Goal: Task Accomplishment & Management: Manage account settings

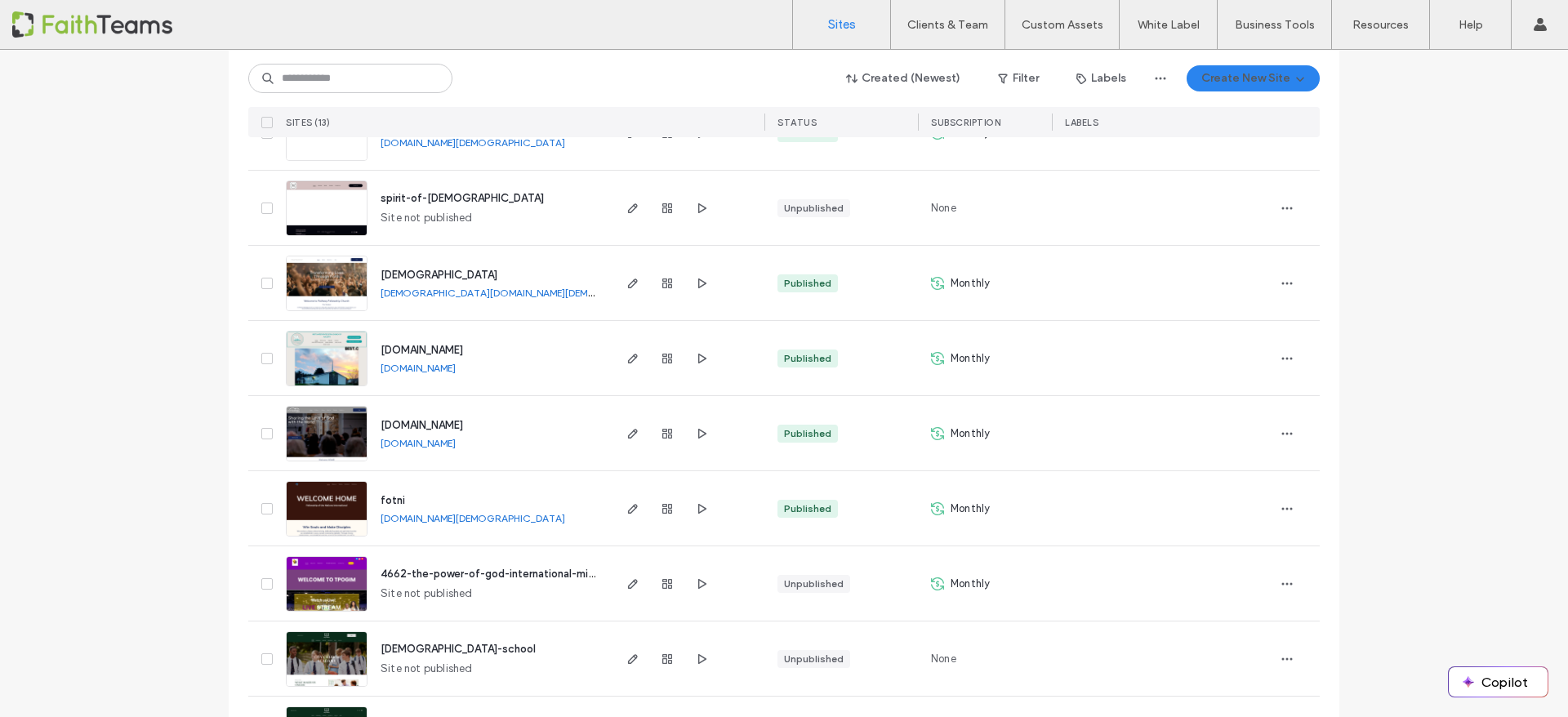
scroll to position [10, 0]
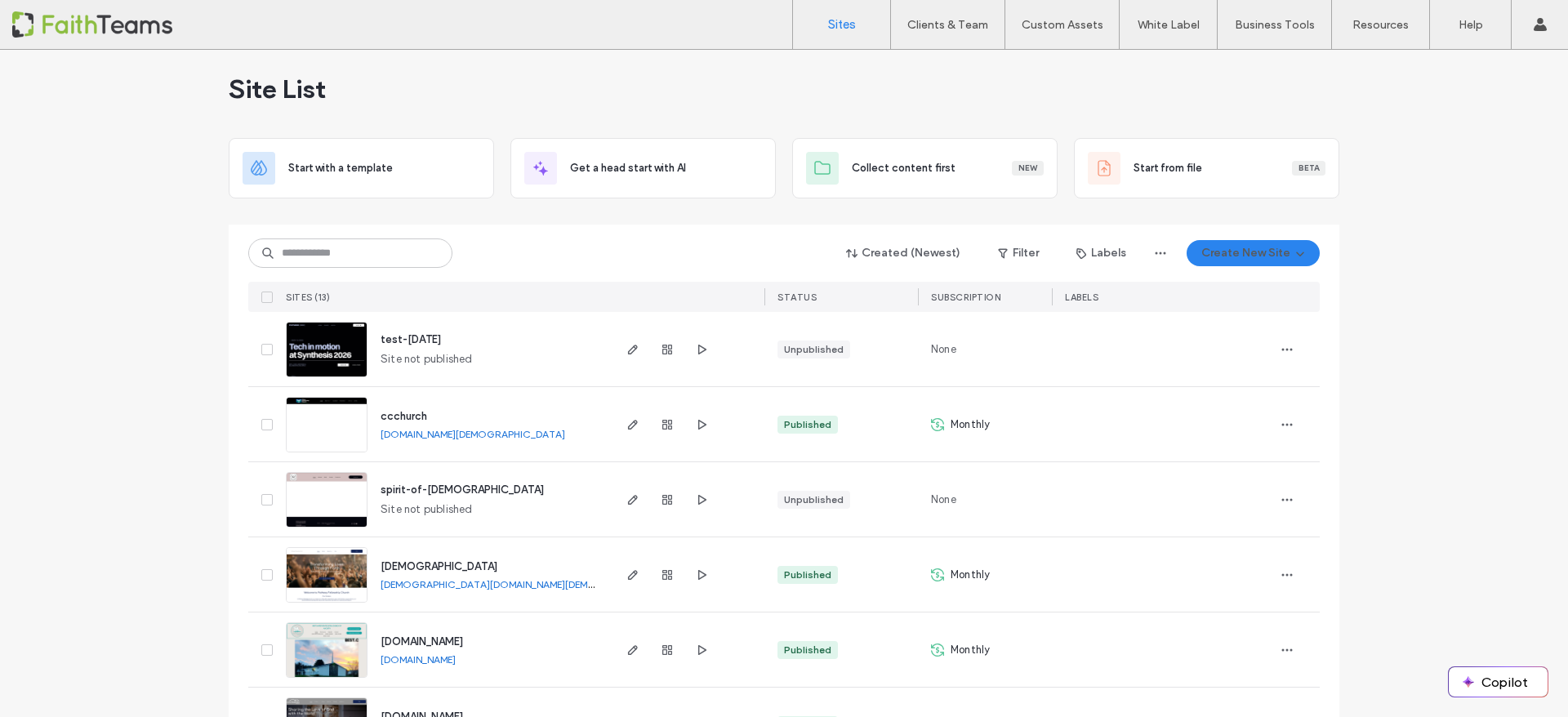
click at [407, 414] on span "ccchurch" at bounding box center [403, 416] width 47 height 12
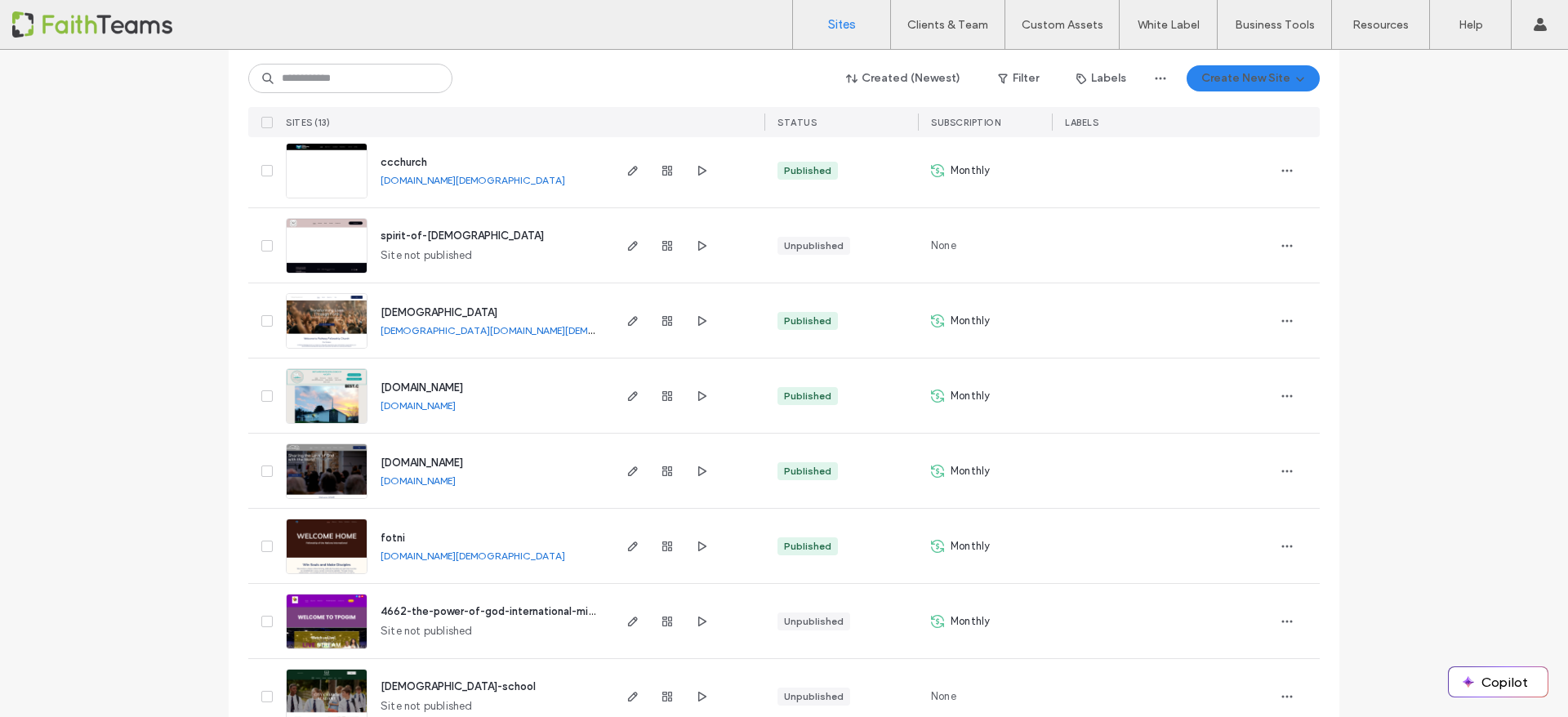
scroll to position [396, 0]
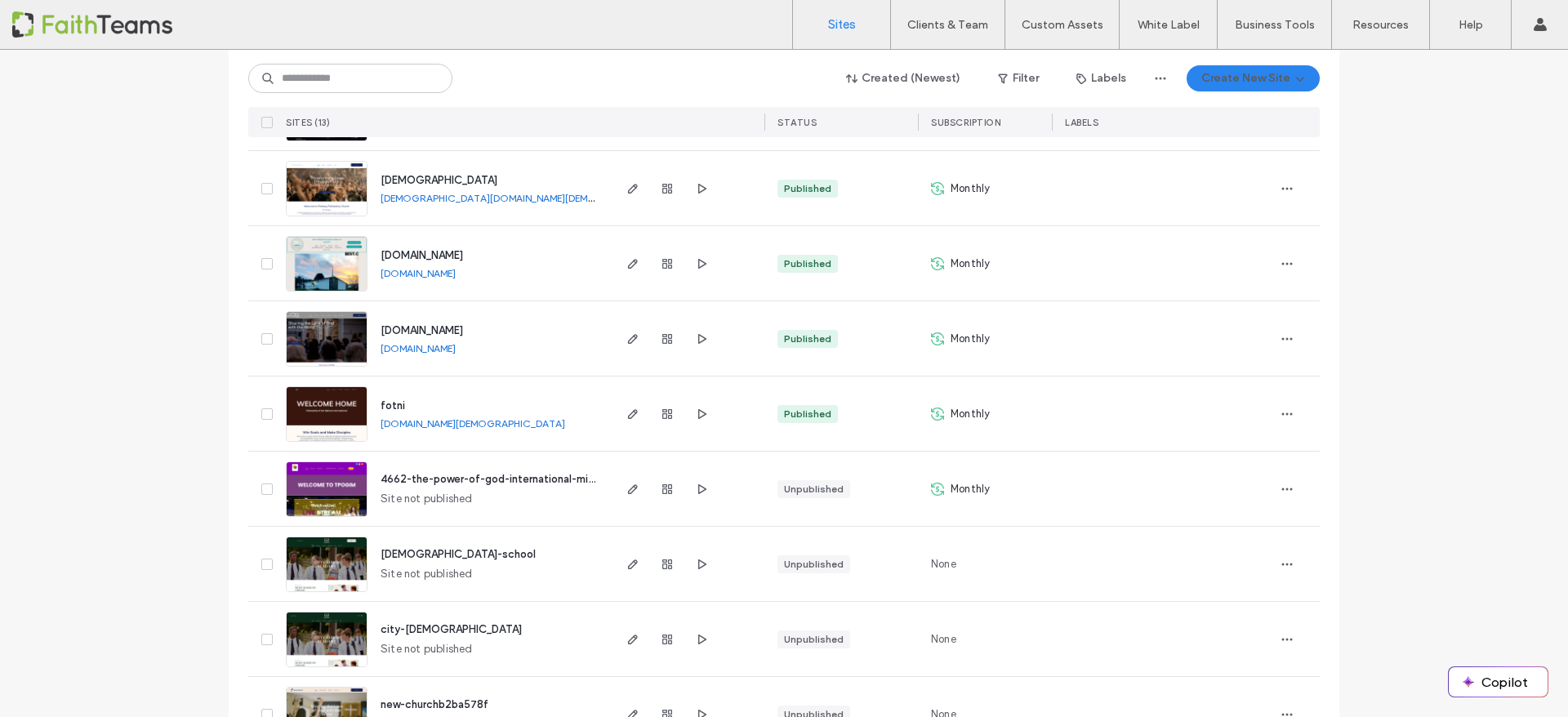
click at [459, 255] on span "www.augustapentecostals.com" at bounding box center [421, 255] width 83 height 12
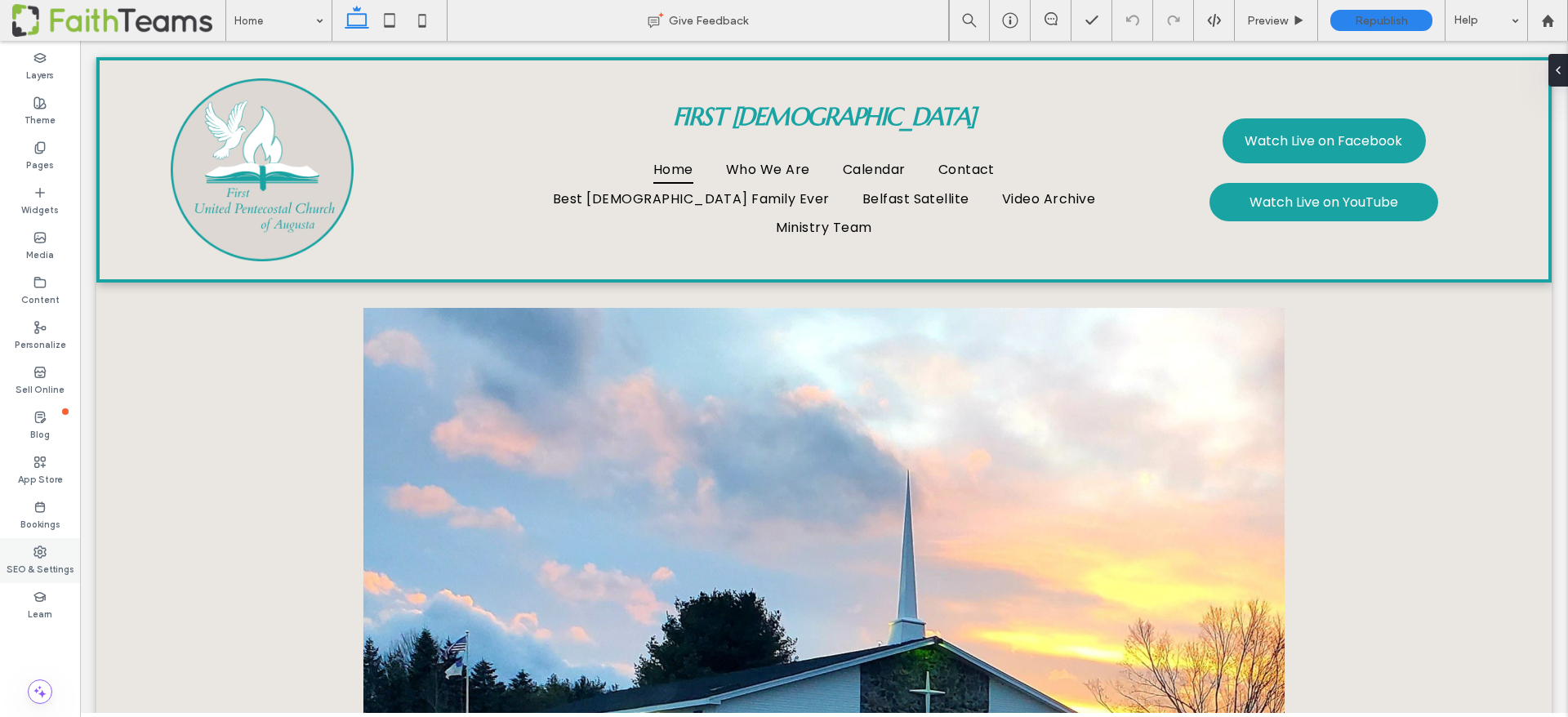
click at [37, 559] on label "SEO & Settings" at bounding box center [41, 567] width 68 height 18
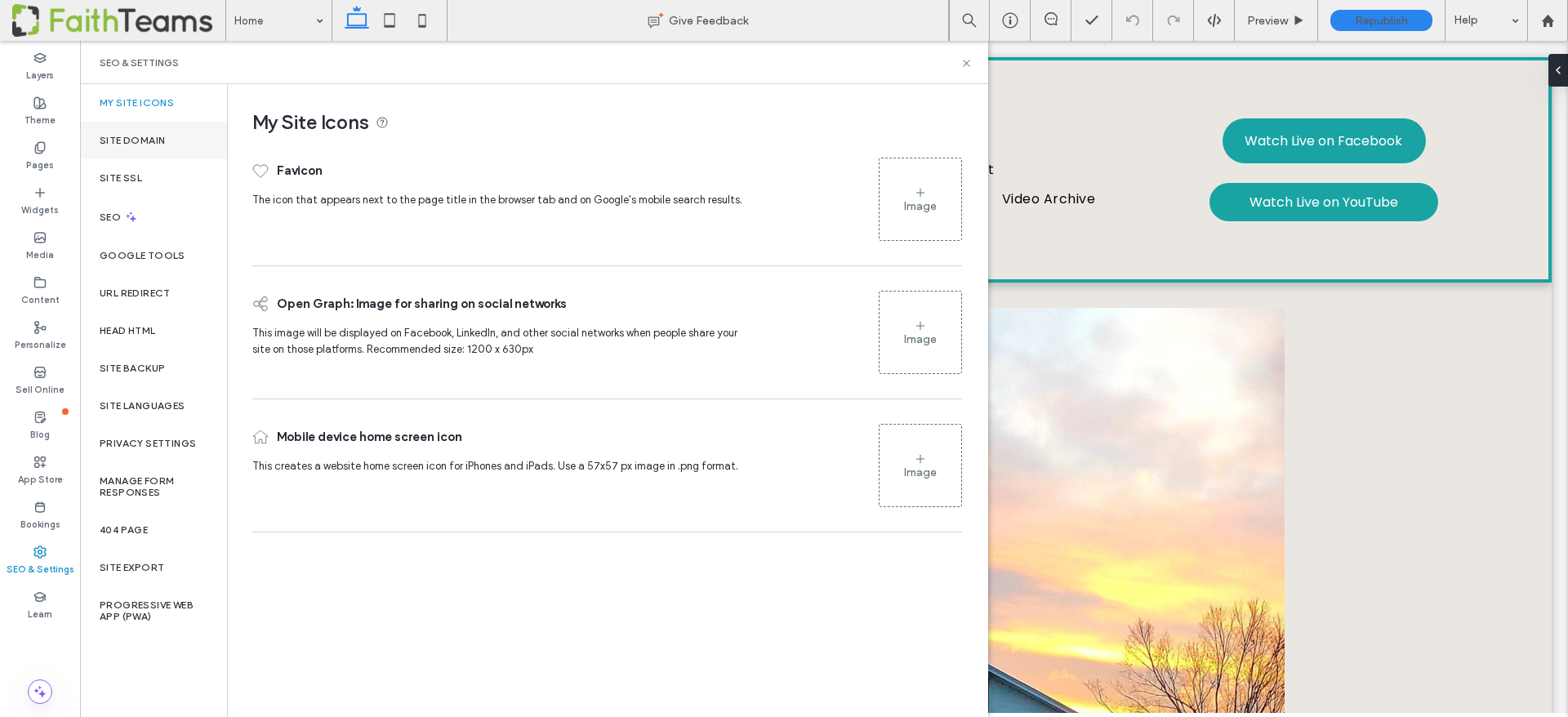
click at [103, 152] on div "Site Domain" at bounding box center [153, 140] width 147 height 37
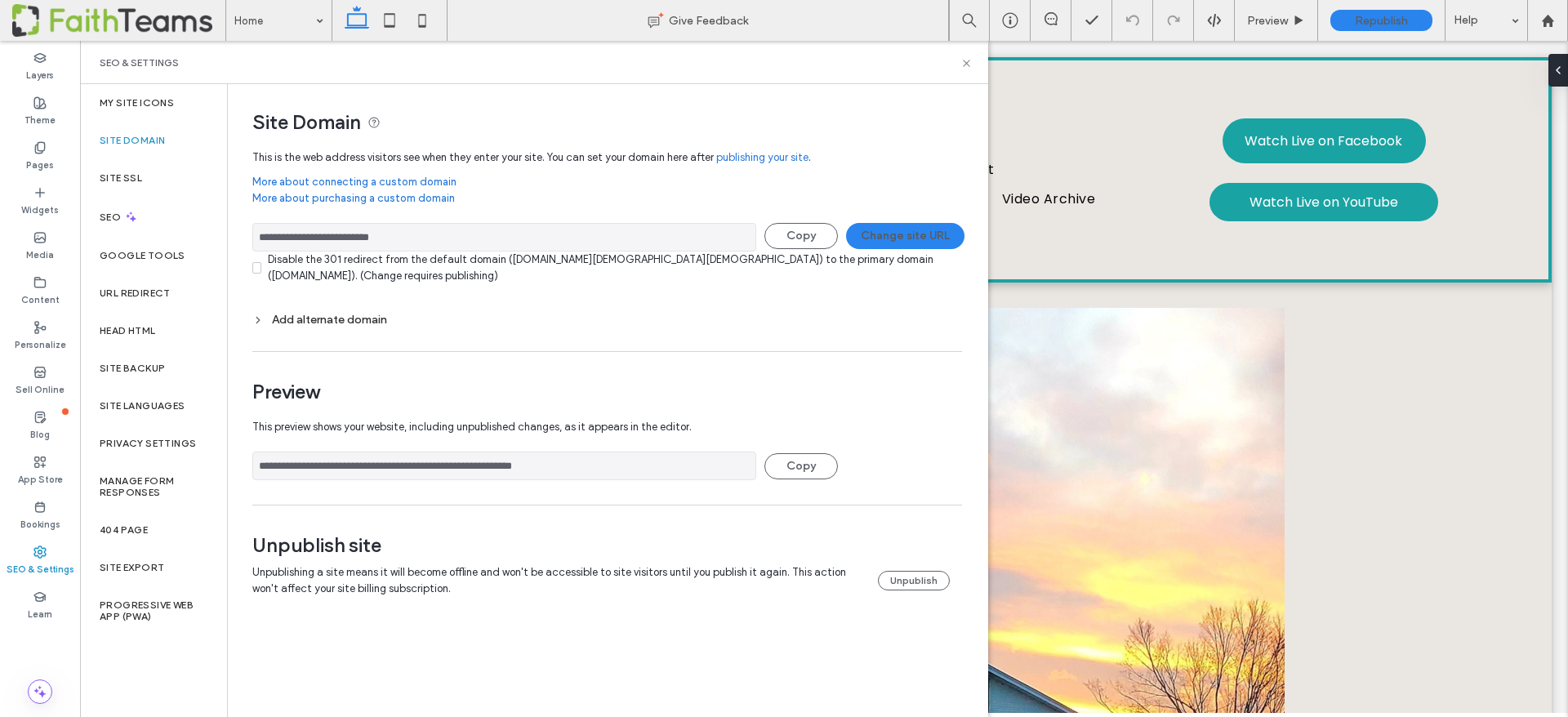
click at [151, 23] on span at bounding box center [118, 20] width 214 height 32
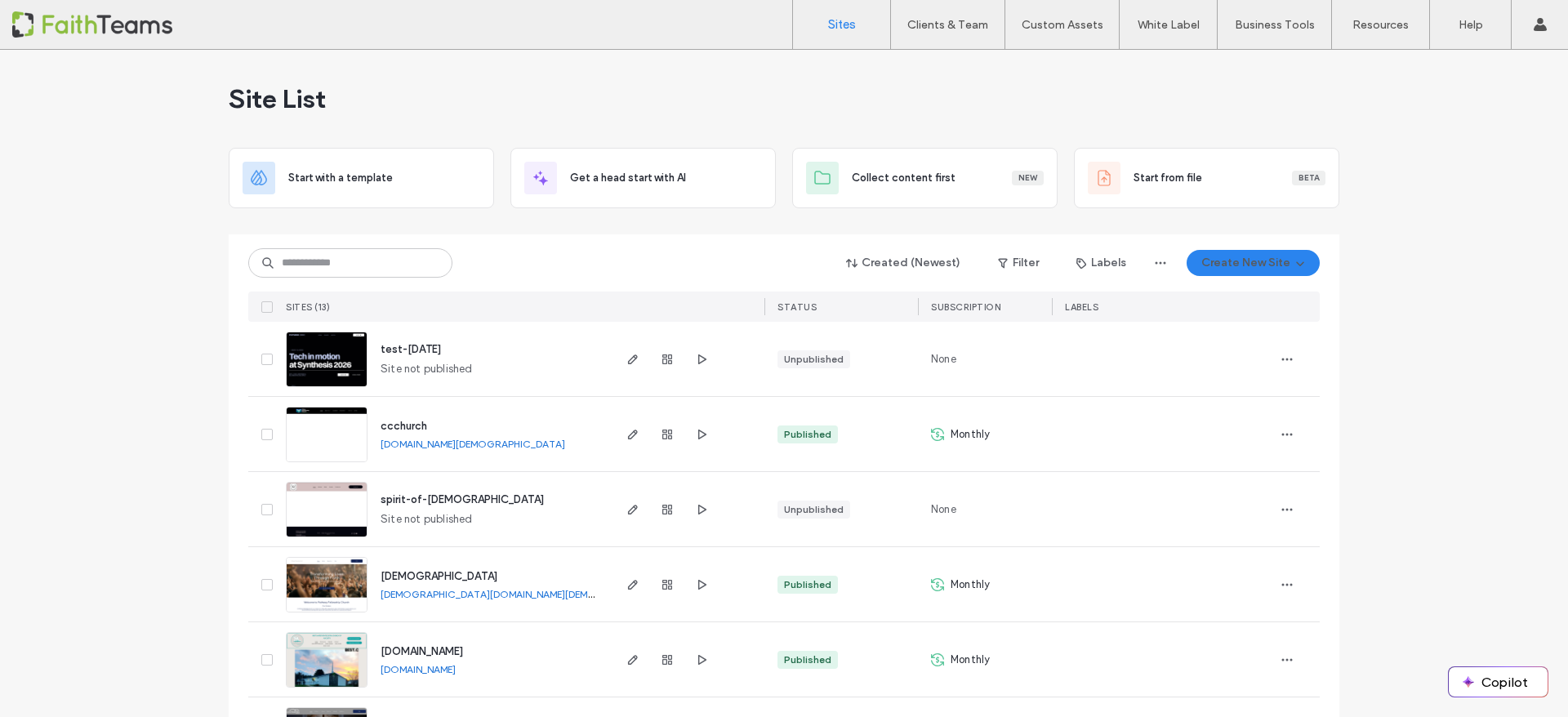
click at [955, 70] on label "Client Management" at bounding box center [951, 66] width 95 height 12
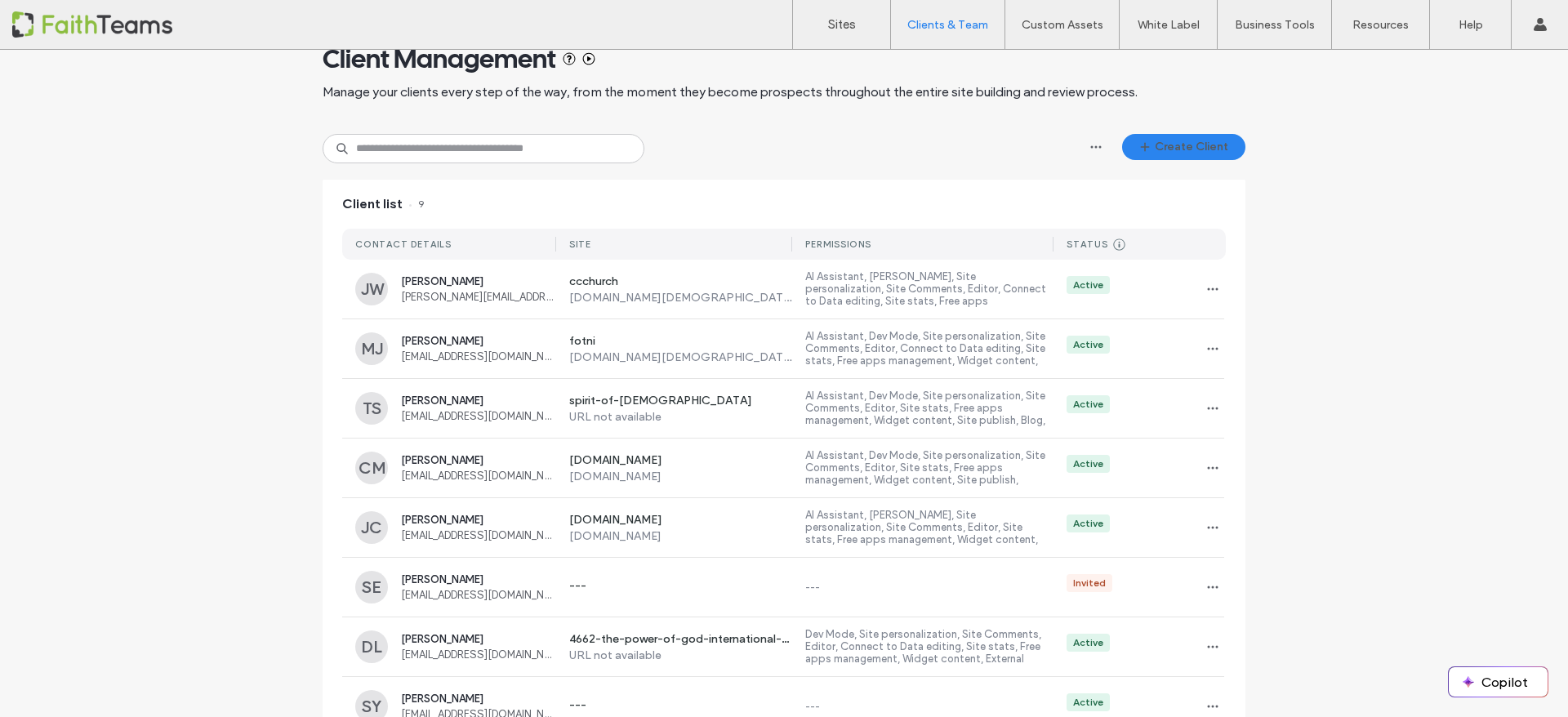
scroll to position [134, 0]
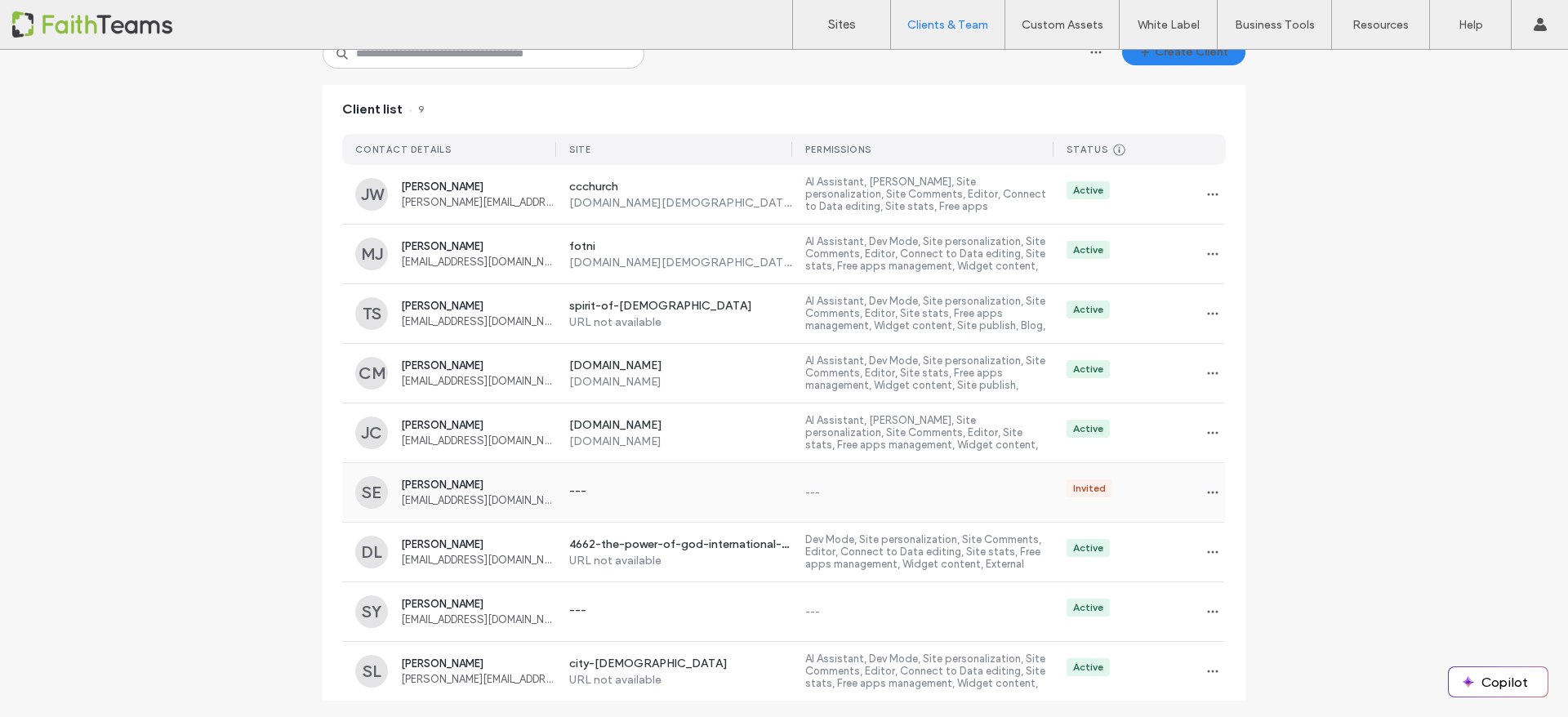
click at [430, 492] on div "Sheree Evans bethanybc82@outlook.com" at bounding box center [478, 492] width 155 height 28
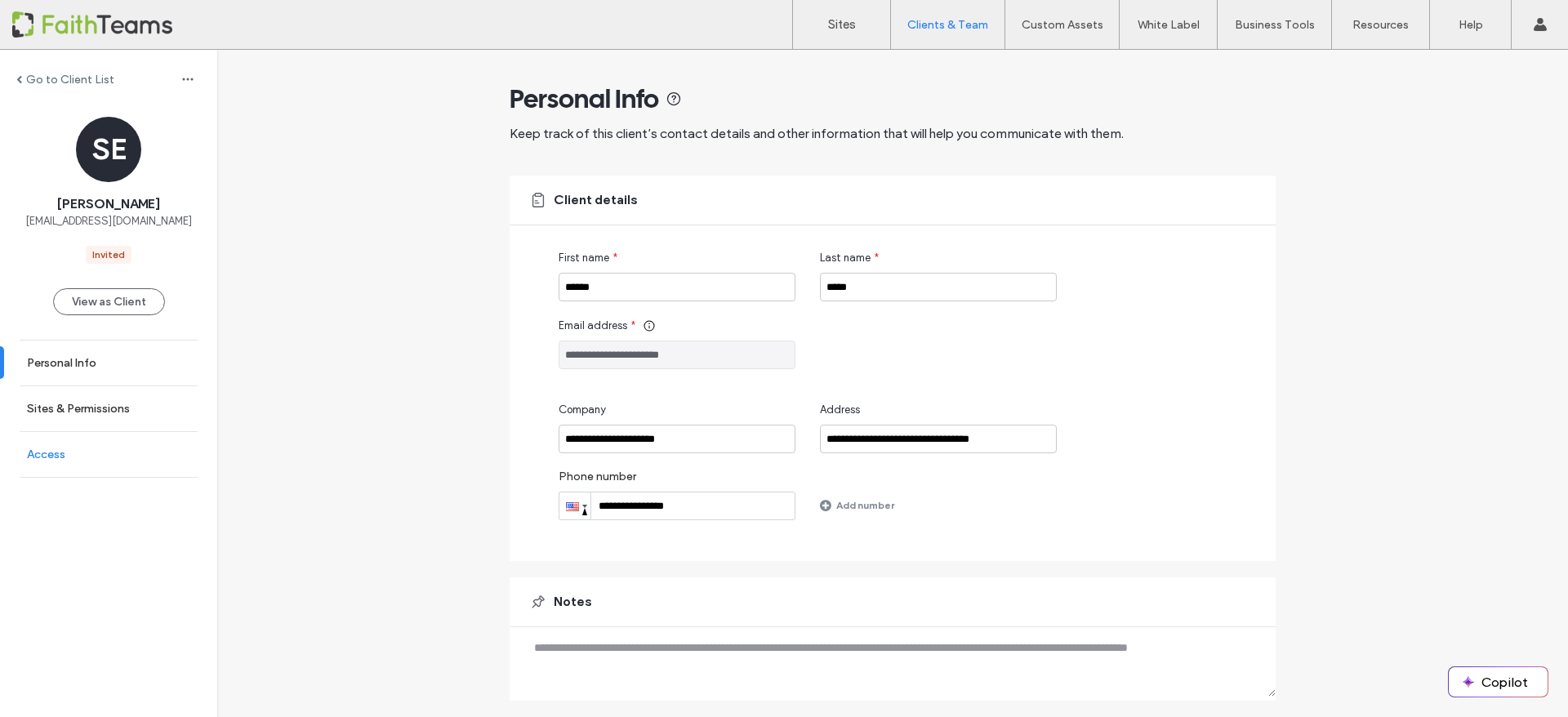
click at [83, 462] on link "Access" at bounding box center [108, 454] width 217 height 45
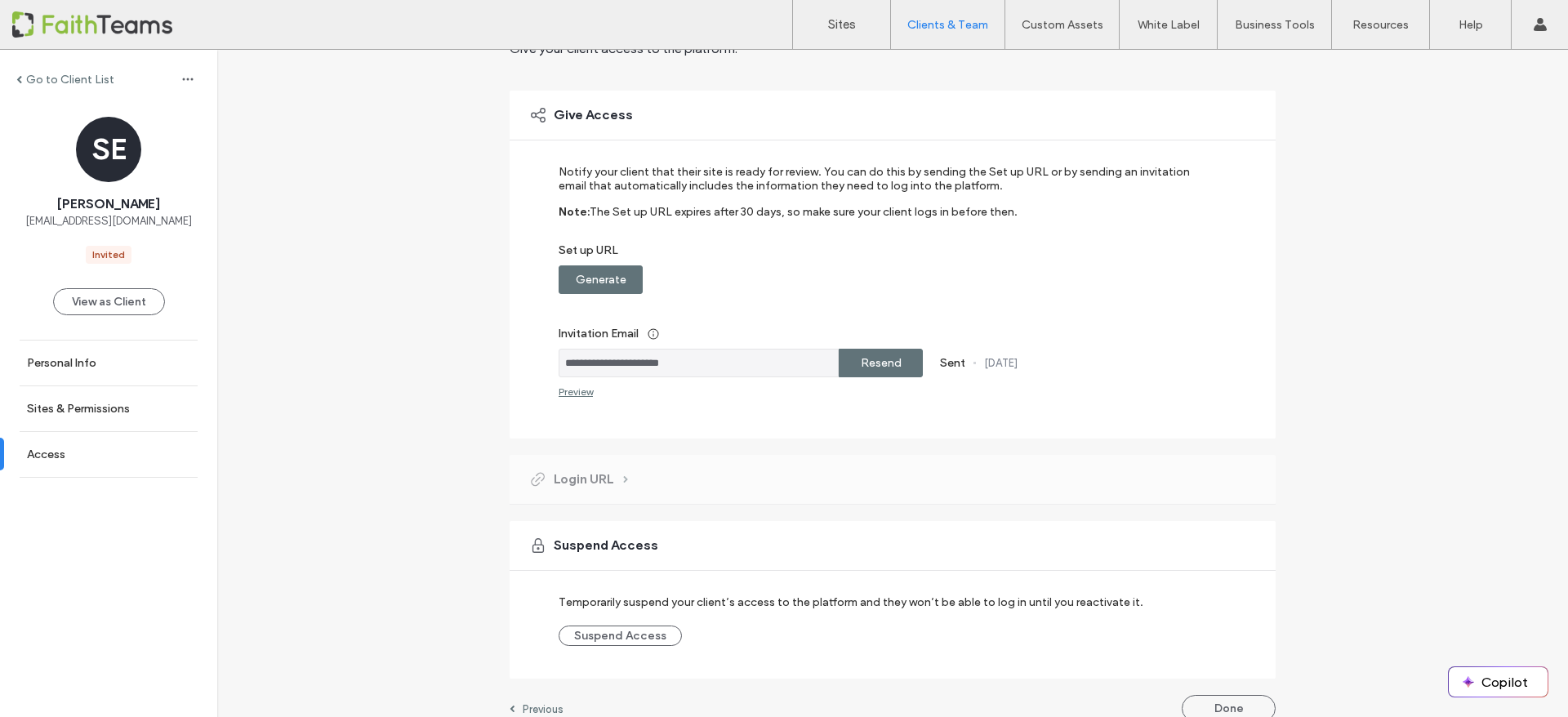
scroll to position [106, 0]
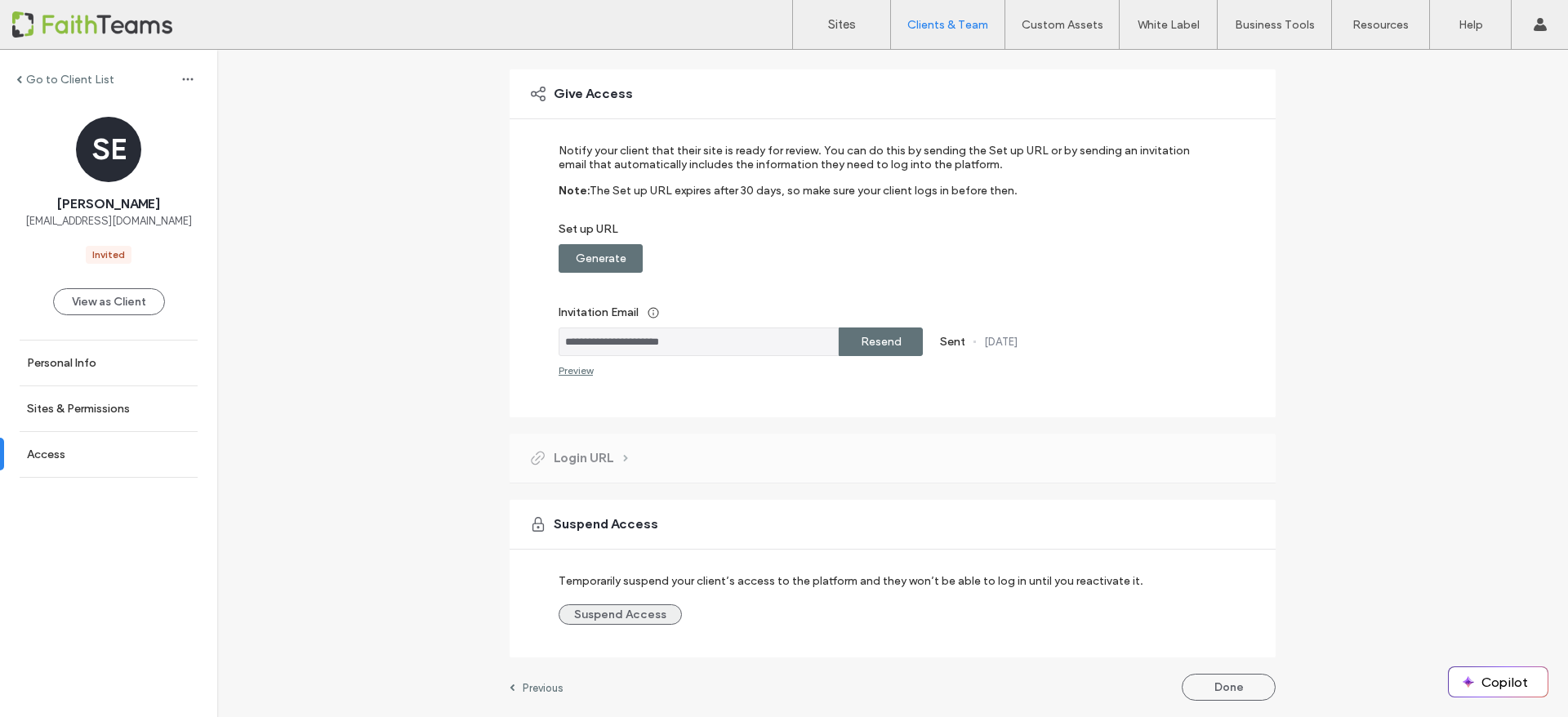
click at [621, 612] on button "Suspend Access" at bounding box center [620, 614] width 123 height 20
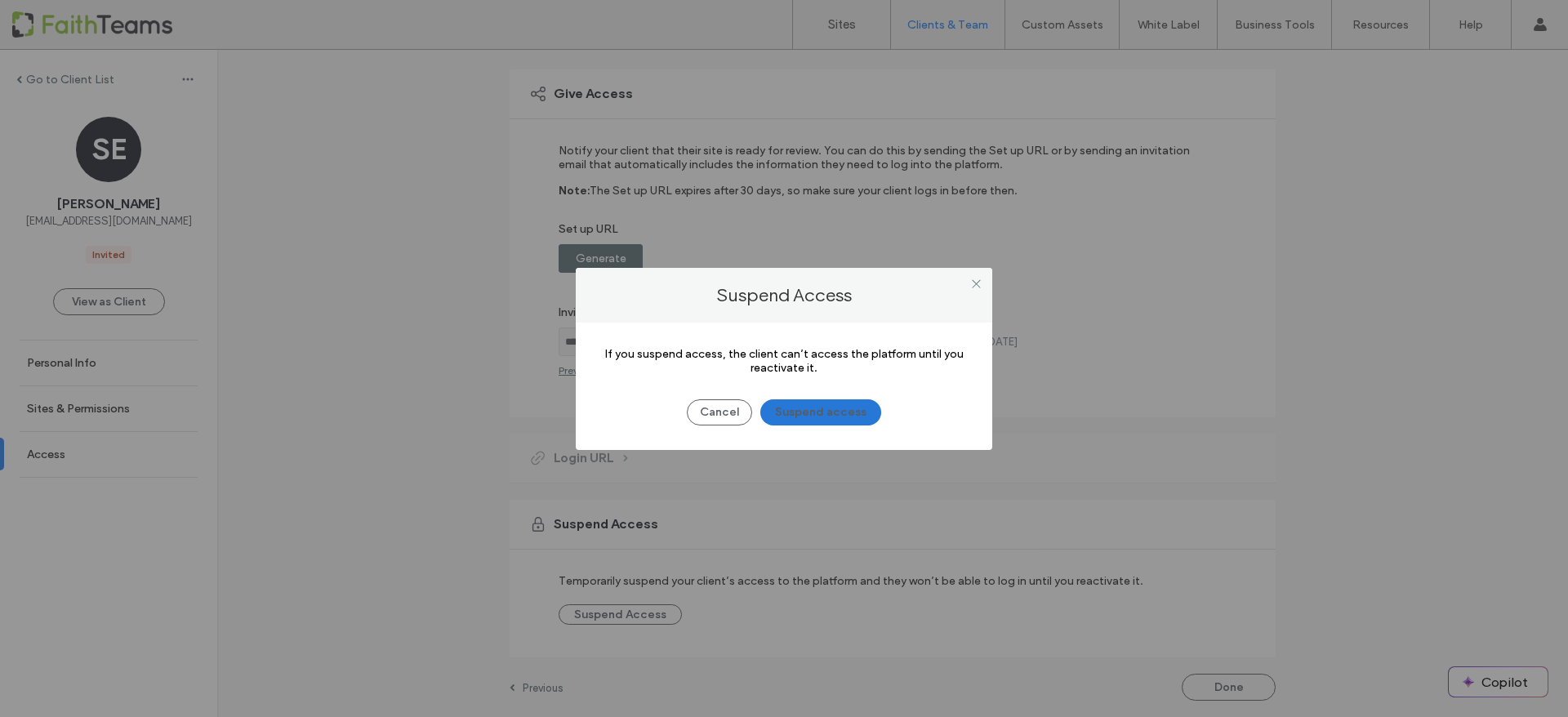
click at [845, 404] on button "Suspend access" at bounding box center [821, 412] width 121 height 26
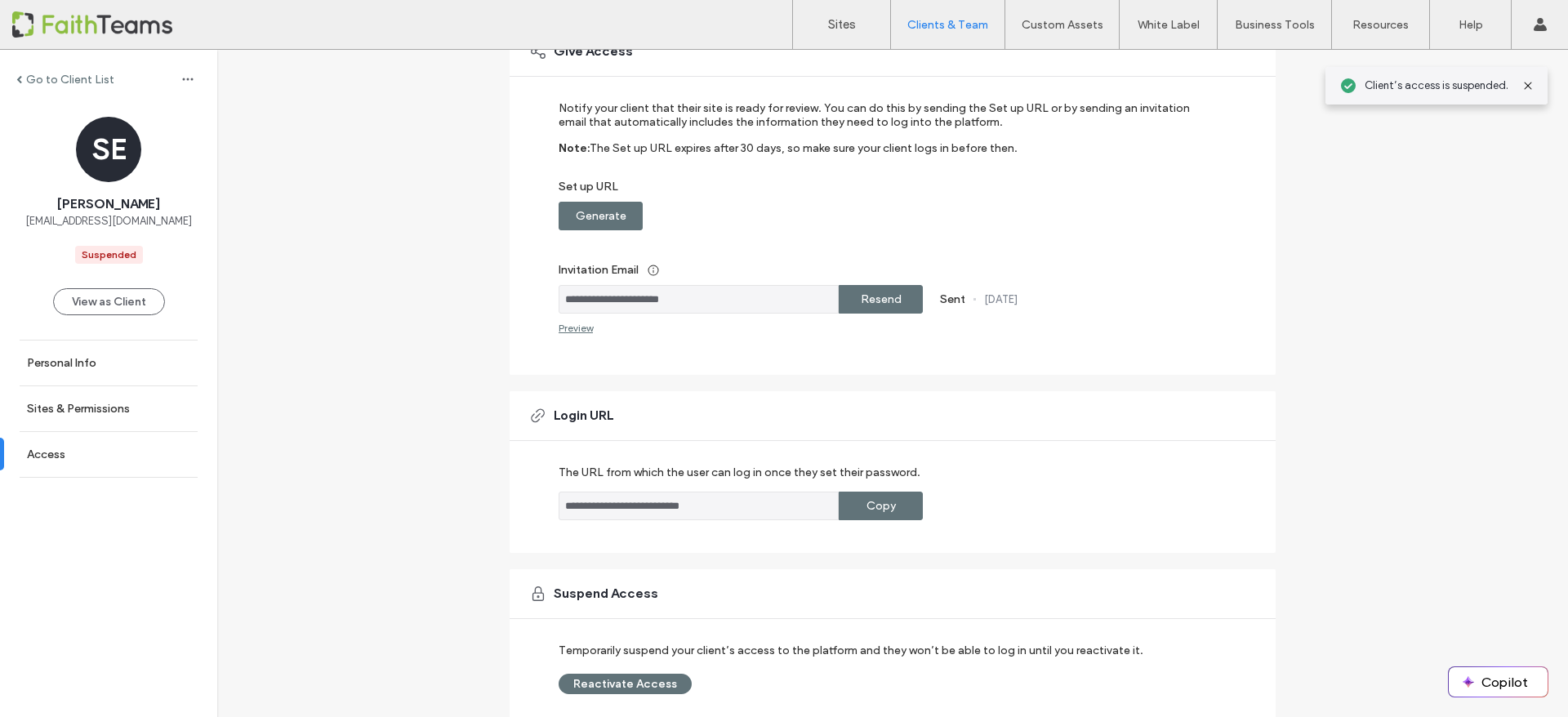
scroll to position [218, 0]
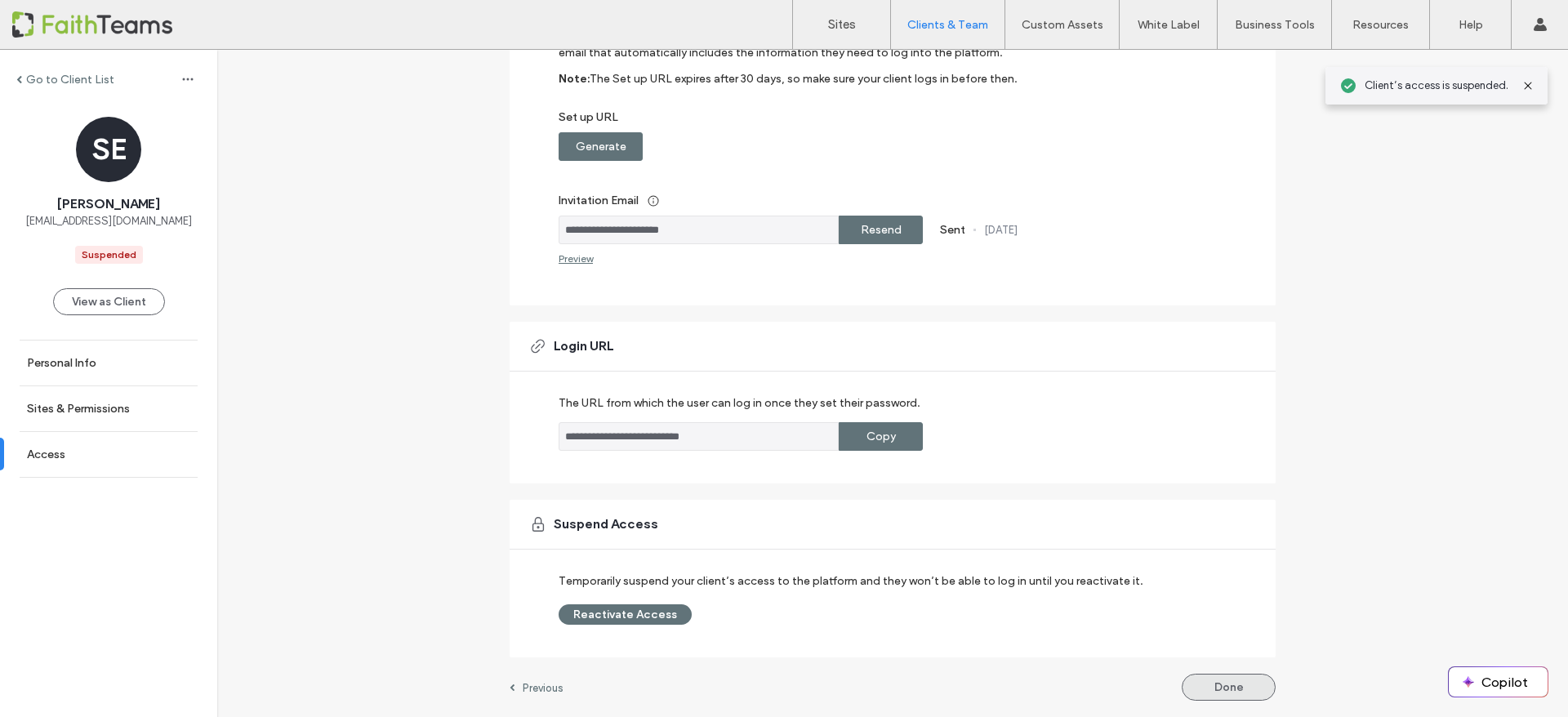
click at [1229, 686] on button "Done" at bounding box center [1229, 687] width 94 height 27
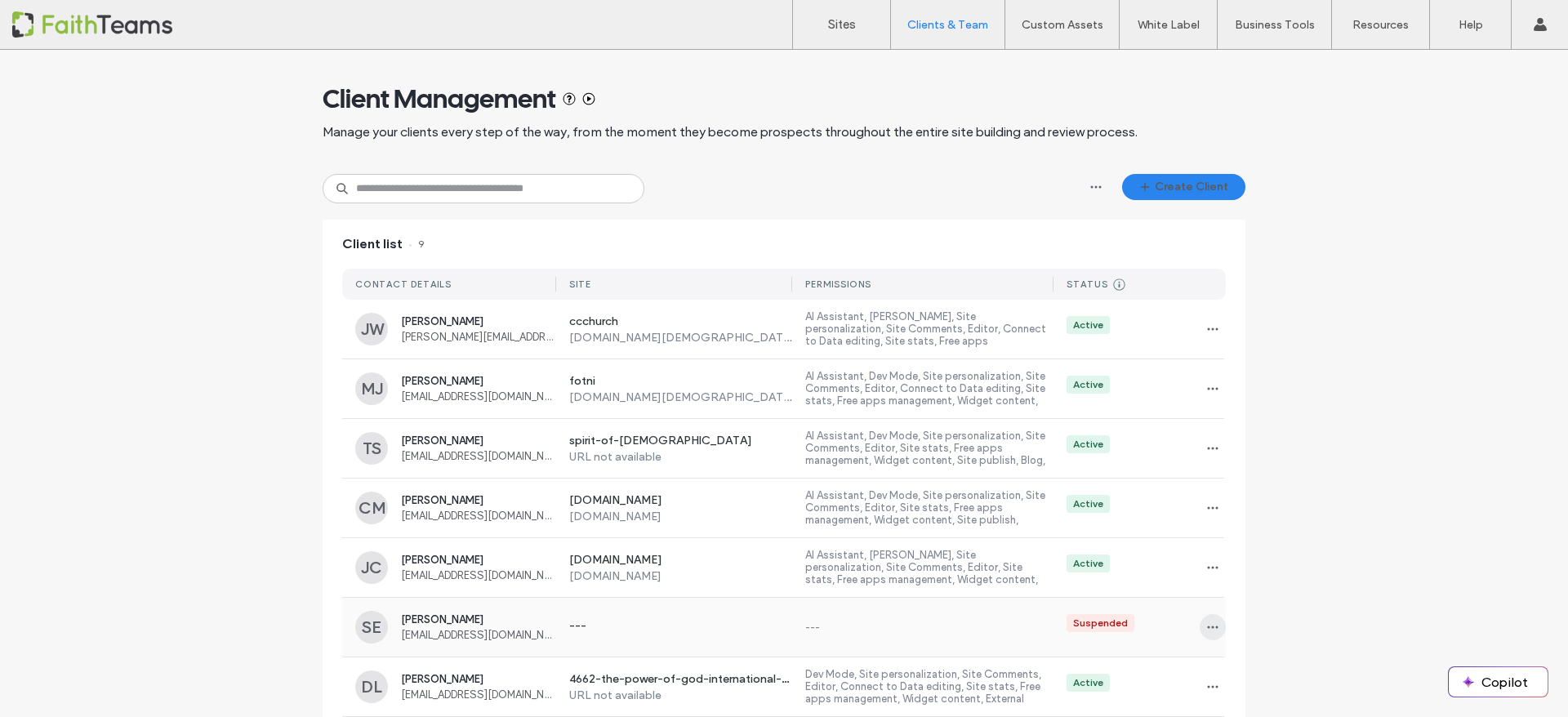
click at [1206, 627] on icon "button" at bounding box center [1212, 627] width 13 height 13
click at [1234, 595] on div "Delete client" at bounding box center [1267, 584] width 145 height 31
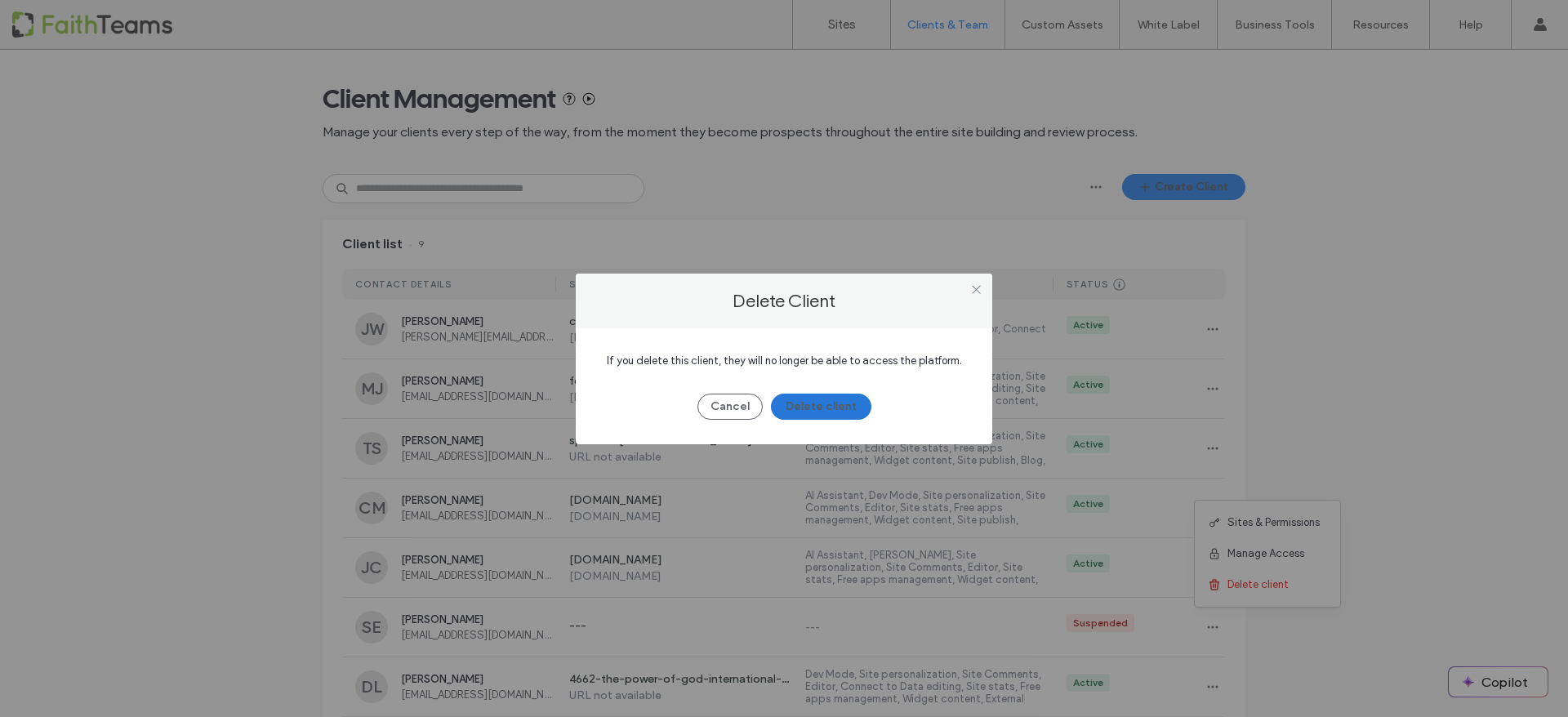
click at [833, 408] on button "Delete client" at bounding box center [821, 407] width 100 height 26
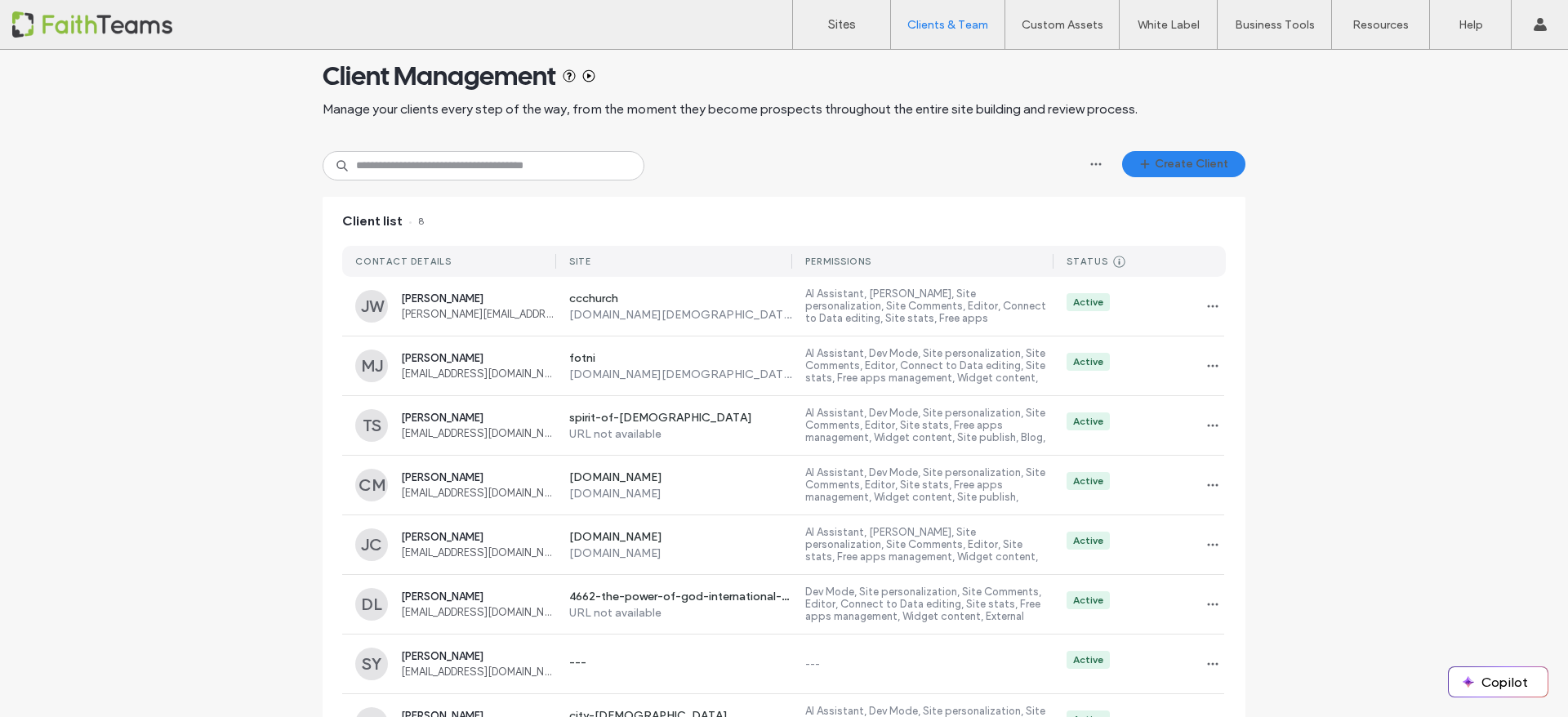
scroll to position [75, 0]
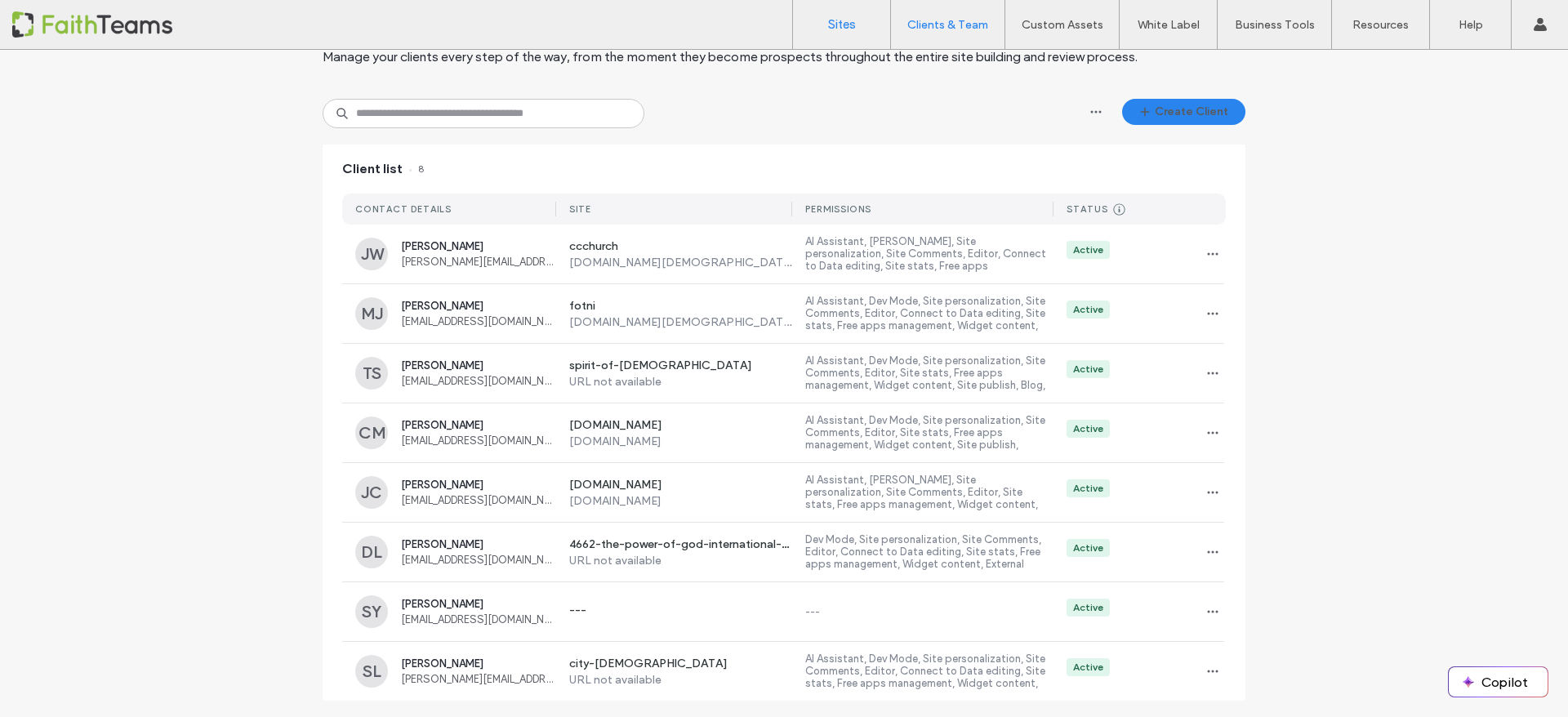
click at [849, 23] on label "Sites" at bounding box center [841, 24] width 28 height 14
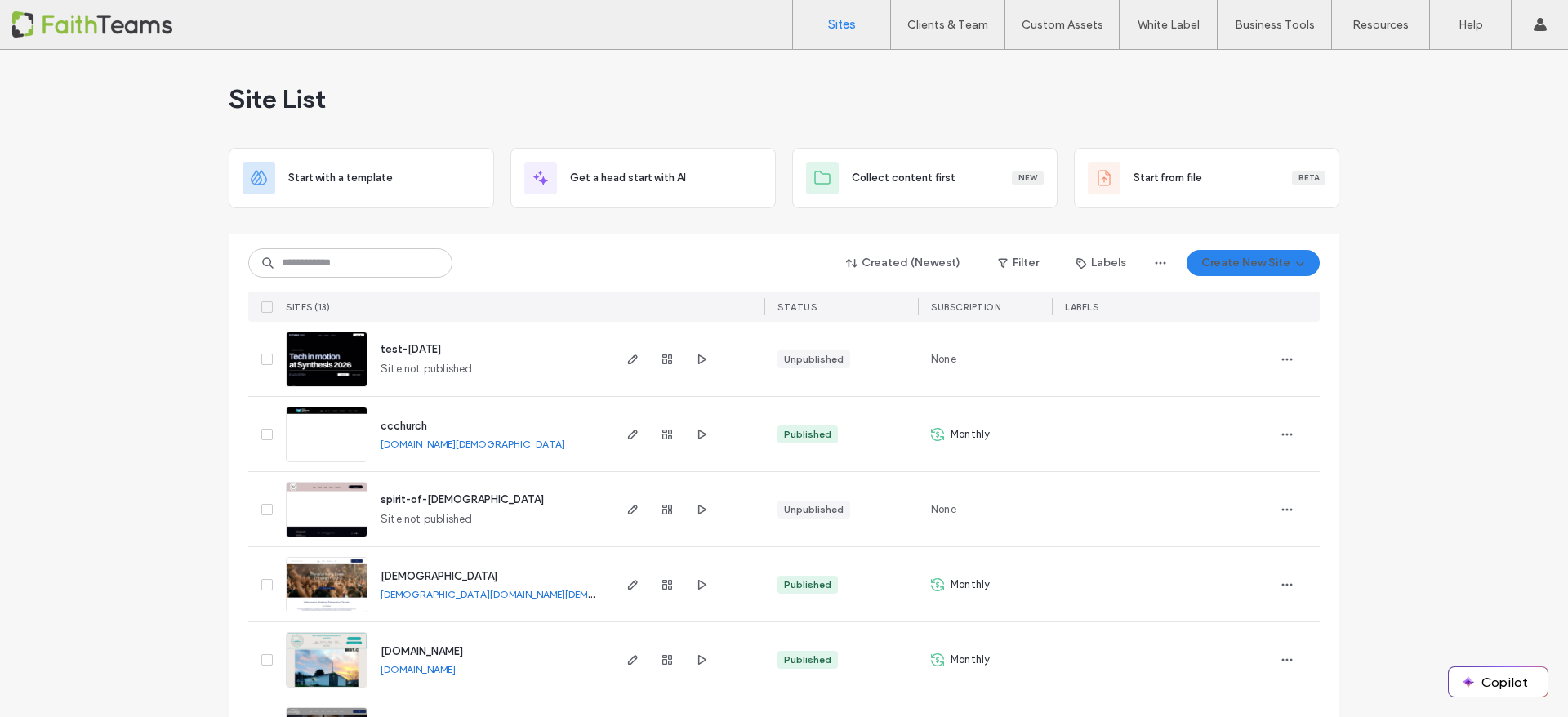
click at [314, 358] on img at bounding box center [327, 388] width 80 height 111
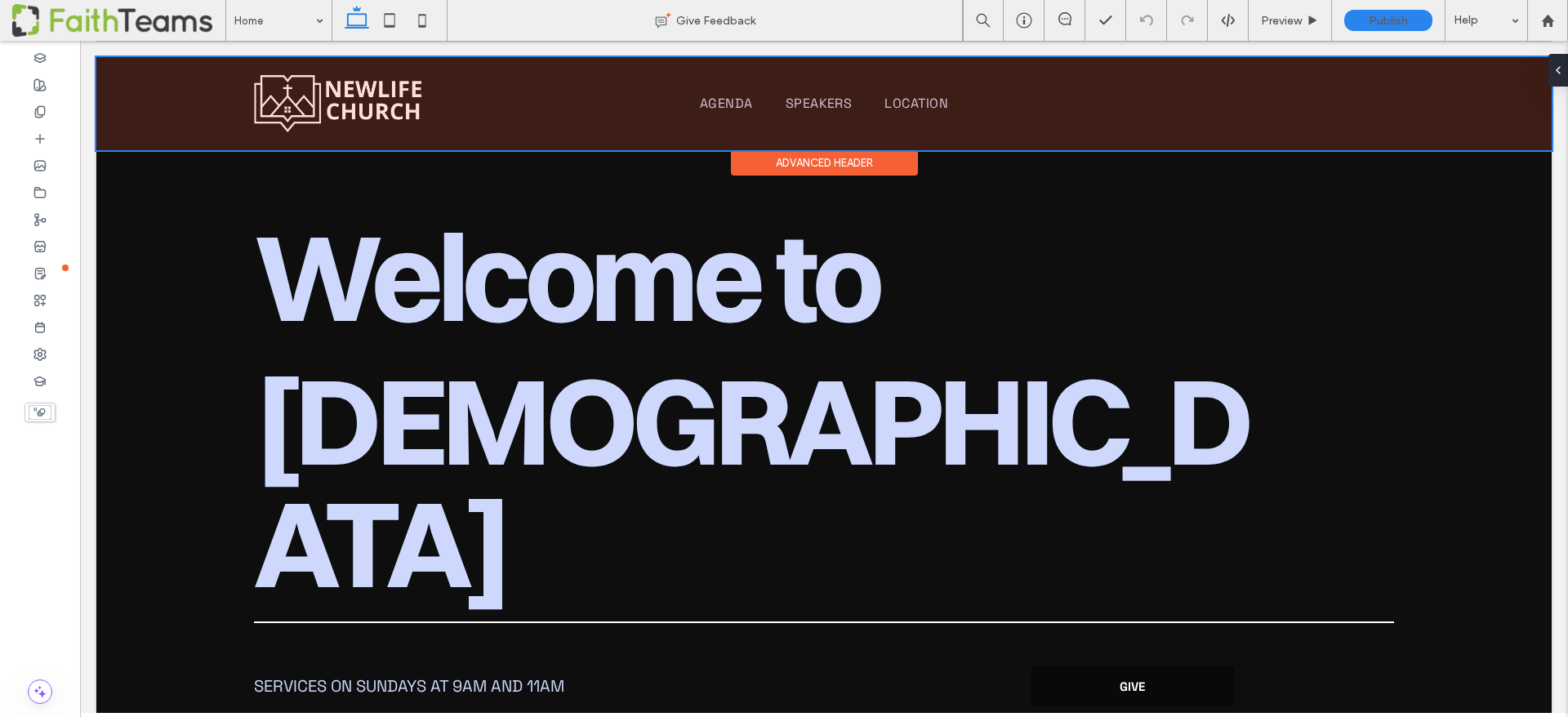
click at [739, 104] on div at bounding box center [824, 103] width 1456 height 93
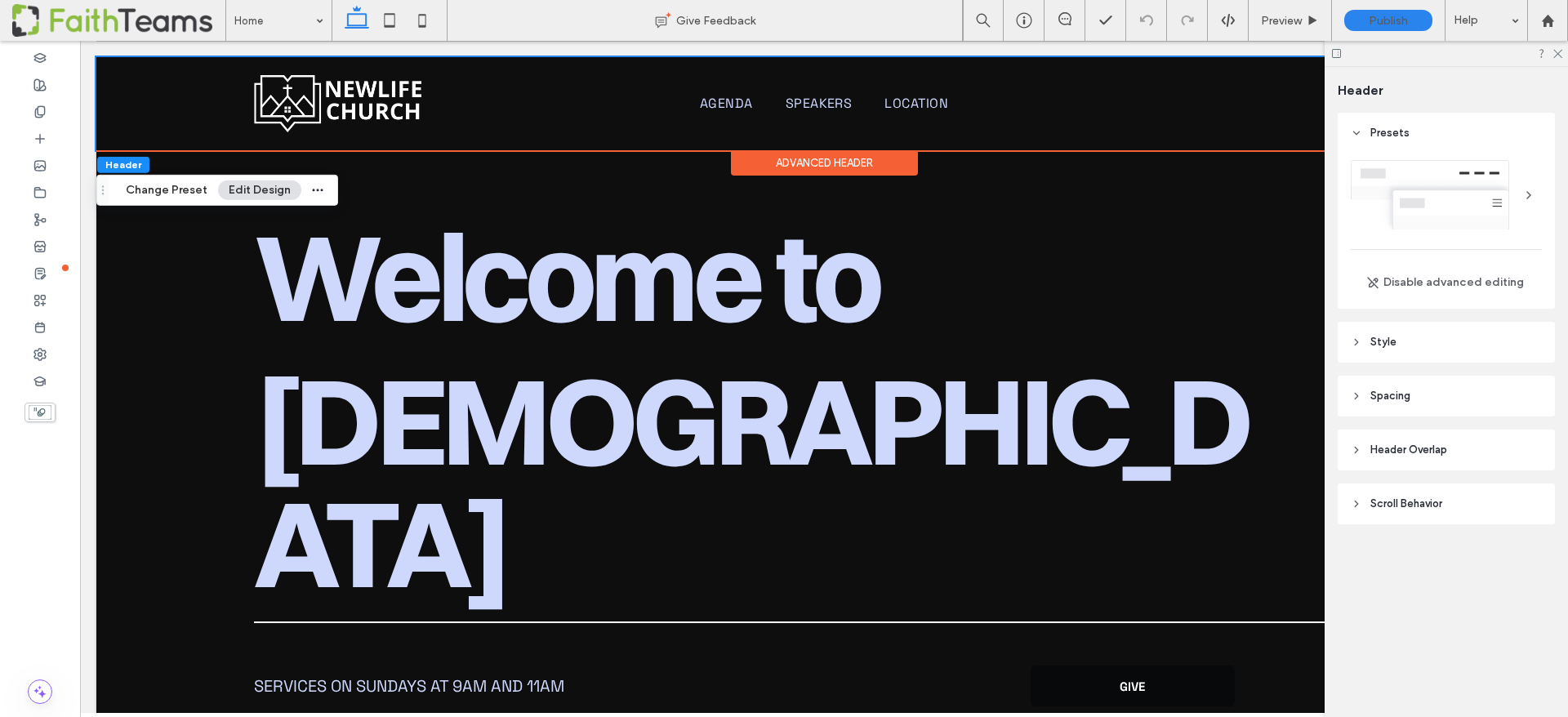
click at [1355, 339] on icon at bounding box center [1356, 342] width 11 height 11
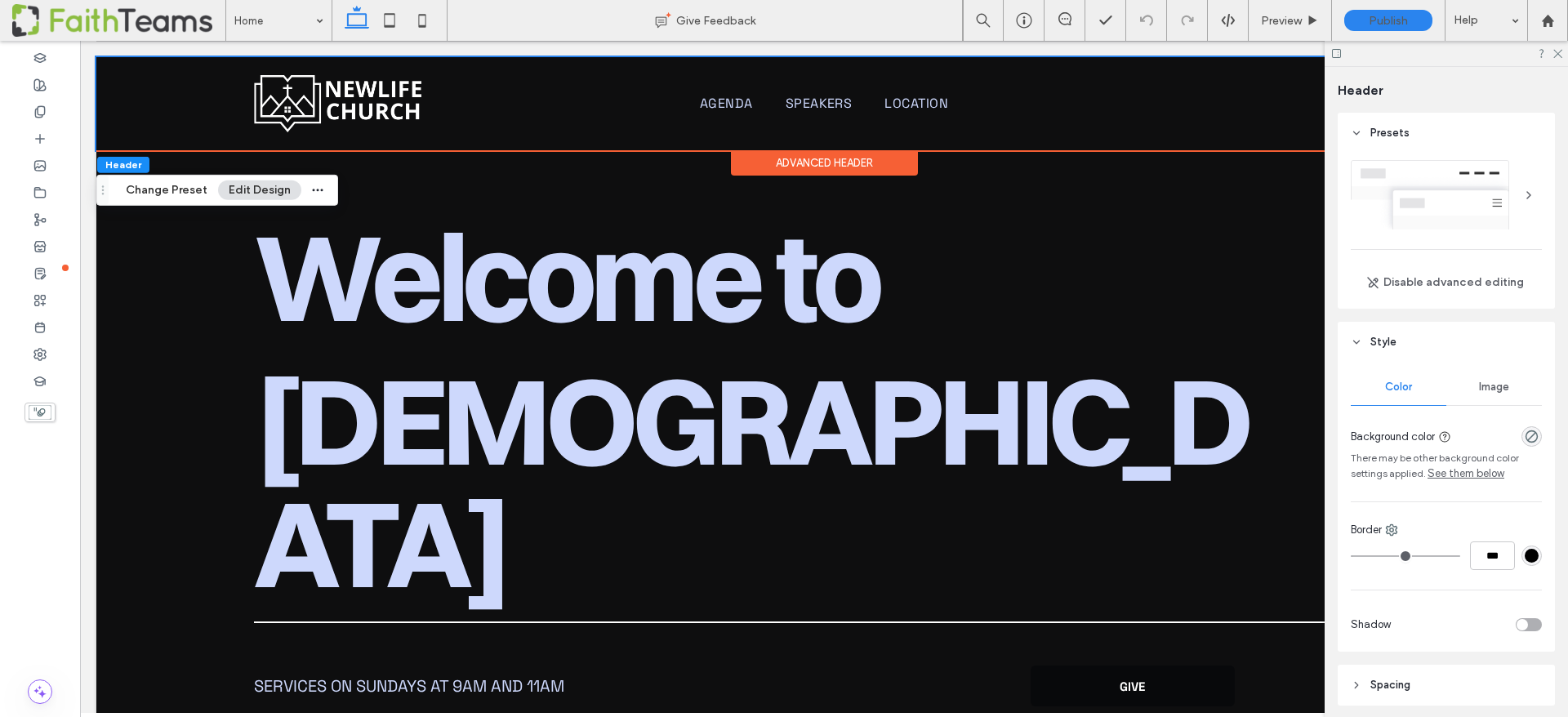
click at [1355, 341] on use at bounding box center [1357, 342] width 6 height 3
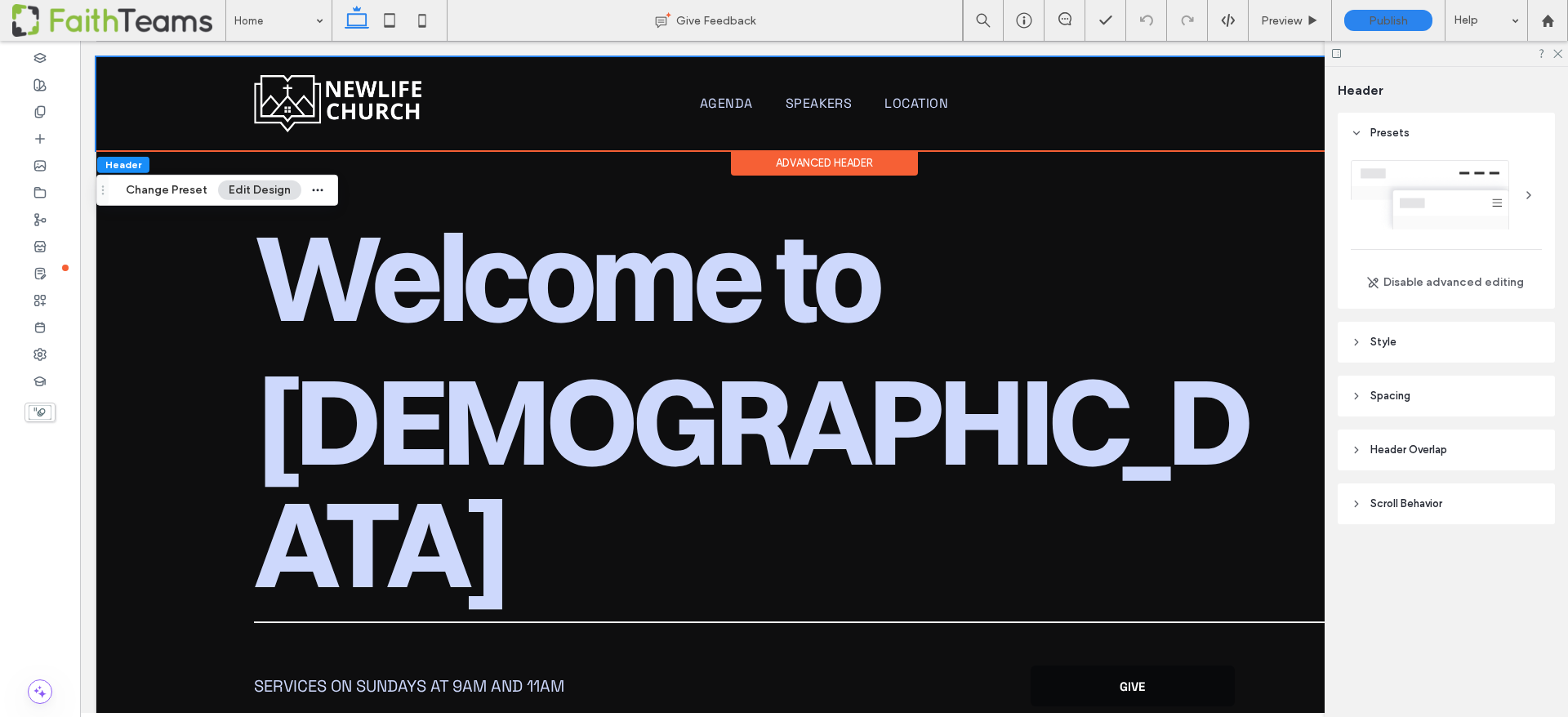
click at [1377, 388] on span "Spacing" at bounding box center [1390, 395] width 40 height 16
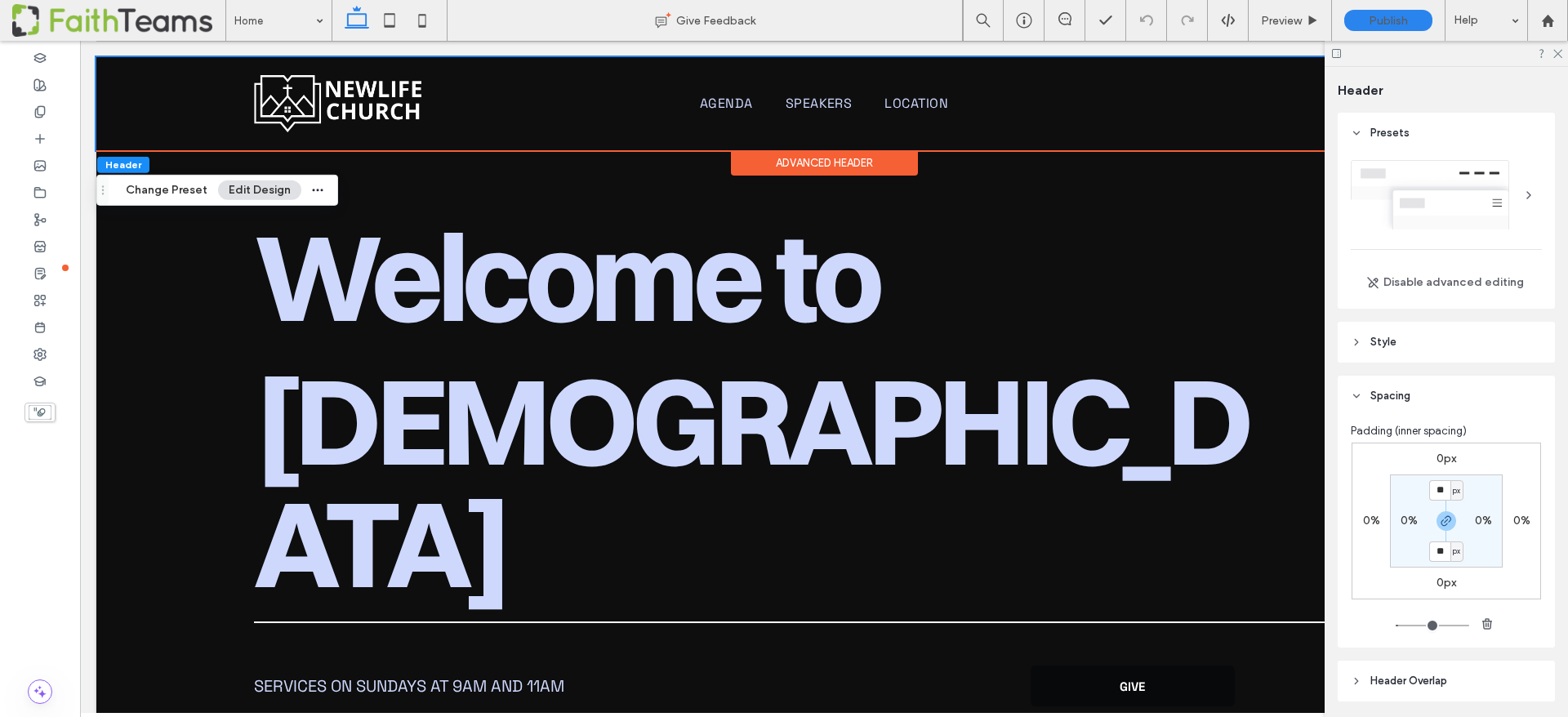
click at [1377, 388] on span "Spacing" at bounding box center [1390, 395] width 40 height 16
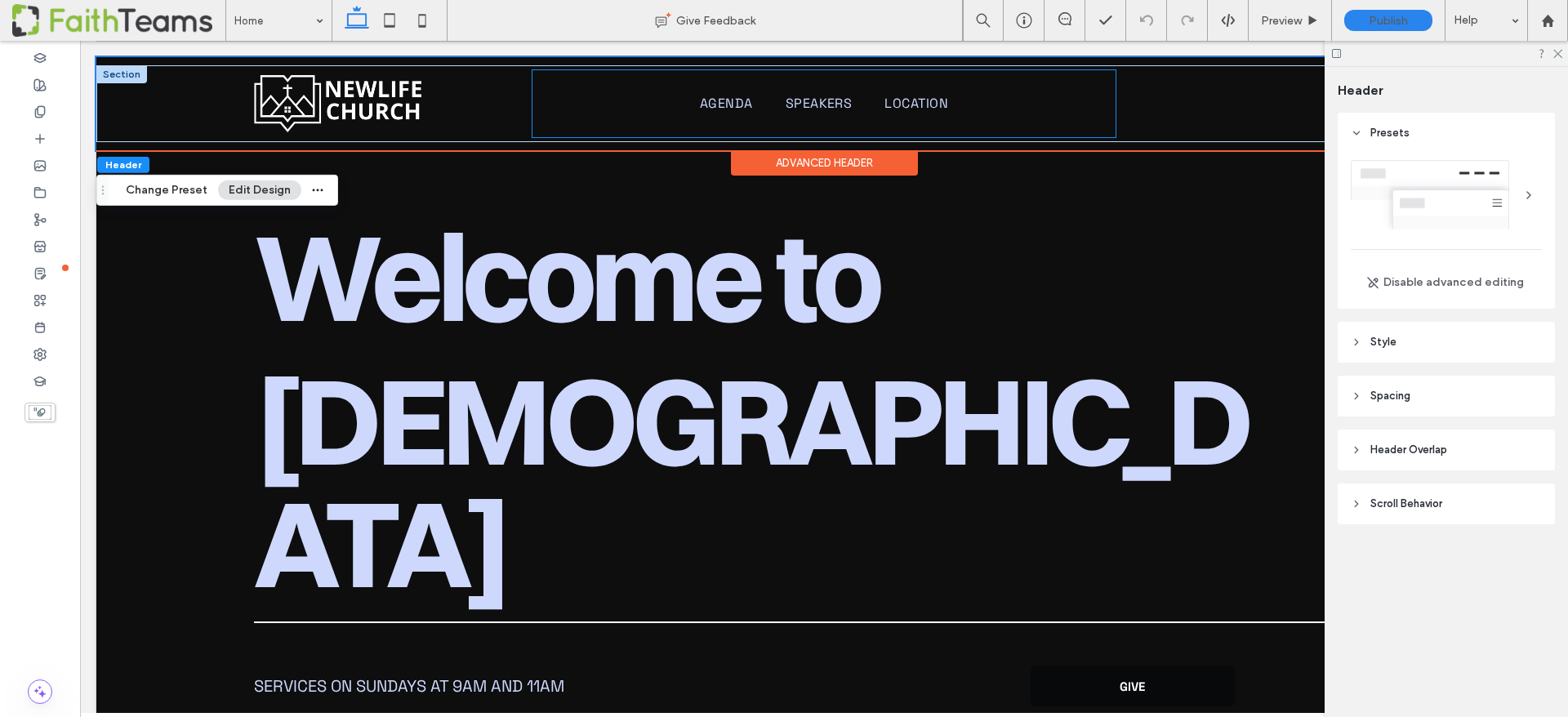
click at [866, 122] on div "Agenda Speakers Location" at bounding box center [824, 104] width 583 height 67
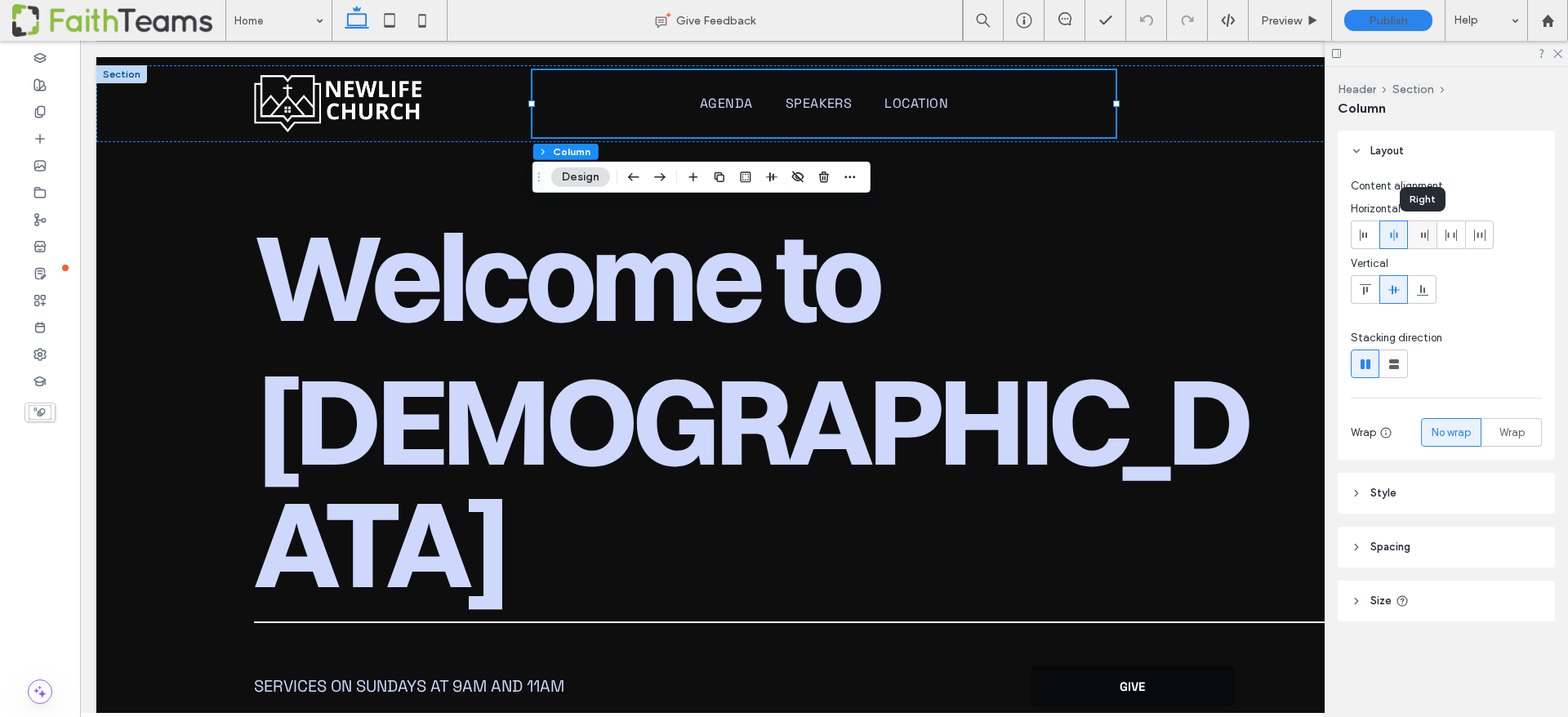
click at [1422, 239] on icon at bounding box center [1423, 235] width 13 height 13
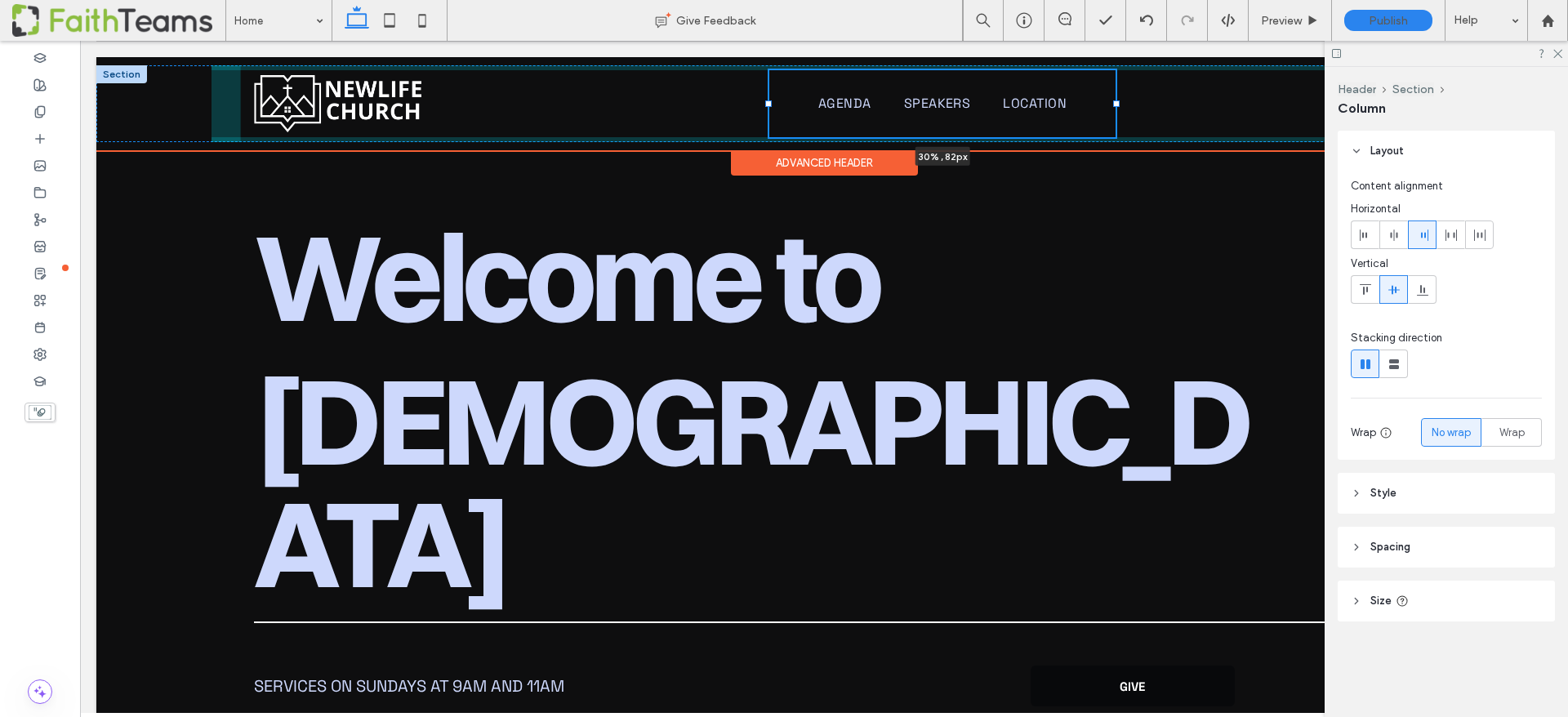
drag, startPoint x: 533, startPoint y: 103, endPoint x: 769, endPoint y: 100, distance: 236.0
click at [769, 100] on div at bounding box center [769, 104] width 7 height 7
type input "**"
type input "*****"
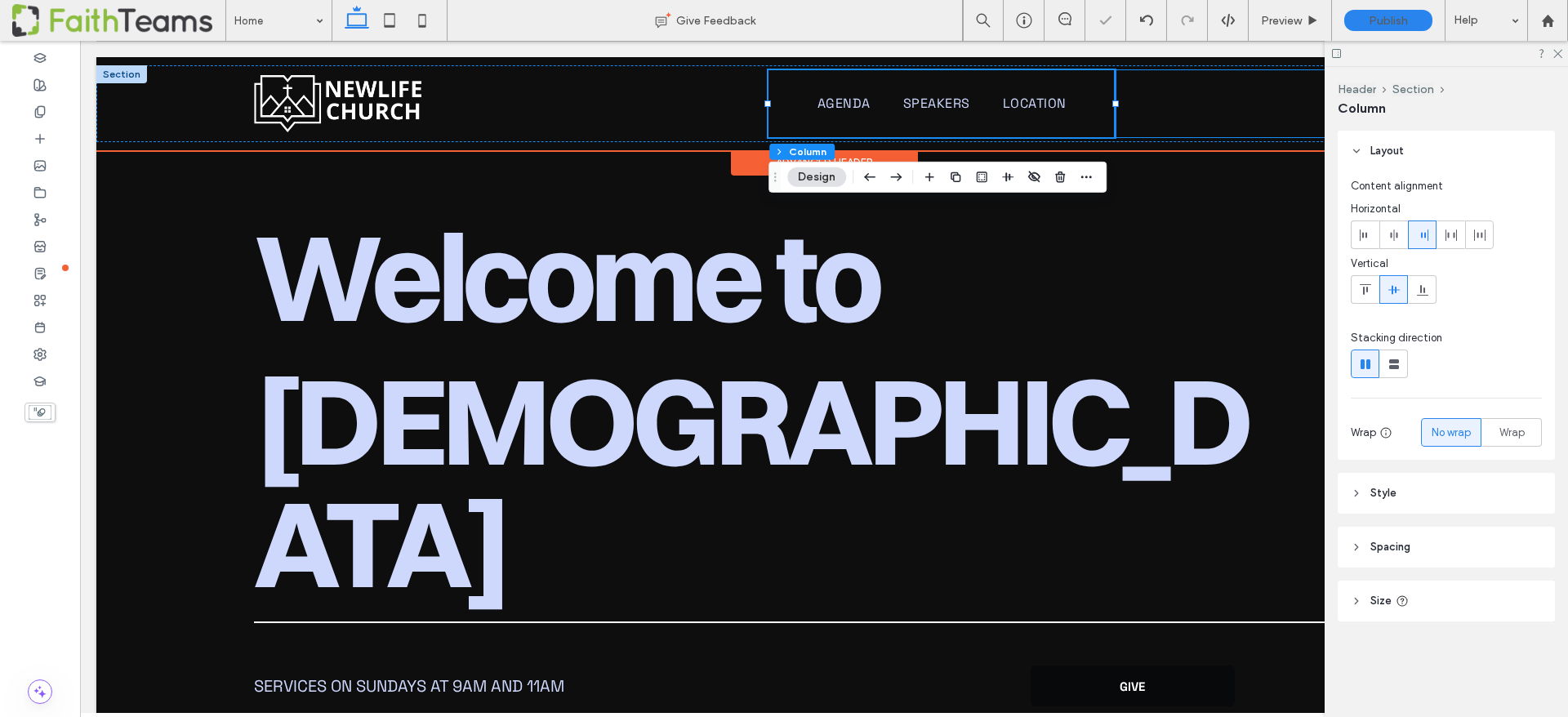
click at [1204, 100] on div at bounding box center [1260, 104] width 292 height 67
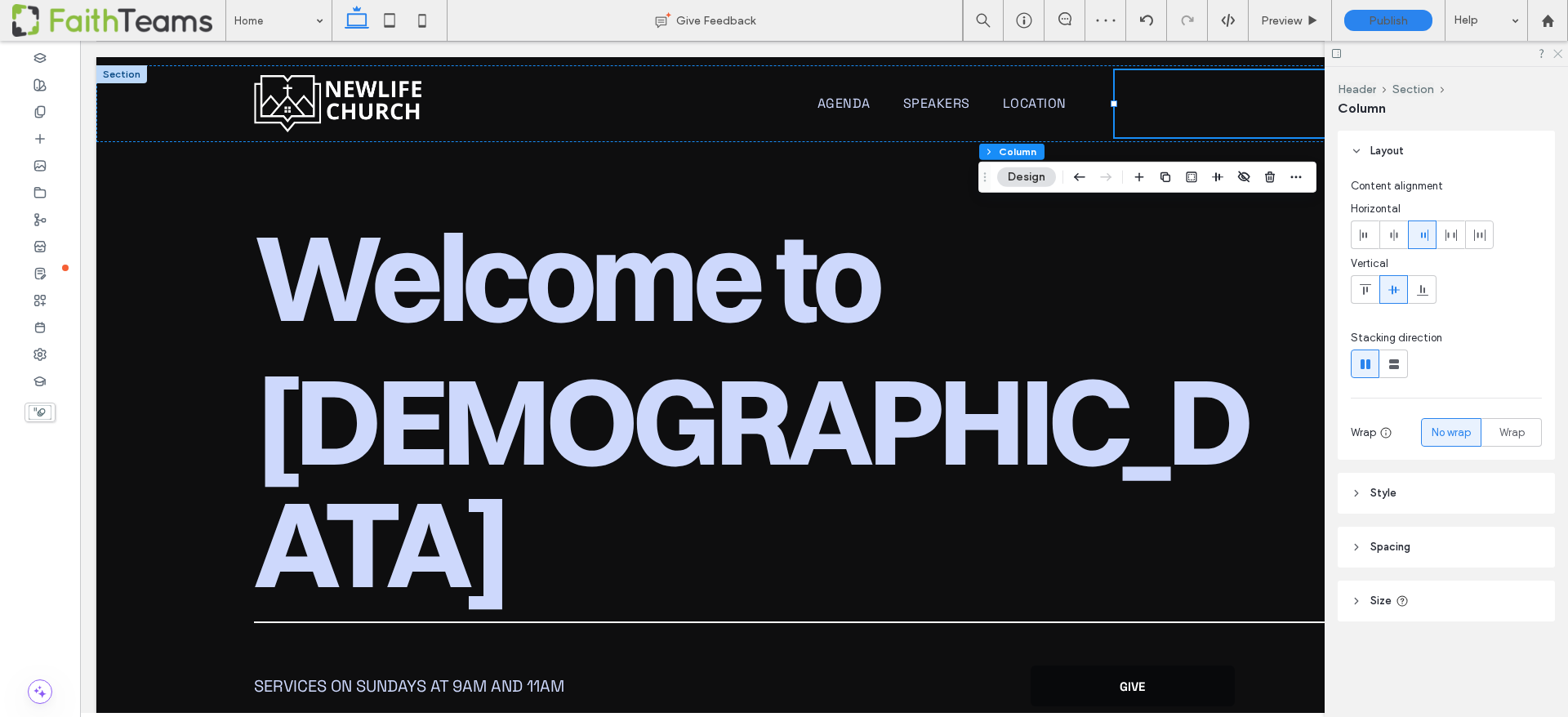
click at [1558, 49] on icon at bounding box center [1557, 53] width 10 height 10
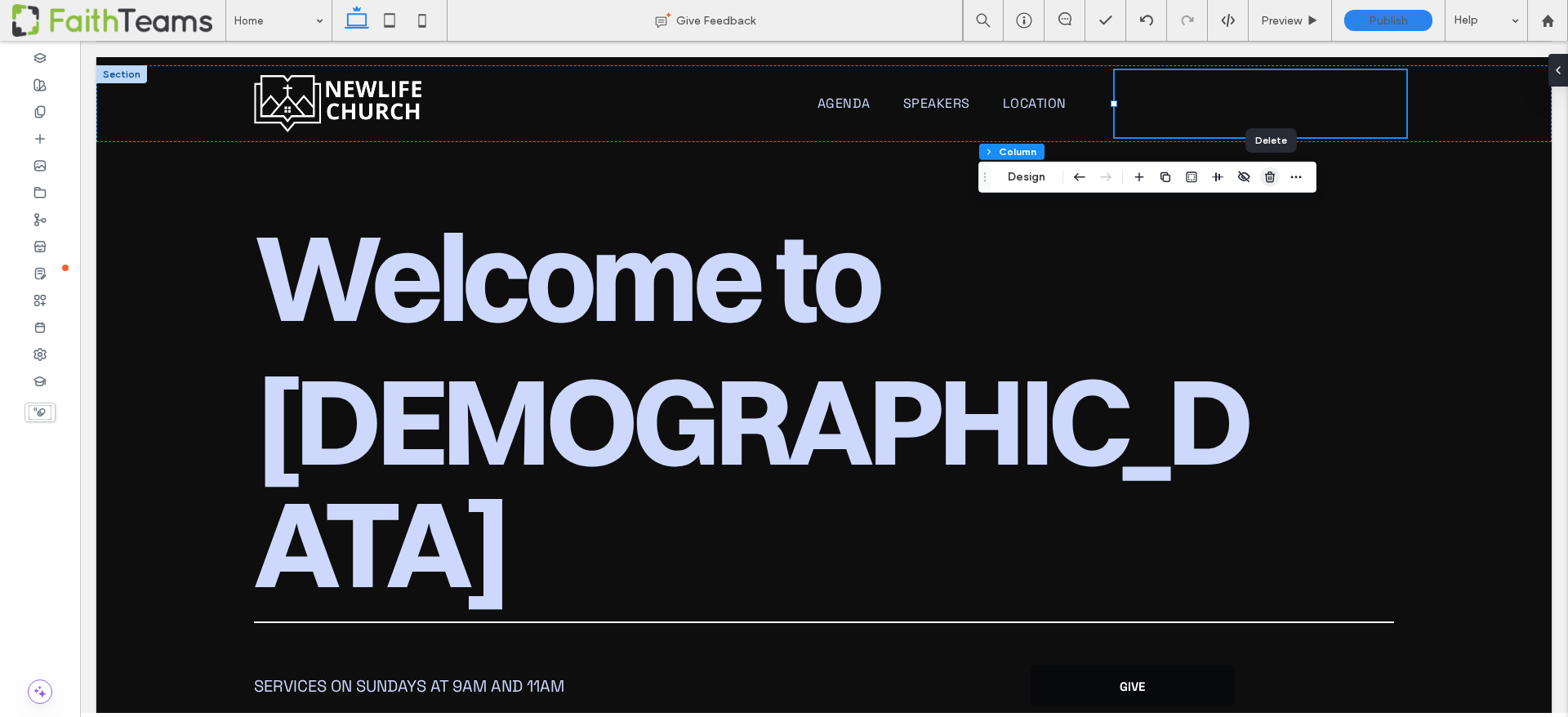
click at [1269, 174] on icon "button" at bounding box center [1269, 177] width 13 height 13
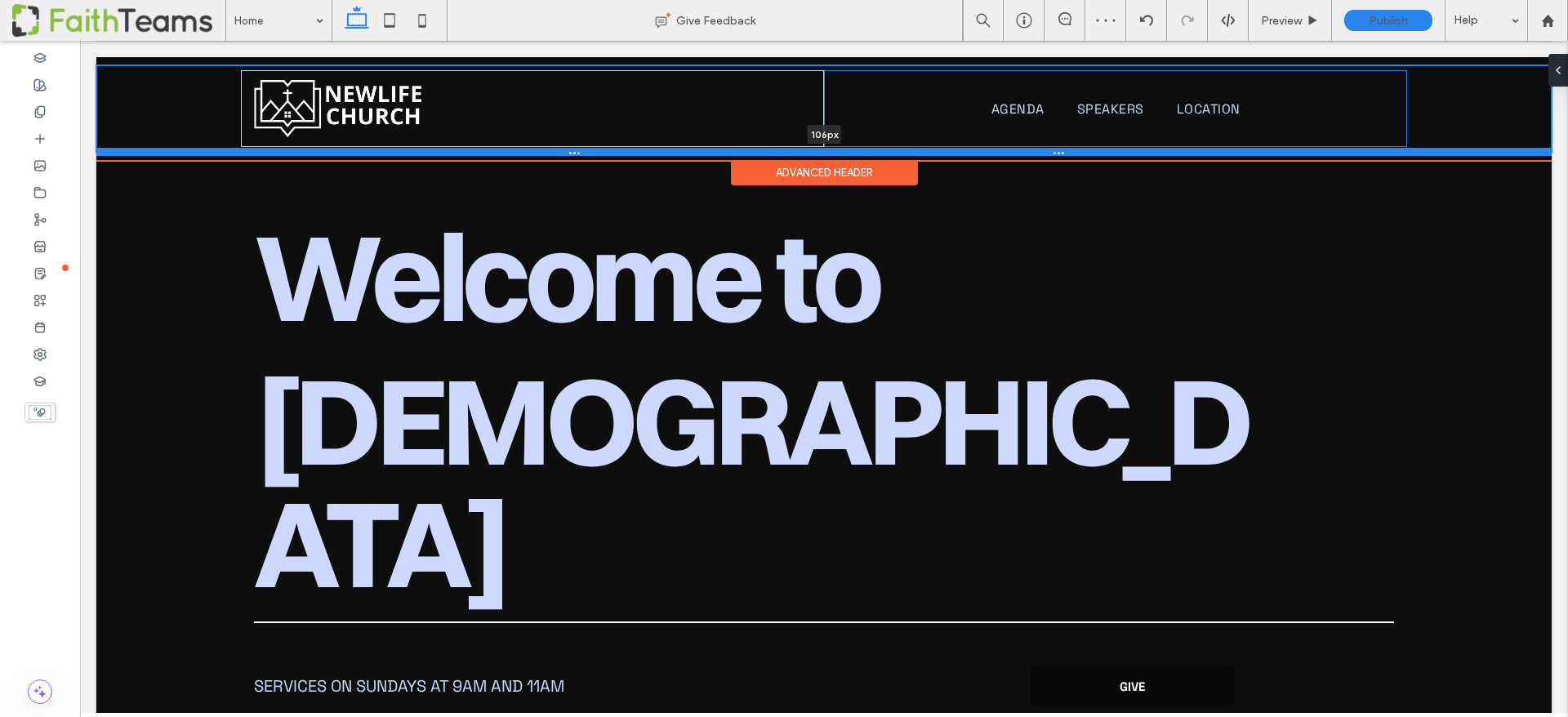
drag, startPoint x: 1078, startPoint y: 259, endPoint x: 1098, endPoint y: 151, distance: 109.8
click at [1098, 151] on div at bounding box center [824, 152] width 1456 height 9
type input "***"
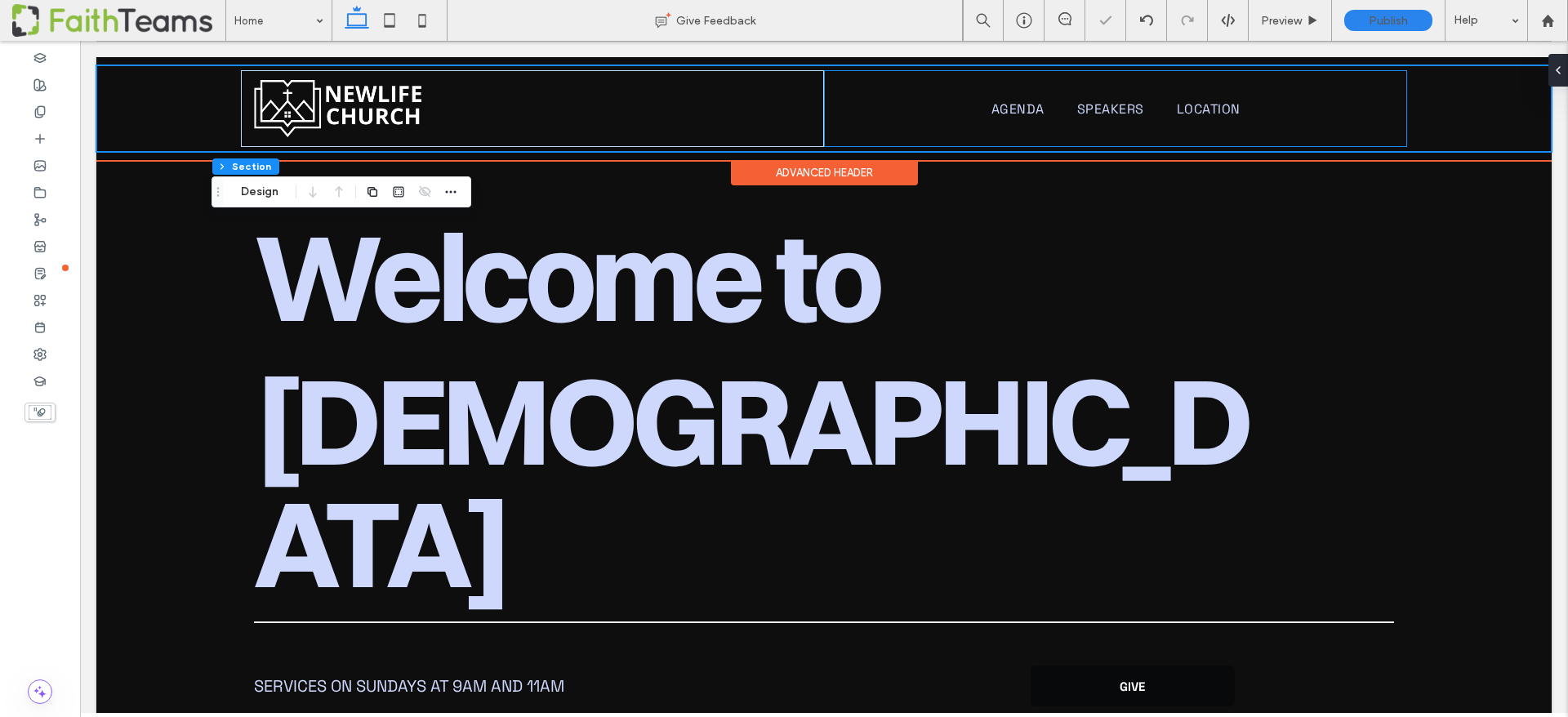
click at [1097, 120] on div "Agenda Speakers Location" at bounding box center [1115, 109] width 583 height 77
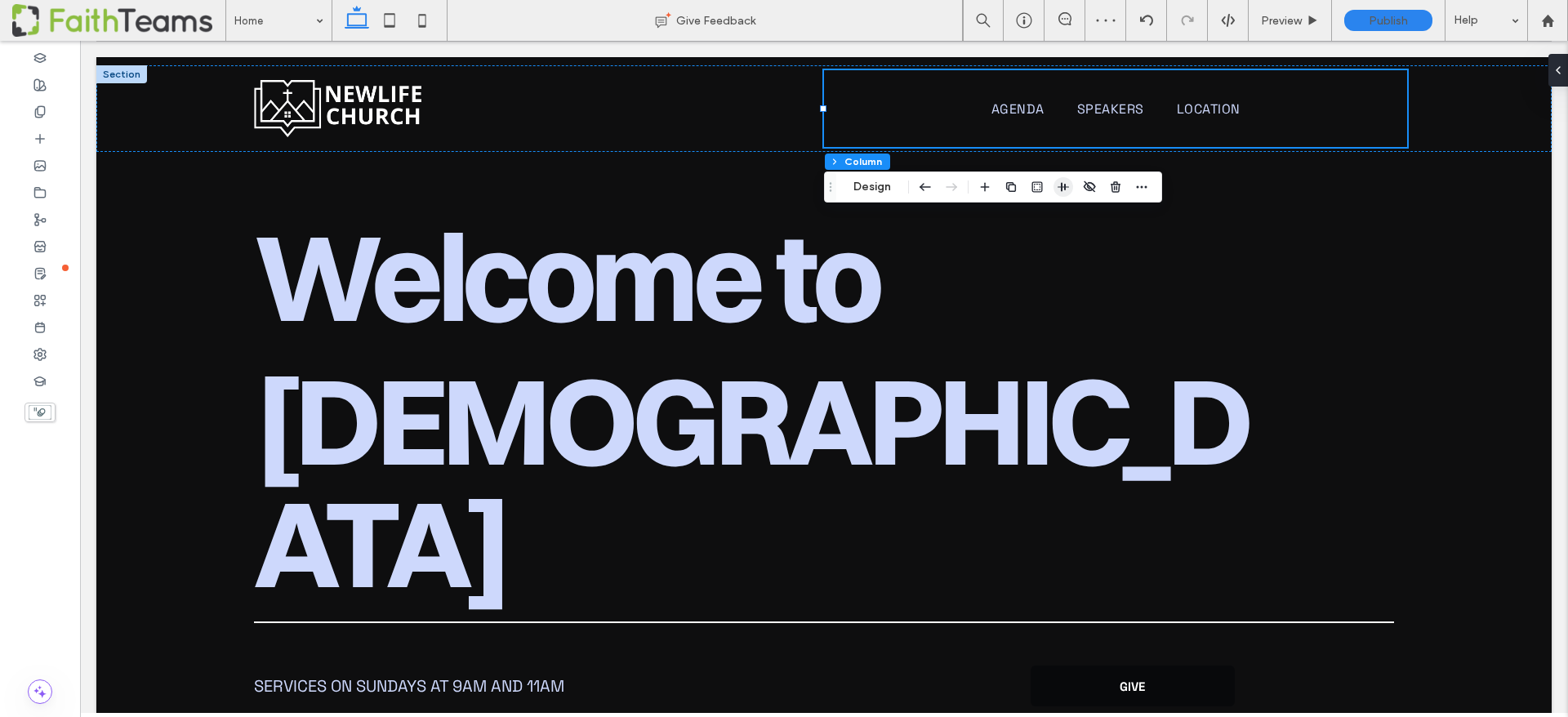
click at [1065, 191] on icon "button" at bounding box center [1063, 186] width 13 height 13
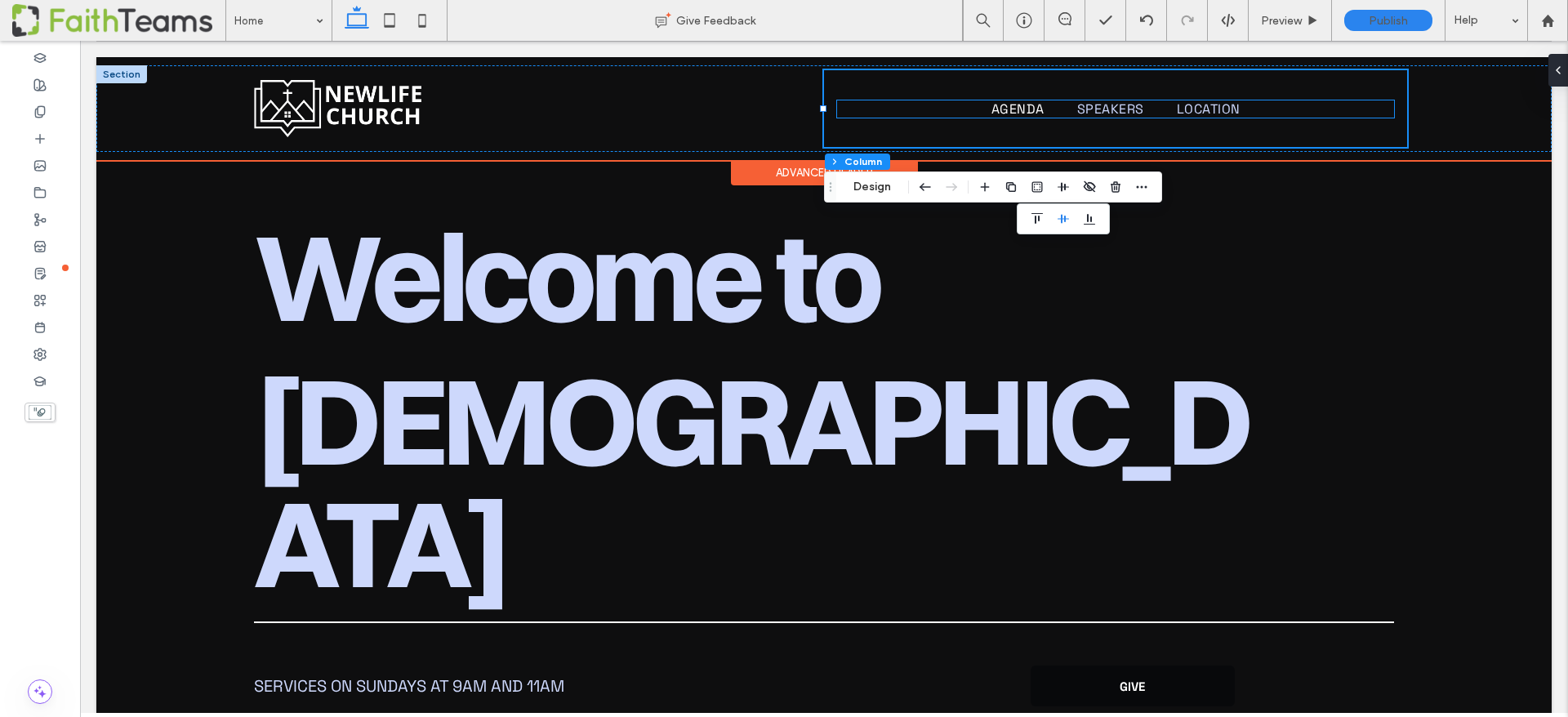
click at [1029, 110] on span "Agenda" at bounding box center [1018, 109] width 53 height 17
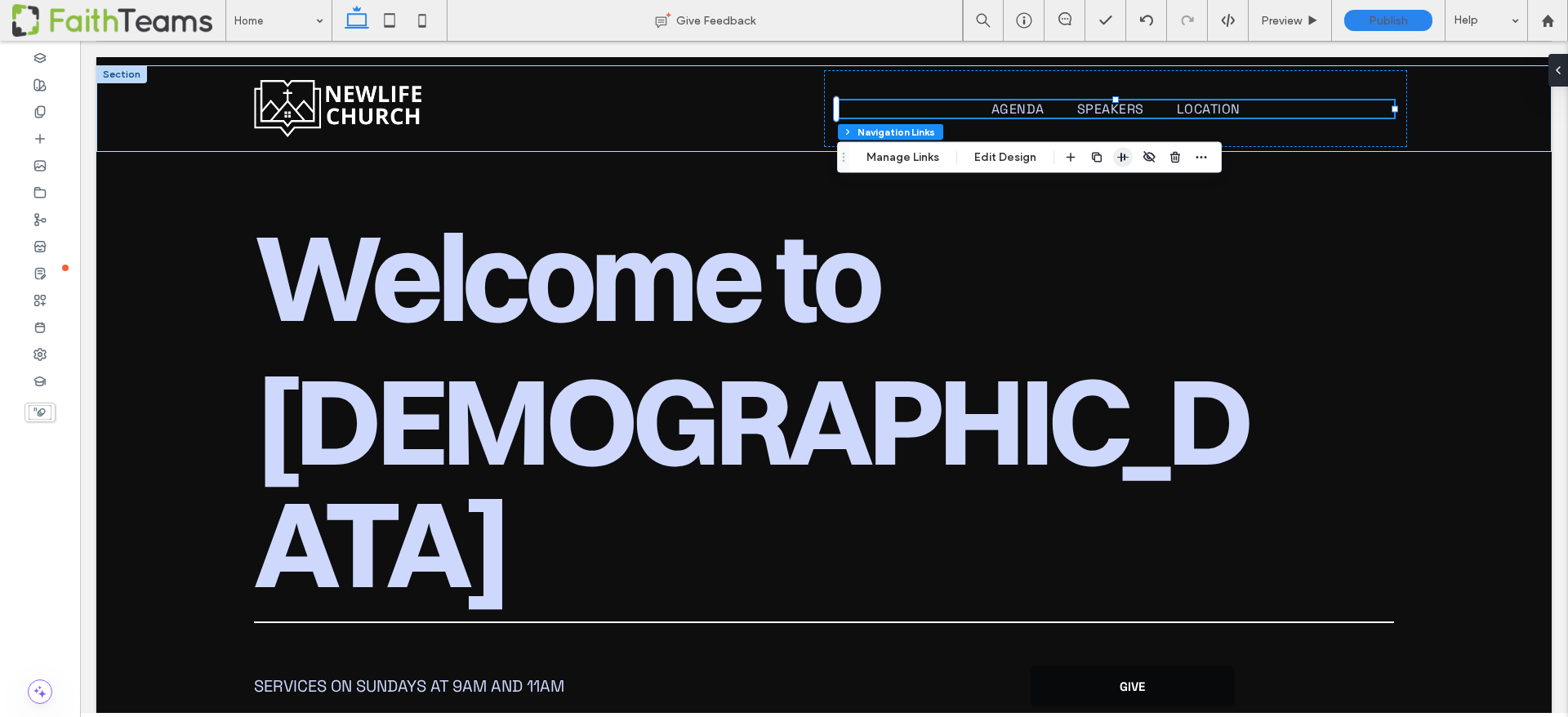
click at [1119, 155] on icon "button" at bounding box center [1122, 157] width 13 height 13
click at [1006, 152] on button "Edit Design" at bounding box center [1006, 157] width 83 height 20
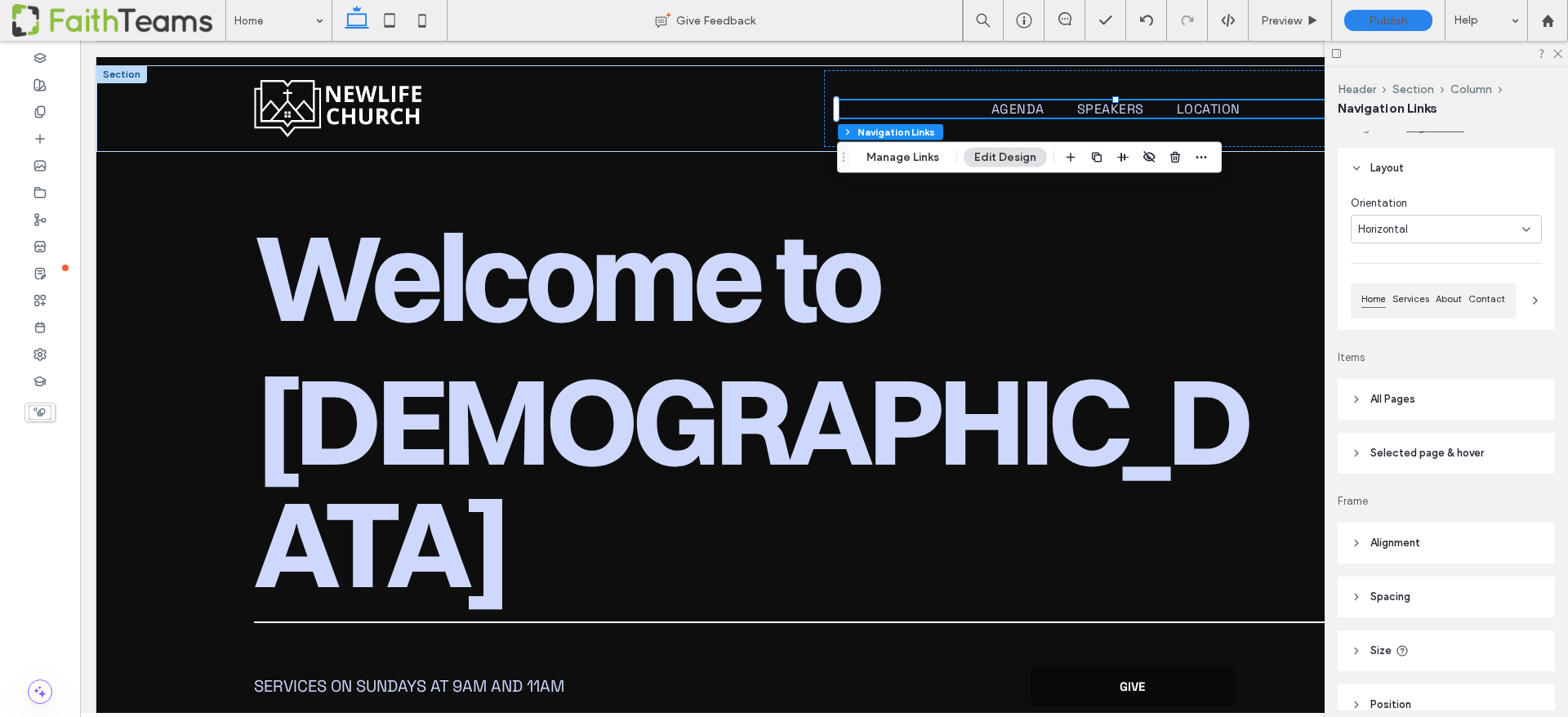
scroll to position [105, 0]
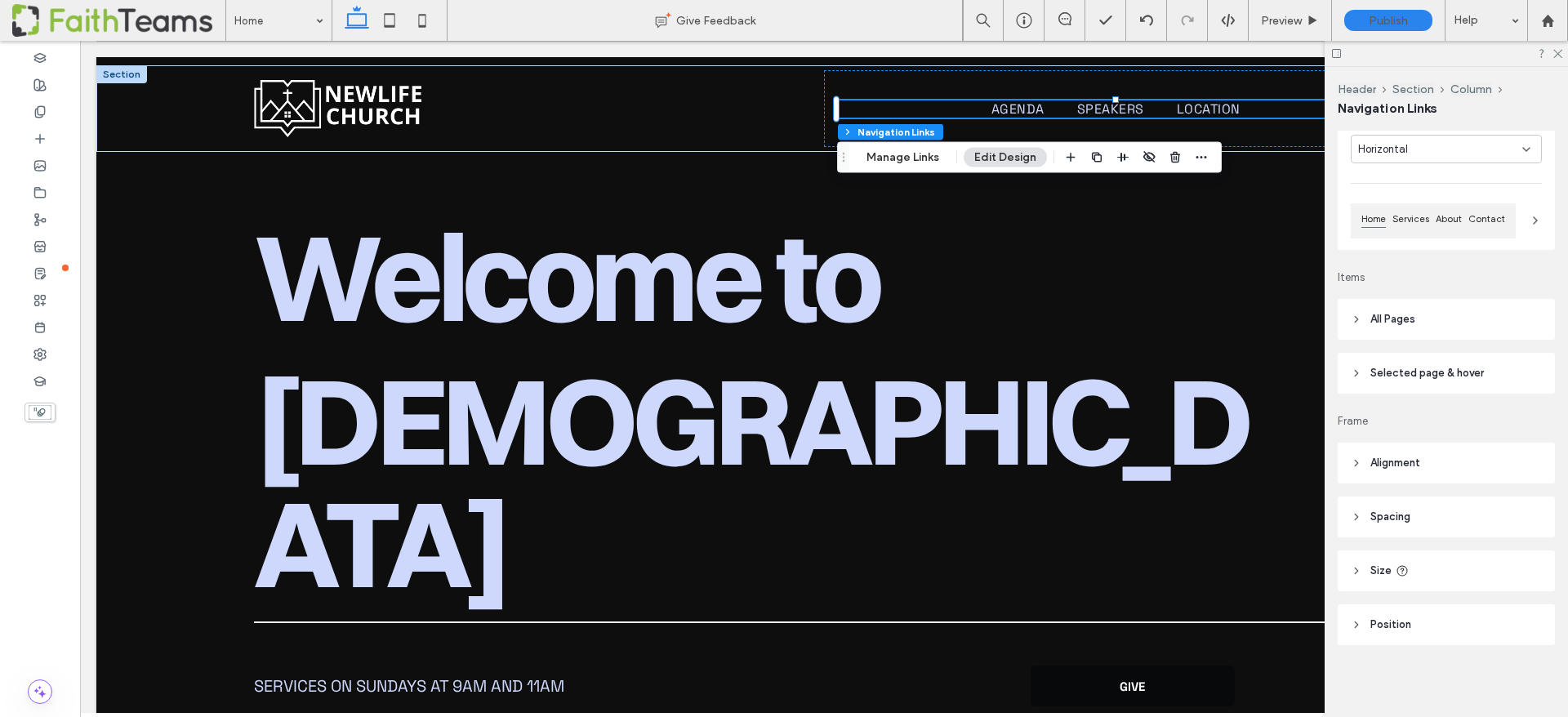
click at [1351, 458] on icon at bounding box center [1356, 463] width 11 height 11
click at [1354, 513] on icon at bounding box center [1356, 516] width 11 height 11
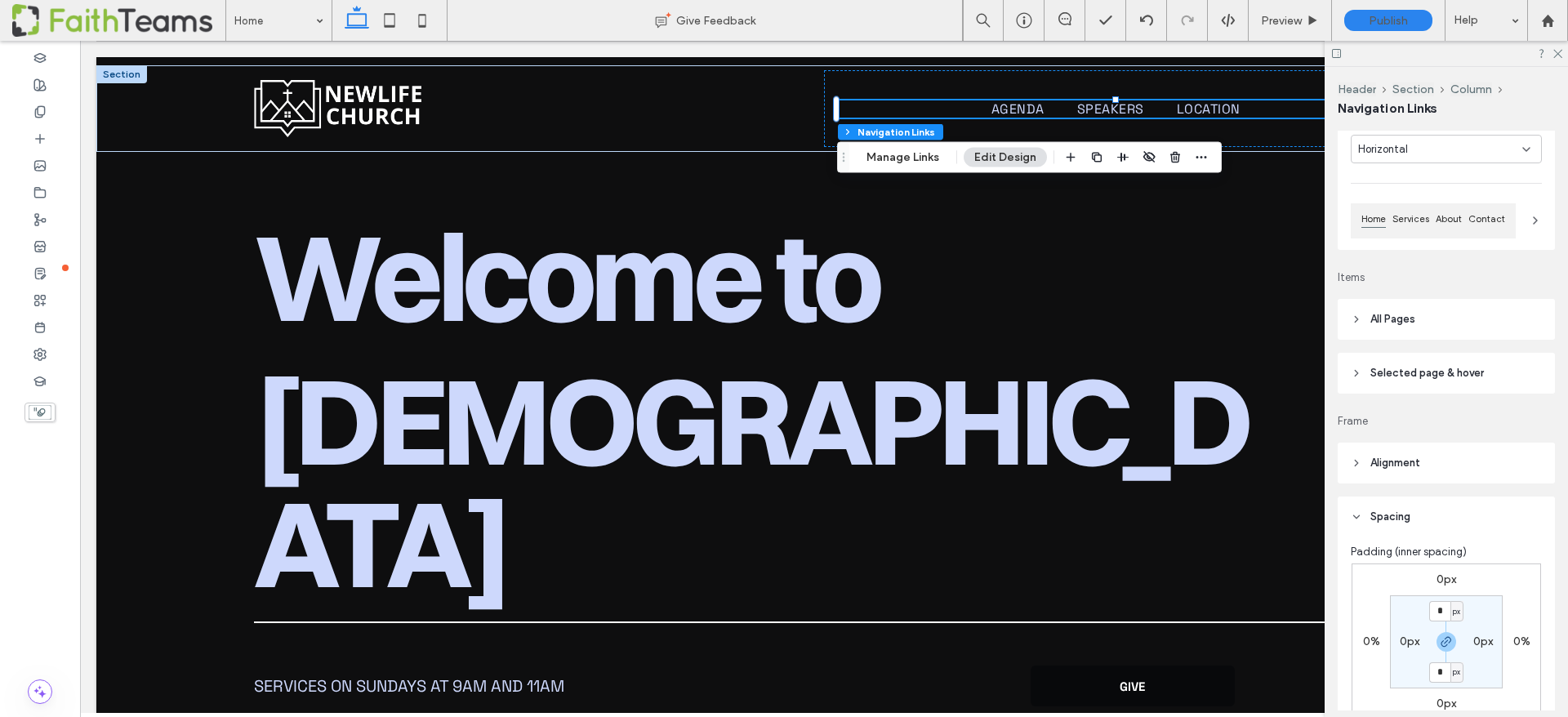
click at [1354, 513] on icon at bounding box center [1356, 516] width 11 height 11
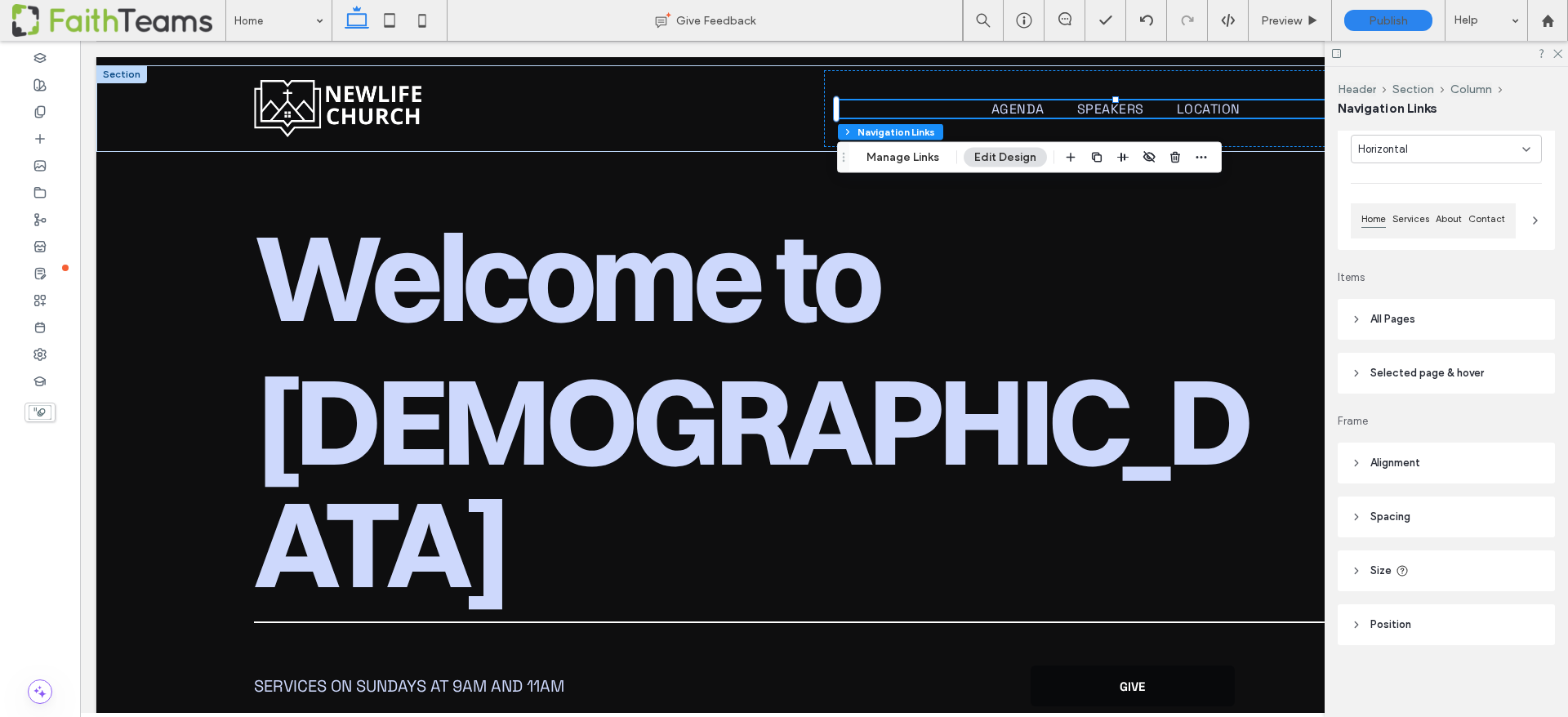
scroll to position [0, 0]
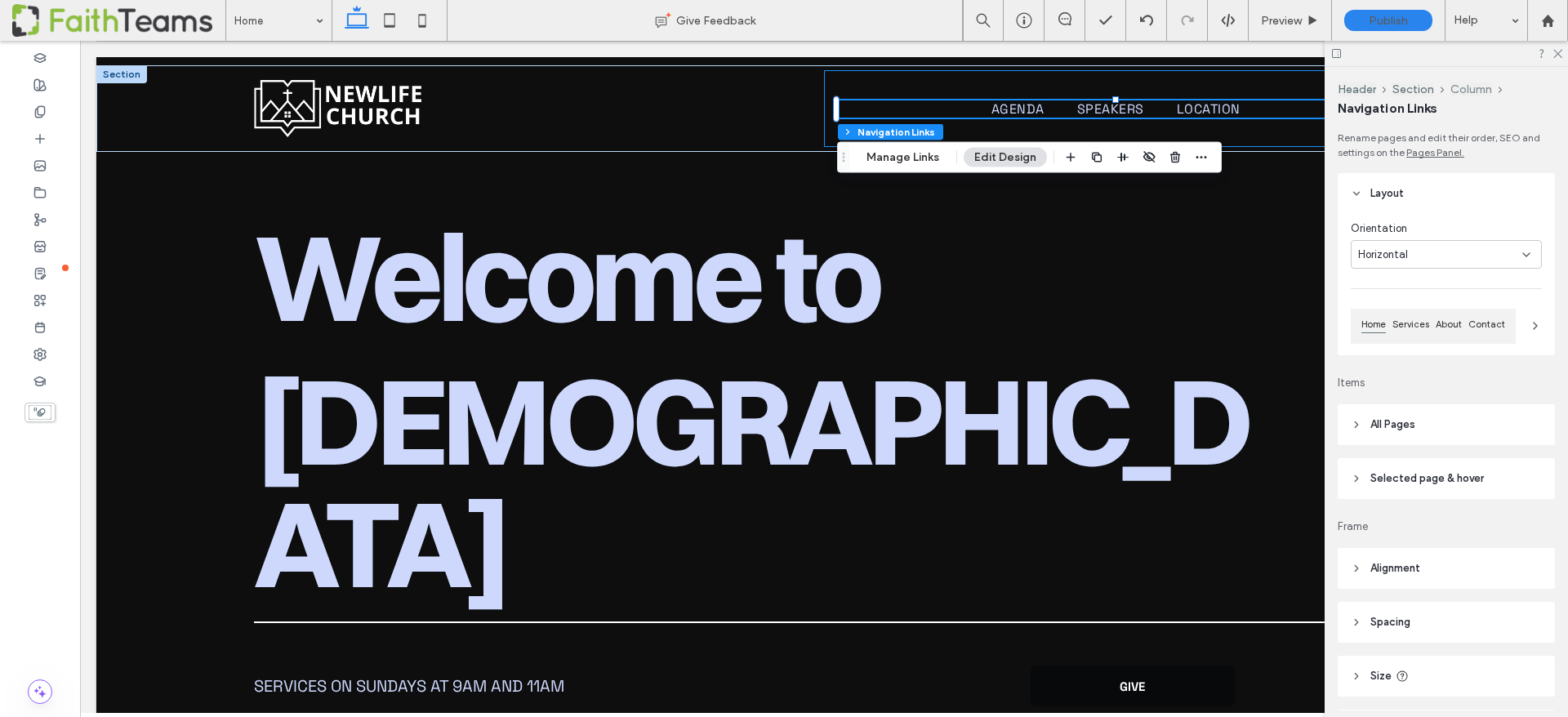
click at [1464, 88] on button "Column" at bounding box center [1471, 89] width 42 height 14
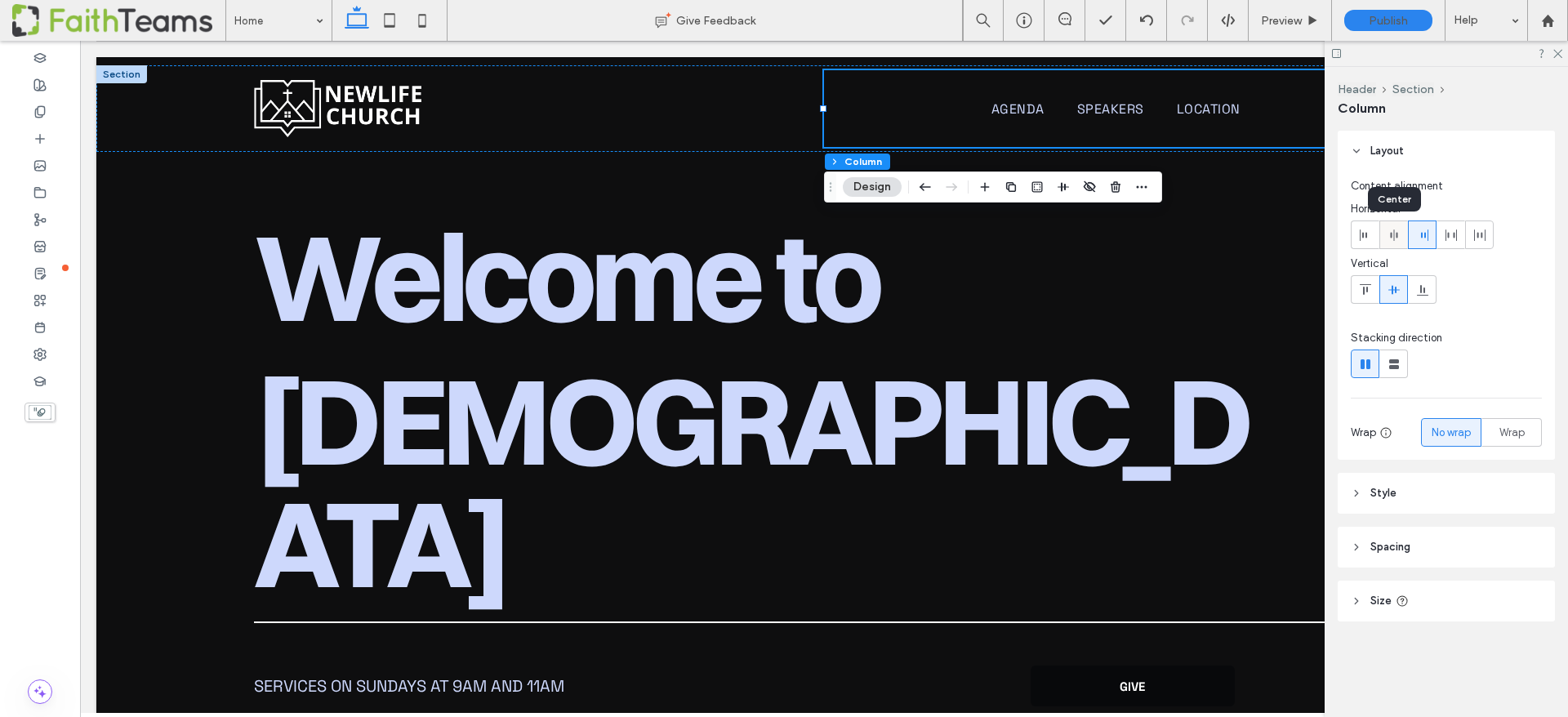
click at [1385, 230] on div at bounding box center [1394, 235] width 27 height 27
click at [1361, 230] on icon at bounding box center [1365, 235] width 13 height 13
click at [1389, 230] on icon at bounding box center [1394, 235] width 13 height 13
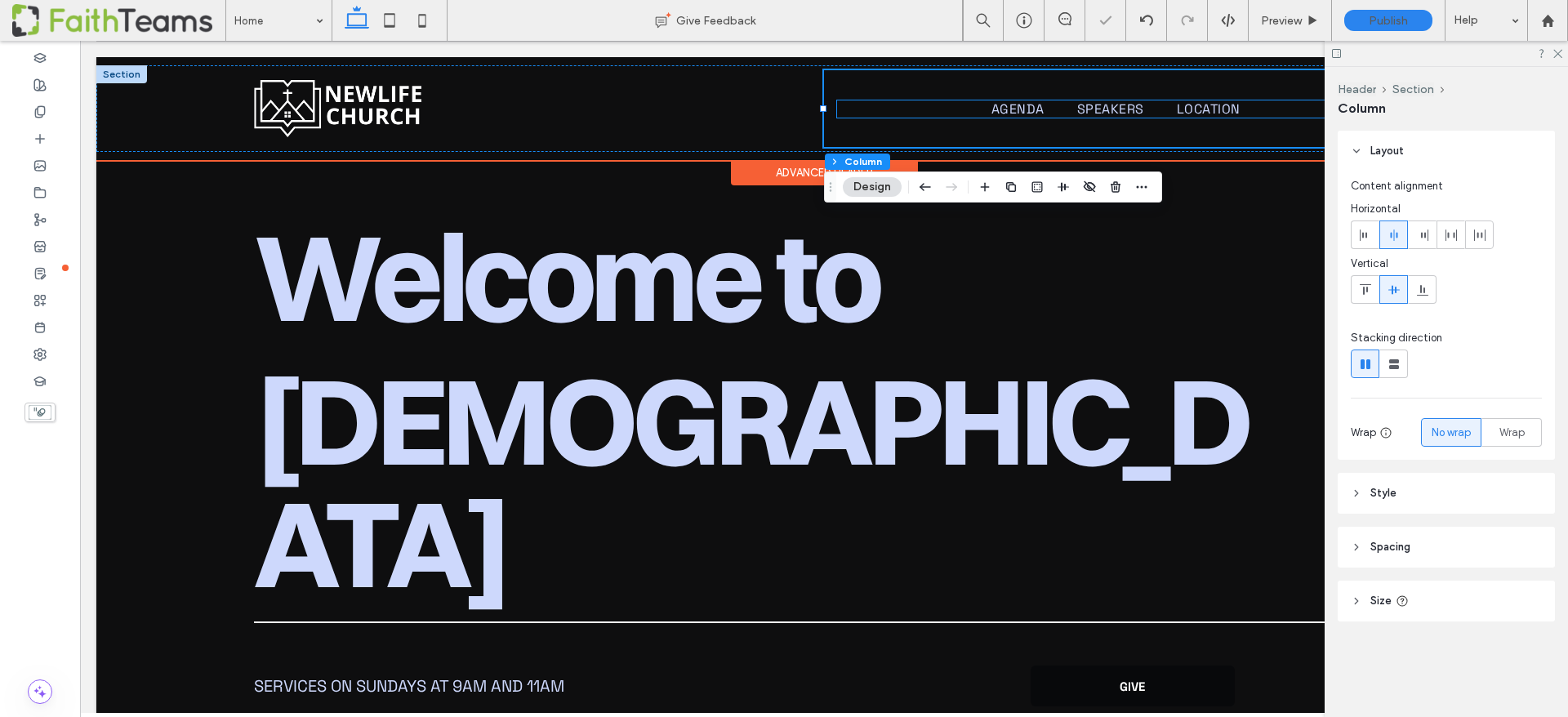
click at [910, 109] on ul "Agenda Speakers Location" at bounding box center [1115, 109] width 557 height 17
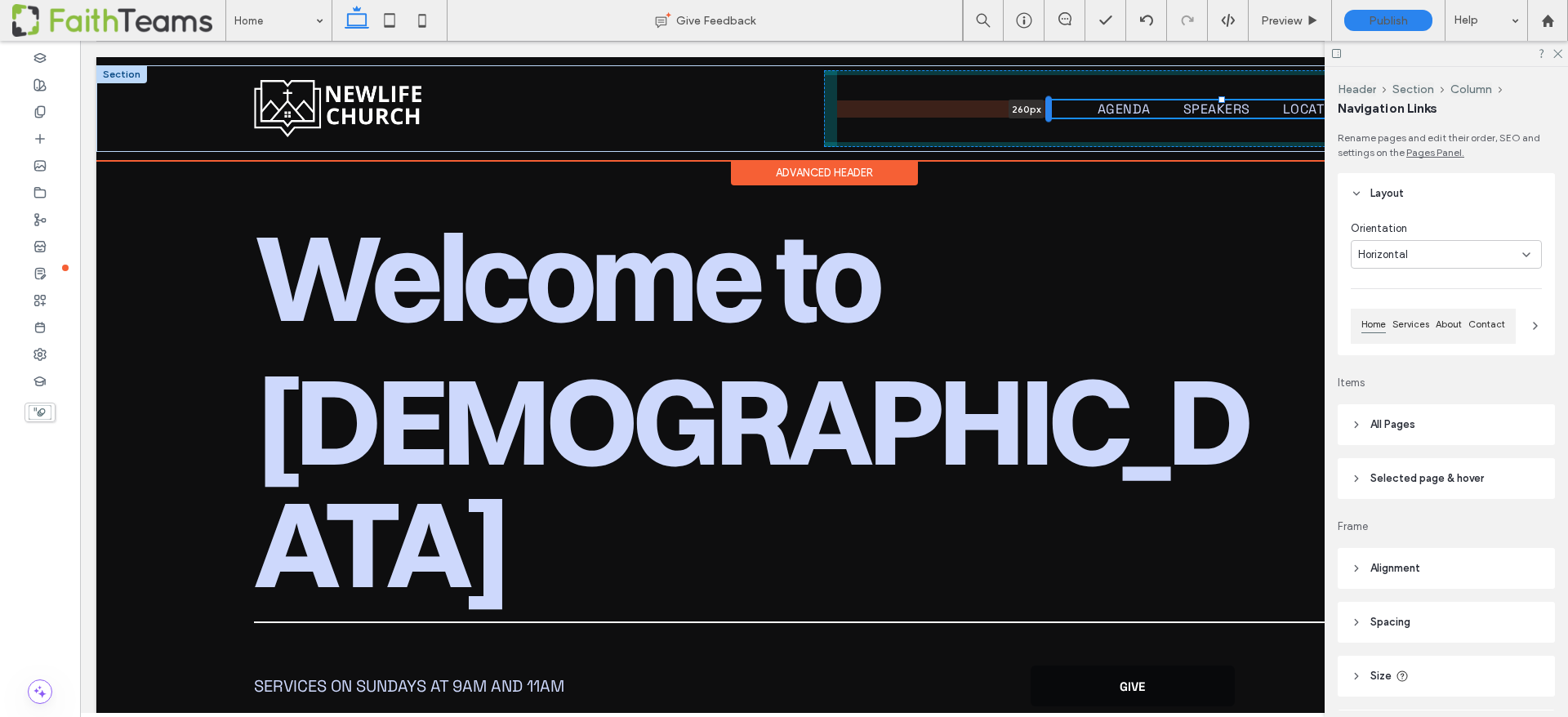
drag, startPoint x: 838, startPoint y: 111, endPoint x: 1051, endPoint y: 109, distance: 213.0
click at [1051, 109] on div at bounding box center [1049, 109] width 7 height 26
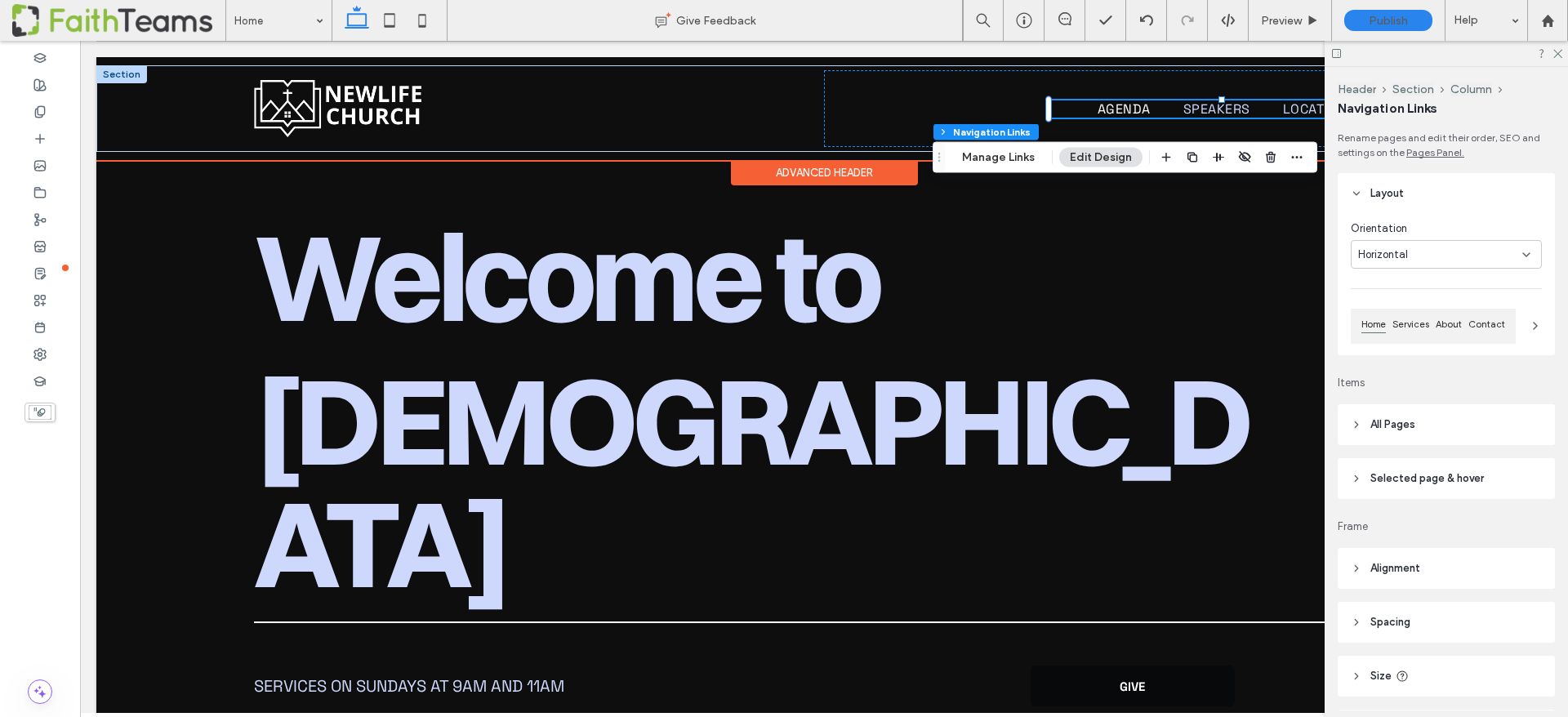
click at [1120, 107] on span "Agenda" at bounding box center [1124, 109] width 53 height 17
click at [1116, 109] on span "Agenda" at bounding box center [1124, 109] width 53 height 17
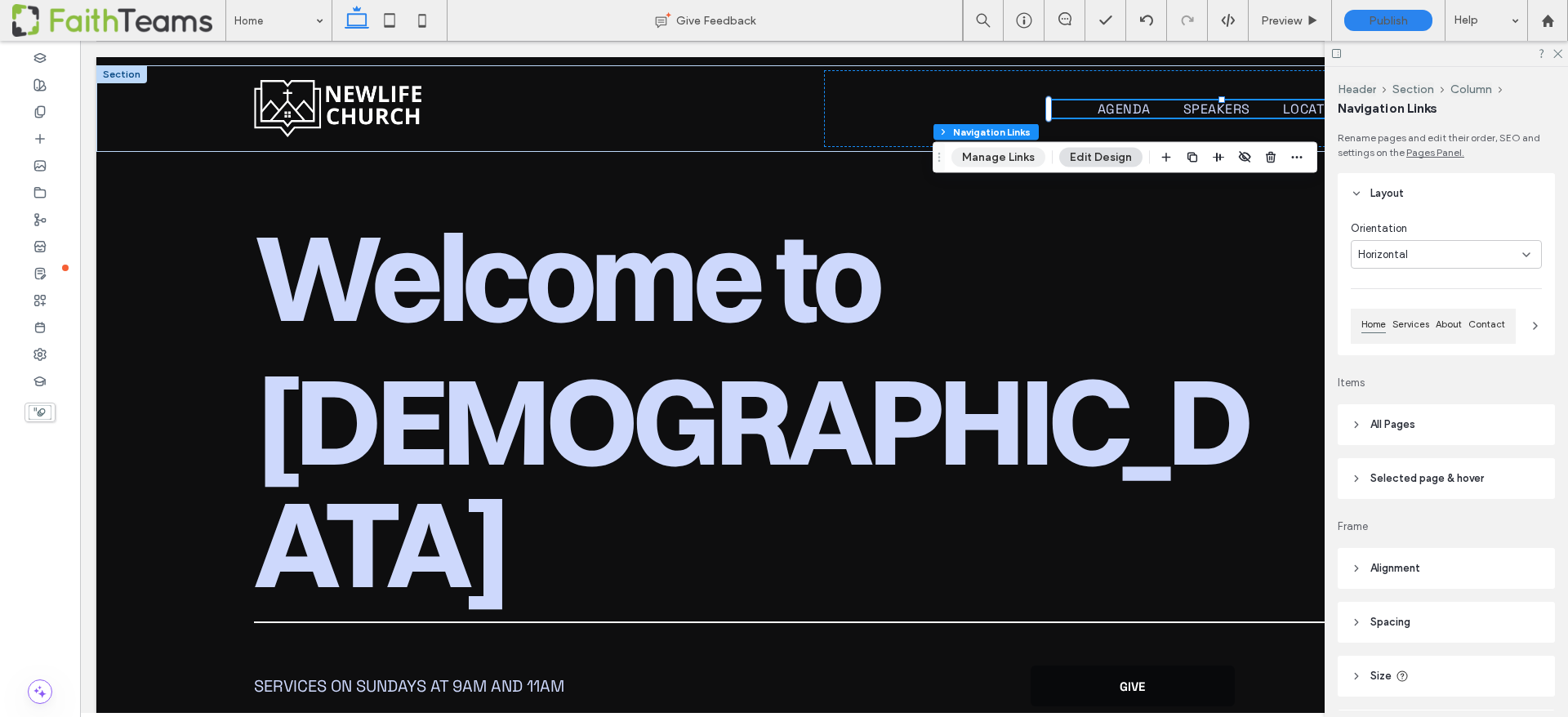
click at [1006, 154] on button "Manage Links" at bounding box center [998, 157] width 94 height 20
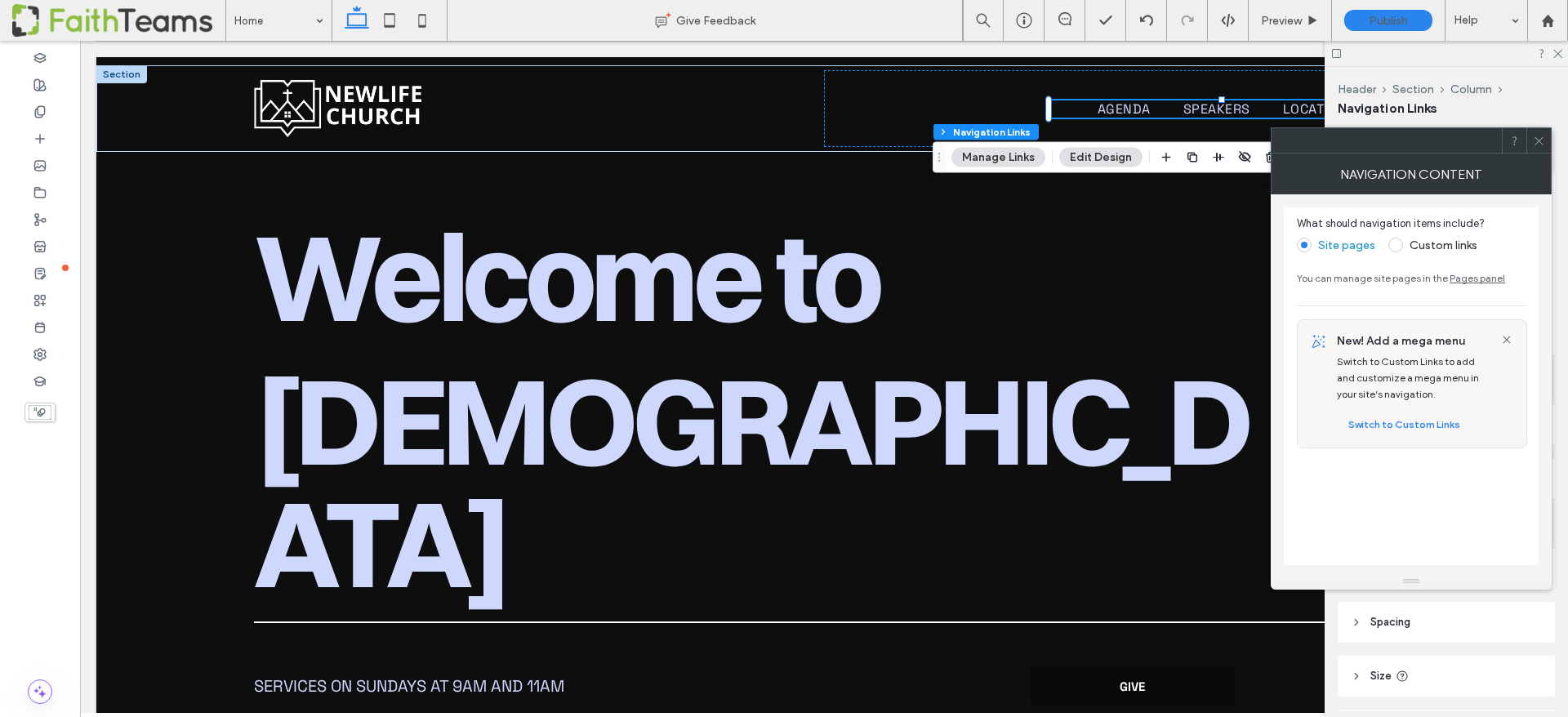
click at [1397, 243] on span at bounding box center [1395, 244] width 14 height 14
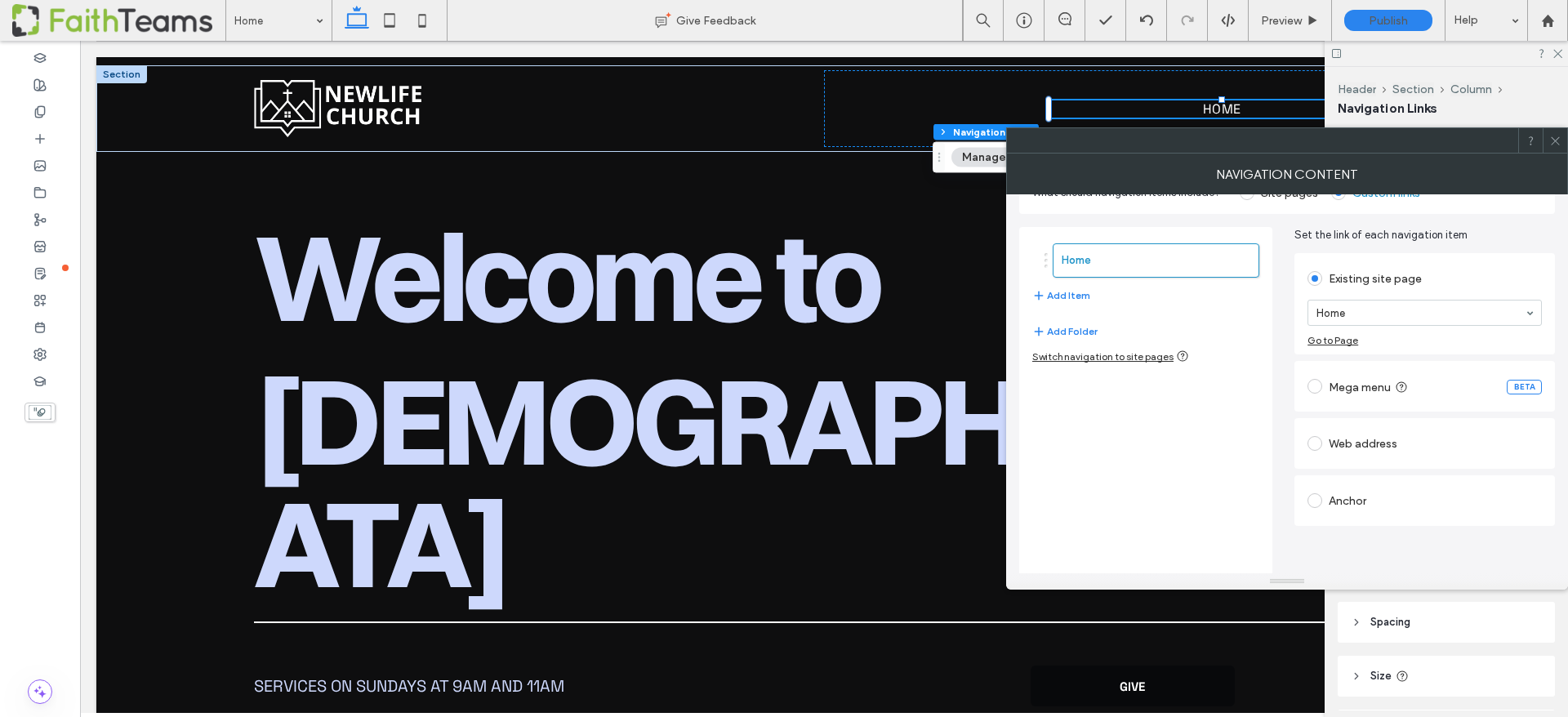
scroll to position [39, 0]
click at [1320, 441] on span at bounding box center [1314, 440] width 14 height 14
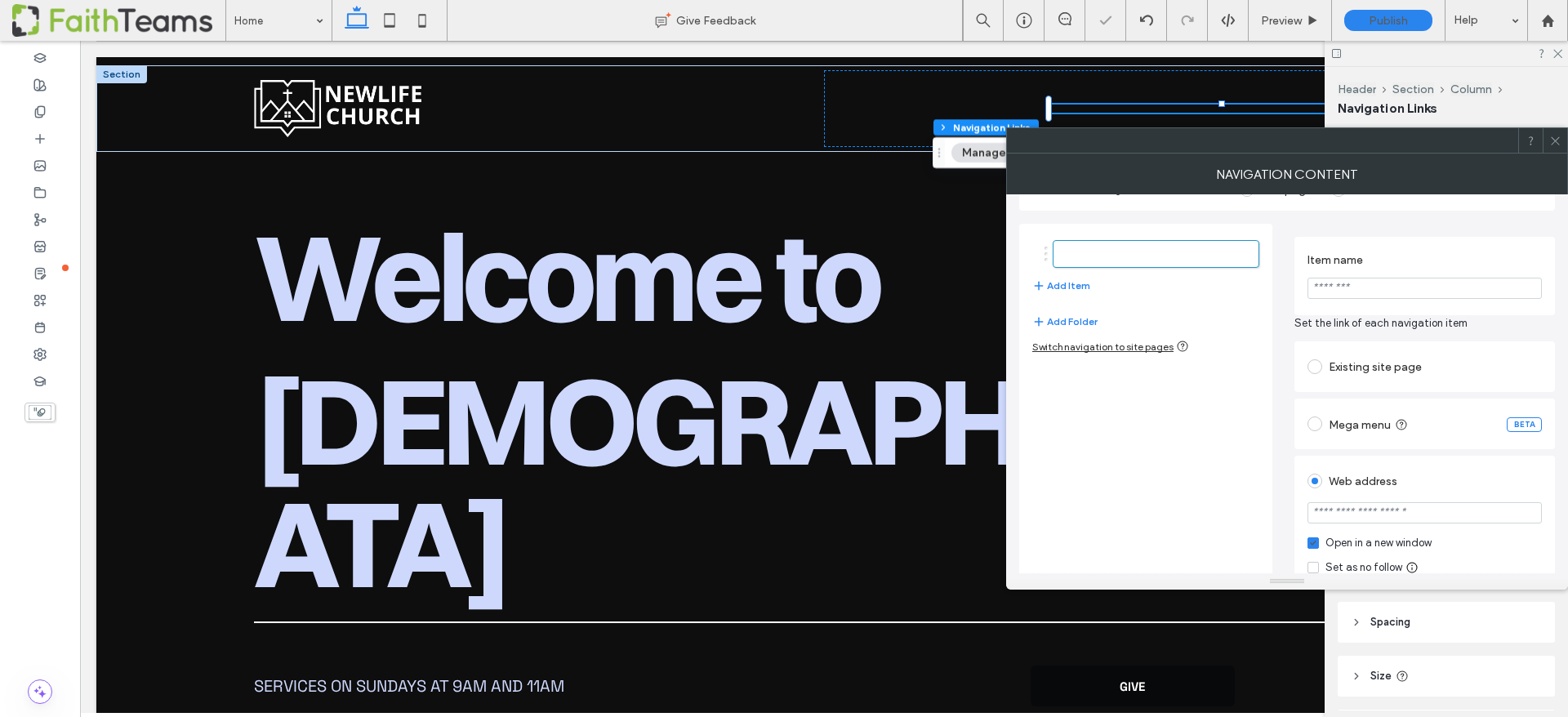
click at [1373, 509] on input "url" at bounding box center [1425, 512] width 235 height 21
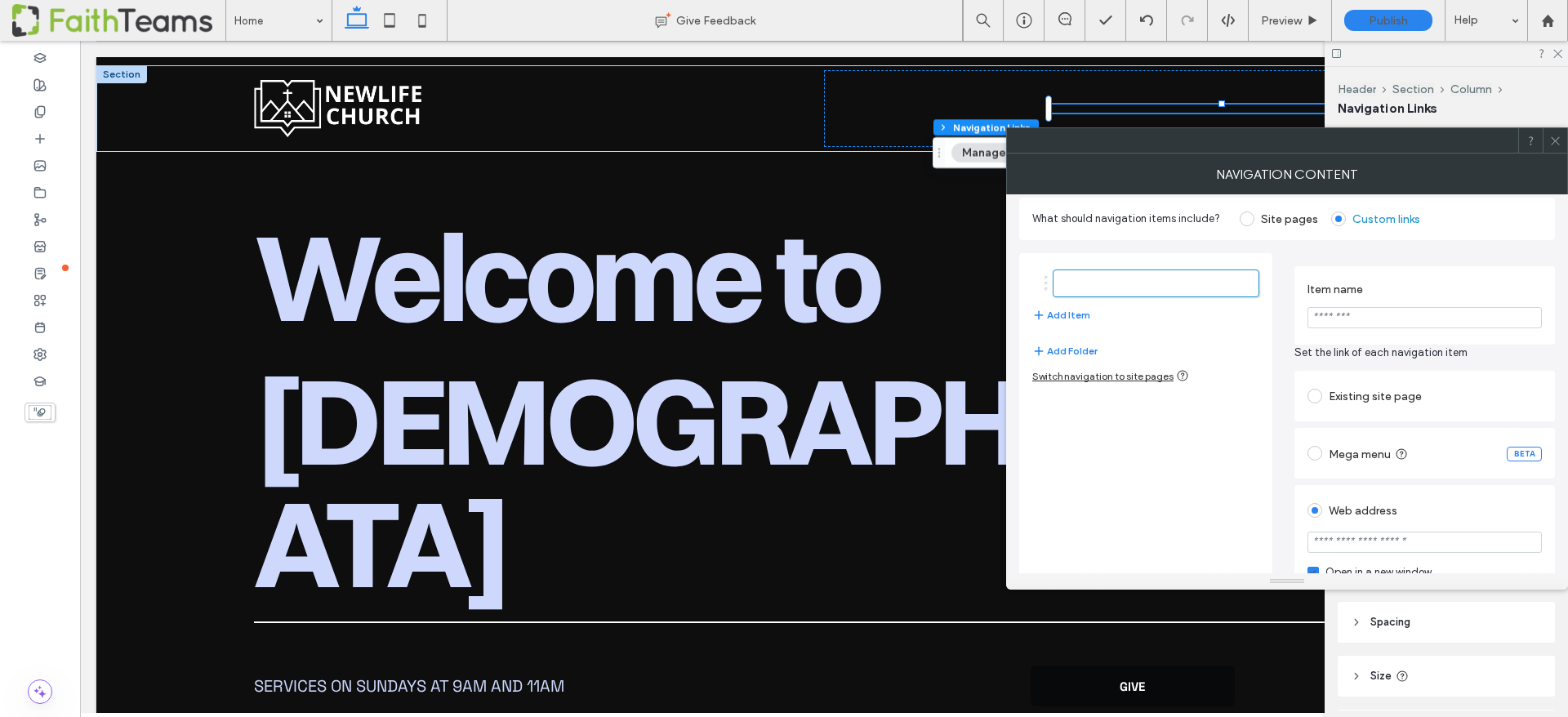
scroll to position [0, 0]
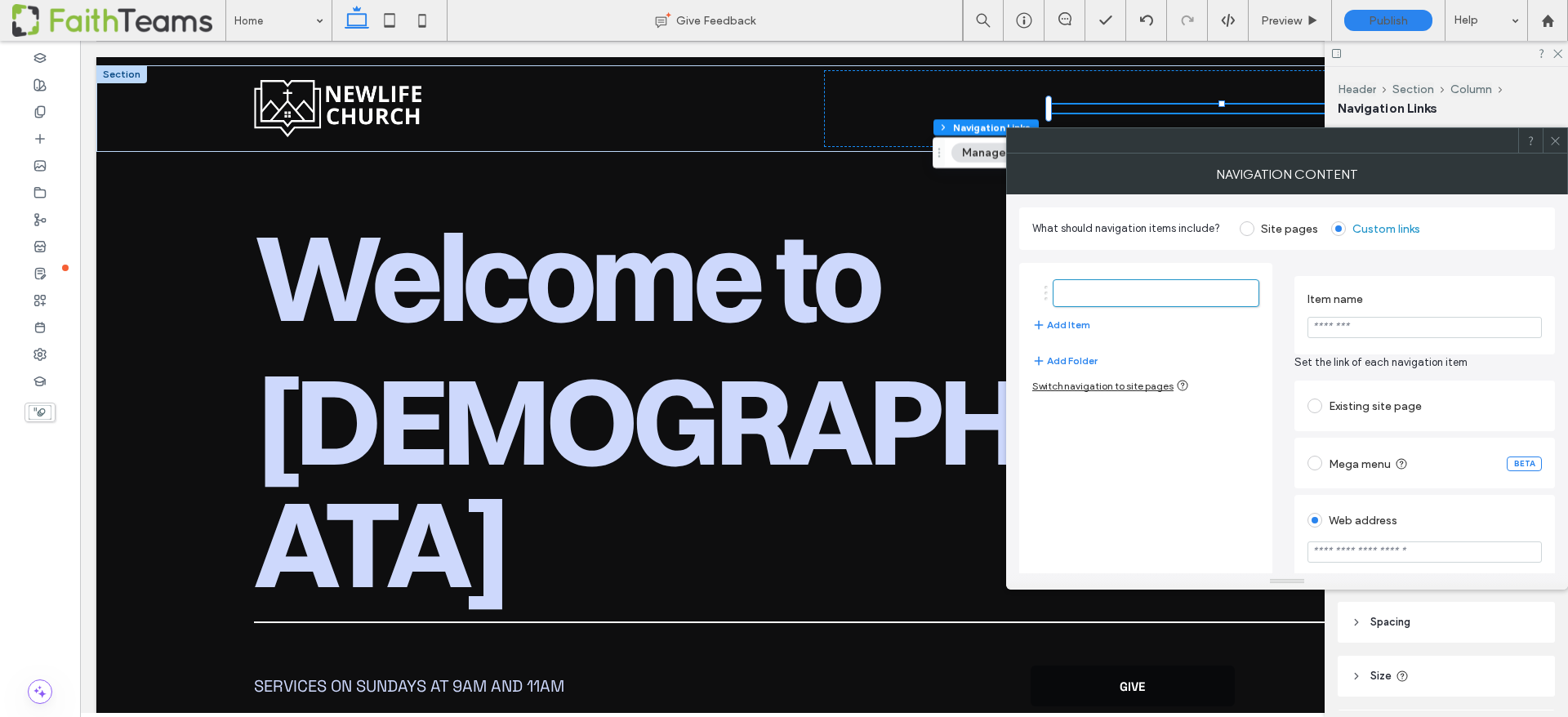
type input "*******"
click at [1331, 321] on input "Item name" at bounding box center [1425, 327] width 235 height 21
type input "*******"
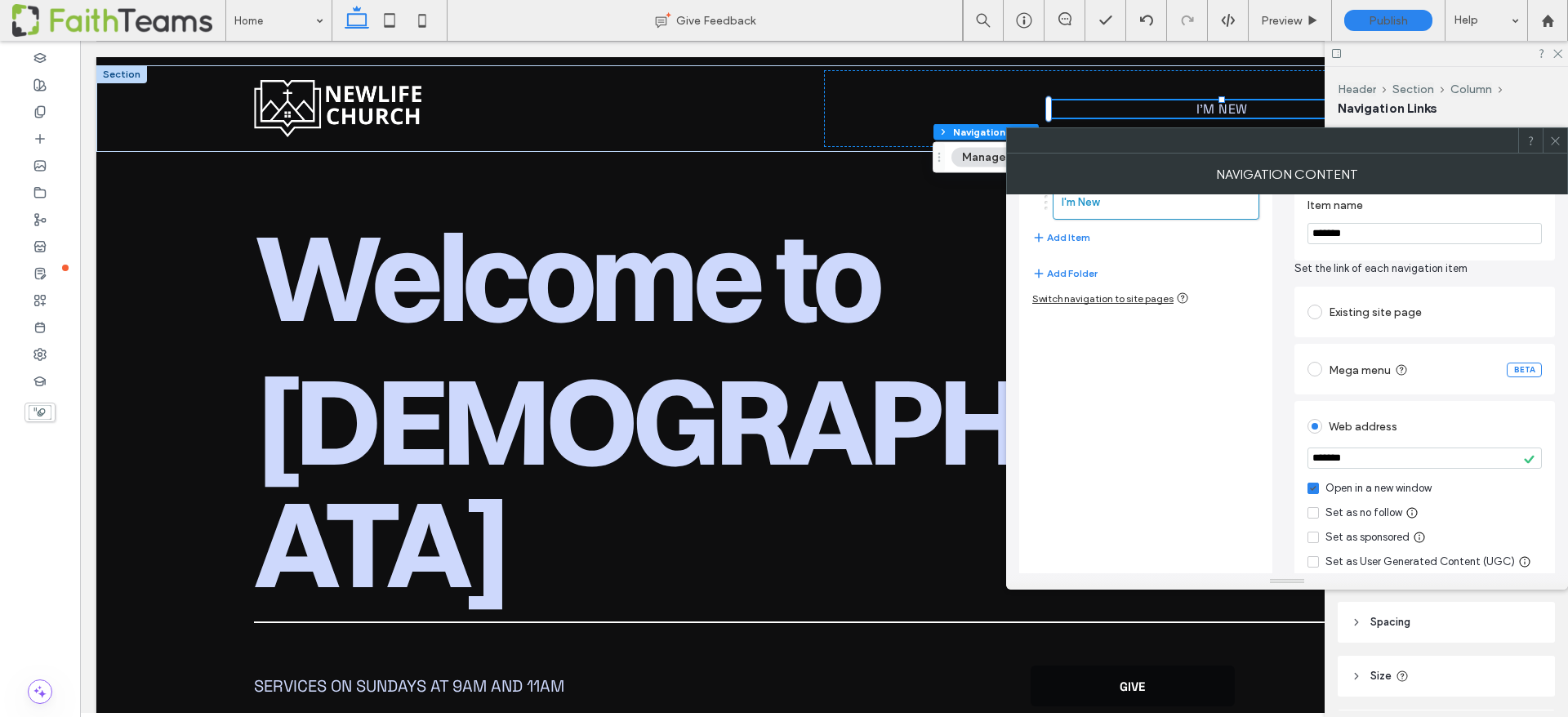
scroll to position [97, 0]
click at [1358, 456] on input "*******" at bounding box center [1425, 454] width 235 height 21
click at [1395, 455] on input "*******" at bounding box center [1425, 454] width 235 height 21
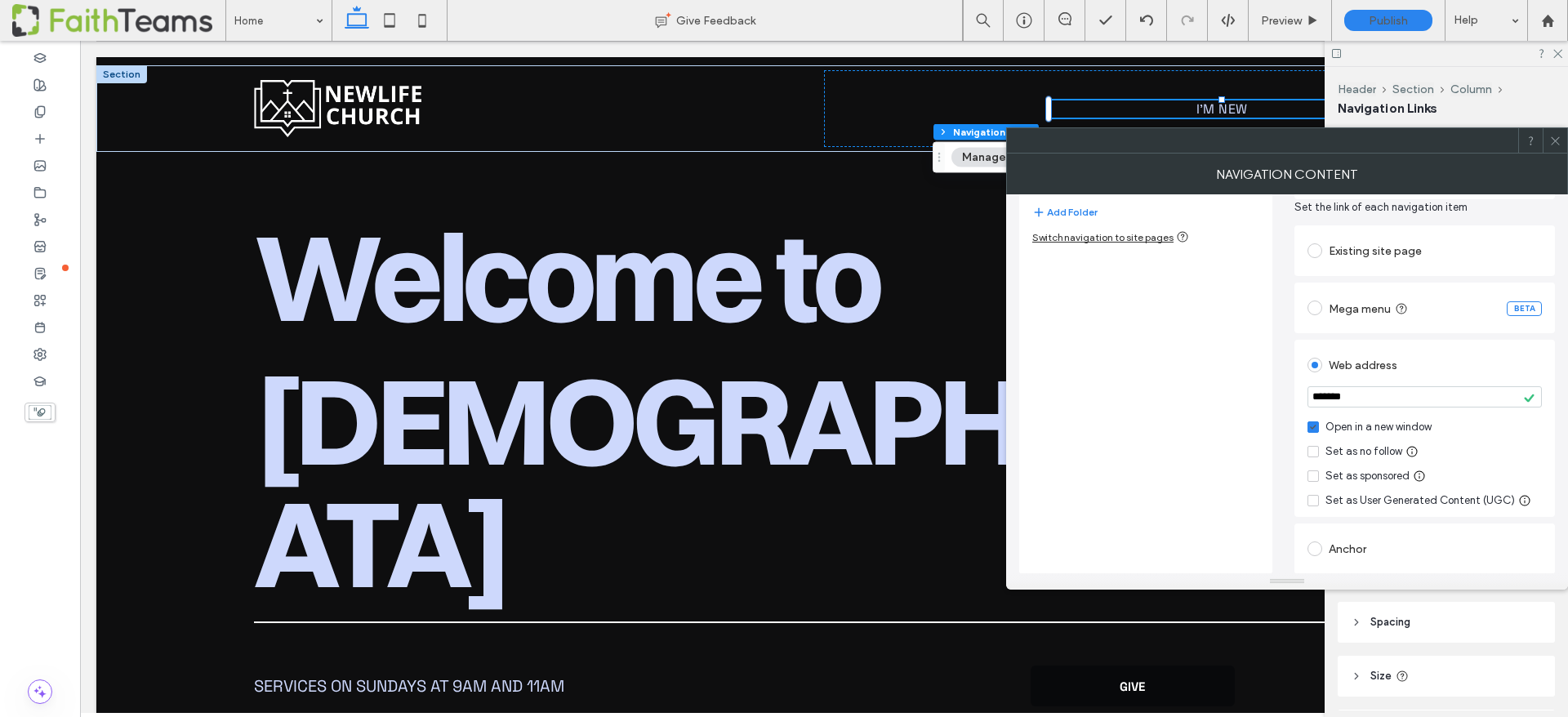
scroll to position [156, 0]
click at [1560, 140] on icon at bounding box center [1555, 140] width 12 height 12
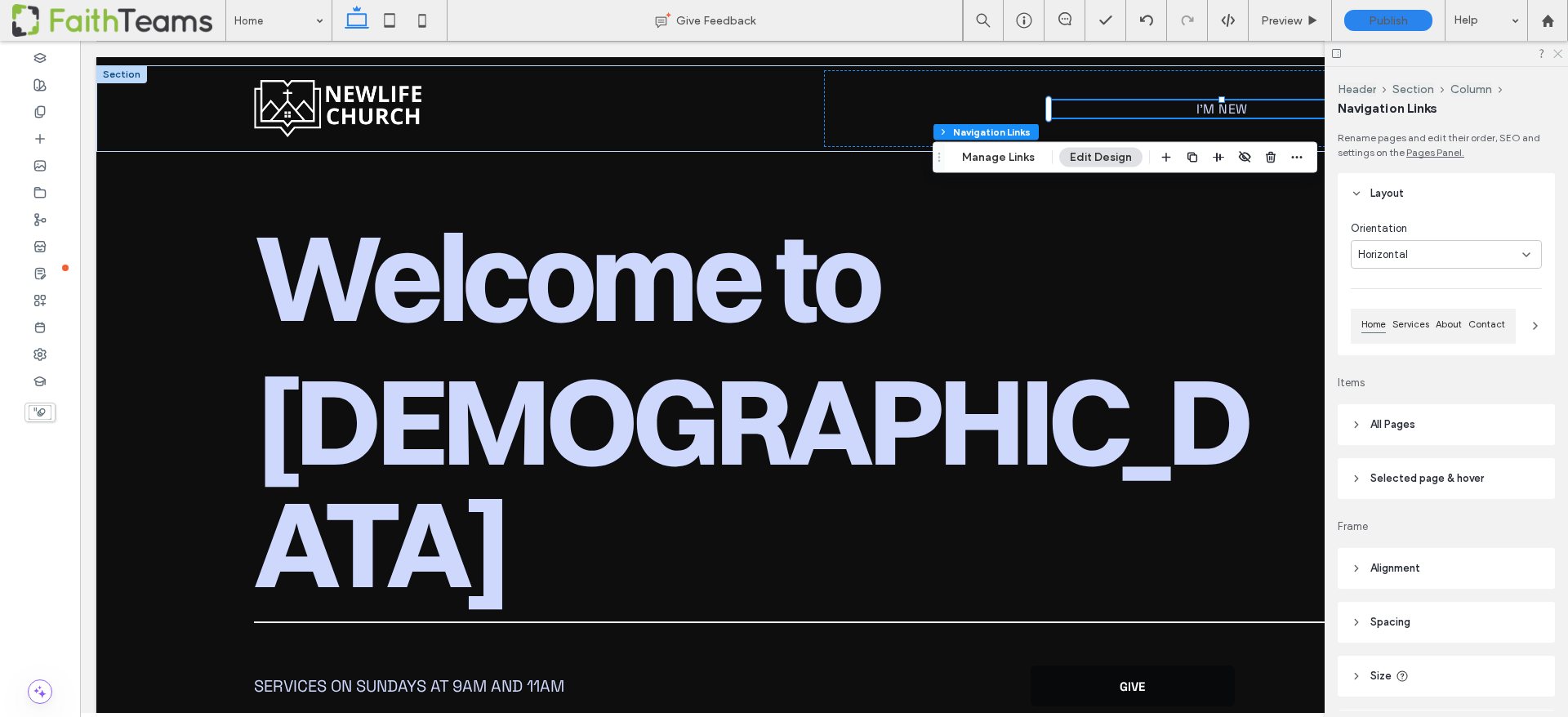
click at [1559, 49] on icon at bounding box center [1557, 53] width 10 height 10
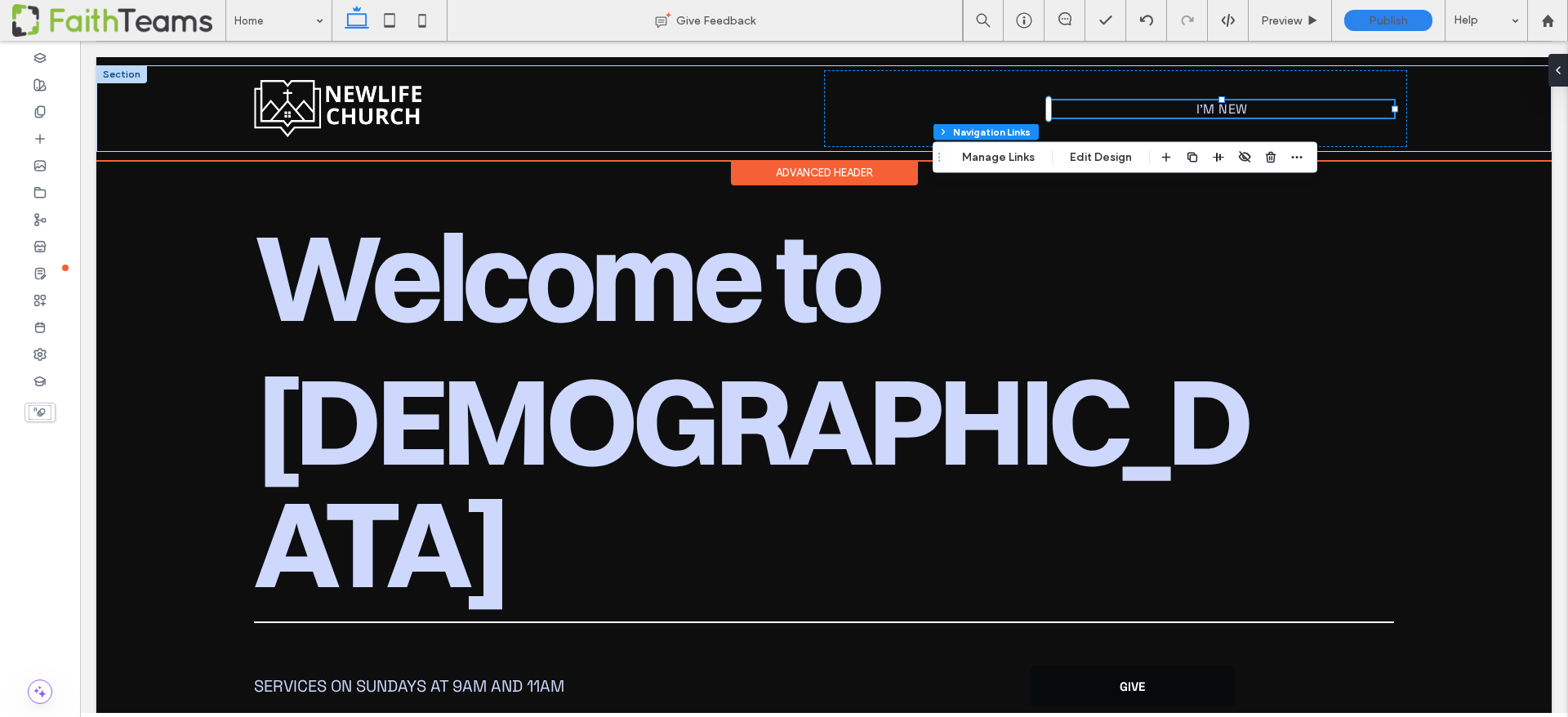
click at [1290, 113] on ul "I'm New" at bounding box center [1222, 109] width 345 height 17
click at [1290, 112] on ul "I'm New" at bounding box center [1222, 109] width 345 height 17
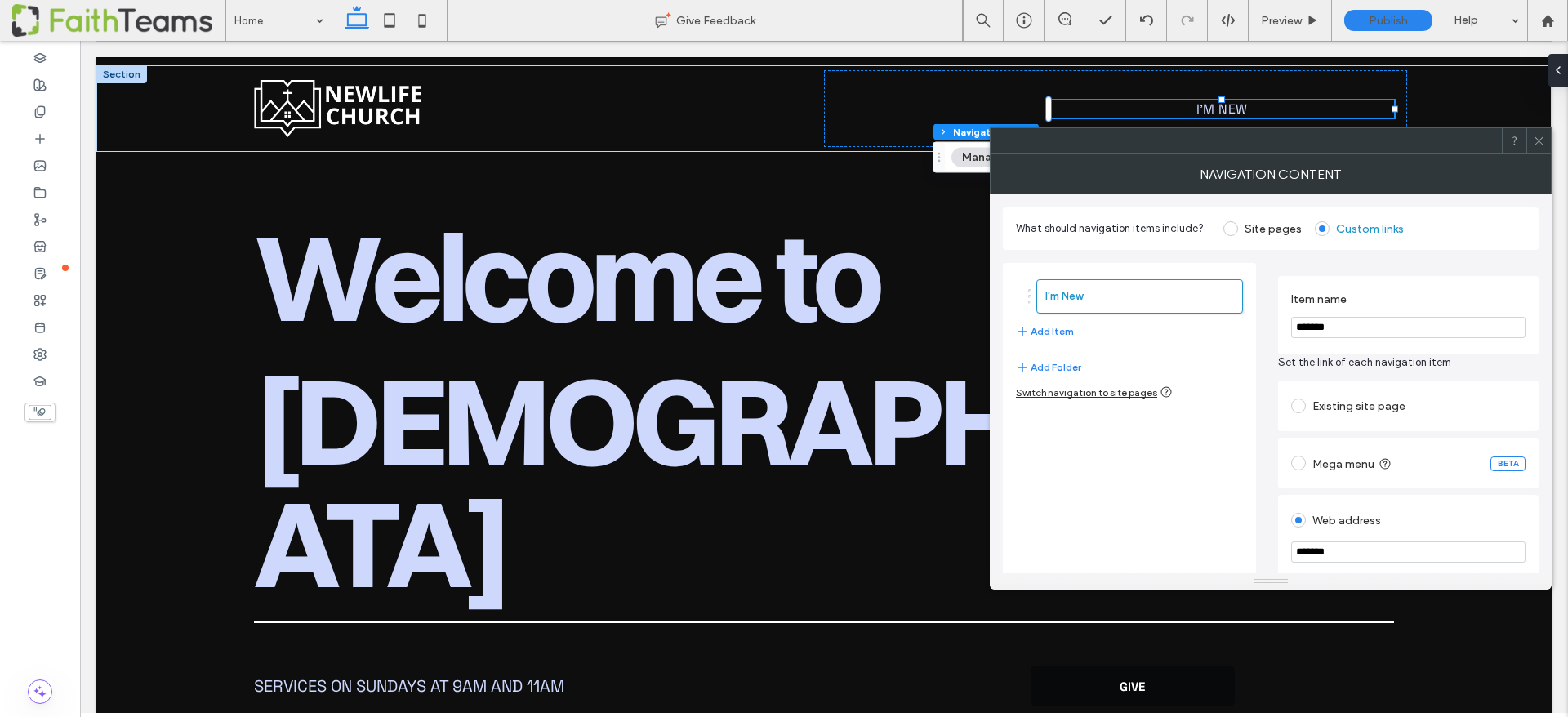
click at [1326, 327] on input "*******" at bounding box center [1409, 327] width 235 height 21
click at [1046, 326] on button "Add Item" at bounding box center [1045, 331] width 58 height 20
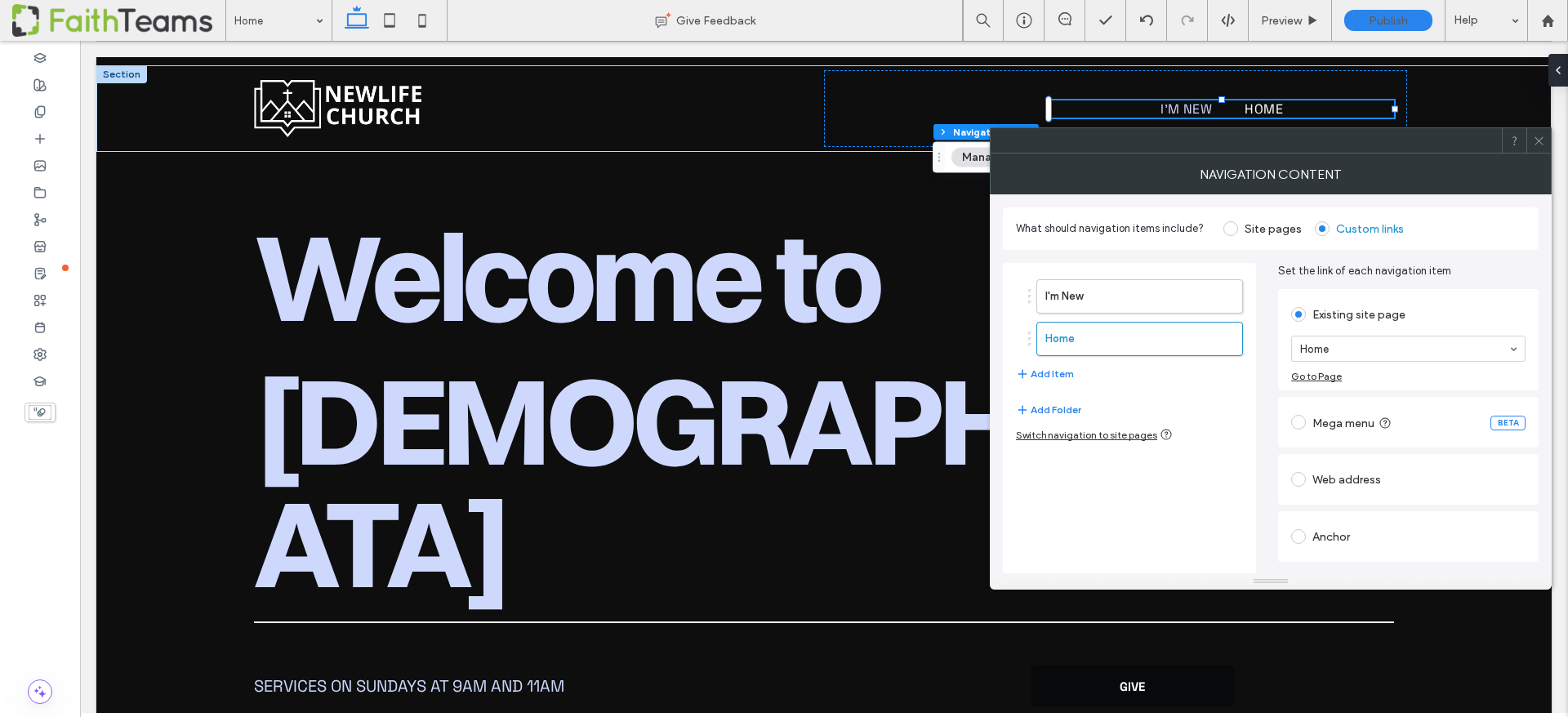
click at [1304, 481] on span at bounding box center [1298, 479] width 14 height 14
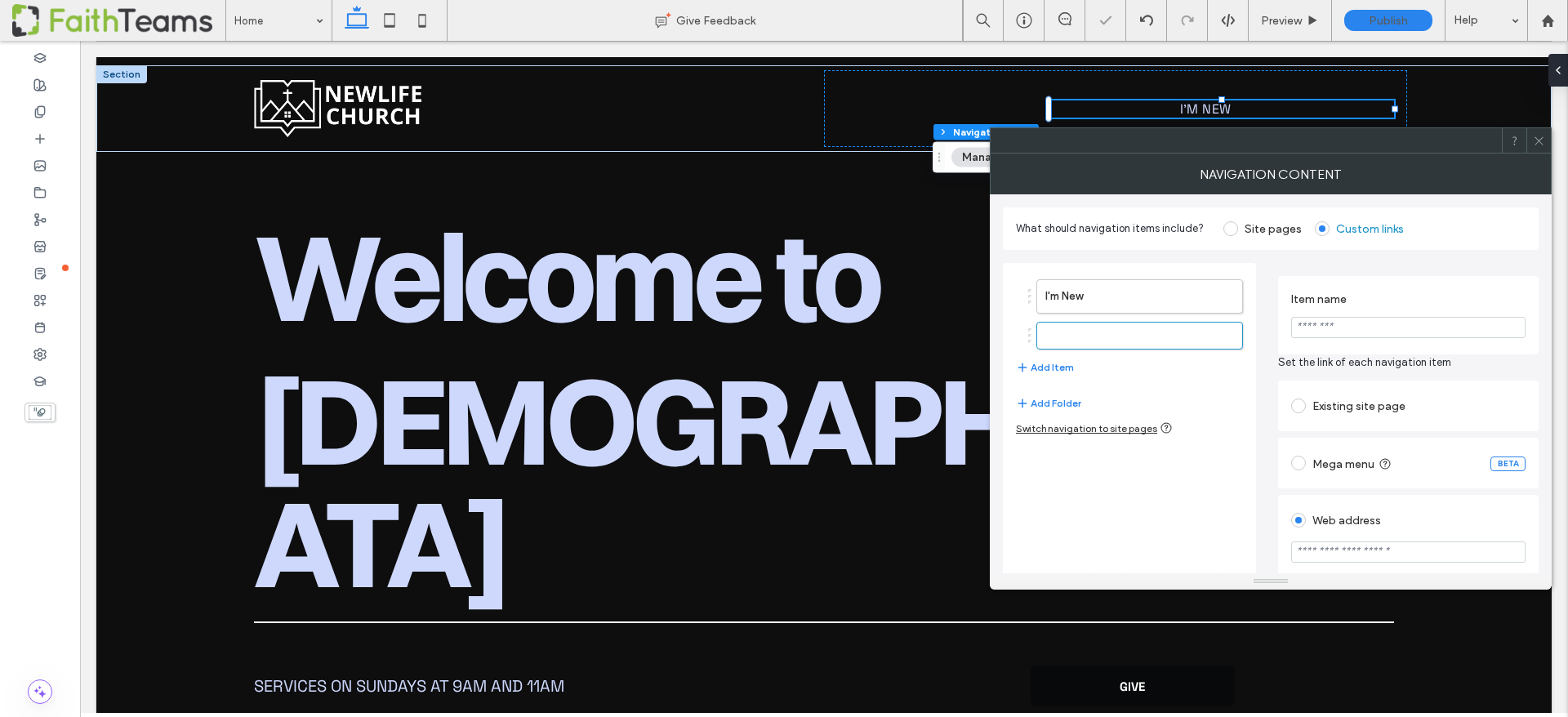
click at [1333, 555] on input "url" at bounding box center [1409, 551] width 235 height 21
type input "*******"
click at [1321, 322] on input "Item name" at bounding box center [1409, 327] width 235 height 21
type input "******"
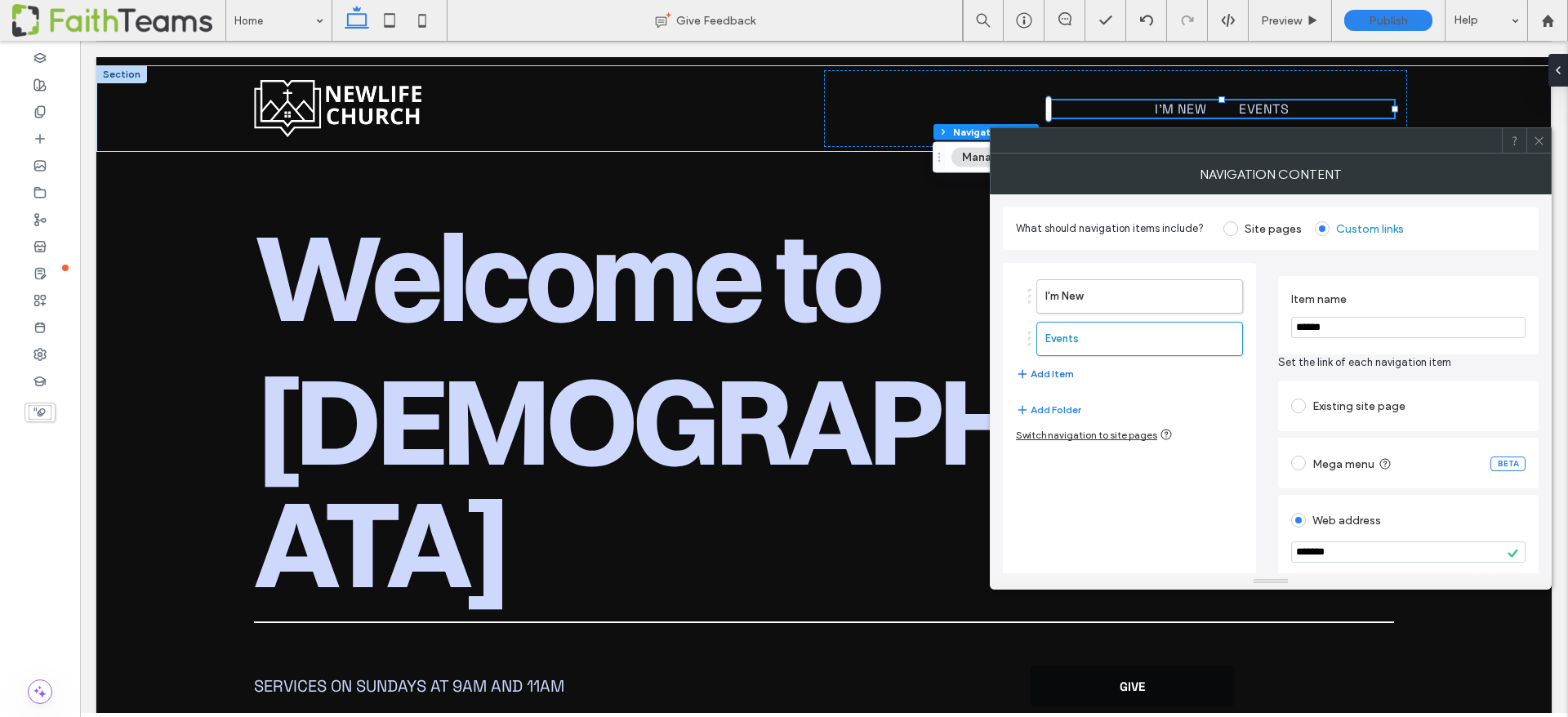
click at [1041, 375] on button "Add Item" at bounding box center [1045, 373] width 58 height 20
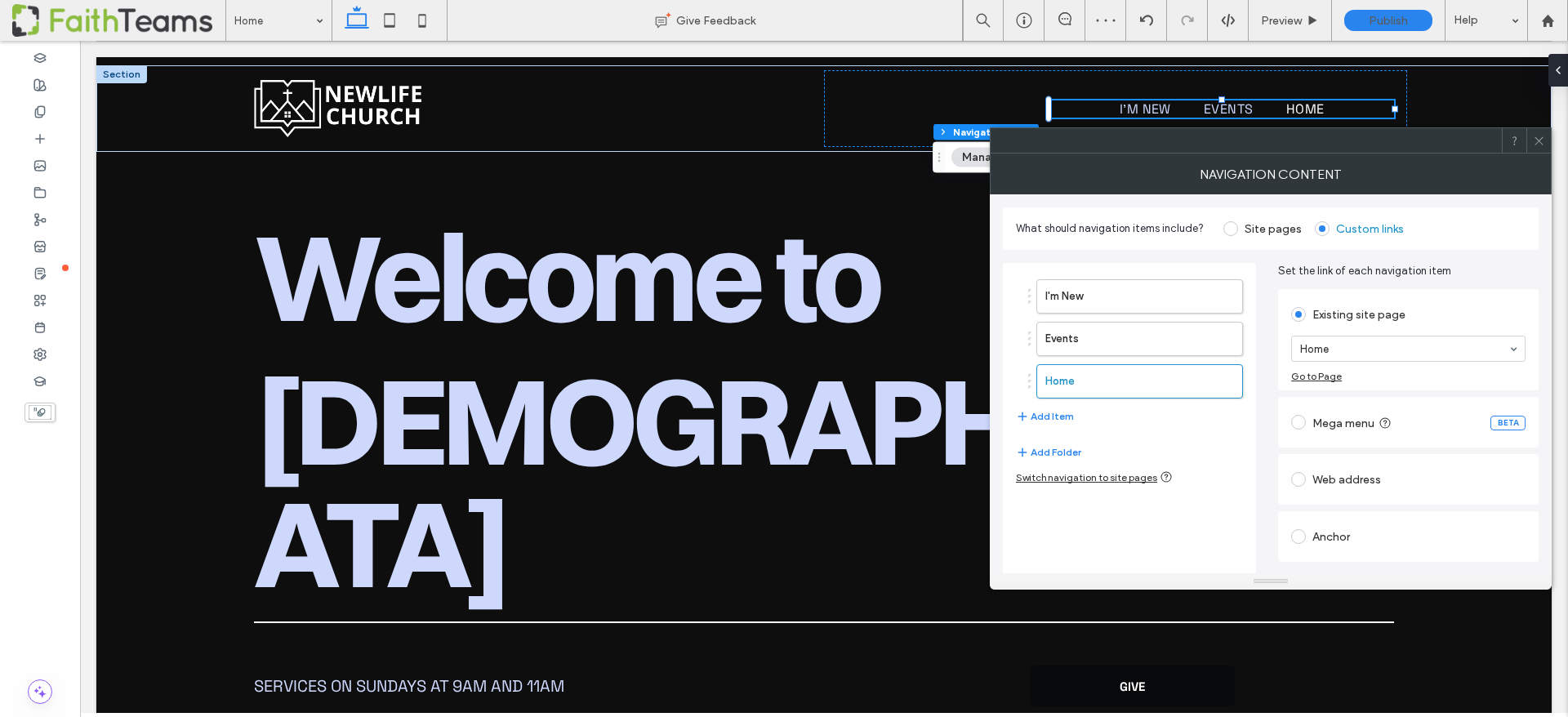
click at [1299, 480] on span at bounding box center [1298, 479] width 14 height 14
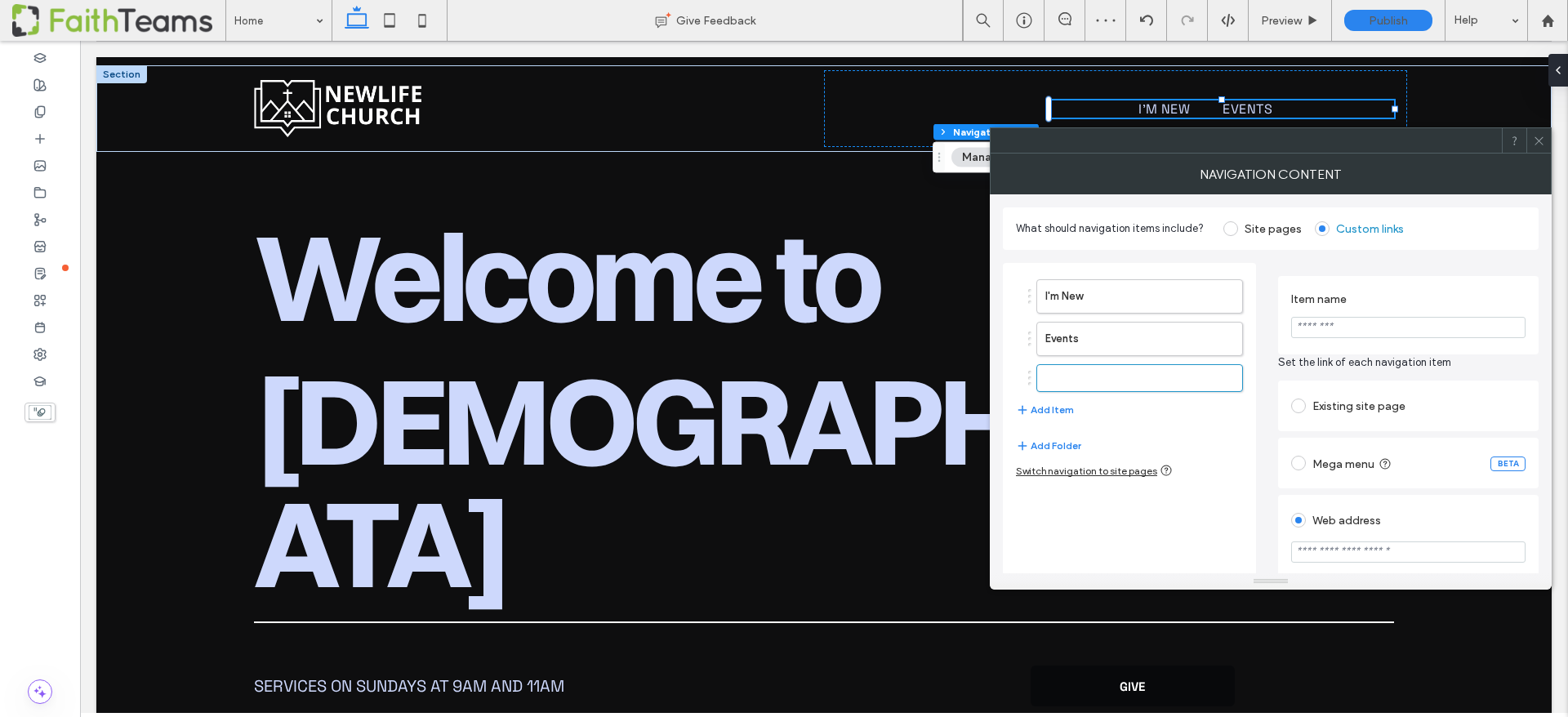
click at [1326, 321] on input "Item name" at bounding box center [1409, 327] width 235 height 21
type input "****"
click at [1379, 547] on input "url" at bounding box center [1409, 551] width 235 height 21
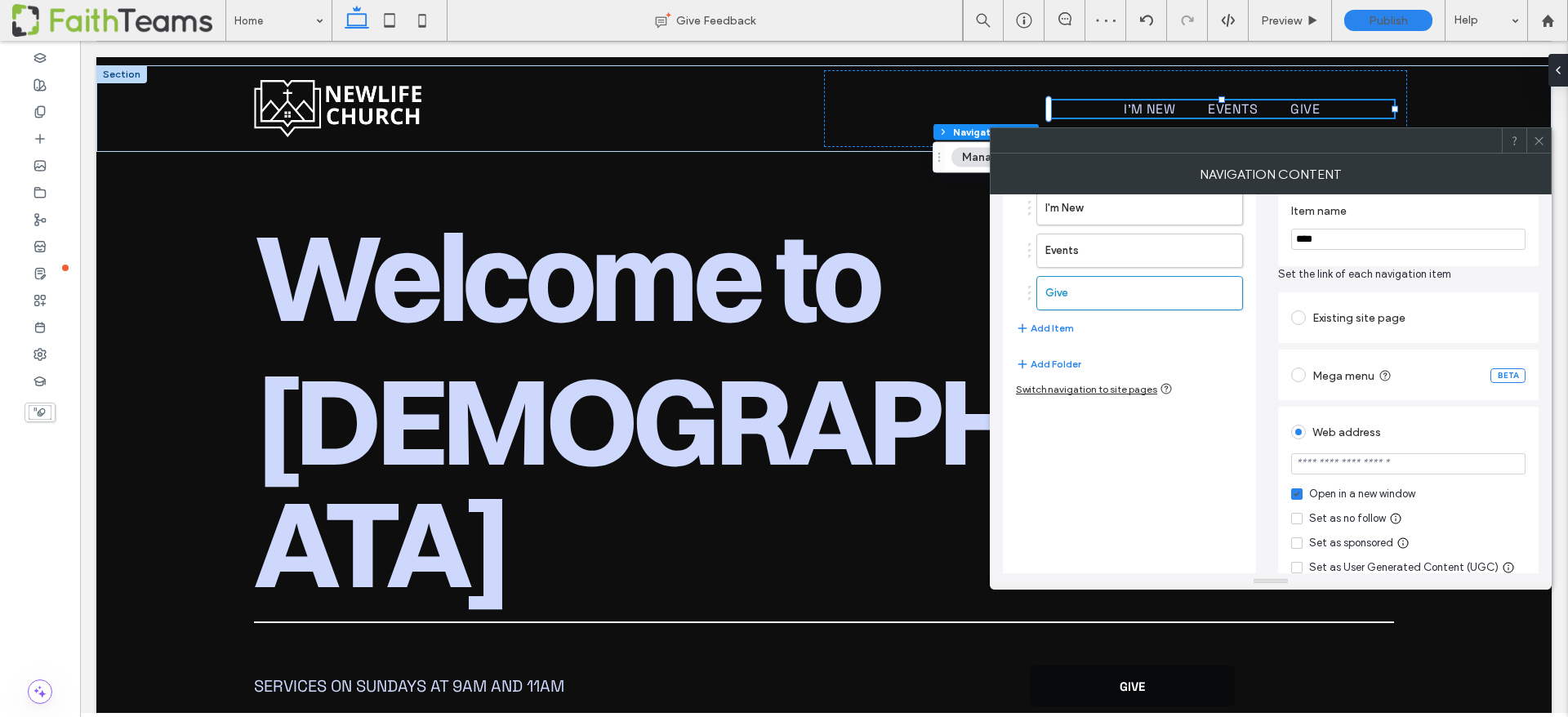
scroll to position [97, 0]
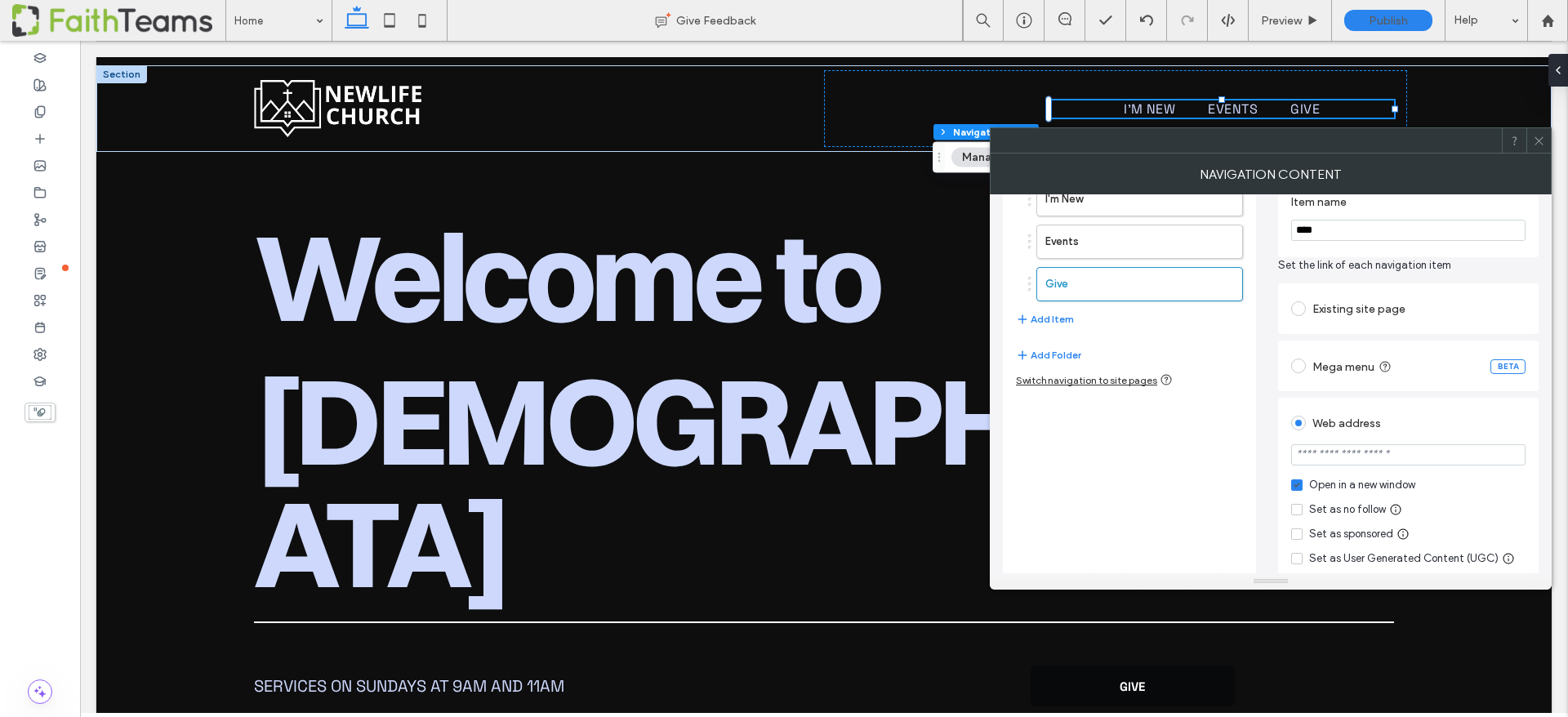
type input "*******"
click at [1348, 454] on input "*******" at bounding box center [1409, 454] width 235 height 21
click at [1058, 316] on button "Add Item" at bounding box center [1045, 319] width 58 height 20
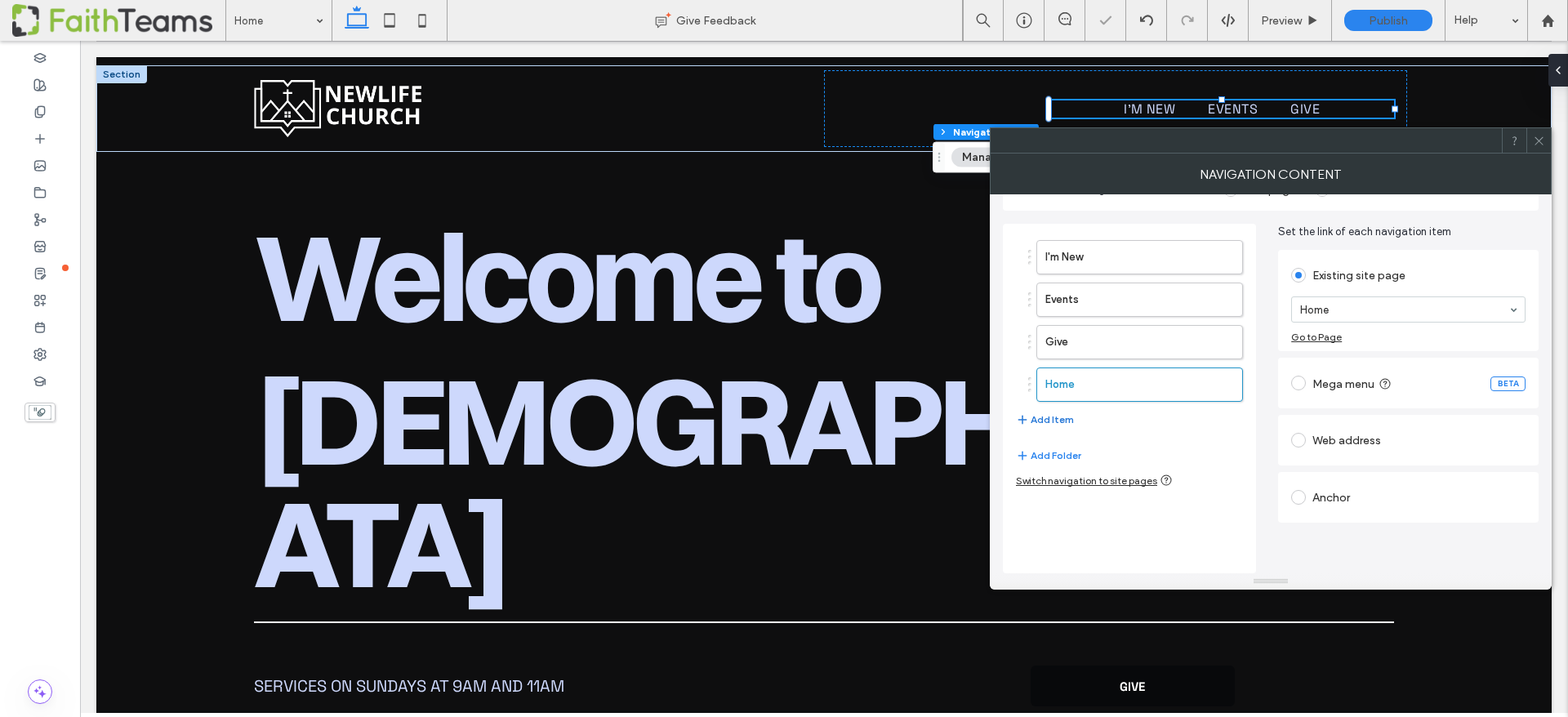
scroll to position [39, 0]
click at [1330, 441] on div "Web address" at bounding box center [1409, 440] width 235 height 26
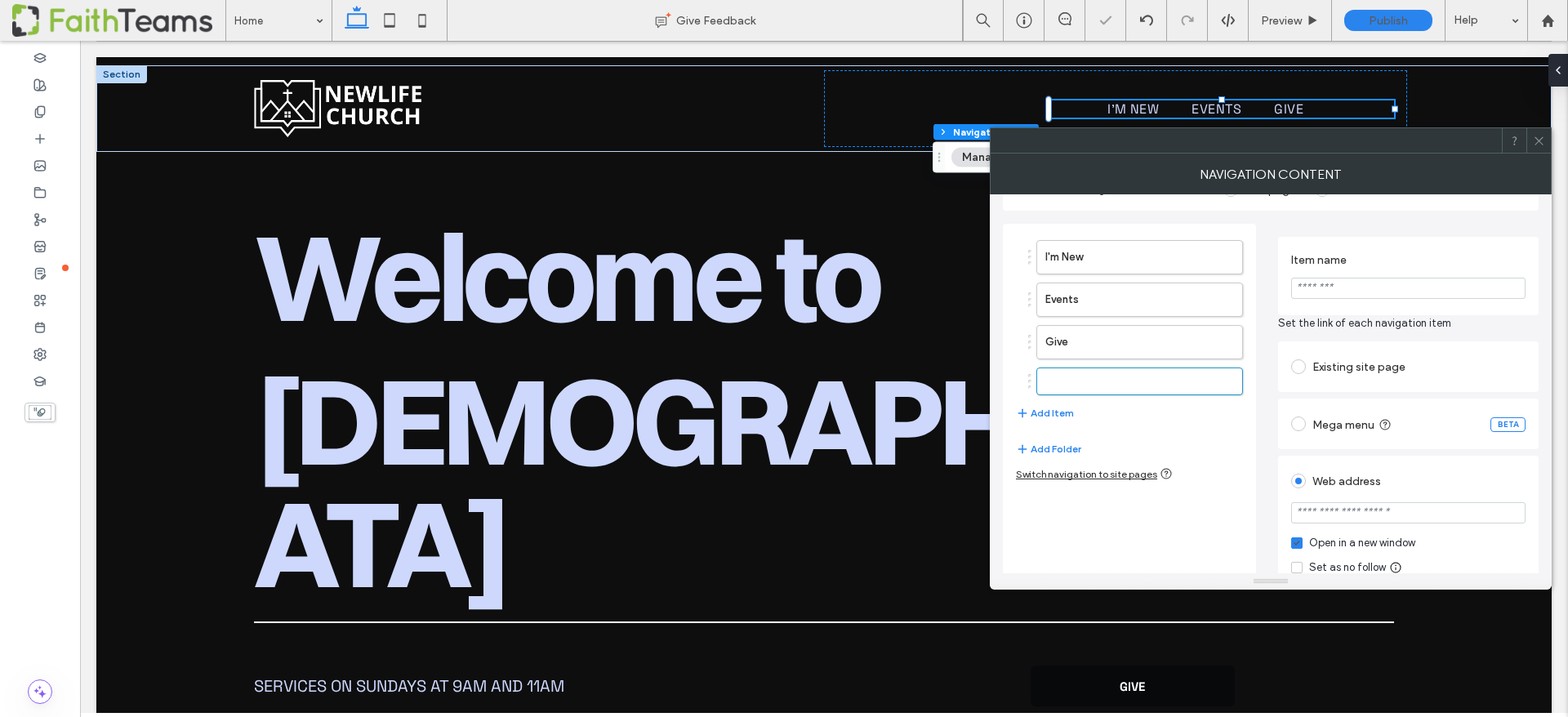
click at [1308, 287] on input "Item name" at bounding box center [1409, 287] width 235 height 21
type input "********"
click at [1377, 510] on input "url" at bounding box center [1409, 512] width 235 height 21
type input "*******"
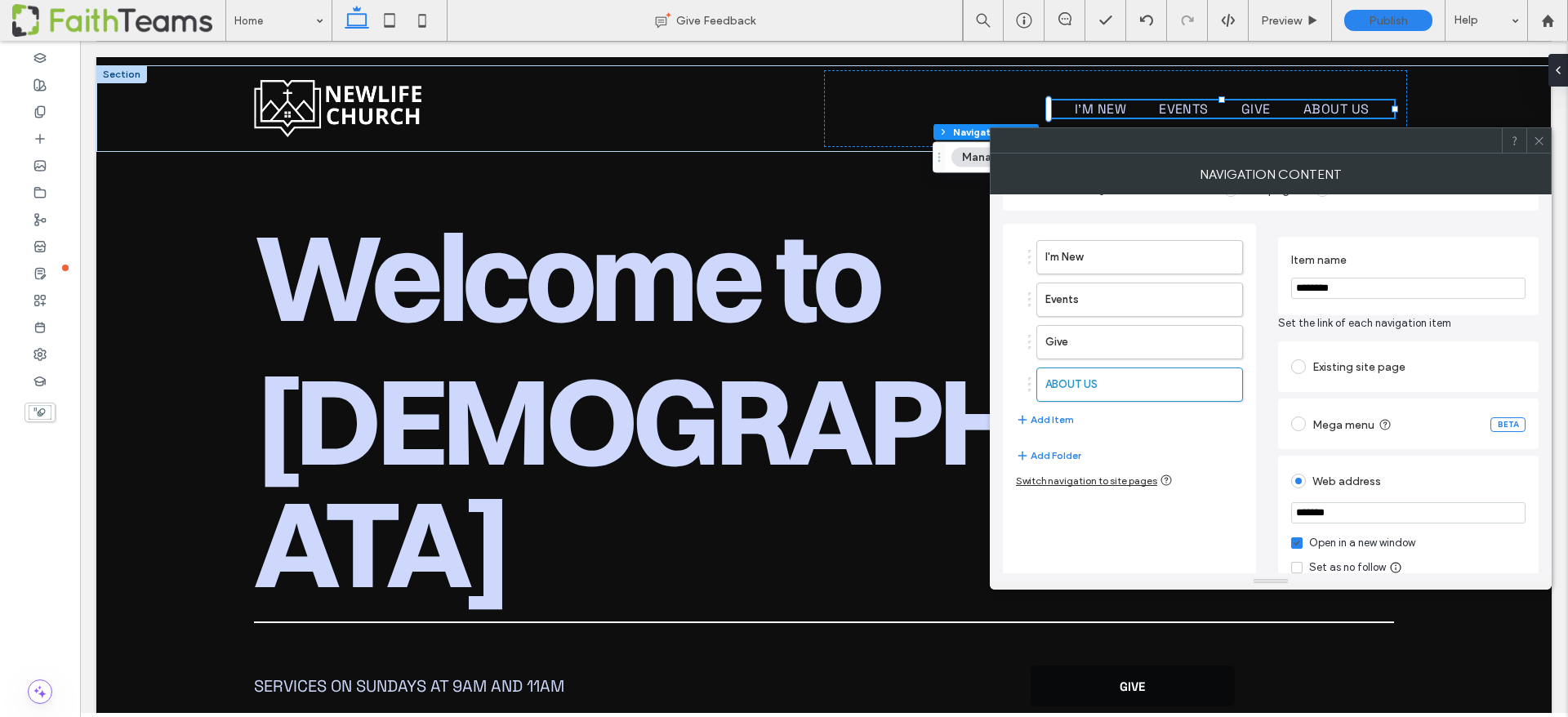
click at [1542, 136] on icon at bounding box center [1539, 140] width 12 height 12
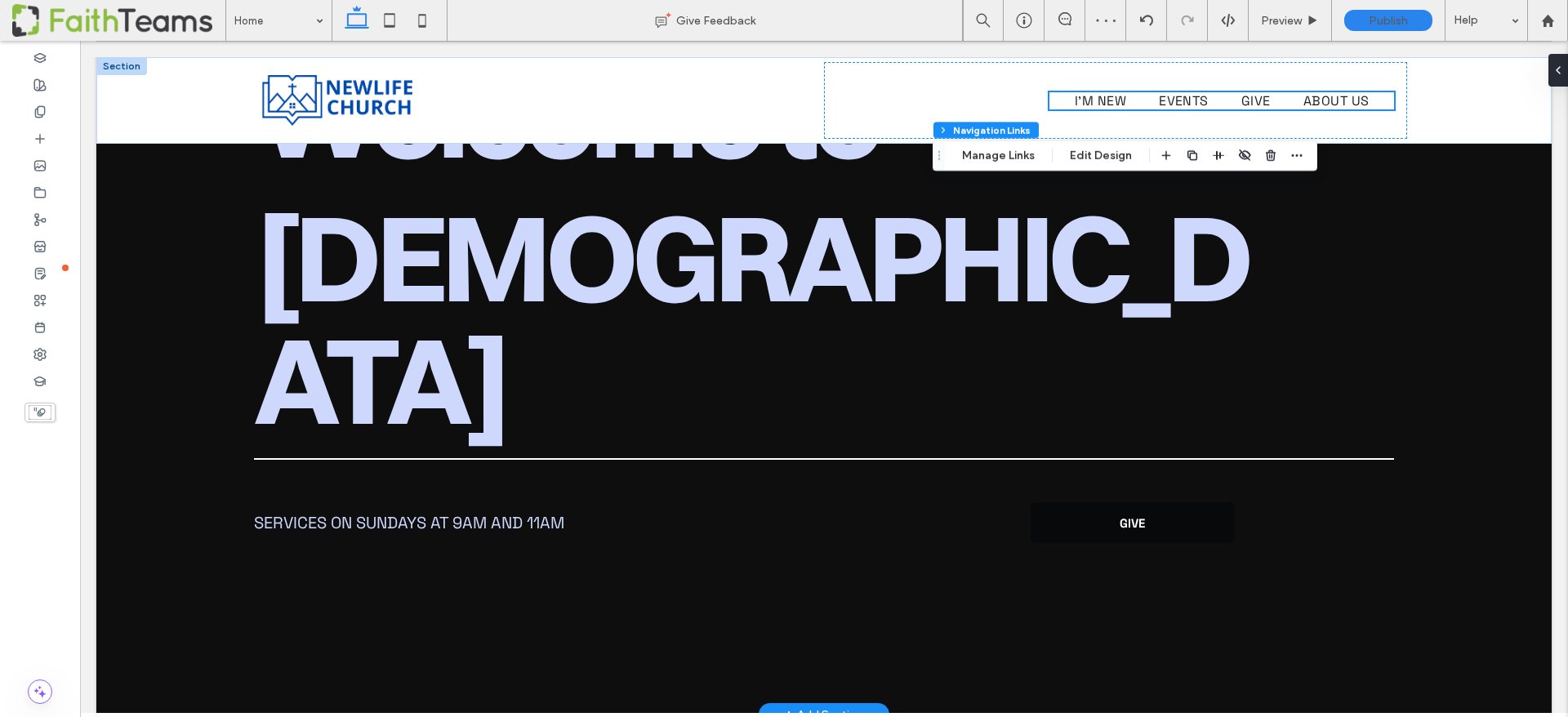
scroll to position [510, 0]
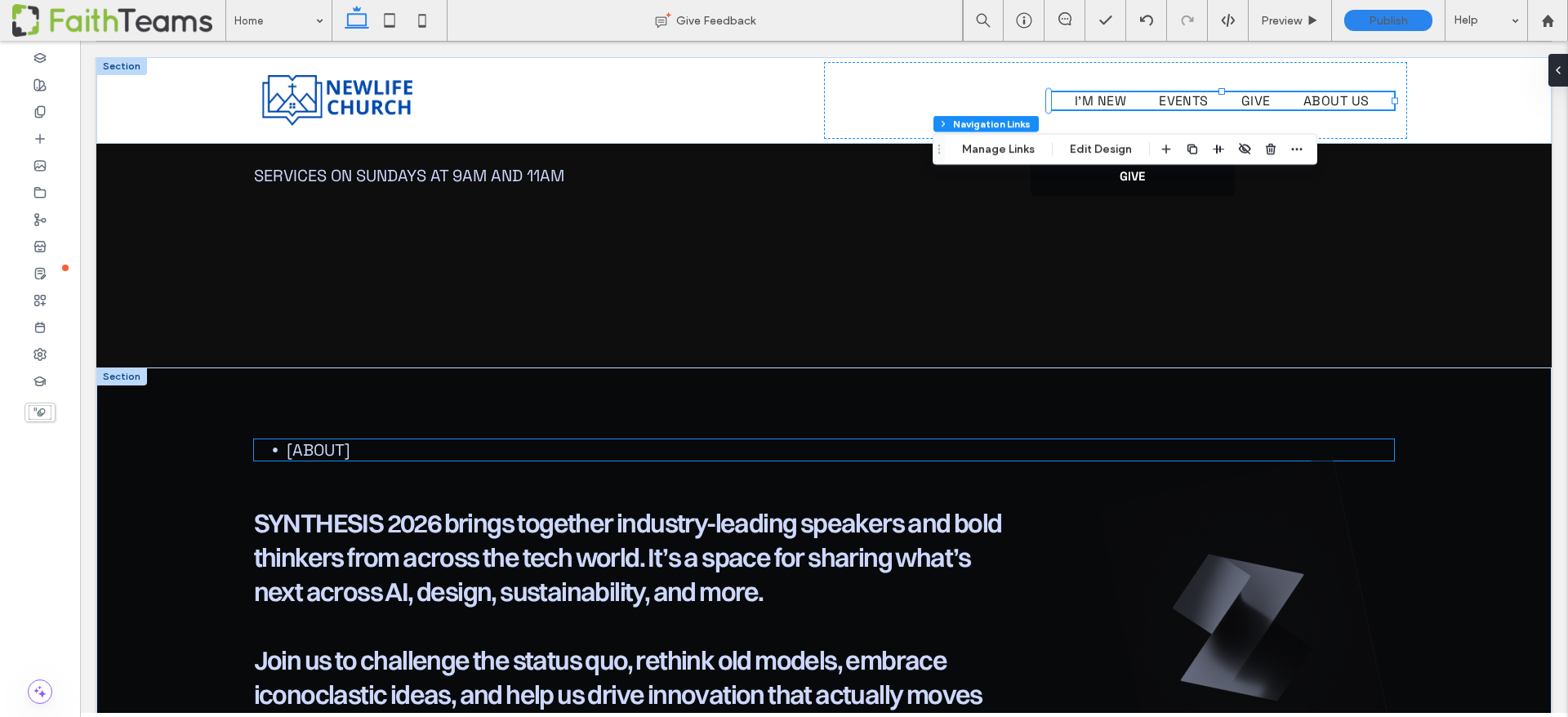
click at [457, 439] on li "[About]" at bounding box center [841, 449] width 1109 height 21
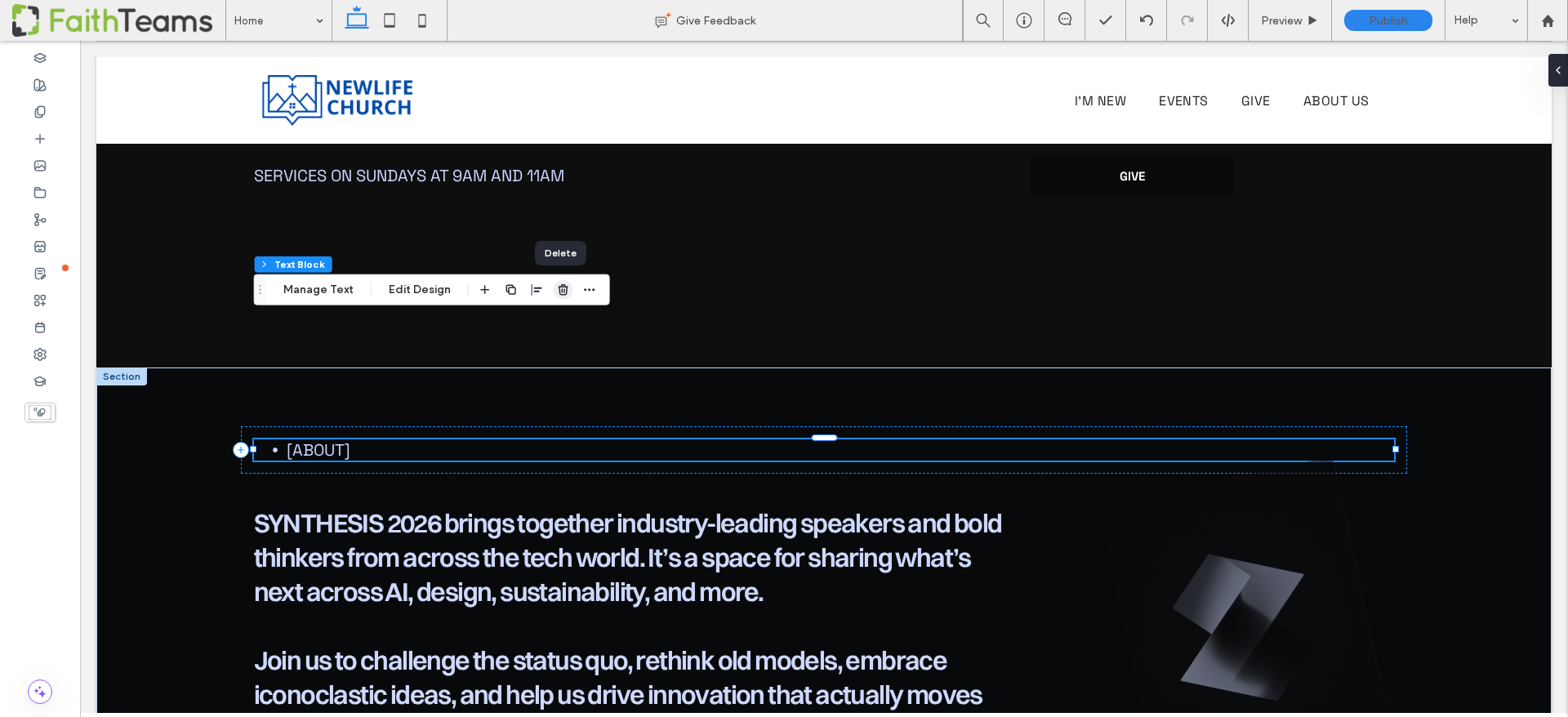
drag, startPoint x: 562, startPoint y: 293, endPoint x: 482, endPoint y: 252, distance: 89.9
click at [562, 293] on icon "button" at bounding box center [563, 289] width 13 height 13
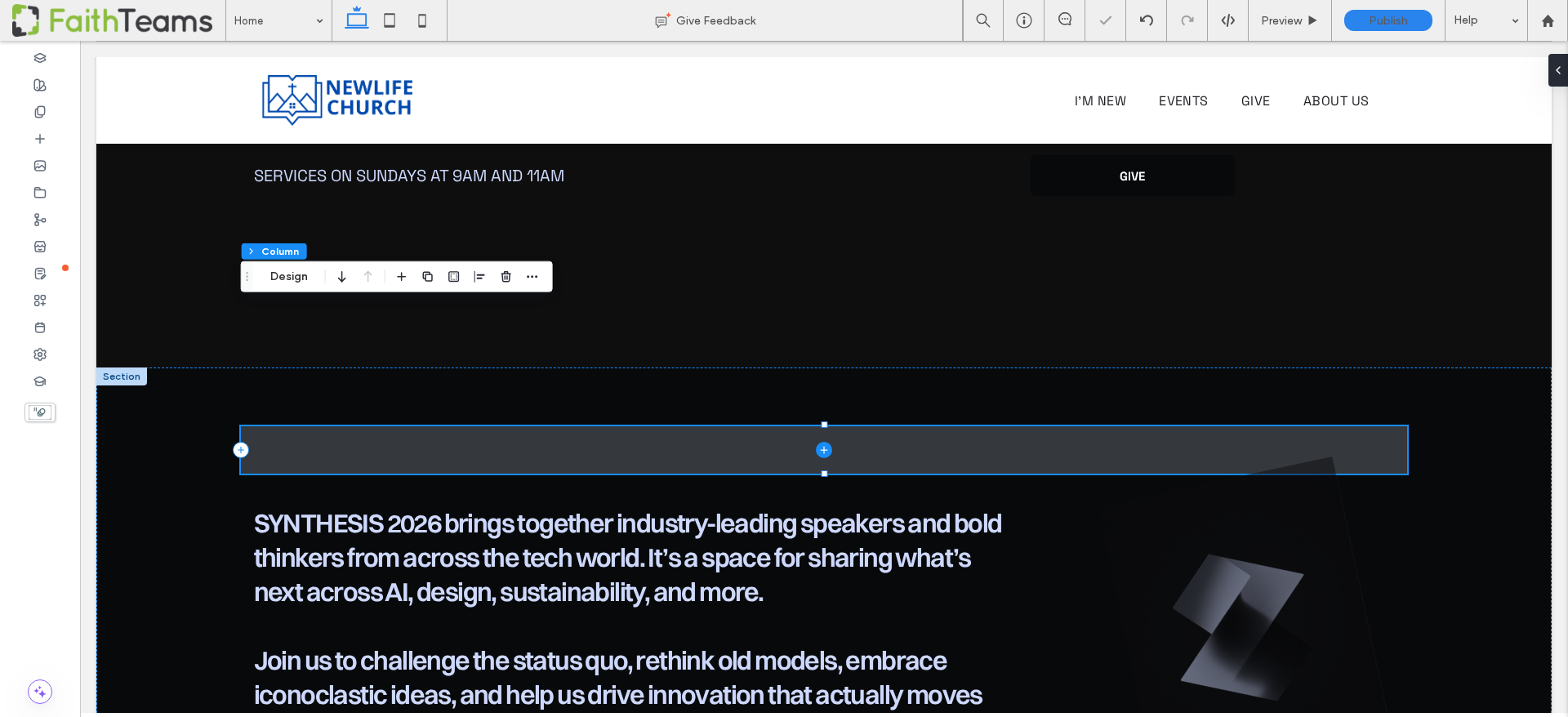
click at [869, 426] on span at bounding box center [824, 450] width 1167 height 48
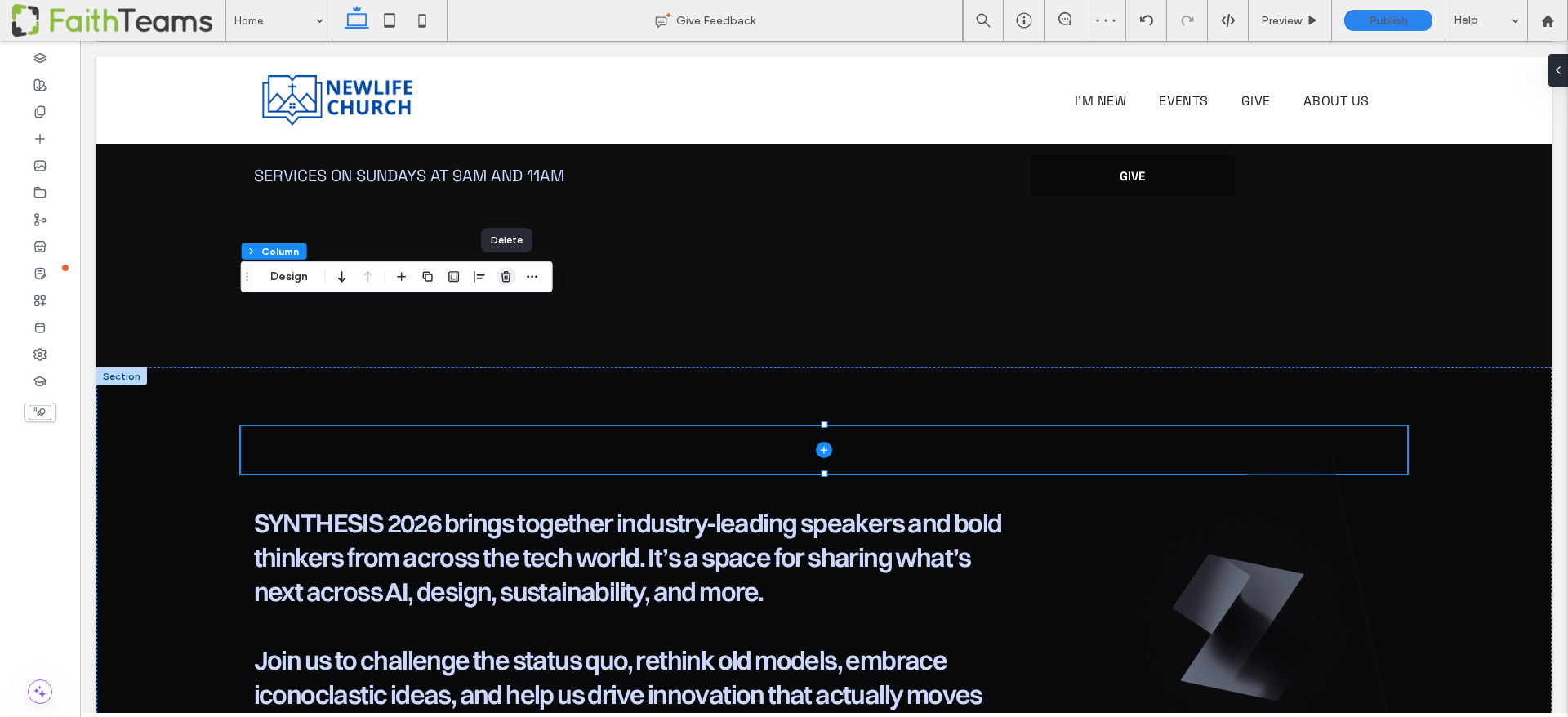
click at [501, 276] on icon "button" at bounding box center [506, 276] width 13 height 13
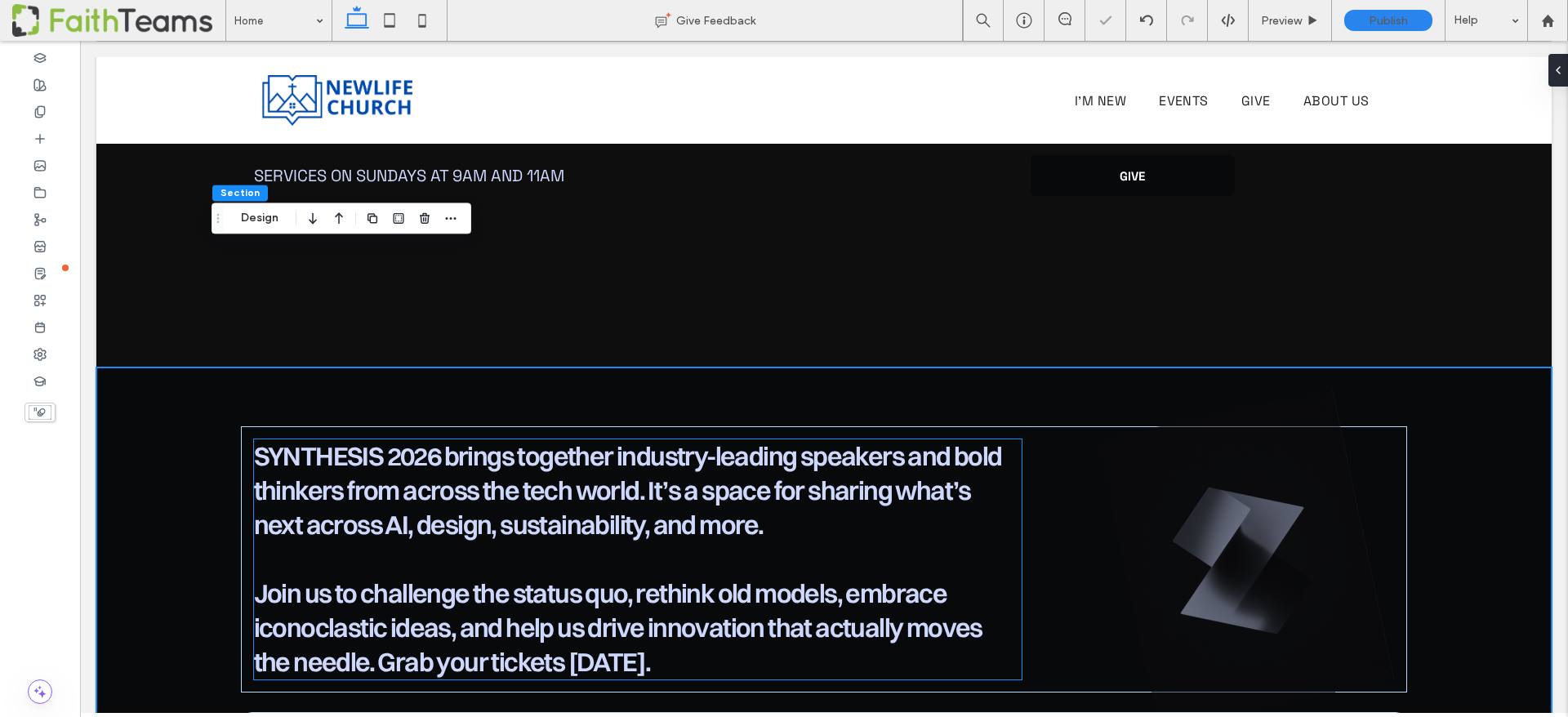
click at [493, 440] on span "SYNTHESIS 2026 brings together industry-leading speakers and bold thinkers from…" at bounding box center [628, 490] width 748 height 100
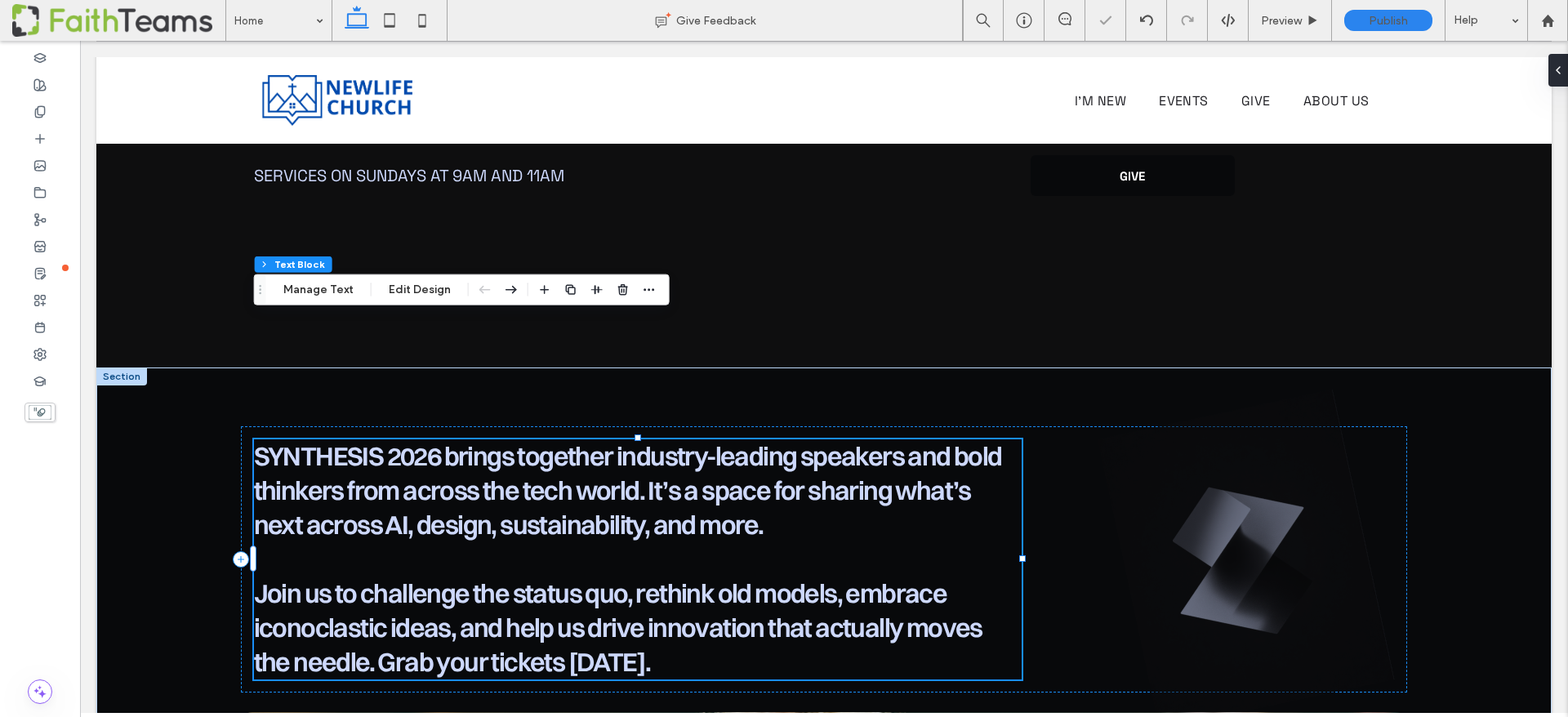
click at [493, 440] on span "SYNTHESIS 2026 brings together industry-leading speakers and bold thinkers from…" at bounding box center [628, 490] width 748 height 100
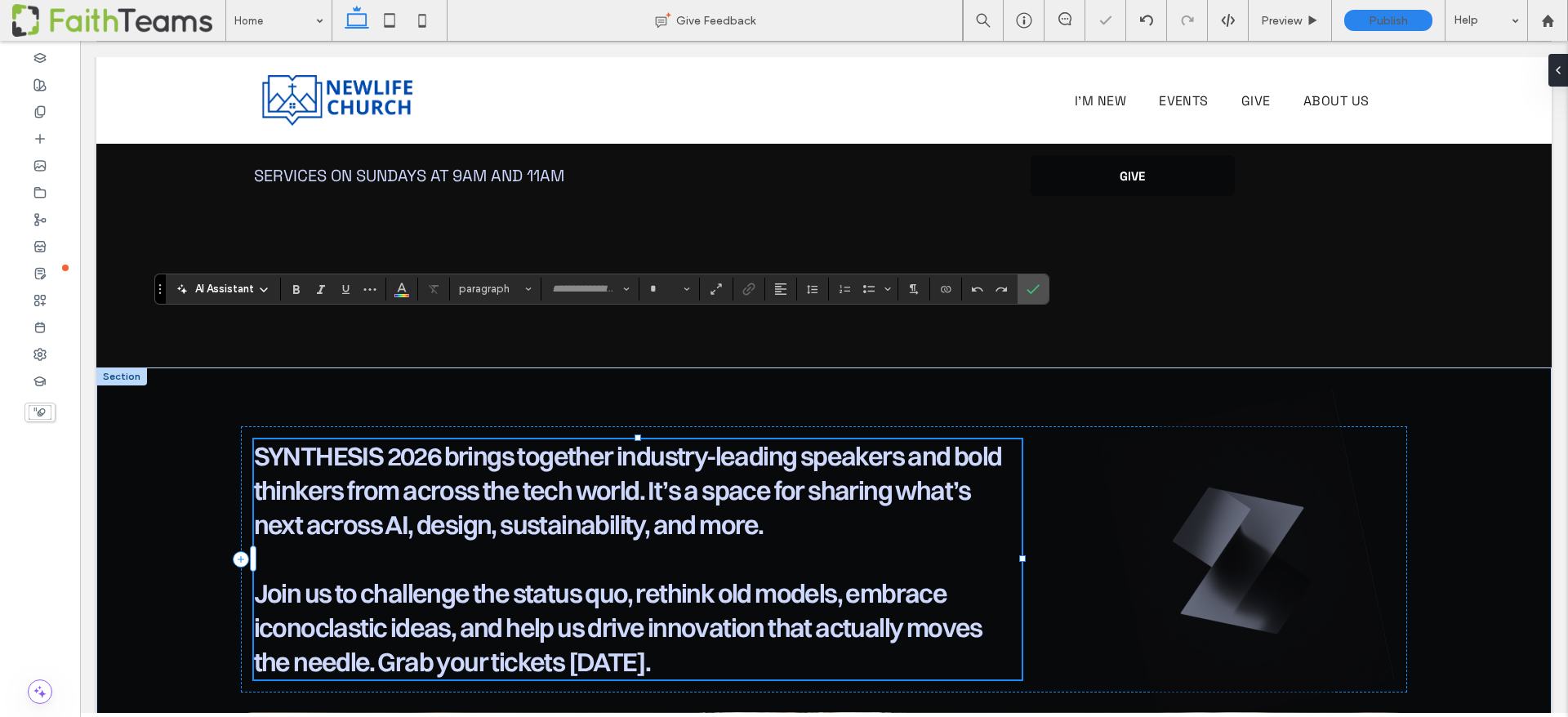
type input "**********"
type input "**"
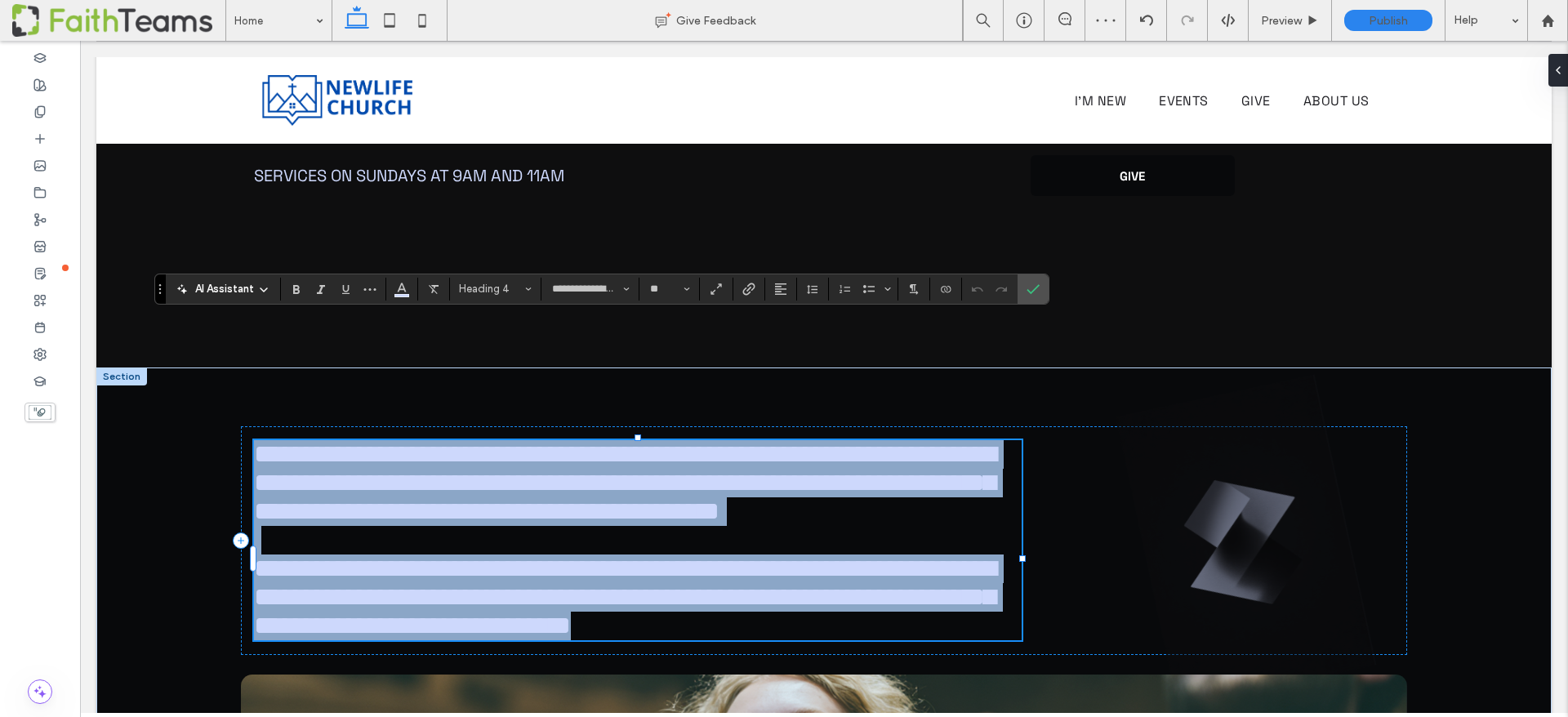
click at [610, 547] on h4 "**********" at bounding box center [638, 583] width 767 height 114
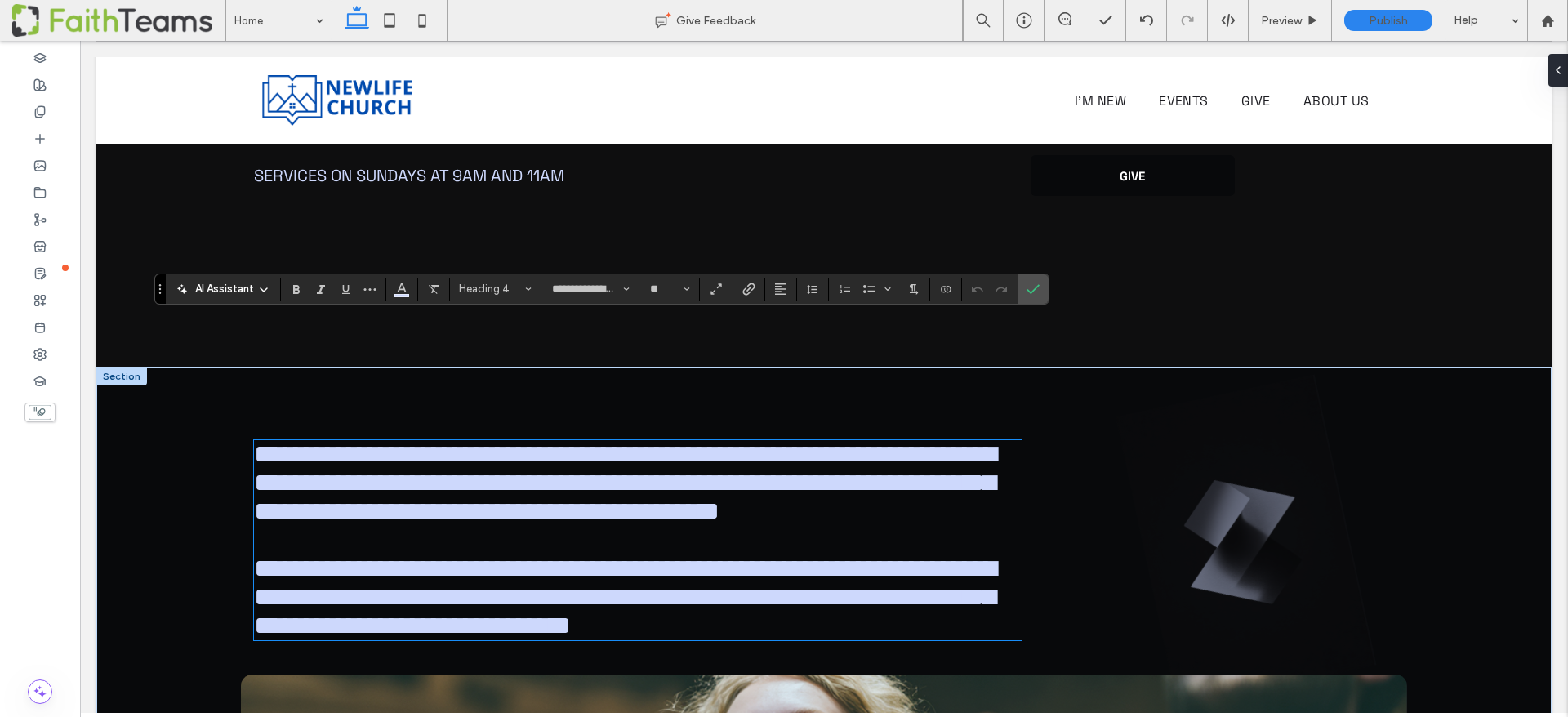
click at [396, 555] on span "**********" at bounding box center [625, 597] width 743 height 83
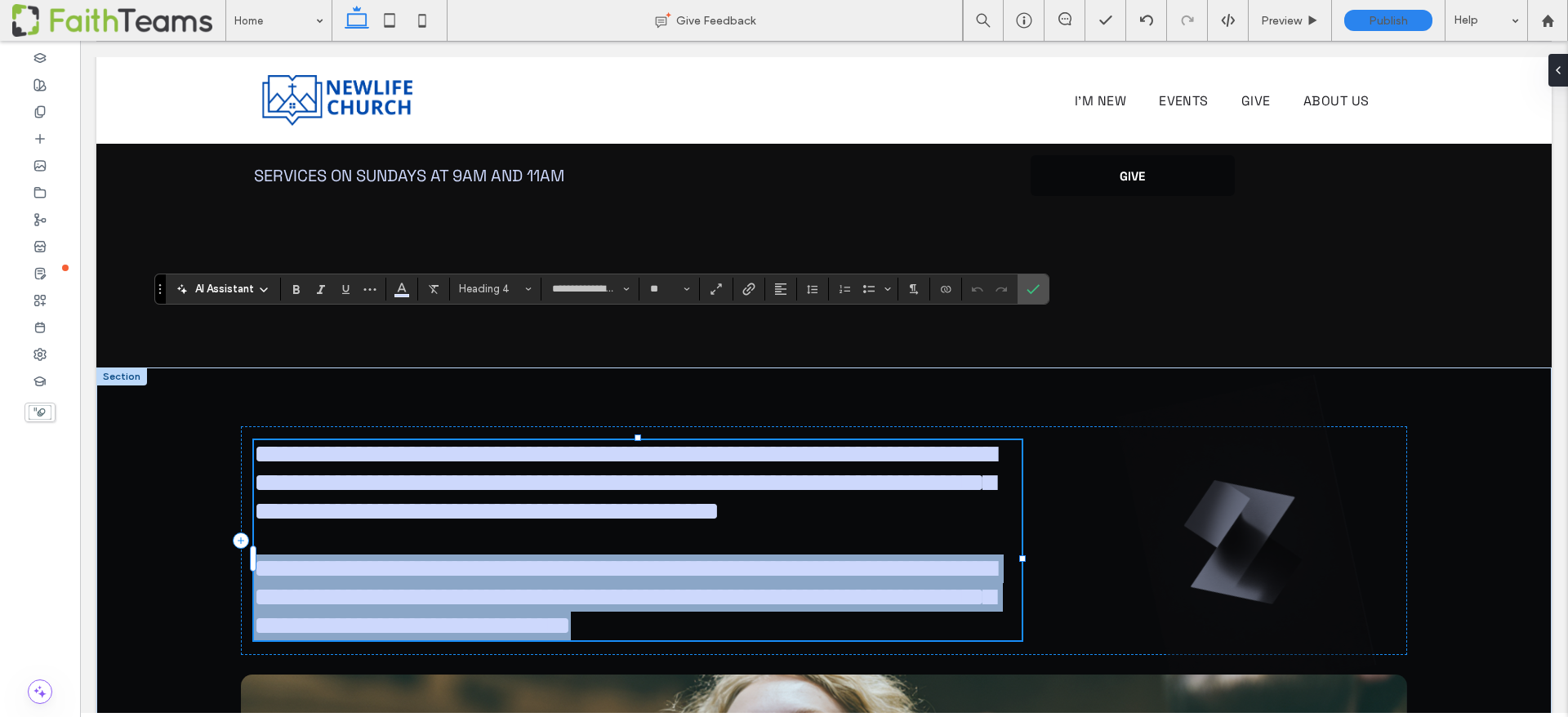
click at [396, 555] on span "**********" at bounding box center [625, 597] width 743 height 83
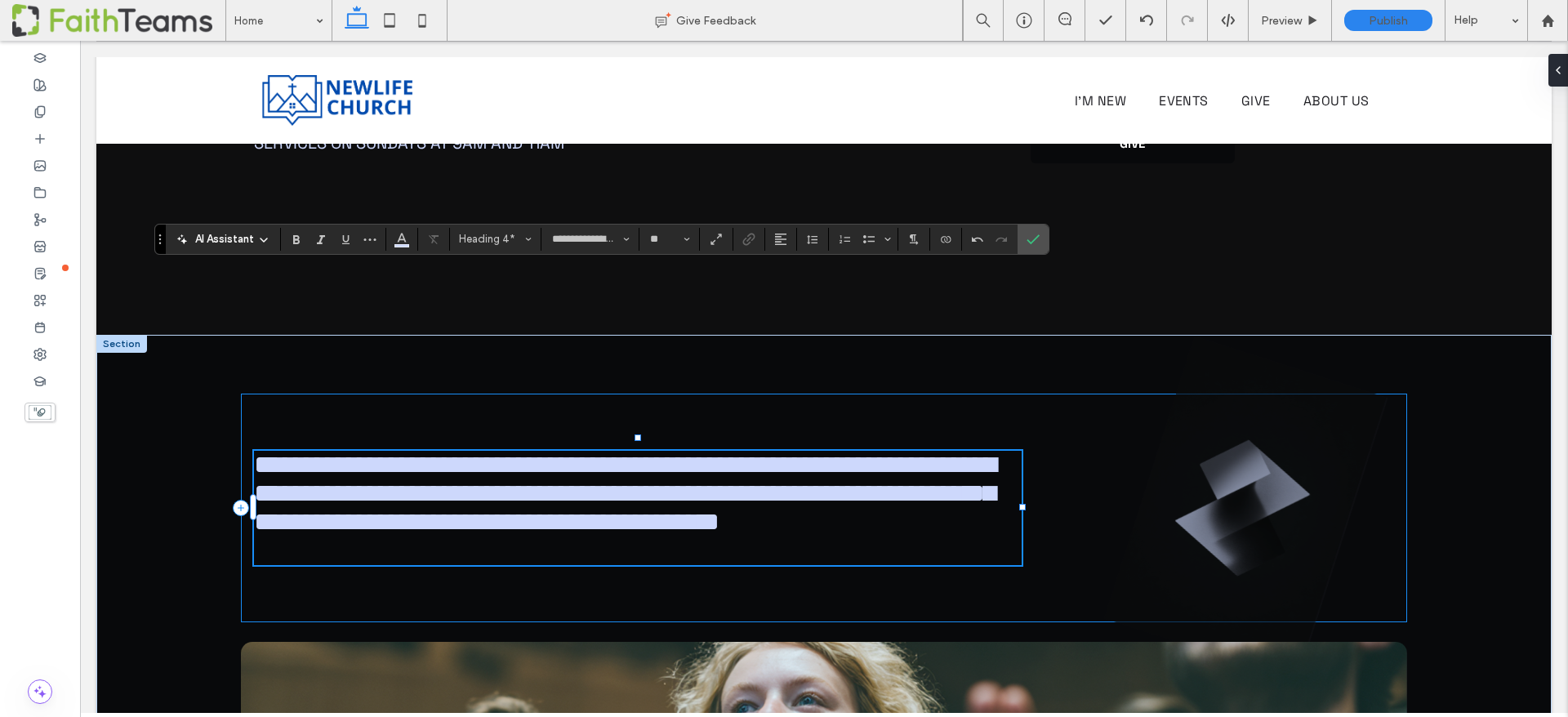
scroll to position [561, 0]
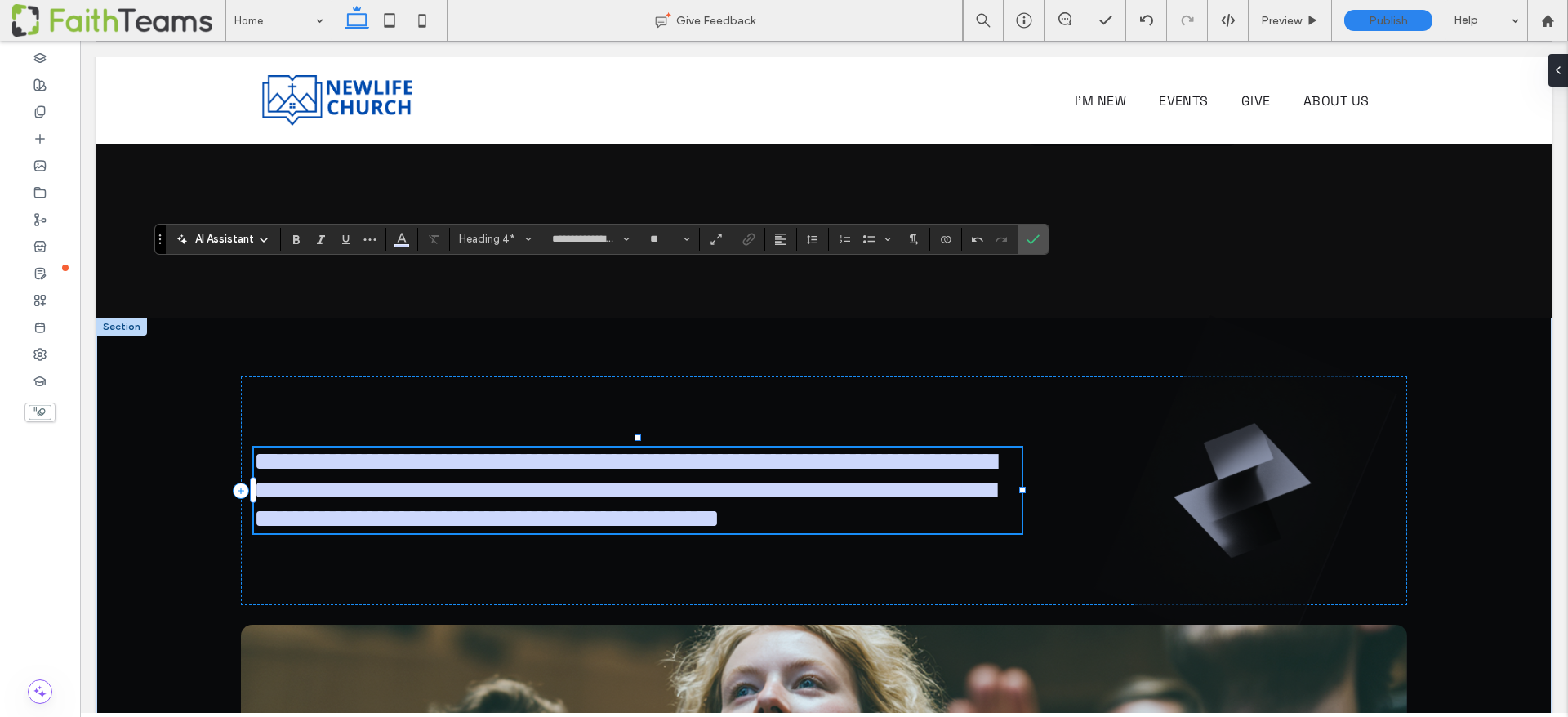
click at [389, 448] on span "**********" at bounding box center [625, 490] width 743 height 83
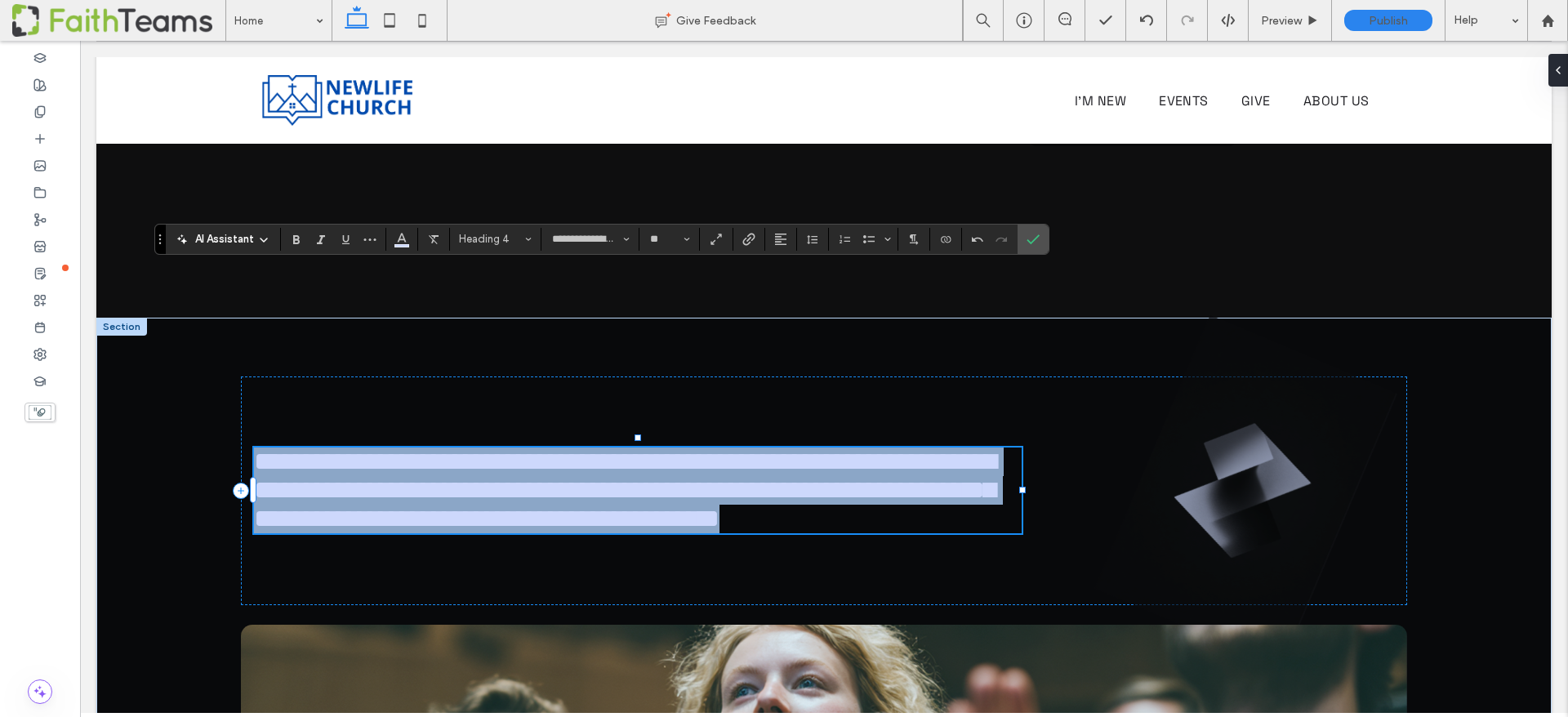
click at [389, 448] on span "**********" at bounding box center [625, 490] width 743 height 83
type input "**********"
type input "**"
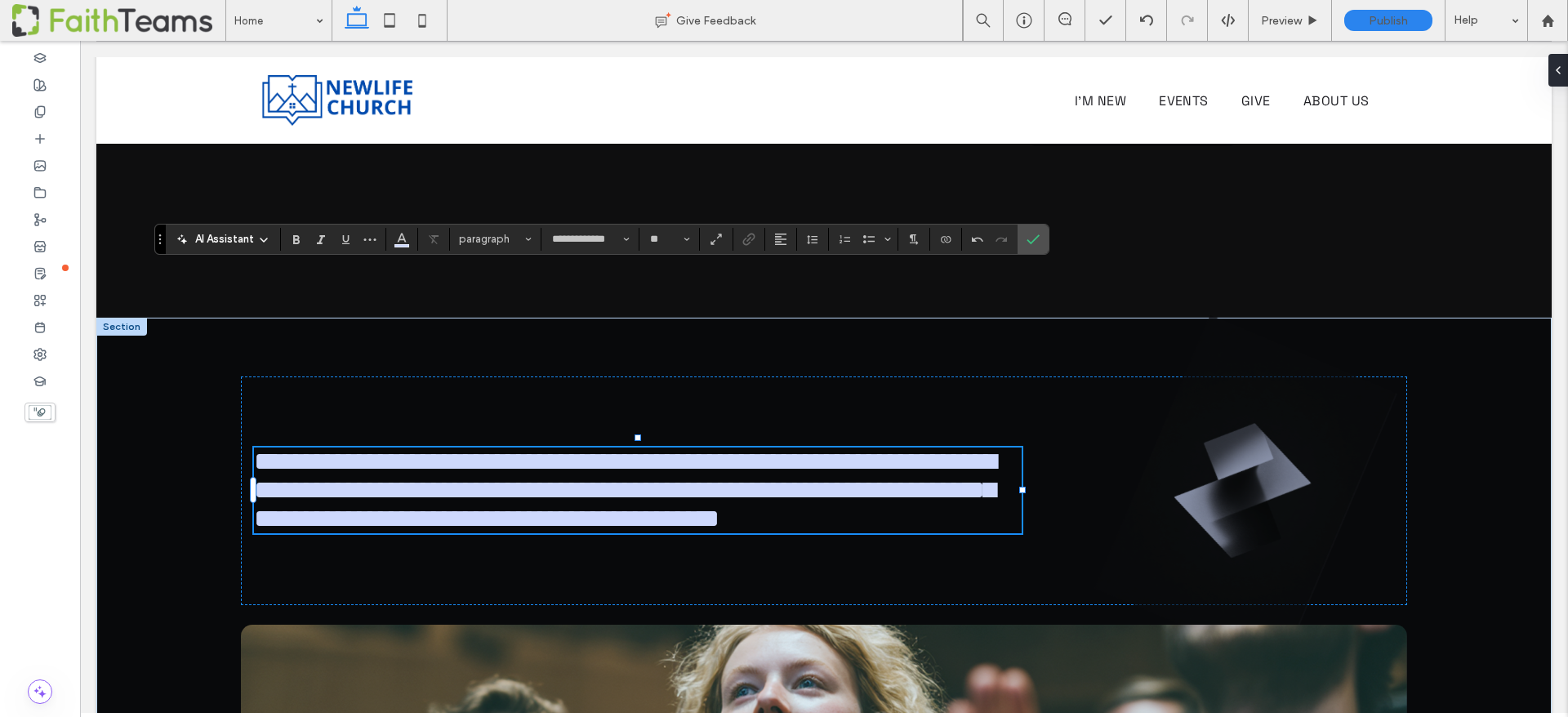
type input "**********"
type input "**"
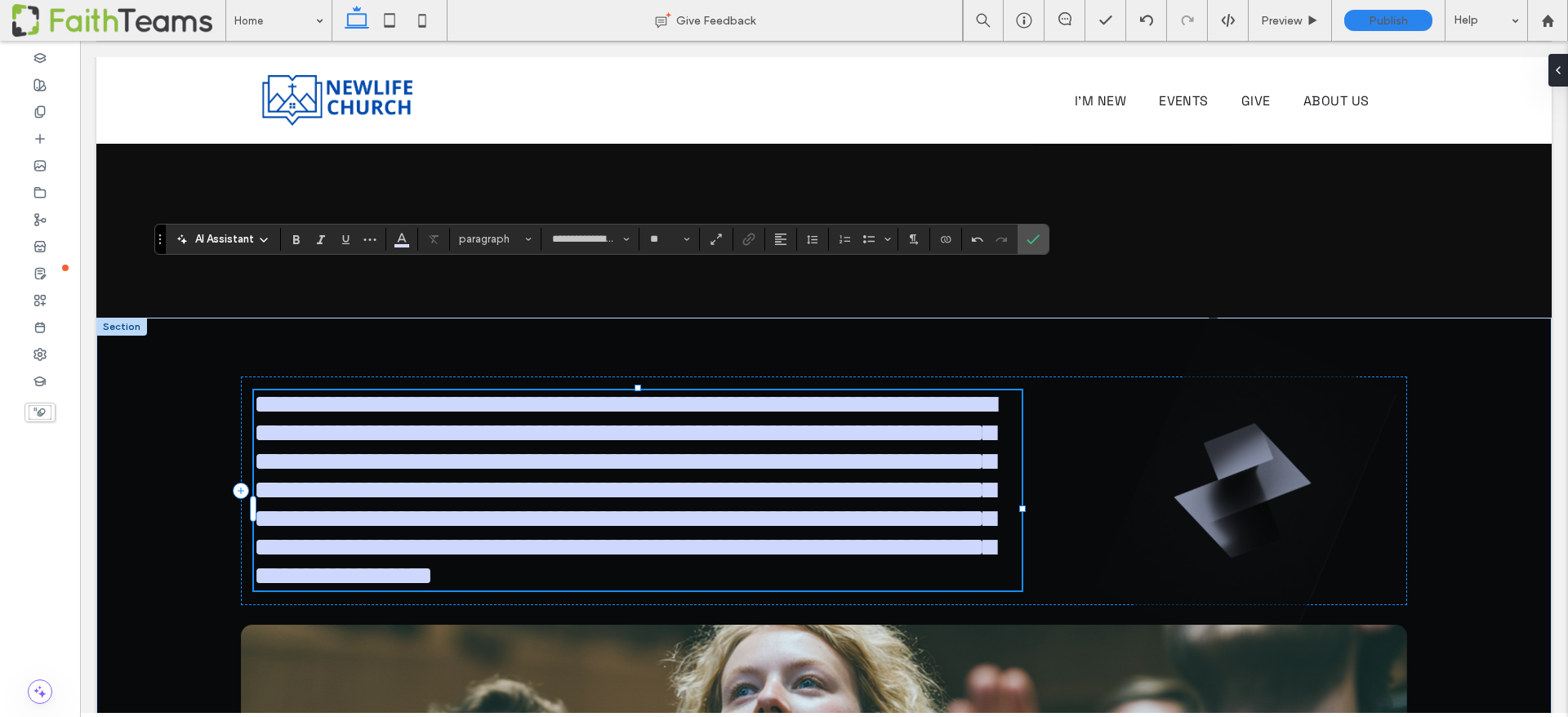
click at [303, 391] on span "**********" at bounding box center [625, 490] width 743 height 197
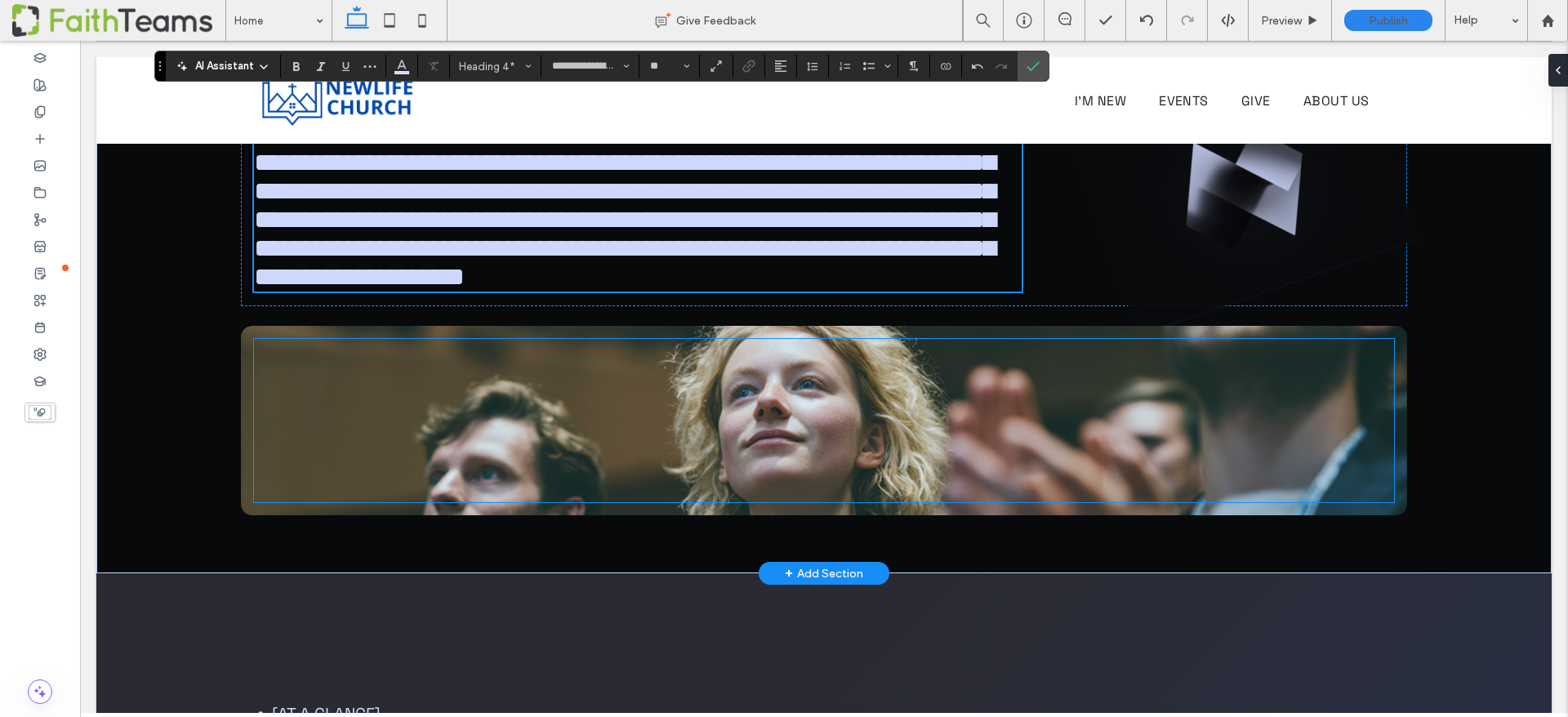
scroll to position [1242, 0]
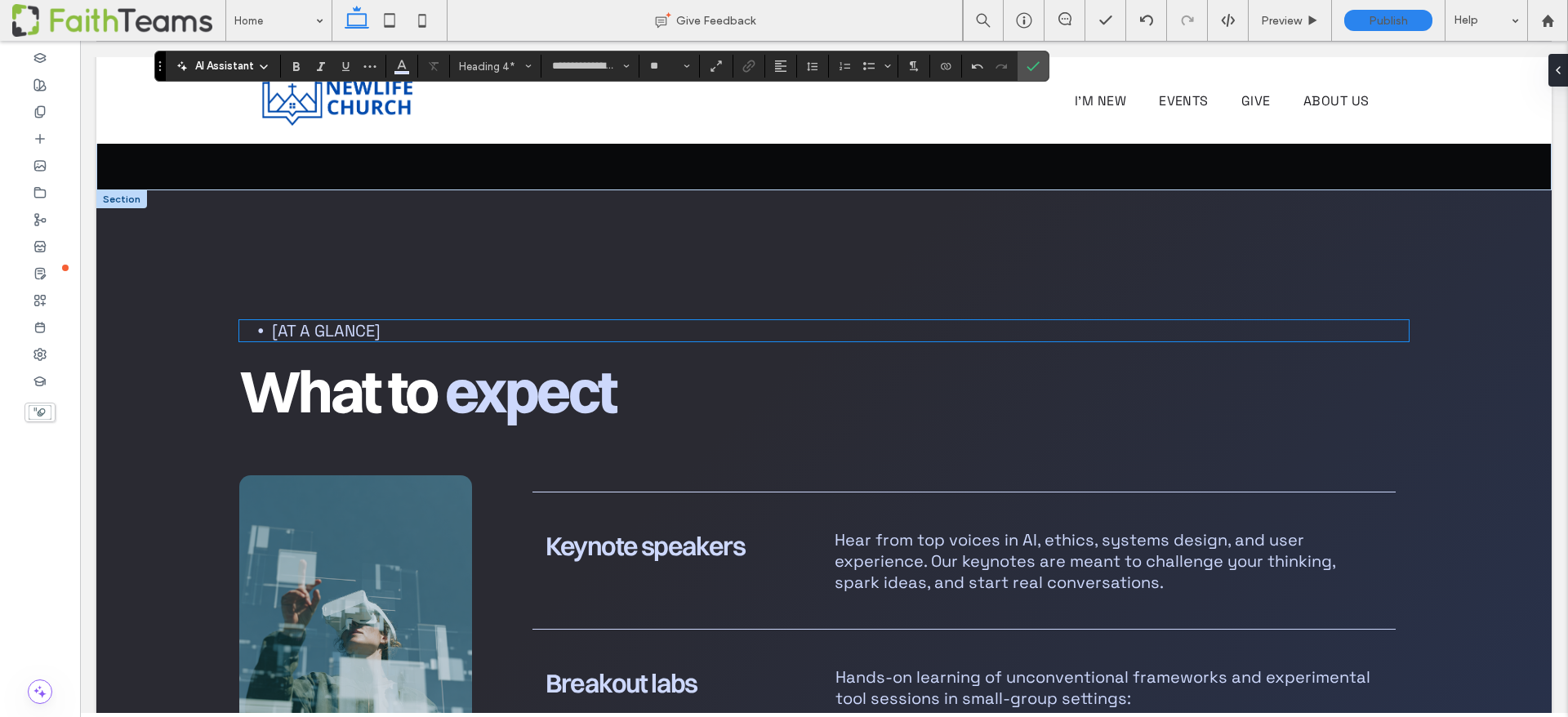
click at [322, 320] on span "[At a glance]" at bounding box center [327, 330] width 109 height 21
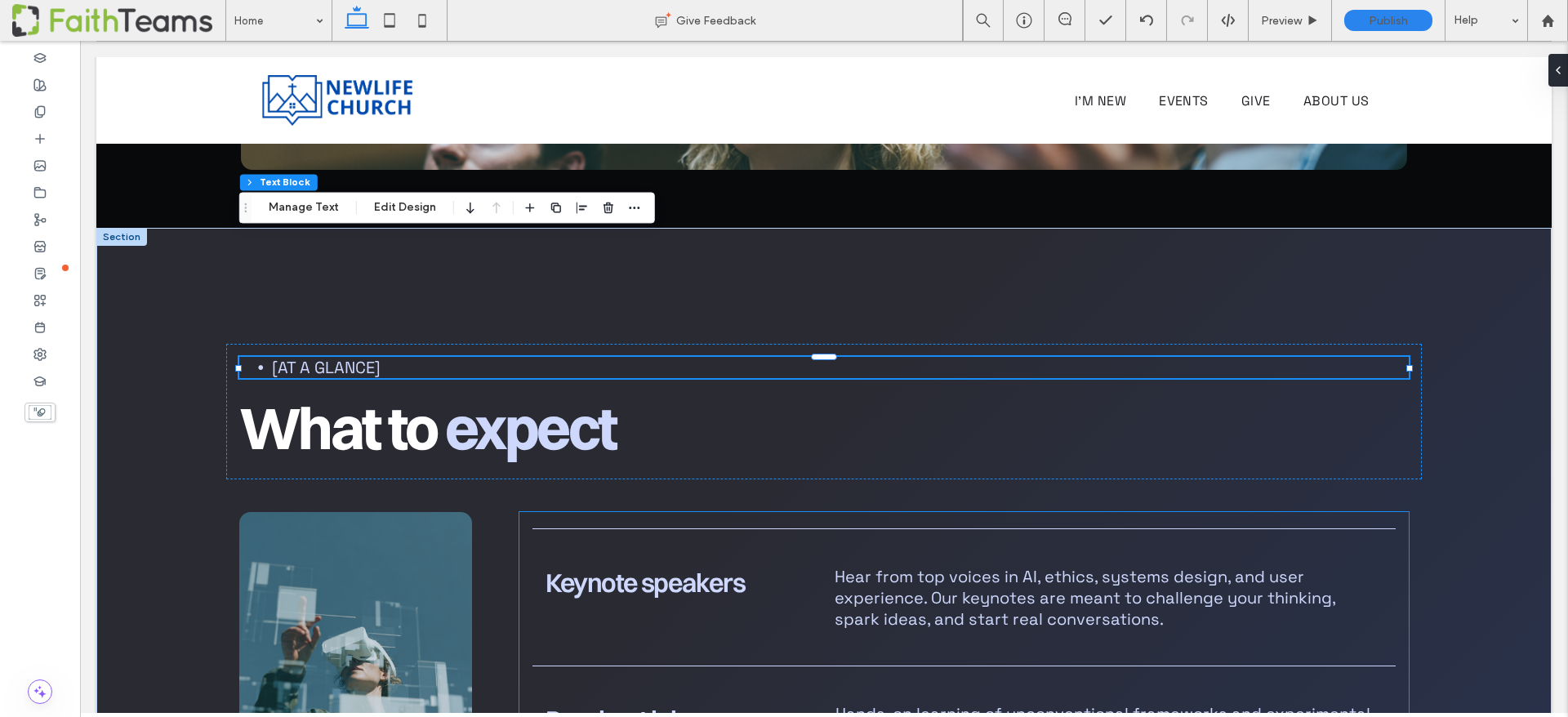
click at [610, 566] on span "Keynote speakers" at bounding box center [645, 582] width 199 height 31
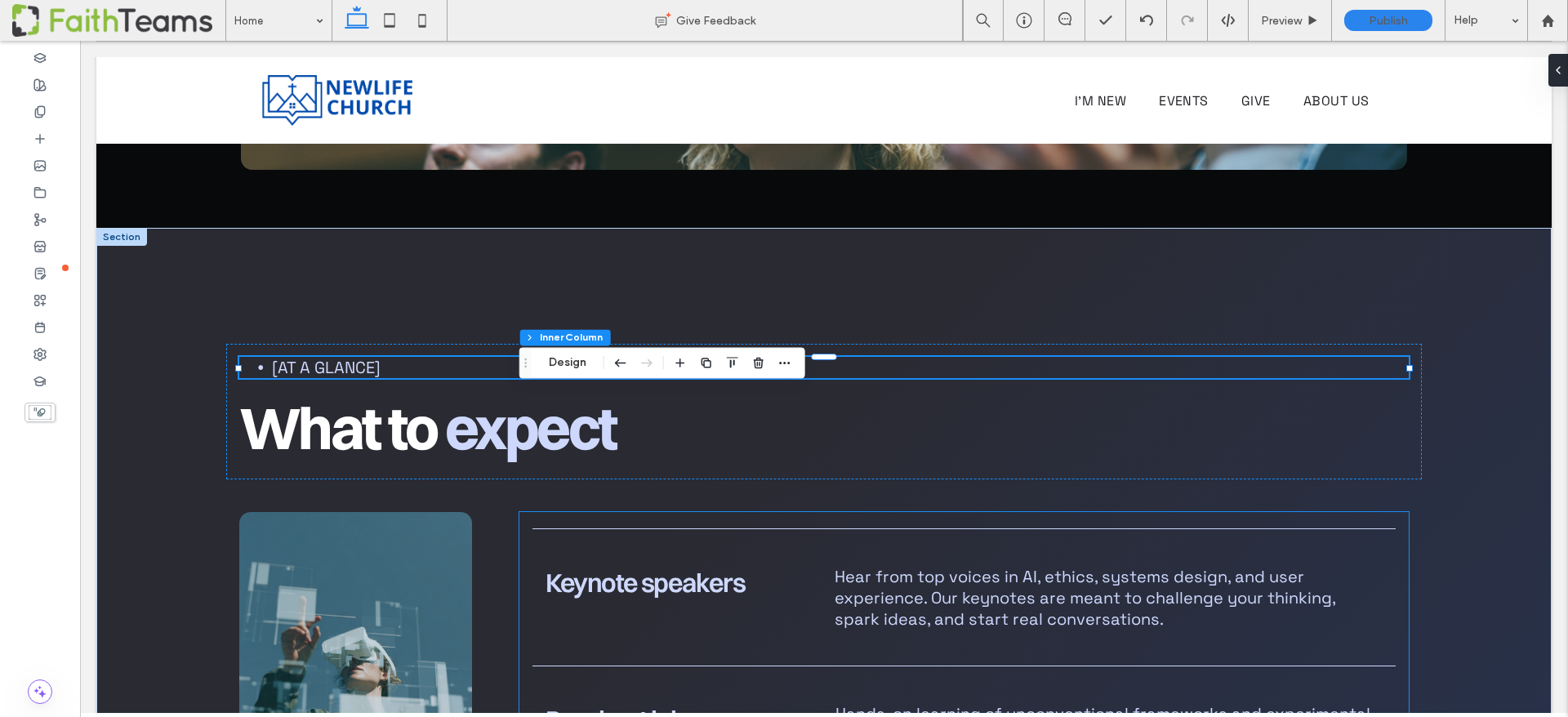
click at [609, 566] on span "Keynote speakers" at bounding box center [645, 582] width 199 height 31
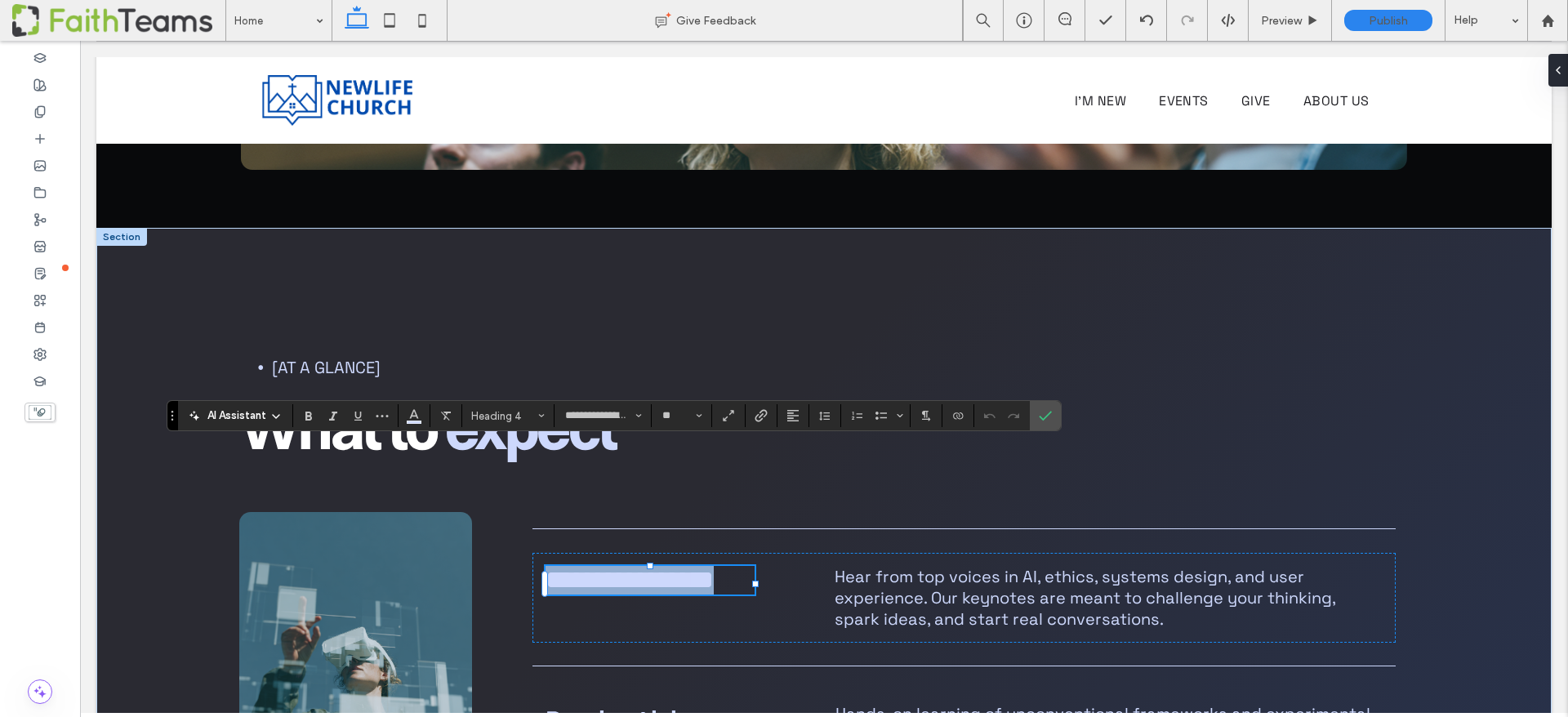
click at [609, 566] on div "**********" at bounding box center [650, 580] width 209 height 29
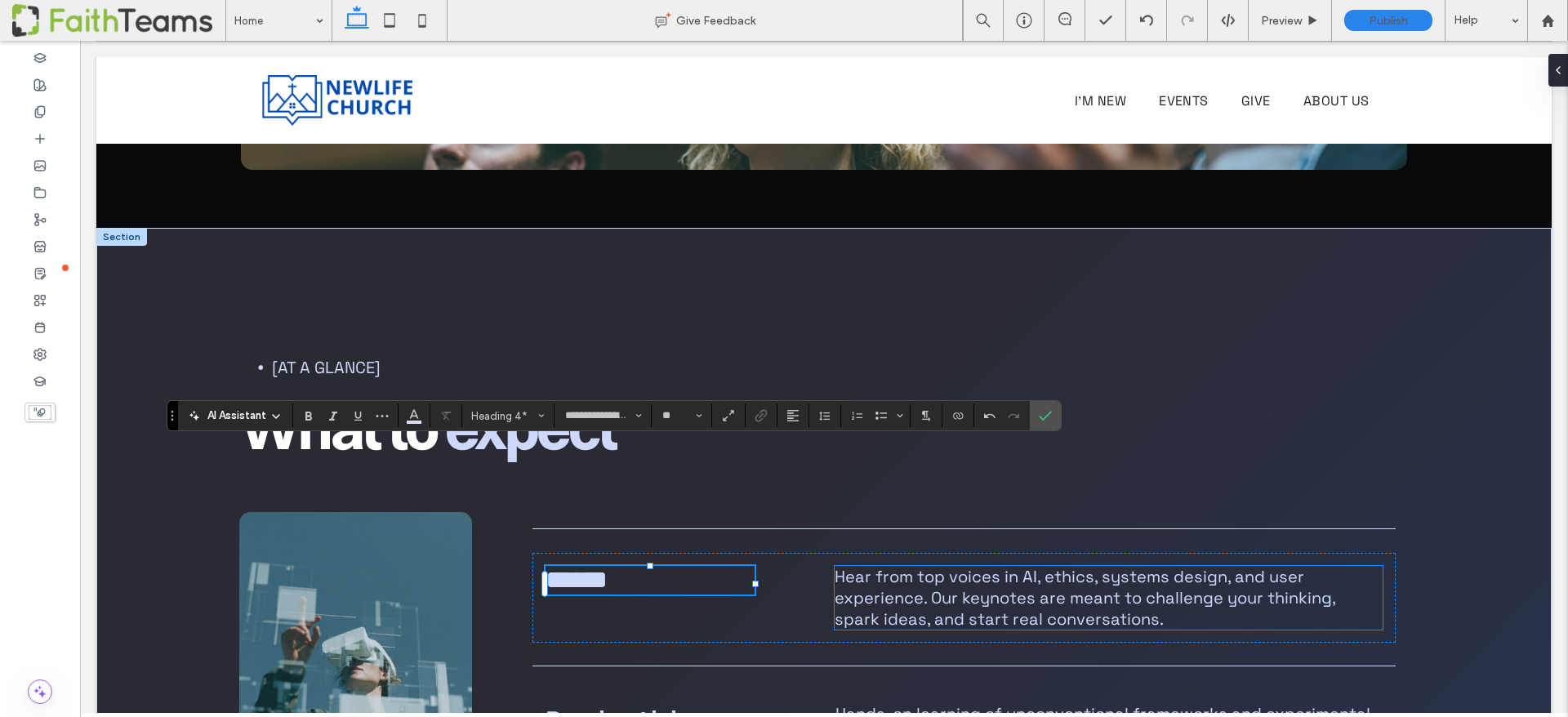
click at [927, 566] on span "Hear from top voices in AI, ethics, systems design, and user experience. Our ke…" at bounding box center [1085, 597] width 500 height 64
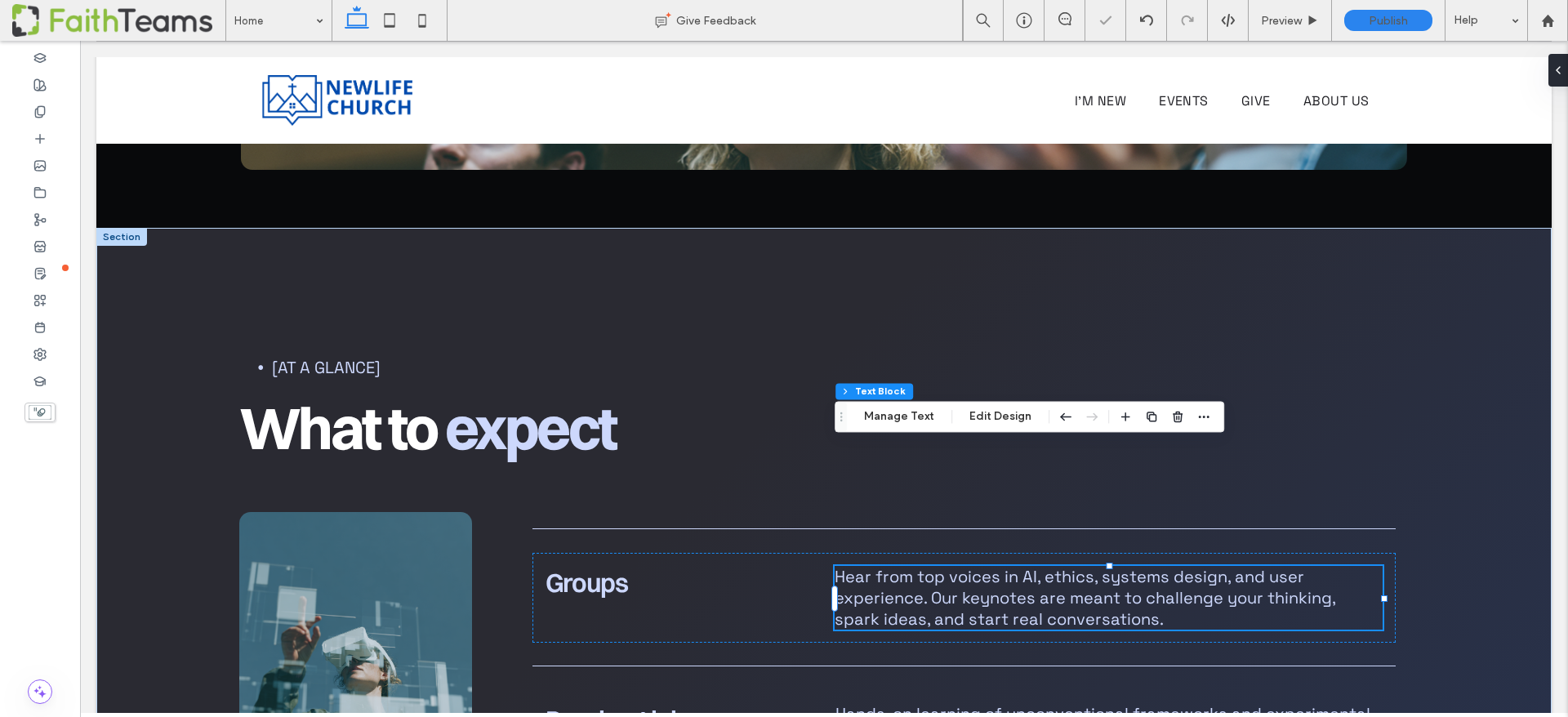
click at [927, 566] on span "Hear from top voices in AI, ethics, systems design, and user experience. Our ke…" at bounding box center [1085, 597] width 500 height 64
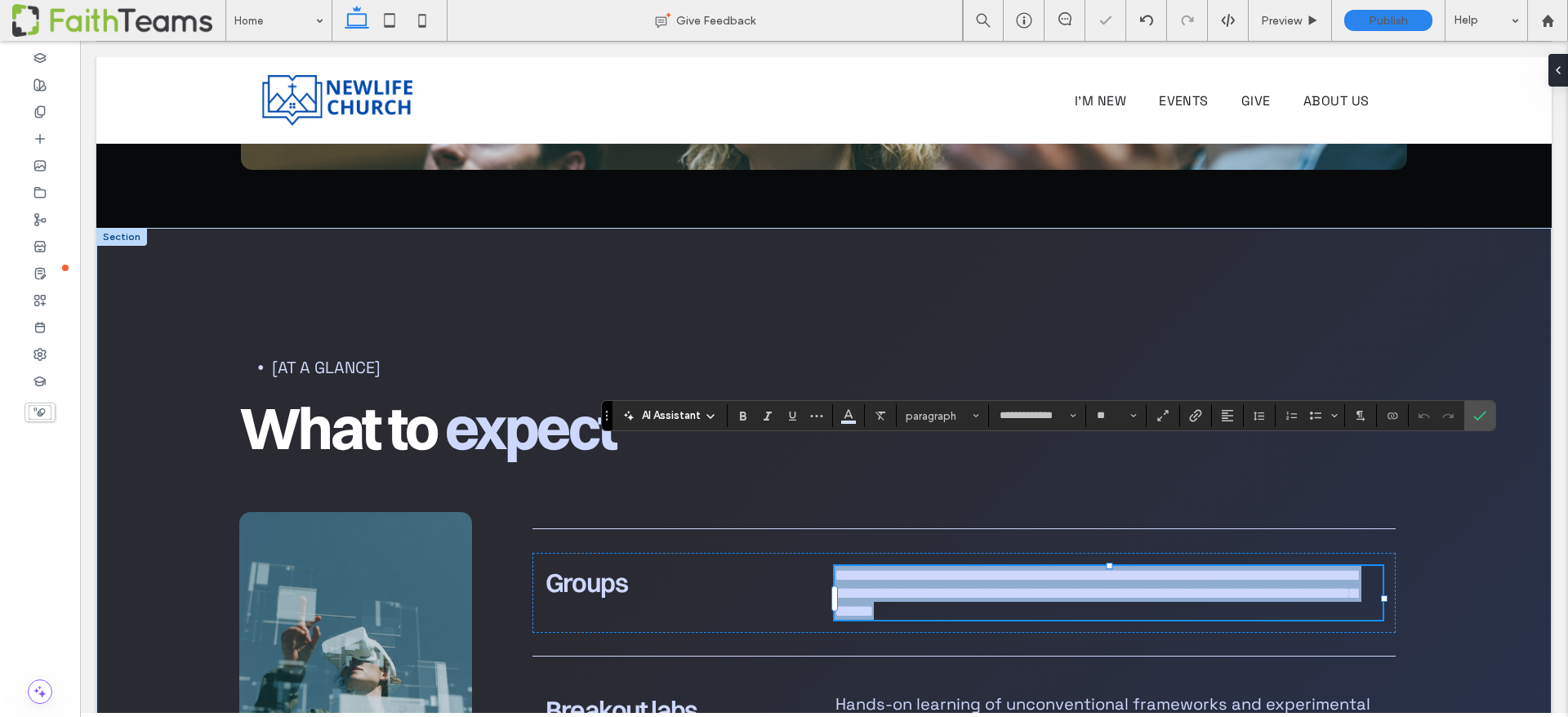
click at [927, 566] on span "**********" at bounding box center [1096, 592] width 522 height 52
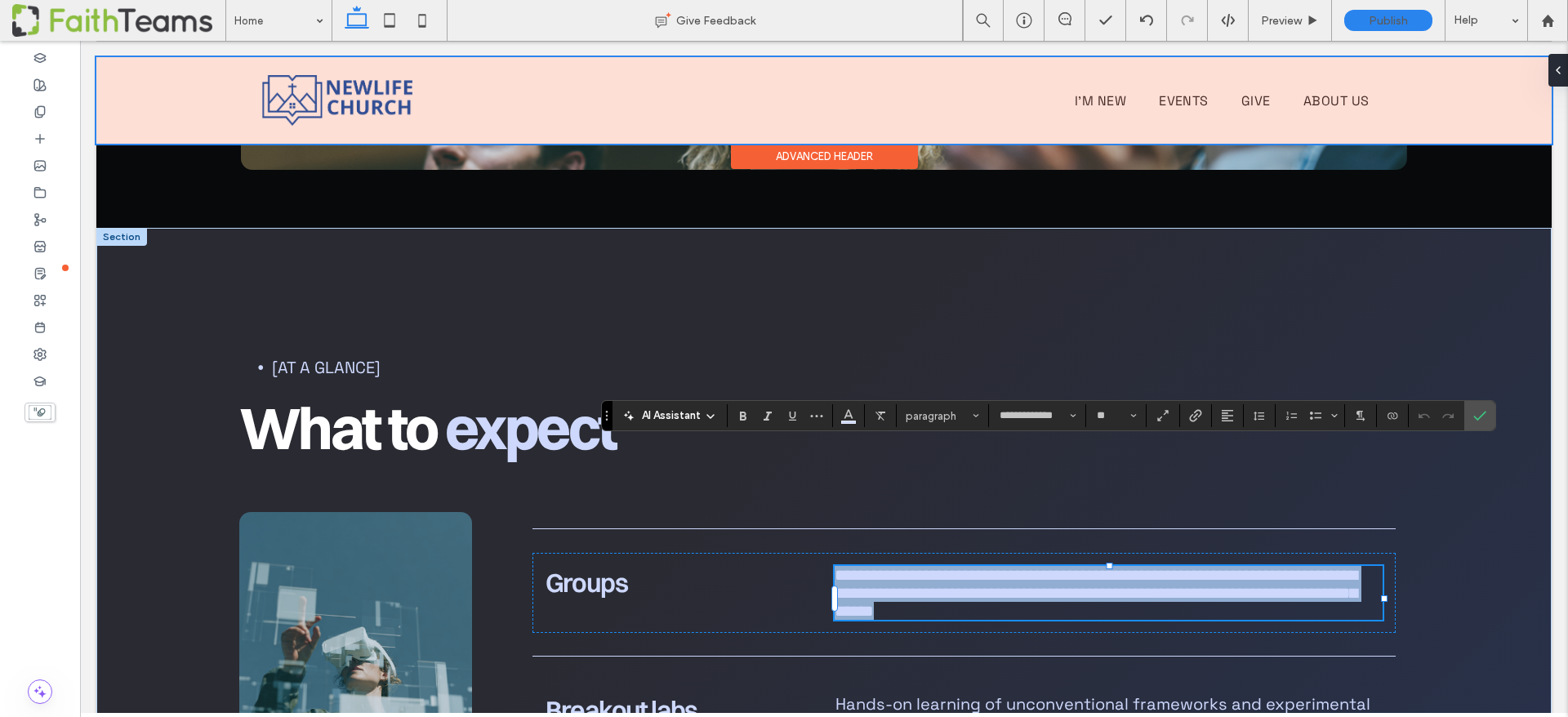
paste div
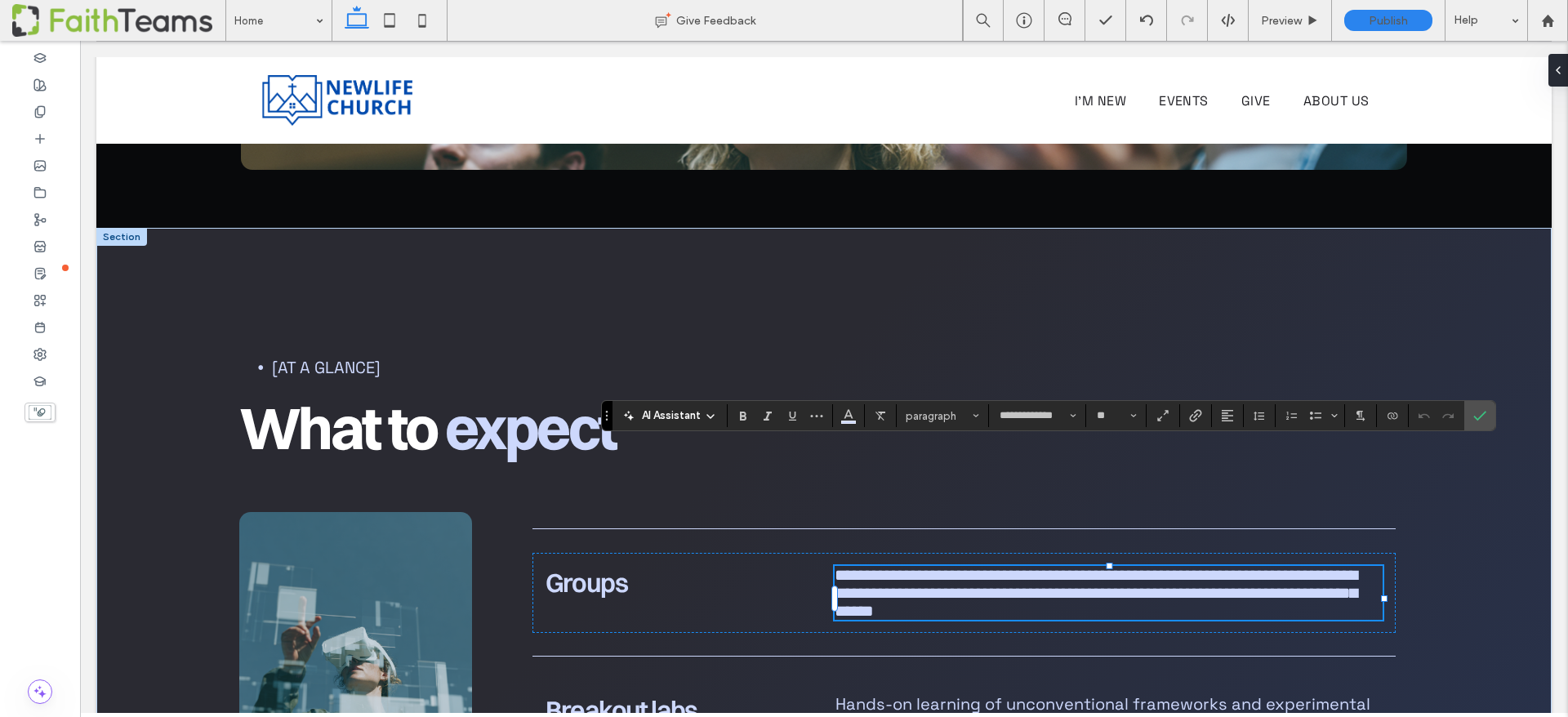
scroll to position [0, 0]
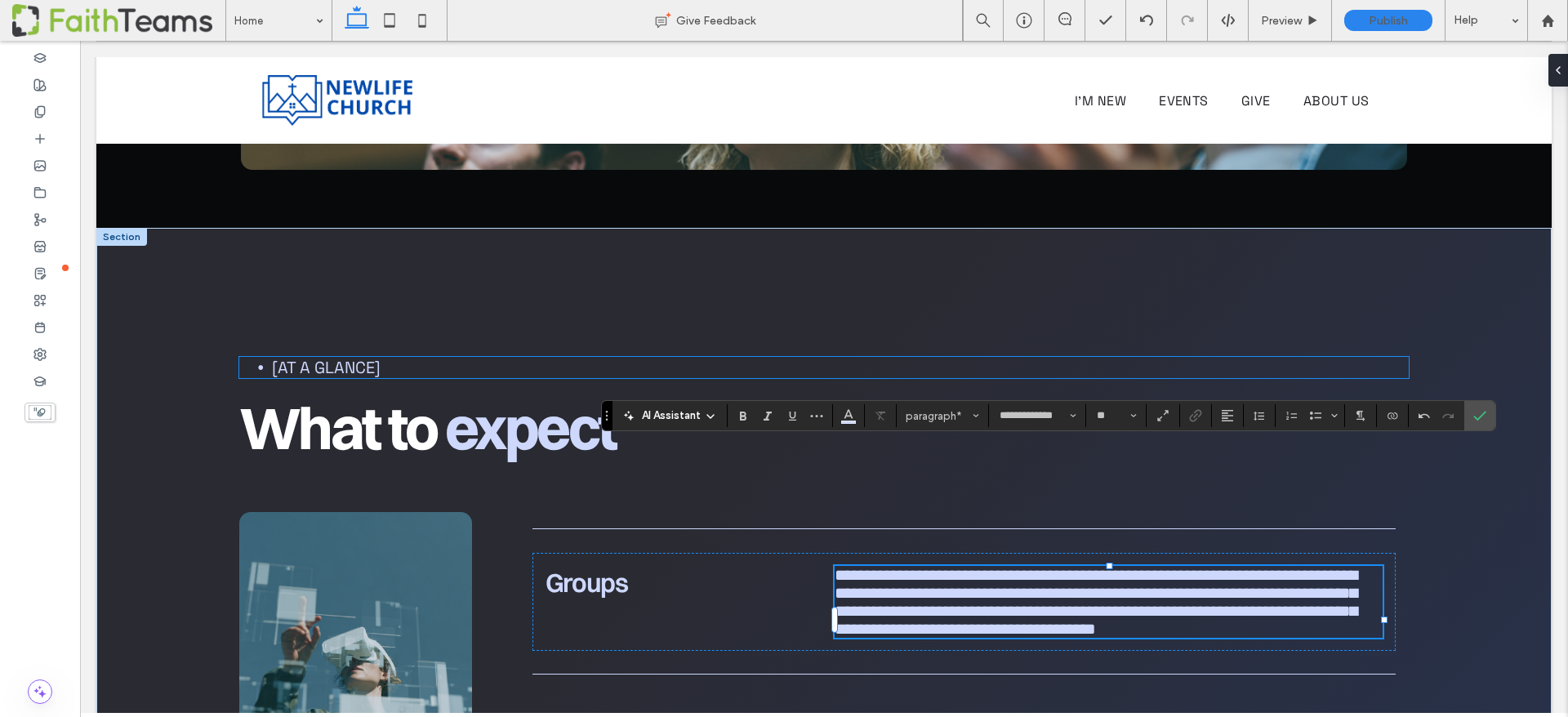
click at [301, 357] on span "[At a glance]" at bounding box center [327, 367] width 109 height 21
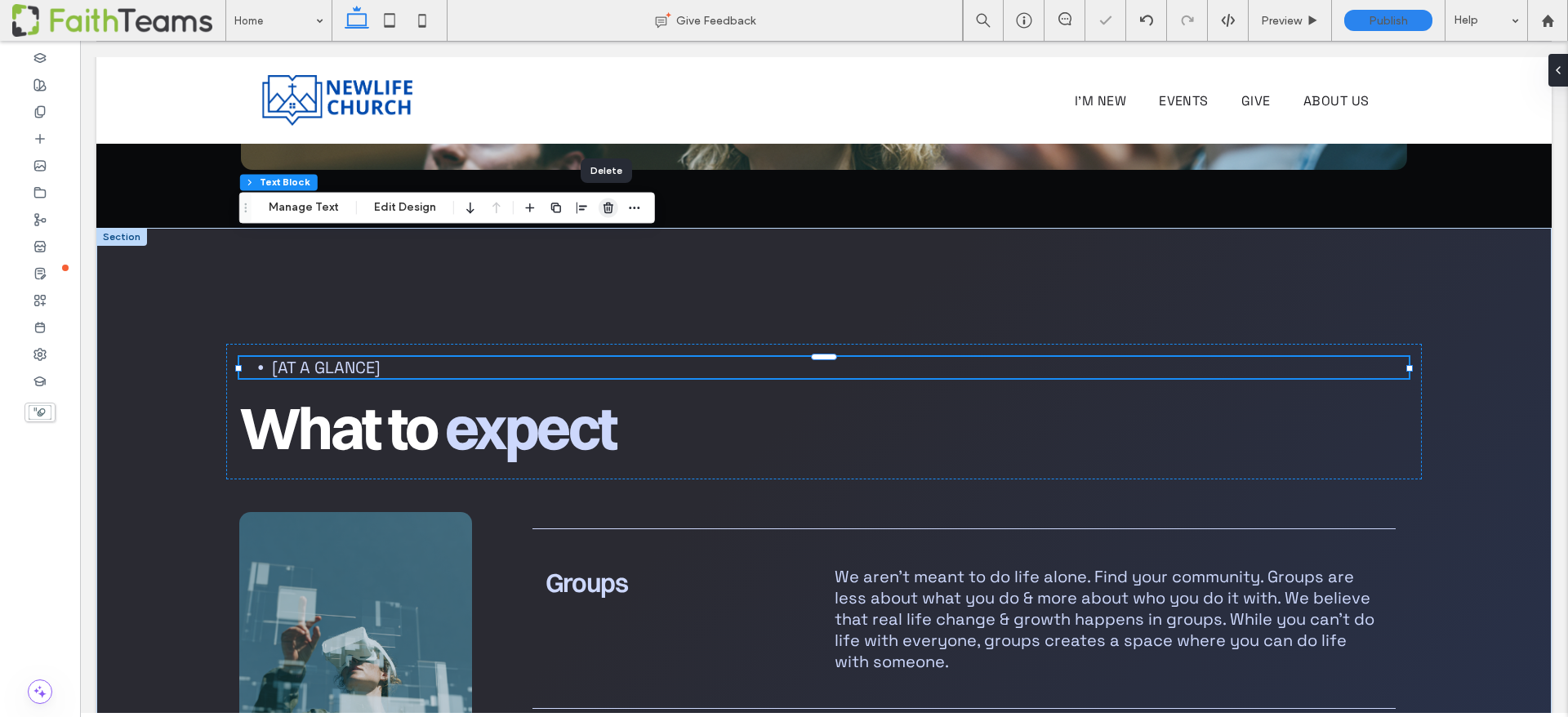
click at [603, 206] on icon "button" at bounding box center [608, 207] width 13 height 13
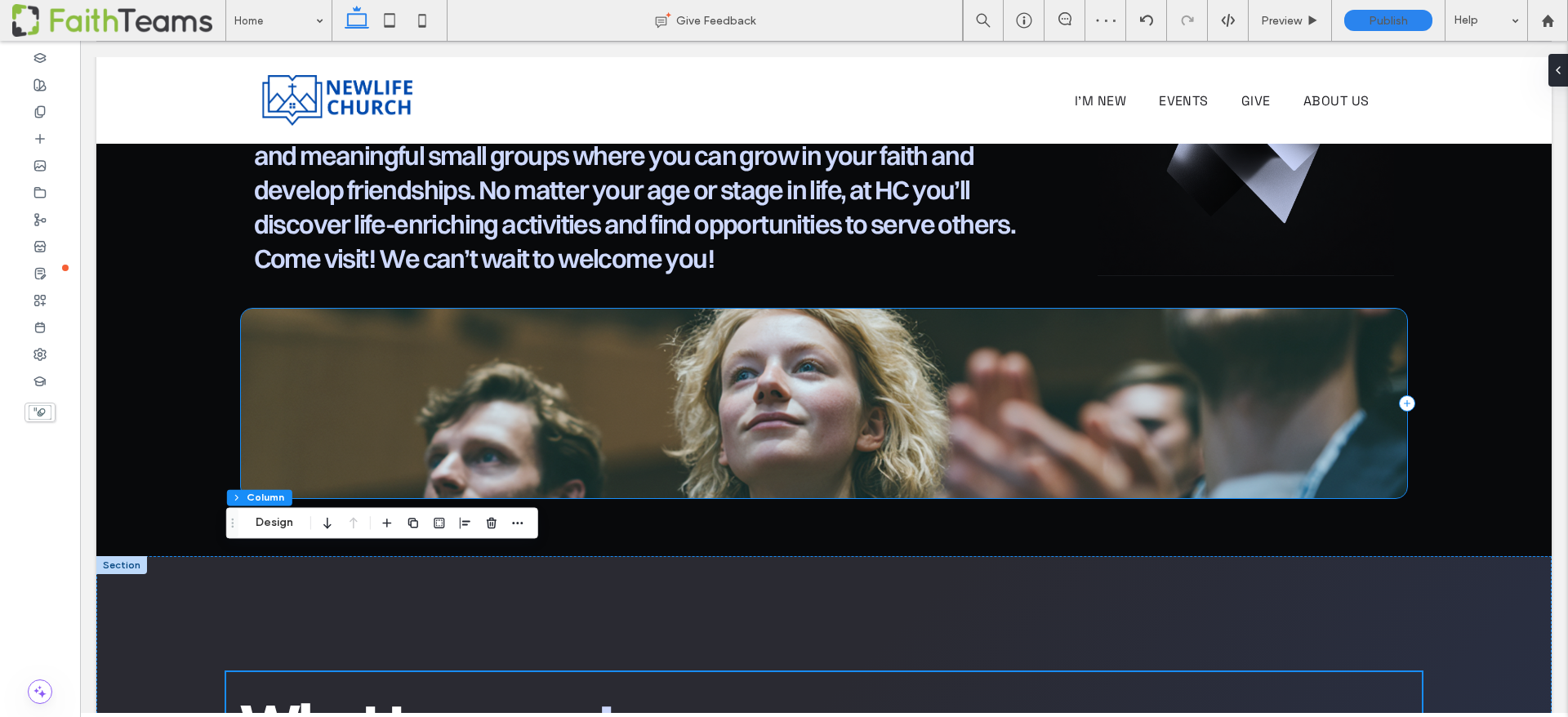
scroll to position [925, 0]
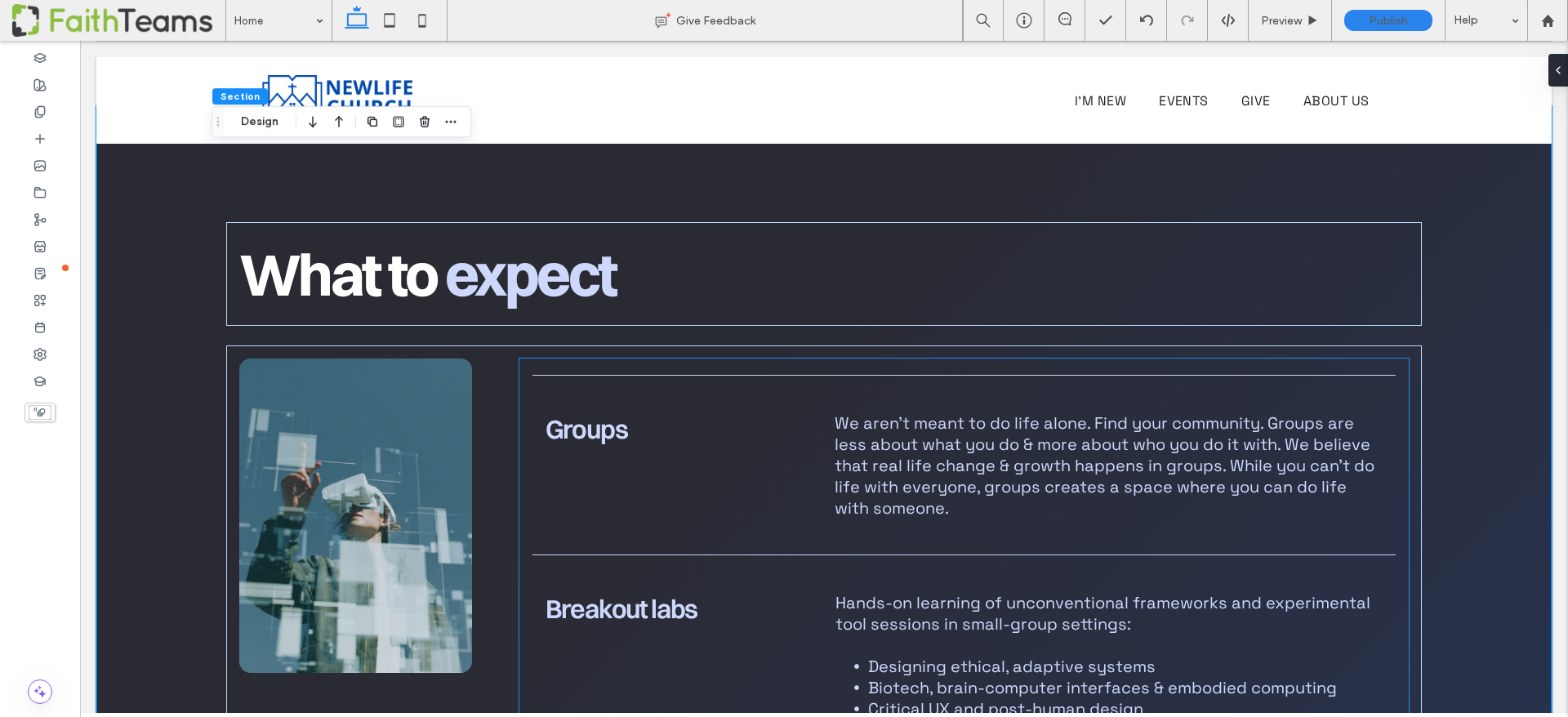
click at [608, 593] on span "Breakout labs" at bounding box center [621, 608] width 152 height 31
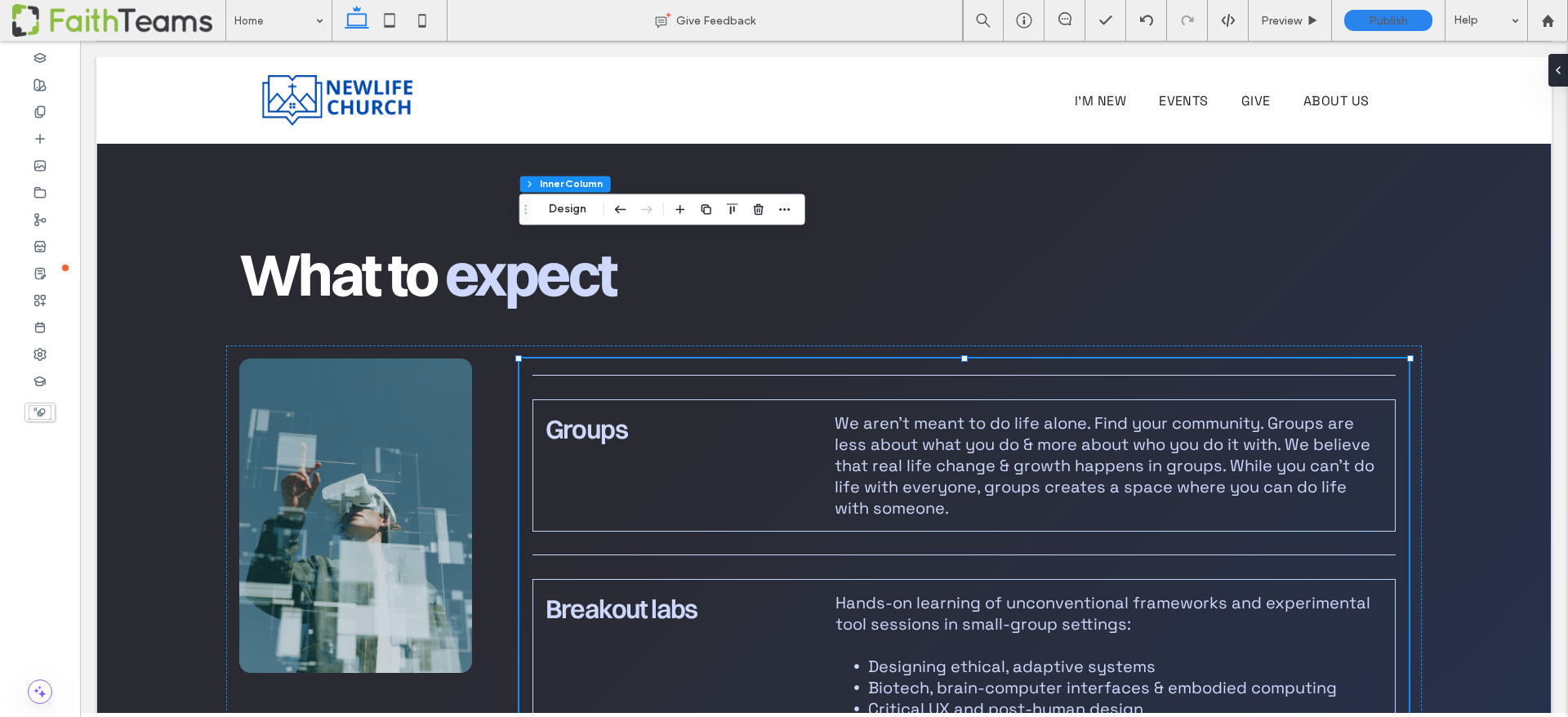
click at [608, 593] on span "Breakout labs" at bounding box center [621, 608] width 152 height 31
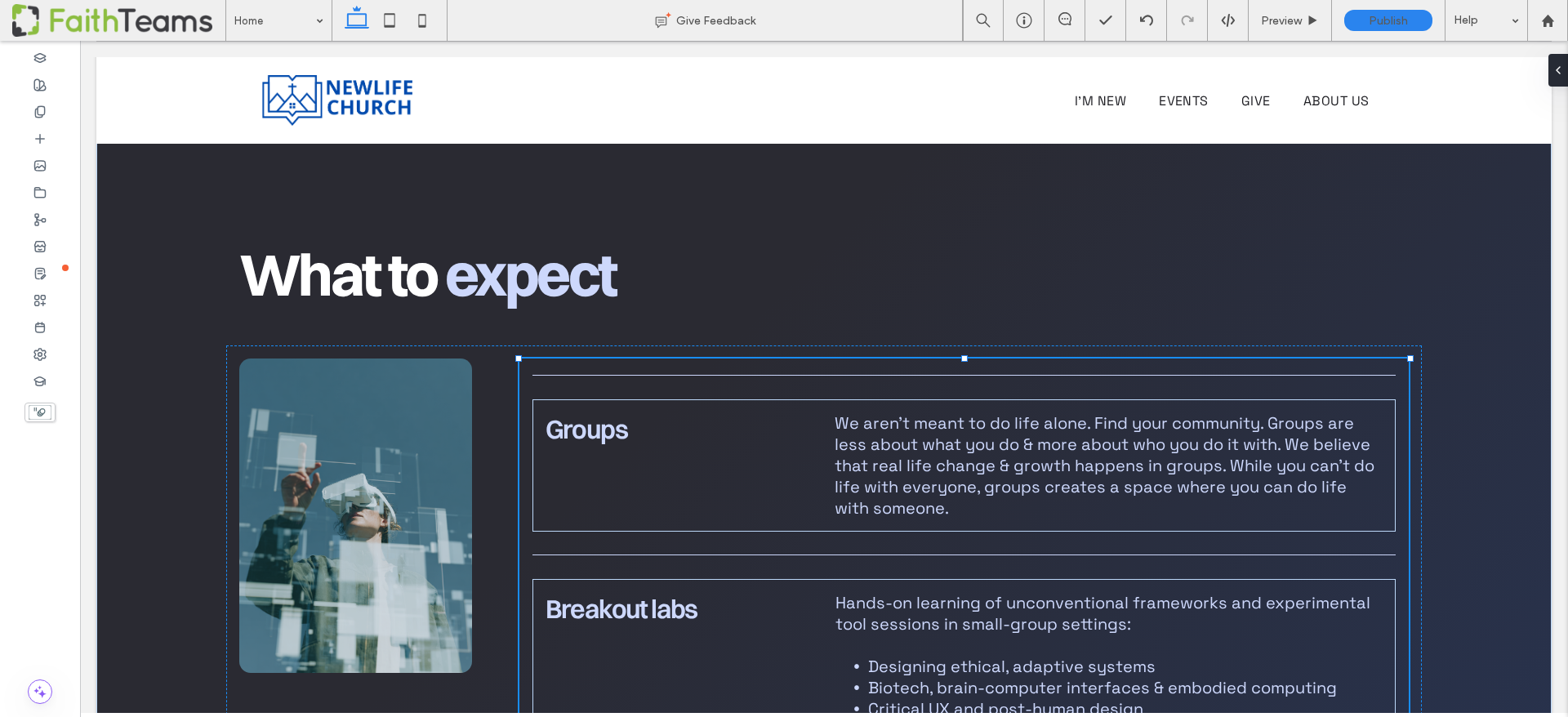
type input "**********"
type input "**"
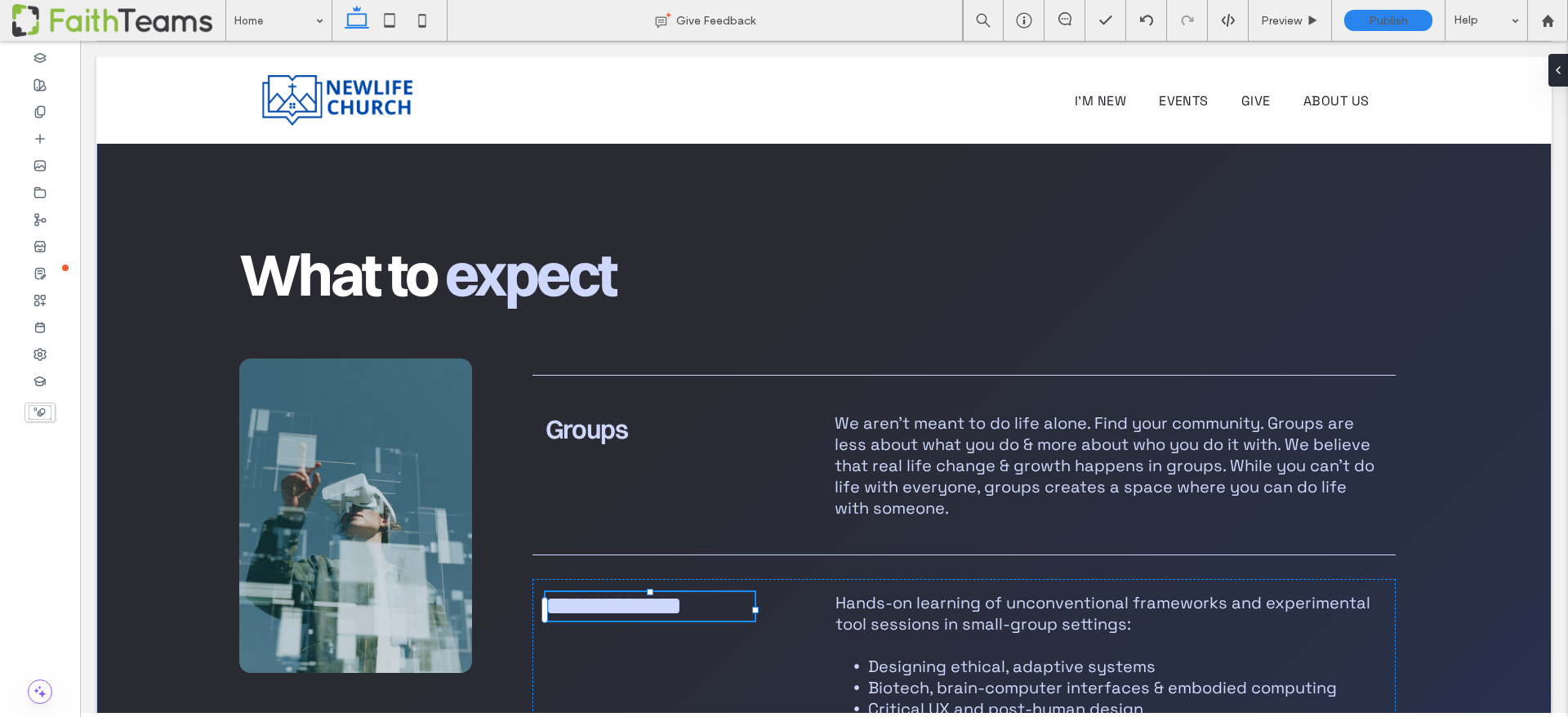
click at [608, 592] on div "**********" at bounding box center [650, 606] width 209 height 29
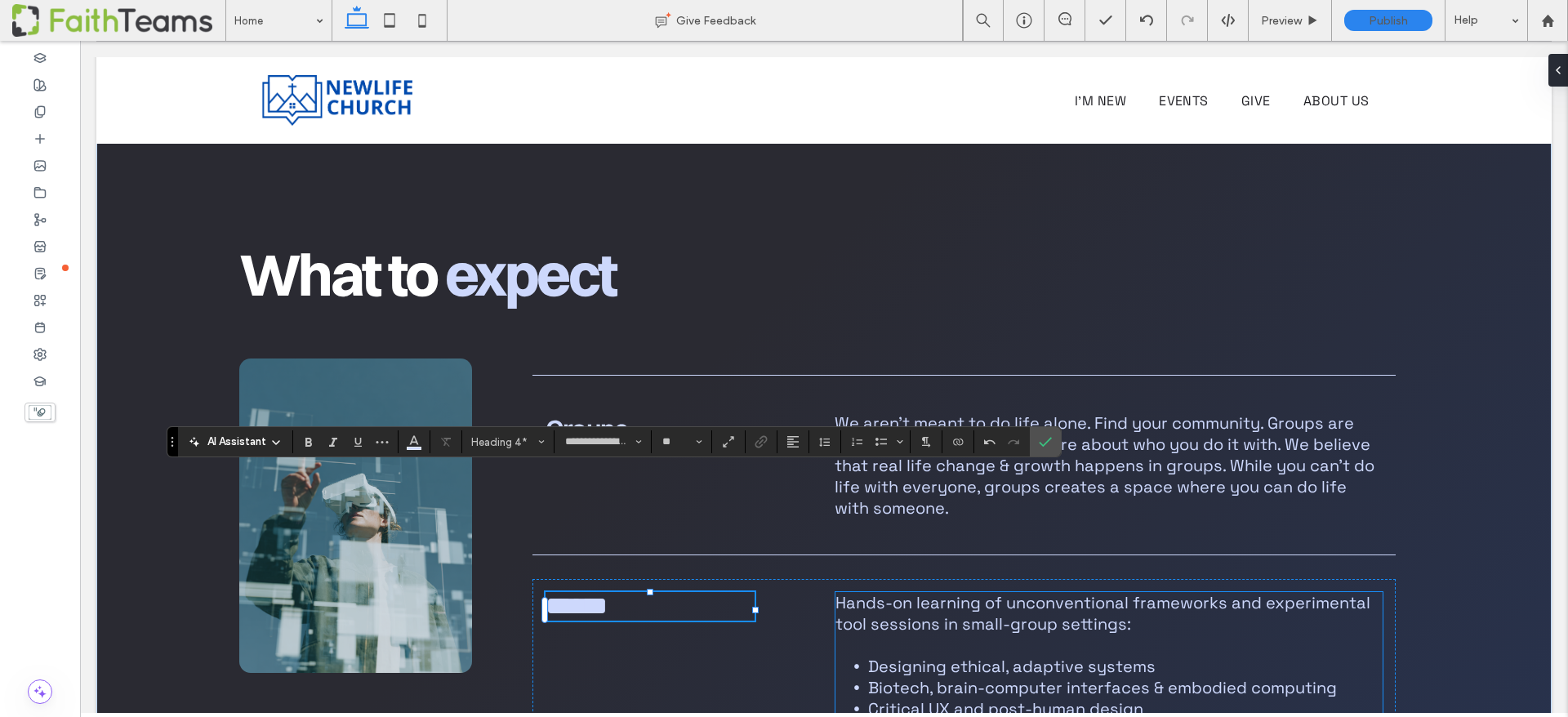
click at [949, 656] on span "Designing ethical, adaptive systems" at bounding box center [1012, 666] width 288 height 21
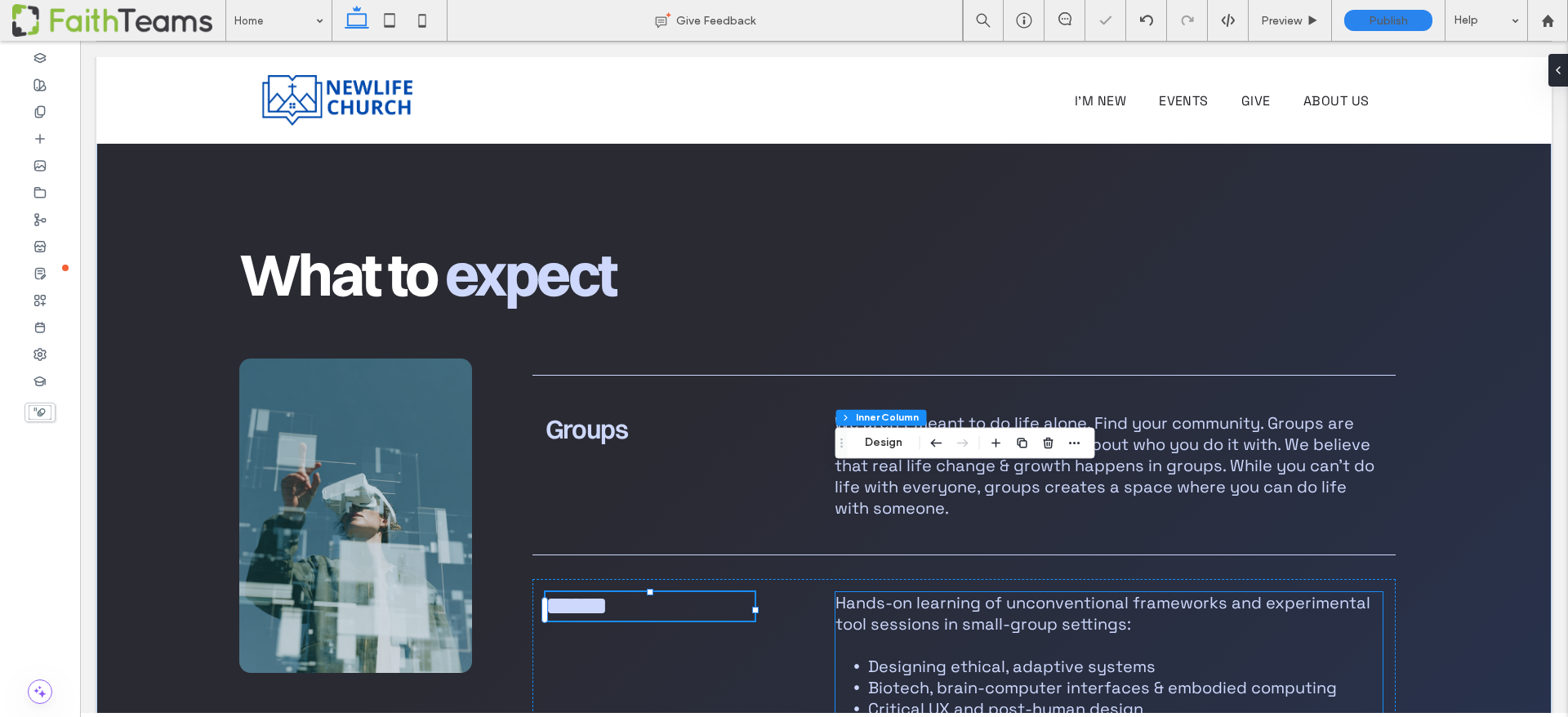
click at [949, 656] on span "Designing ethical, adaptive systems" at bounding box center [1012, 666] width 288 height 21
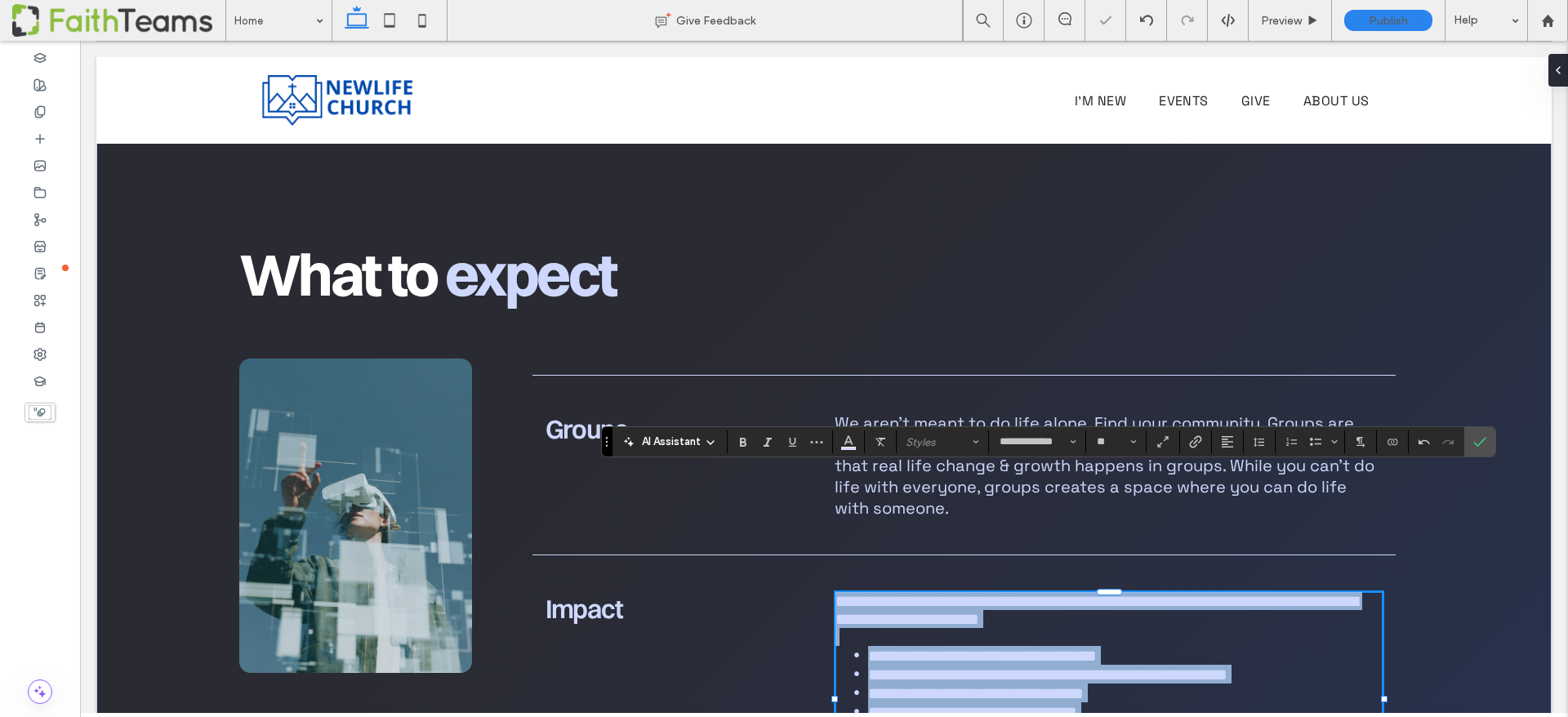
click at [949, 592] on div "**********" at bounding box center [1109, 684] width 548 height 184
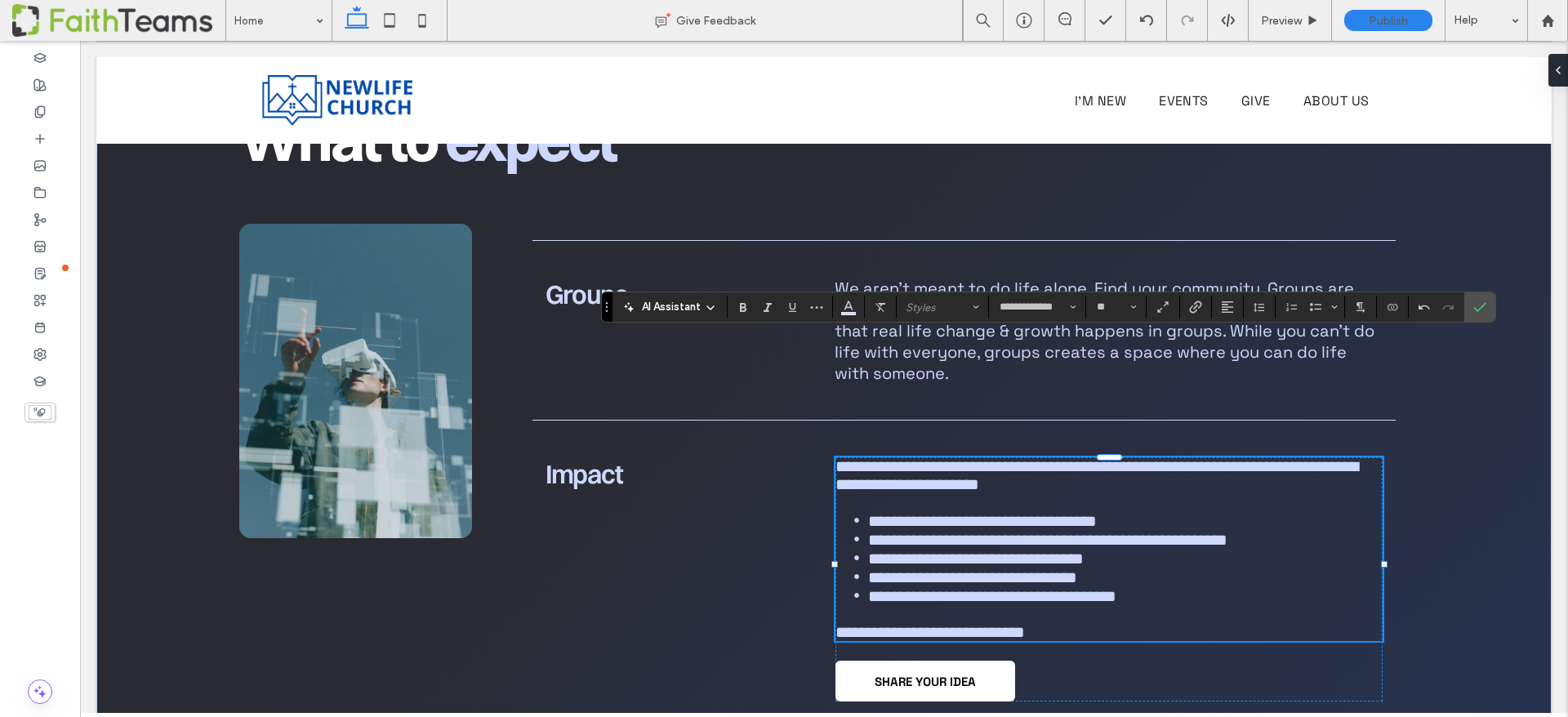
scroll to position [0, 0]
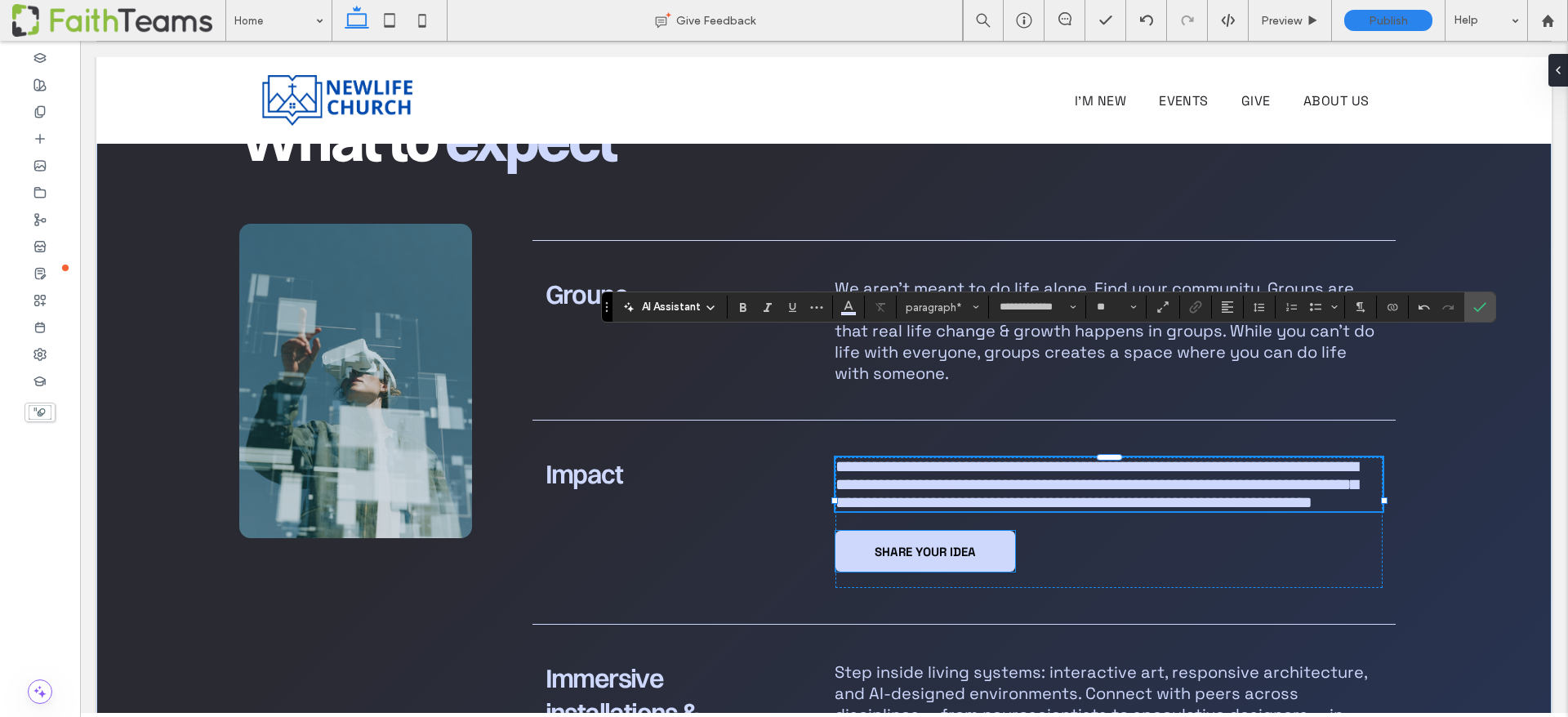
click at [905, 543] on span "SHARE YOUR IDEA" at bounding box center [925, 551] width 101 height 15
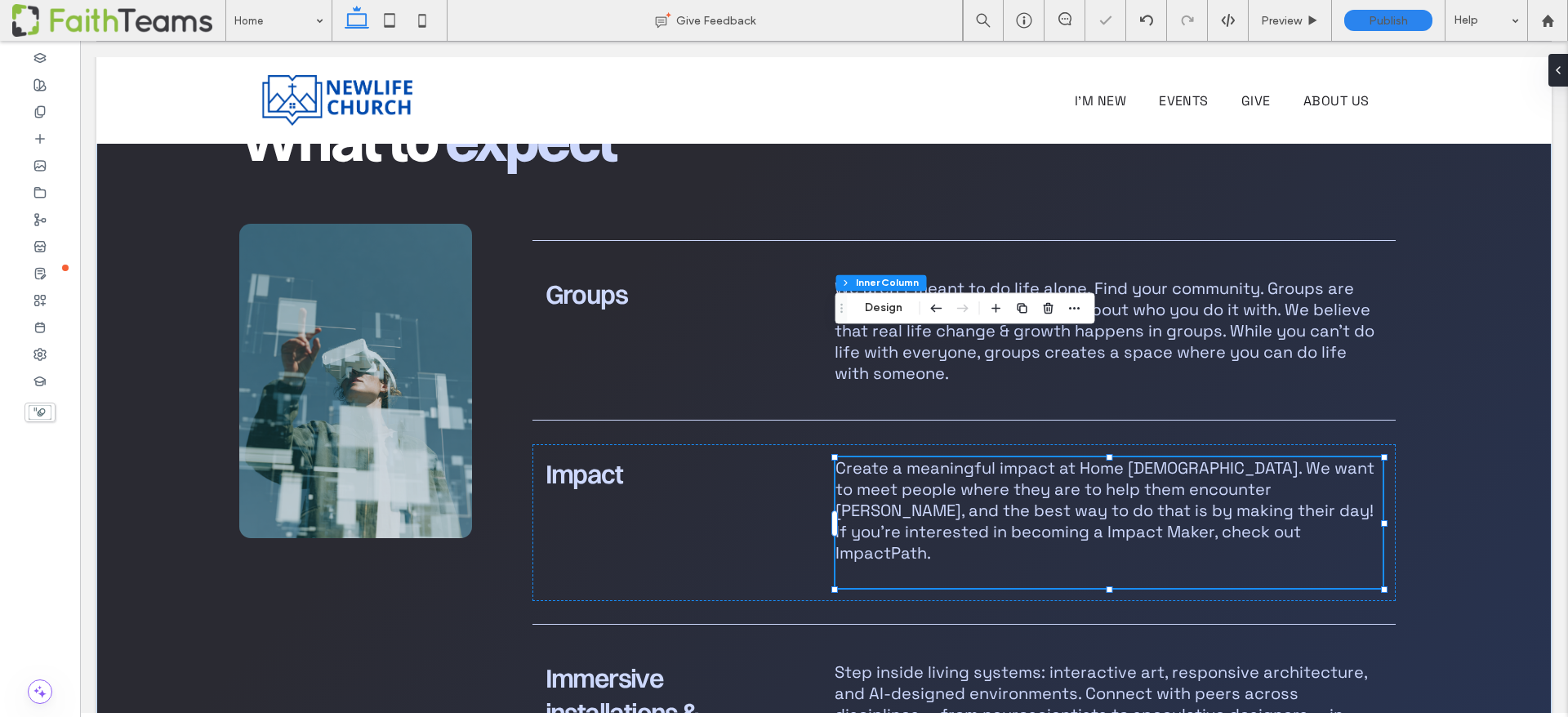
click at [905, 458] on div "Create a meaningful impact at Home Church. We want to meet people where they ar…" at bounding box center [1109, 523] width 548 height 131
click at [902, 458] on div "Create a meaningful impact at Home Church. We want to meet people where they ar…" at bounding box center [1109, 523] width 548 height 131
click at [900, 458] on div "Create a meaningful impact at Home Church. We want to meet people where they ar…" at bounding box center [1109, 523] width 548 height 131
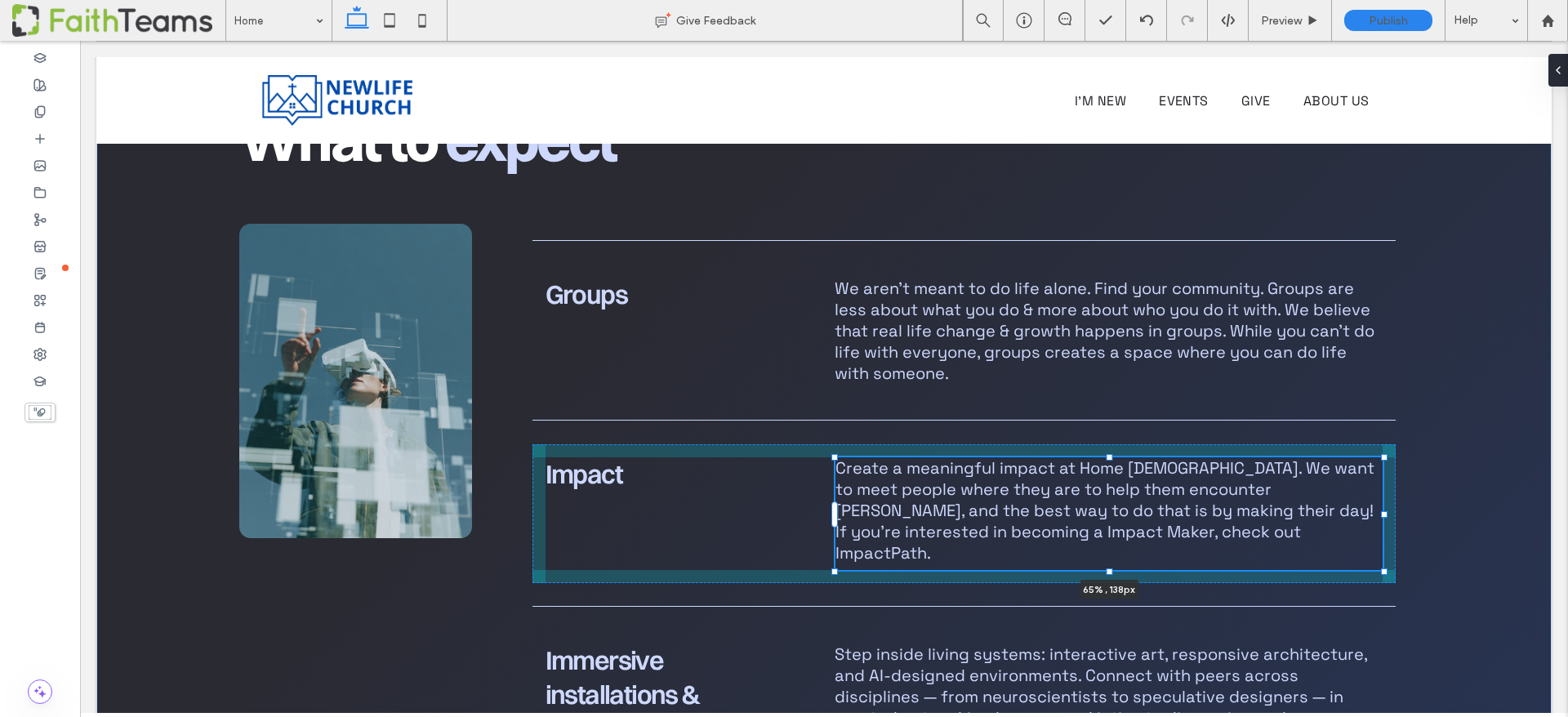
scroll to position [71, 0]
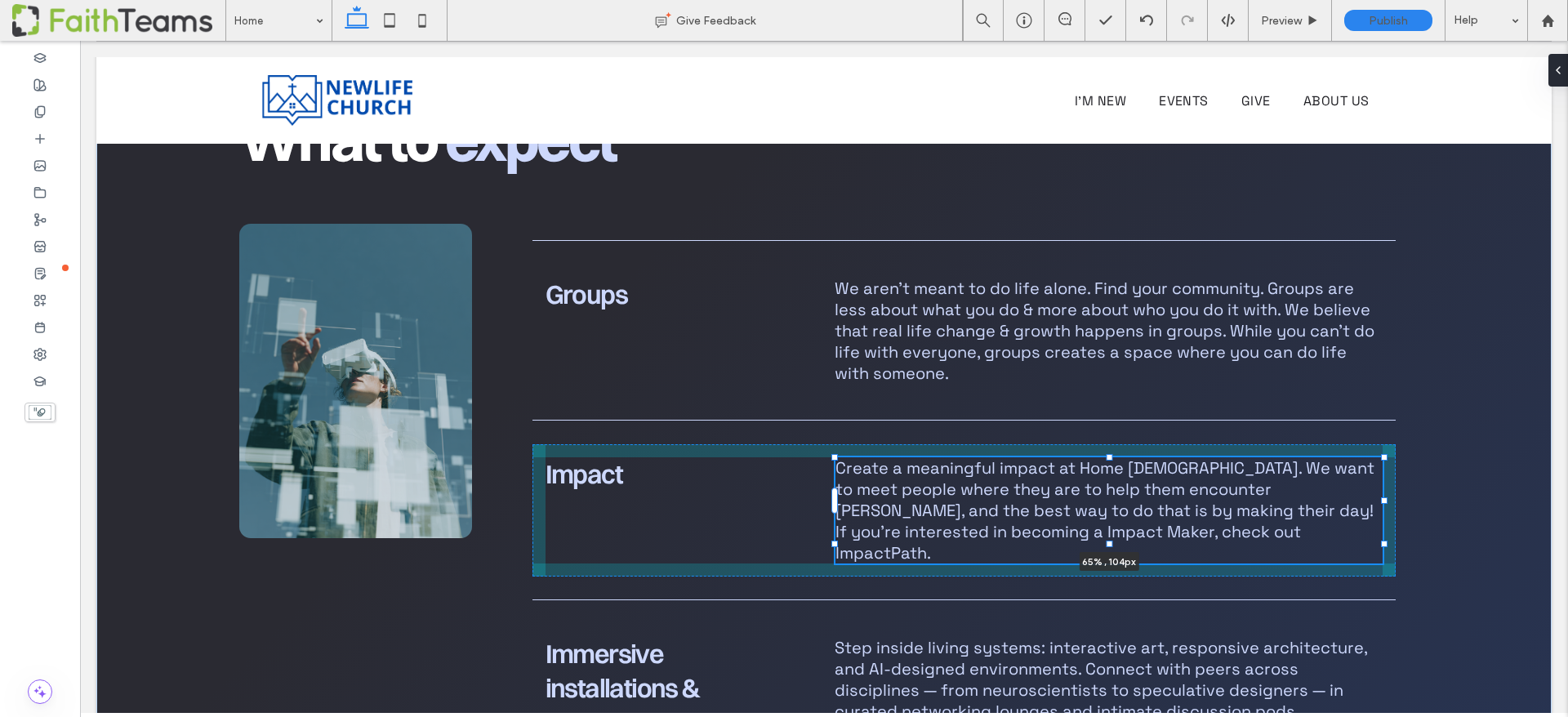
drag, startPoint x: 1108, startPoint y: 447, endPoint x: 1106, endPoint y: 407, distance: 40.0
click at [1106, 407] on div "What to expect Groups We aren't meant to do life alone. Find your community. Gr…" at bounding box center [824, 546] width 1225 height 1150
type input "***"
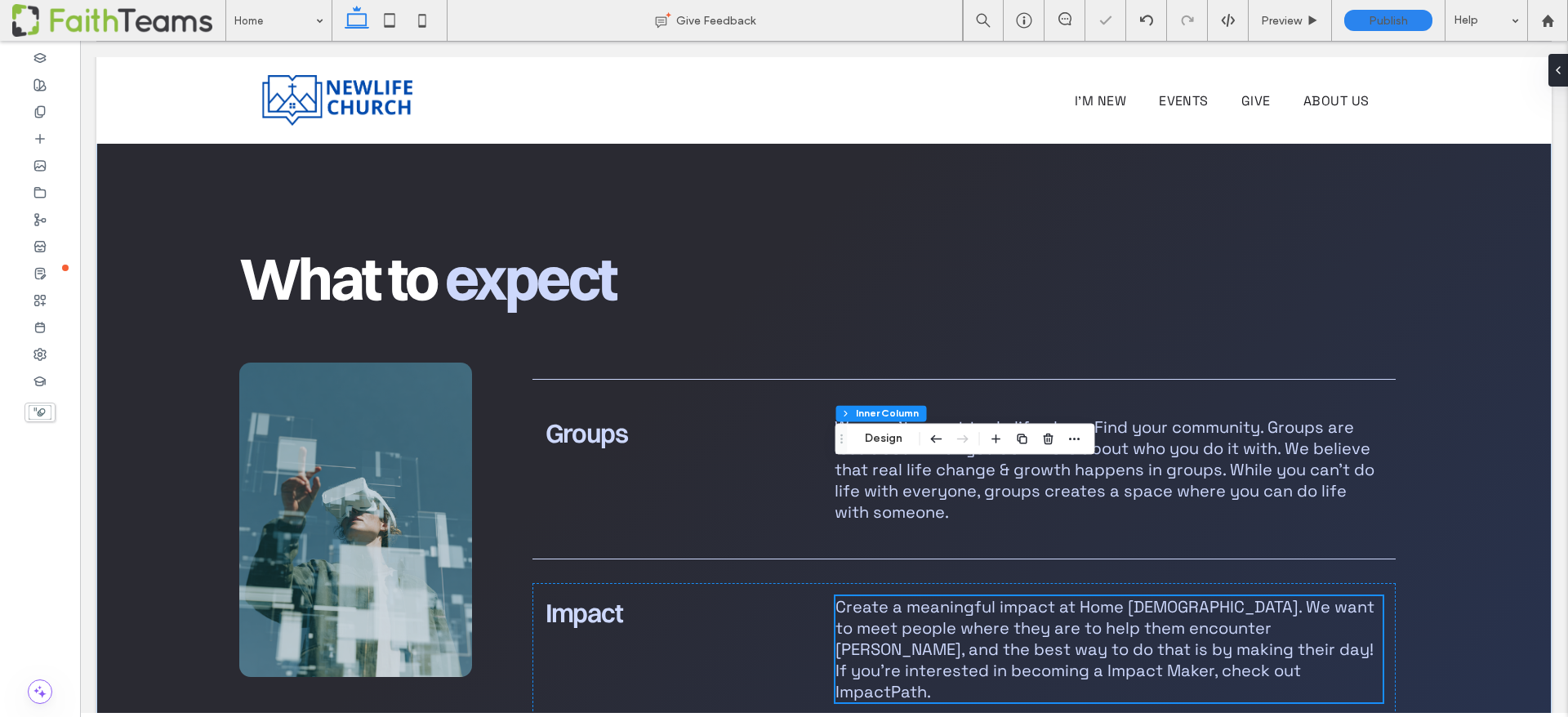
scroll to position [1355, 0]
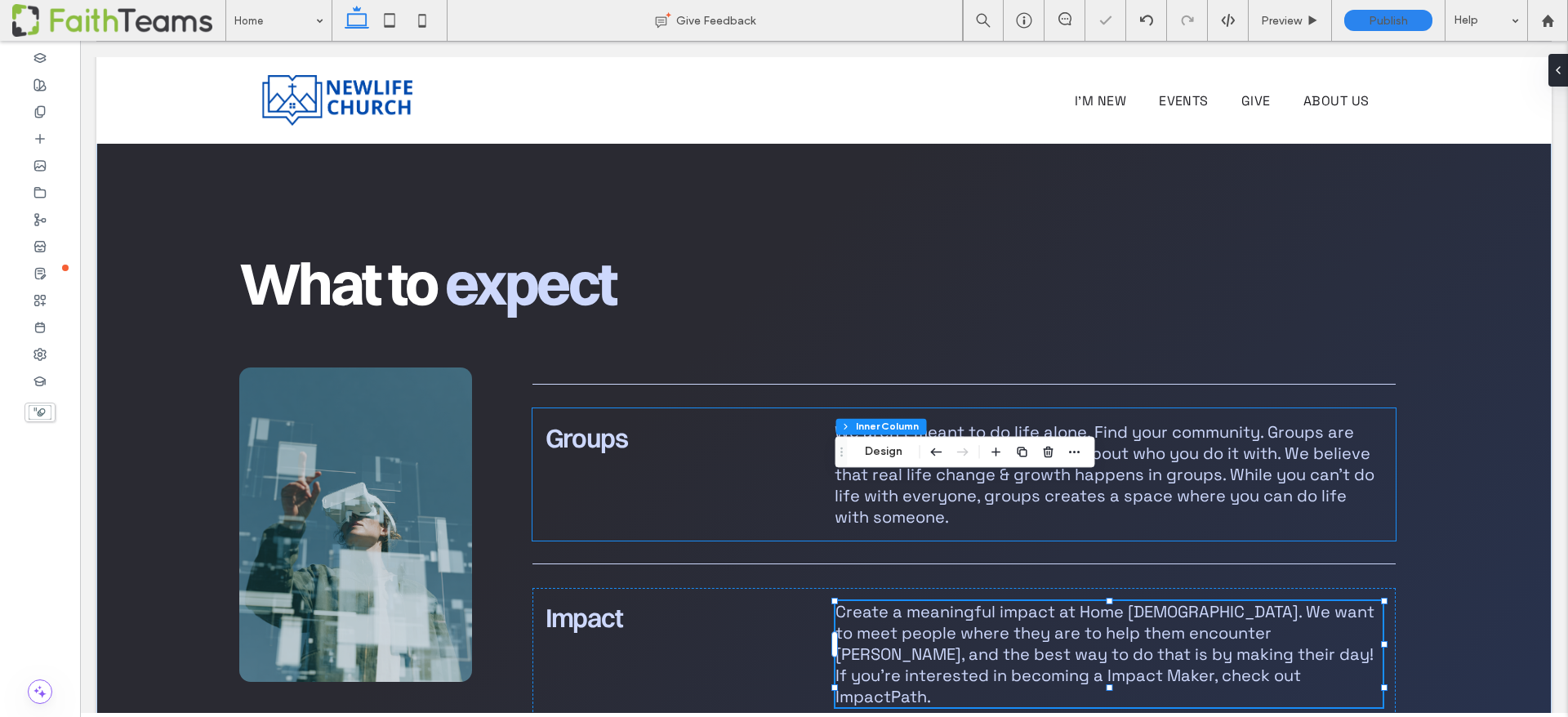
click at [978, 421] on span "We aren't meant to do life alone. Find your community. Groups are less about wh…" at bounding box center [1104, 474] width 540 height 106
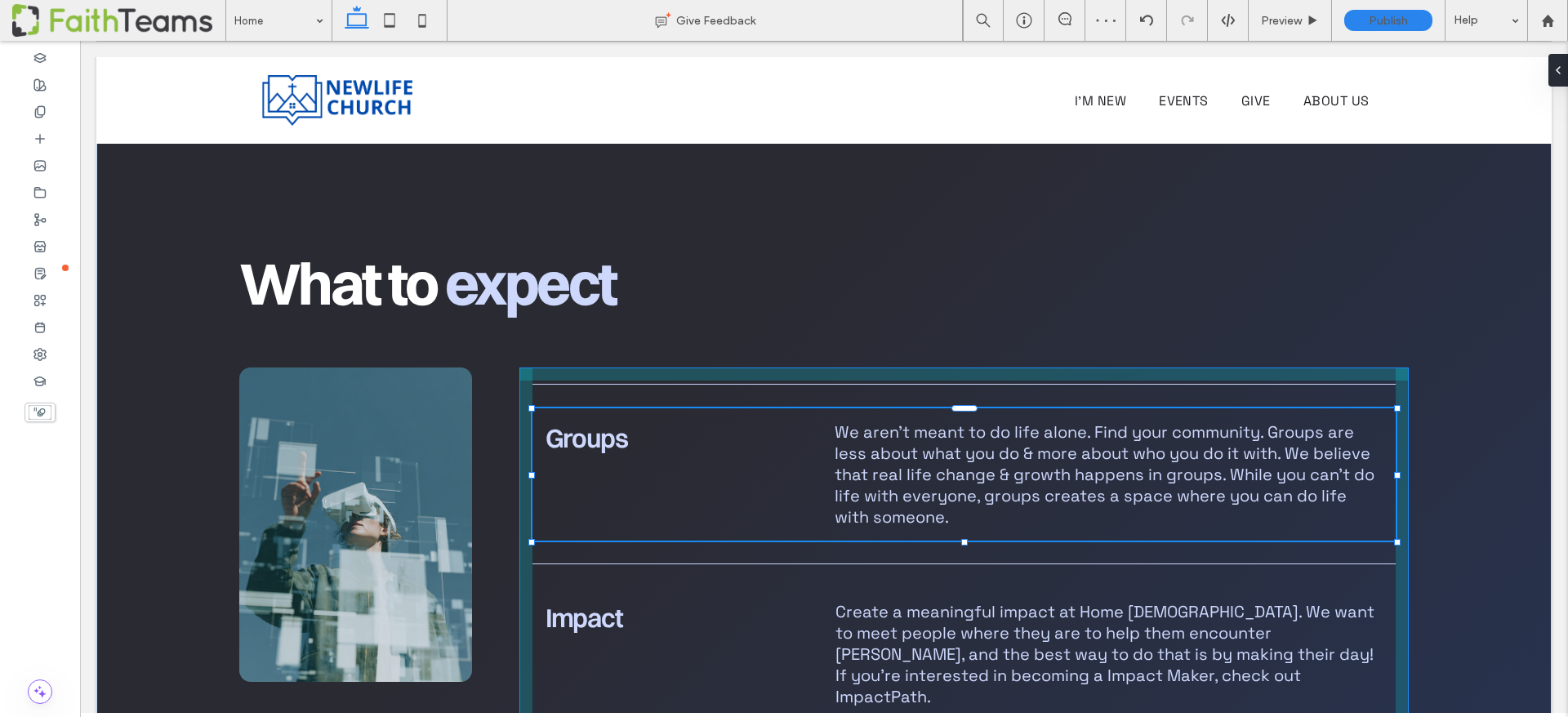
scroll to position [138, 0]
drag, startPoint x: 966, startPoint y: 418, endPoint x: 970, endPoint y: 381, distance: 37.2
click at [970, 381] on div "What to expect Groups We aren't meant to do life alone. Find your community. Gr…" at bounding box center [824, 690] width 1225 height 1150
type input "***"
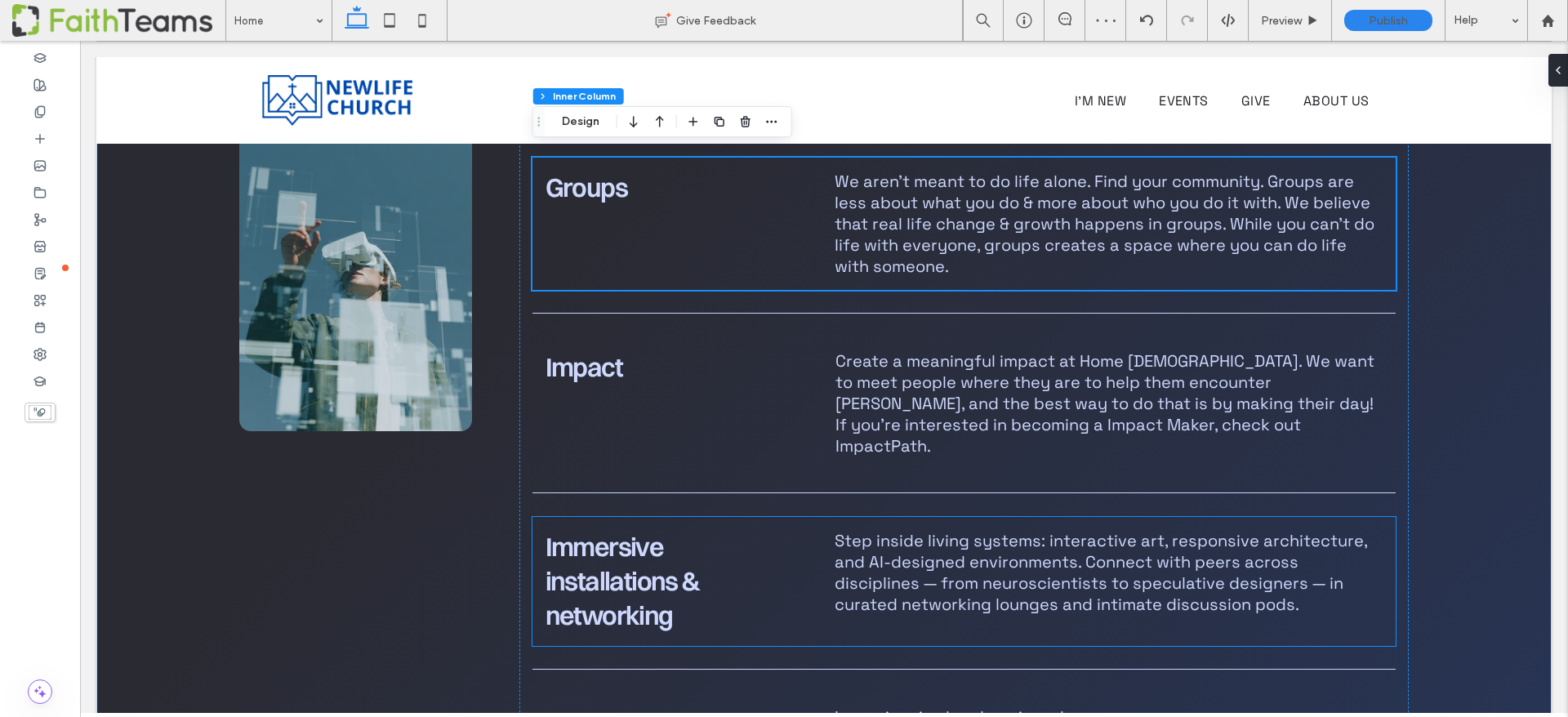
scroll to position [1614, 0]
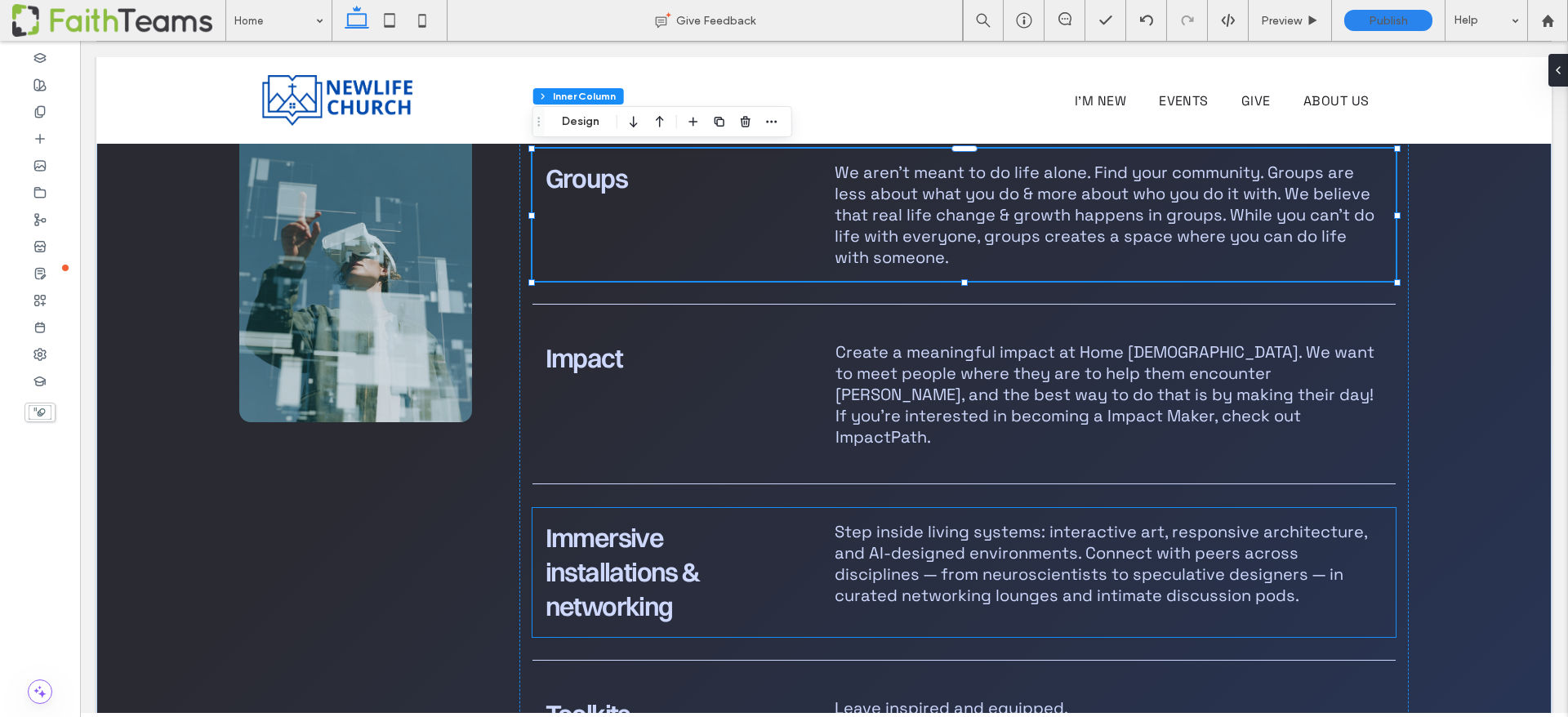
click at [615, 521] on span "Immersive installations & networking" at bounding box center [622, 572] width 154 height 100
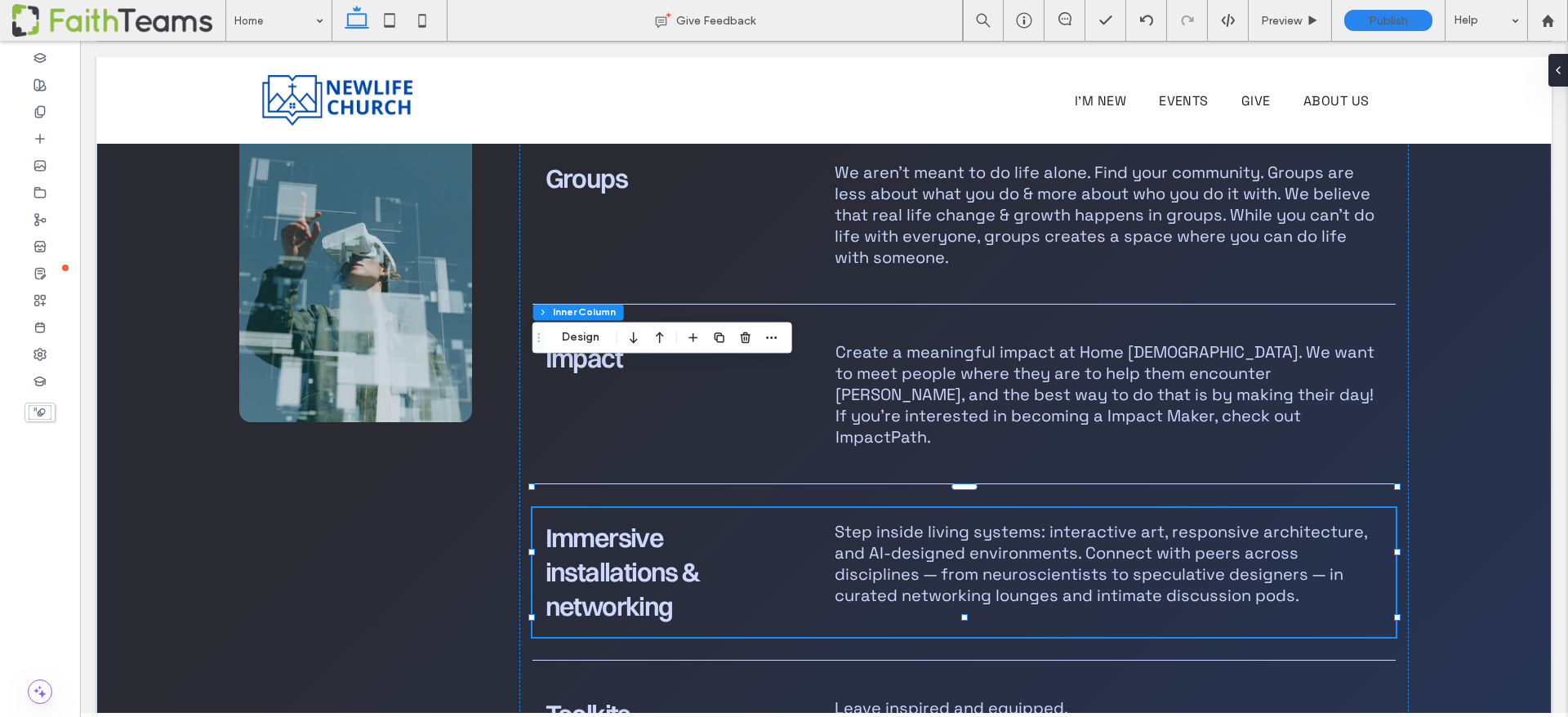
click at [615, 521] on span "Immersive installations & networking" at bounding box center [622, 572] width 154 height 100
type input "**********"
type input "**"
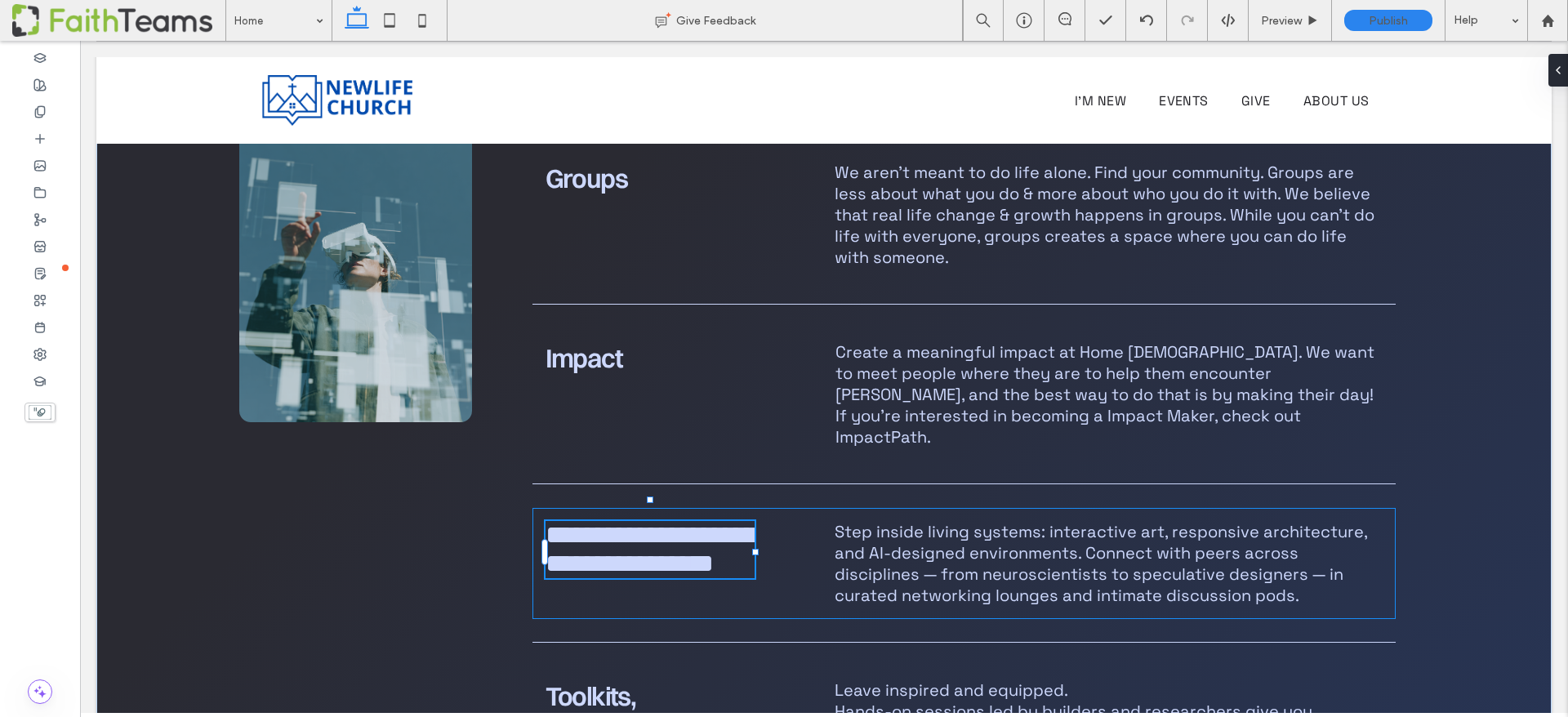
click at [615, 521] on div "**********" at bounding box center [650, 549] width 209 height 57
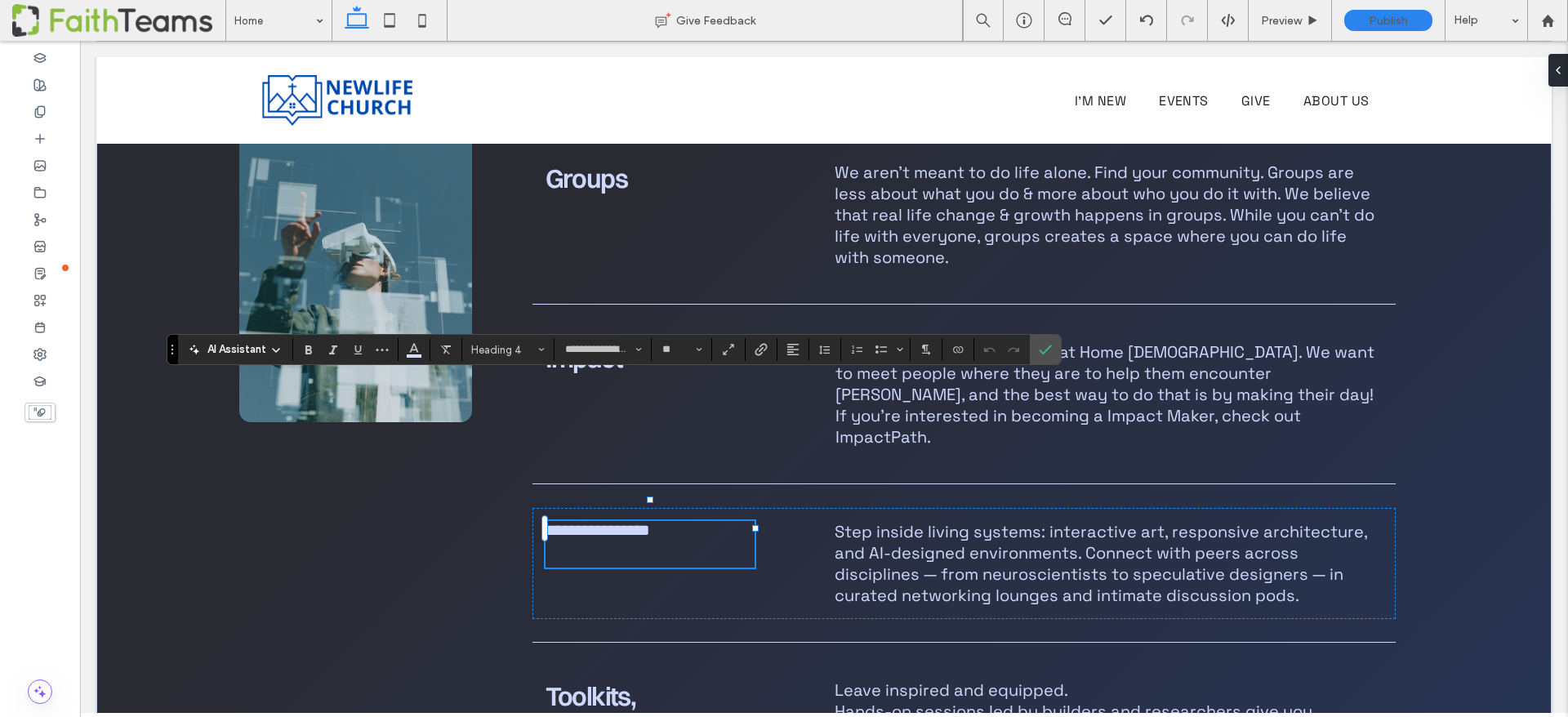
scroll to position [0, 0]
click at [607, 521] on span "**********" at bounding box center [651, 549] width 212 height 54
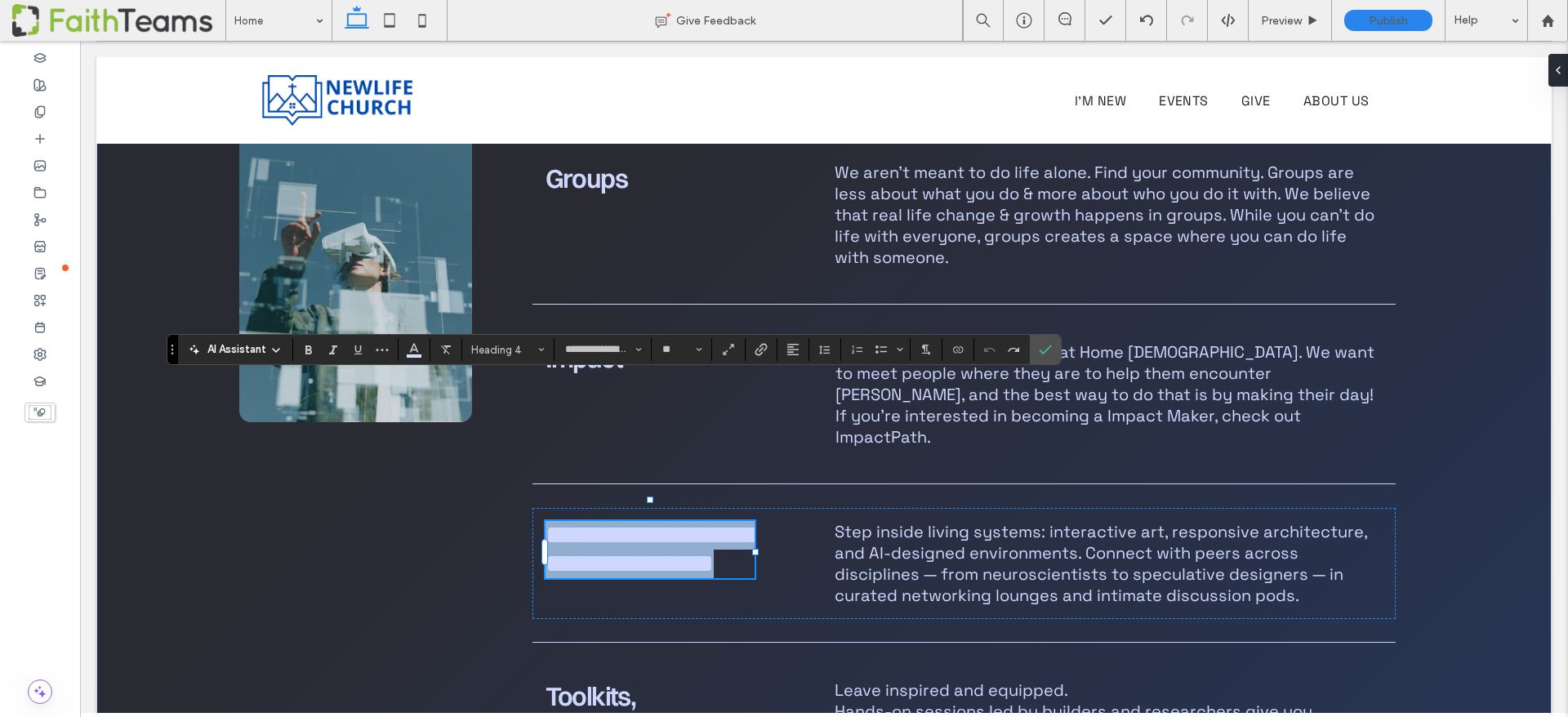
click at [607, 521] on span "**********" at bounding box center [651, 549] width 212 height 54
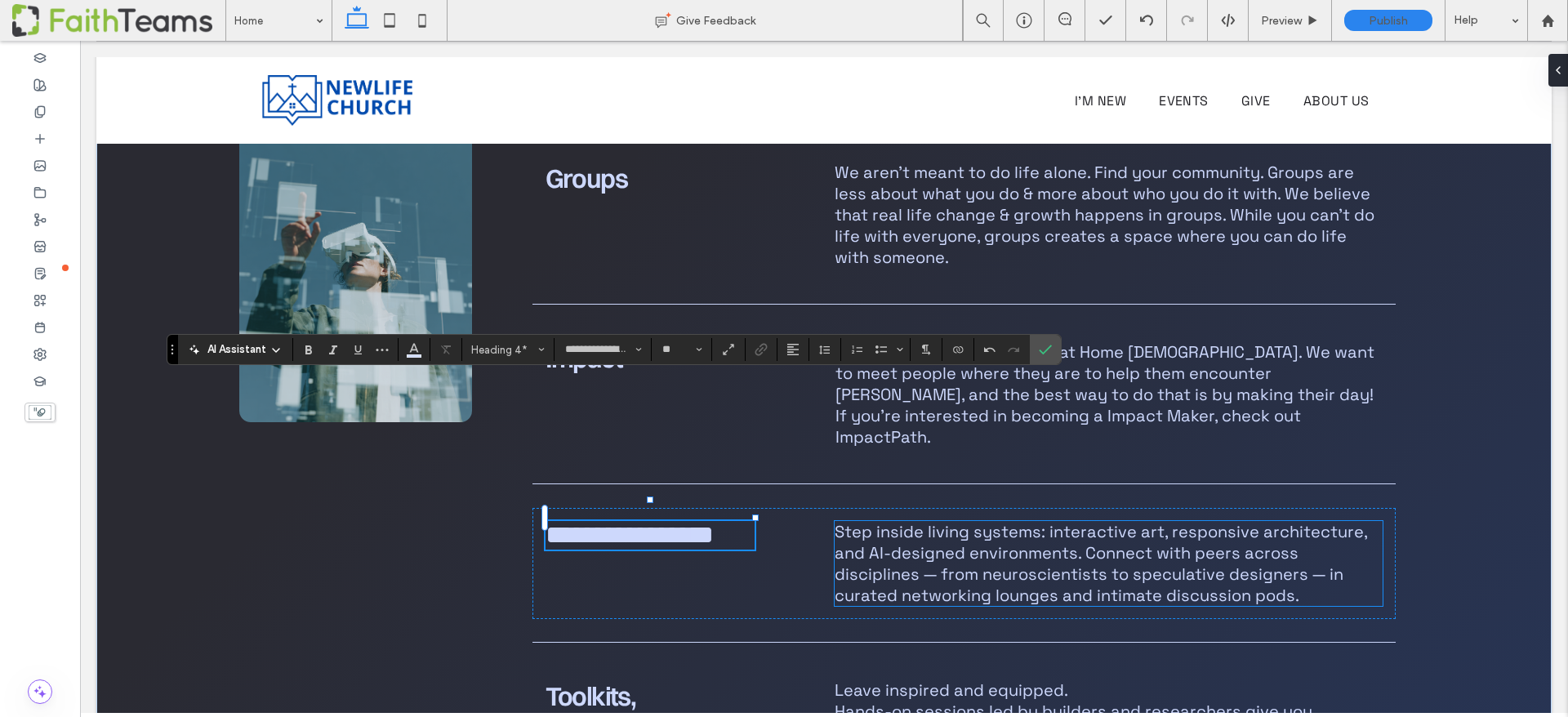
click at [964, 521] on span "Step inside living systems: interactive art, responsive architecture, and AI-de…" at bounding box center [1101, 563] width 533 height 85
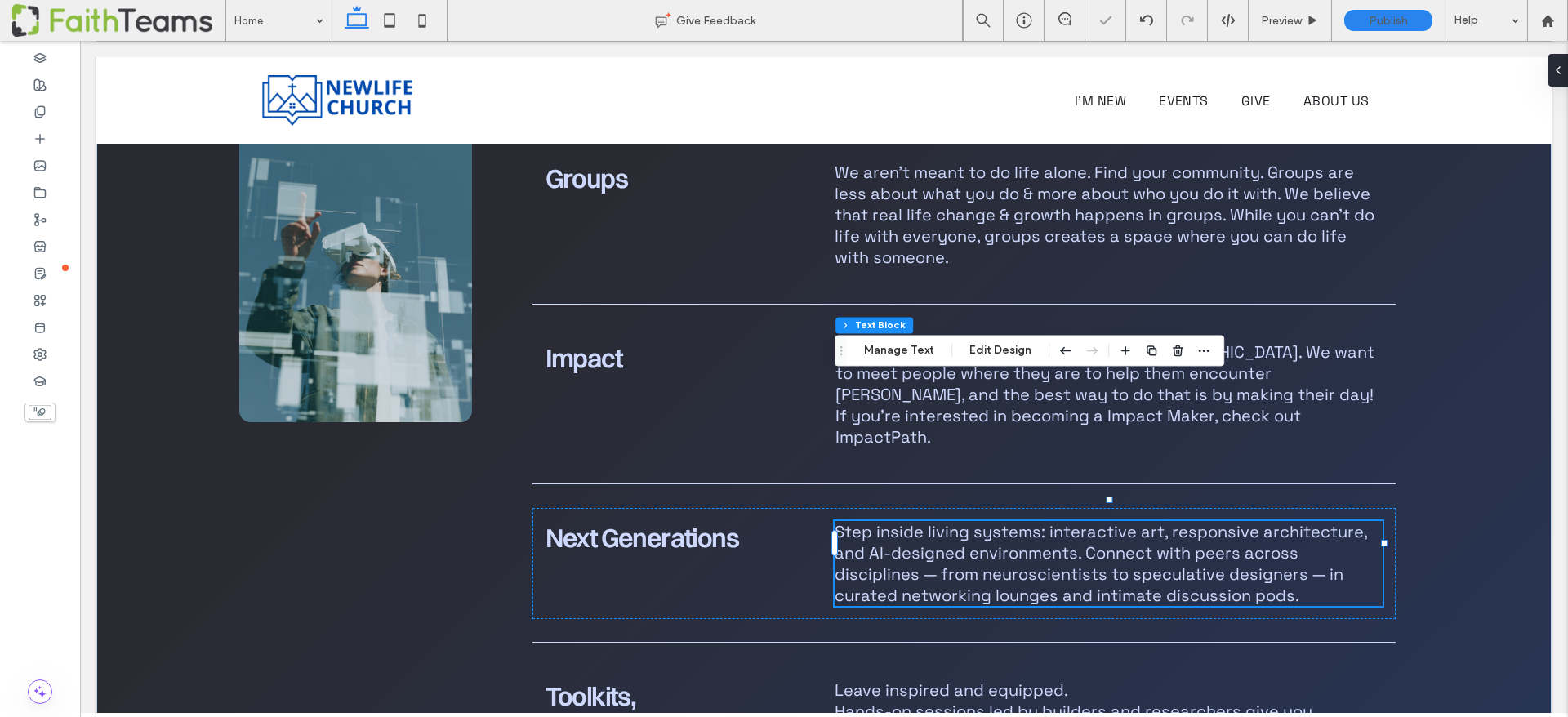
click at [964, 521] on span "Step inside living systems: interactive art, responsive architecture, and AI-de…" at bounding box center [1101, 563] width 533 height 85
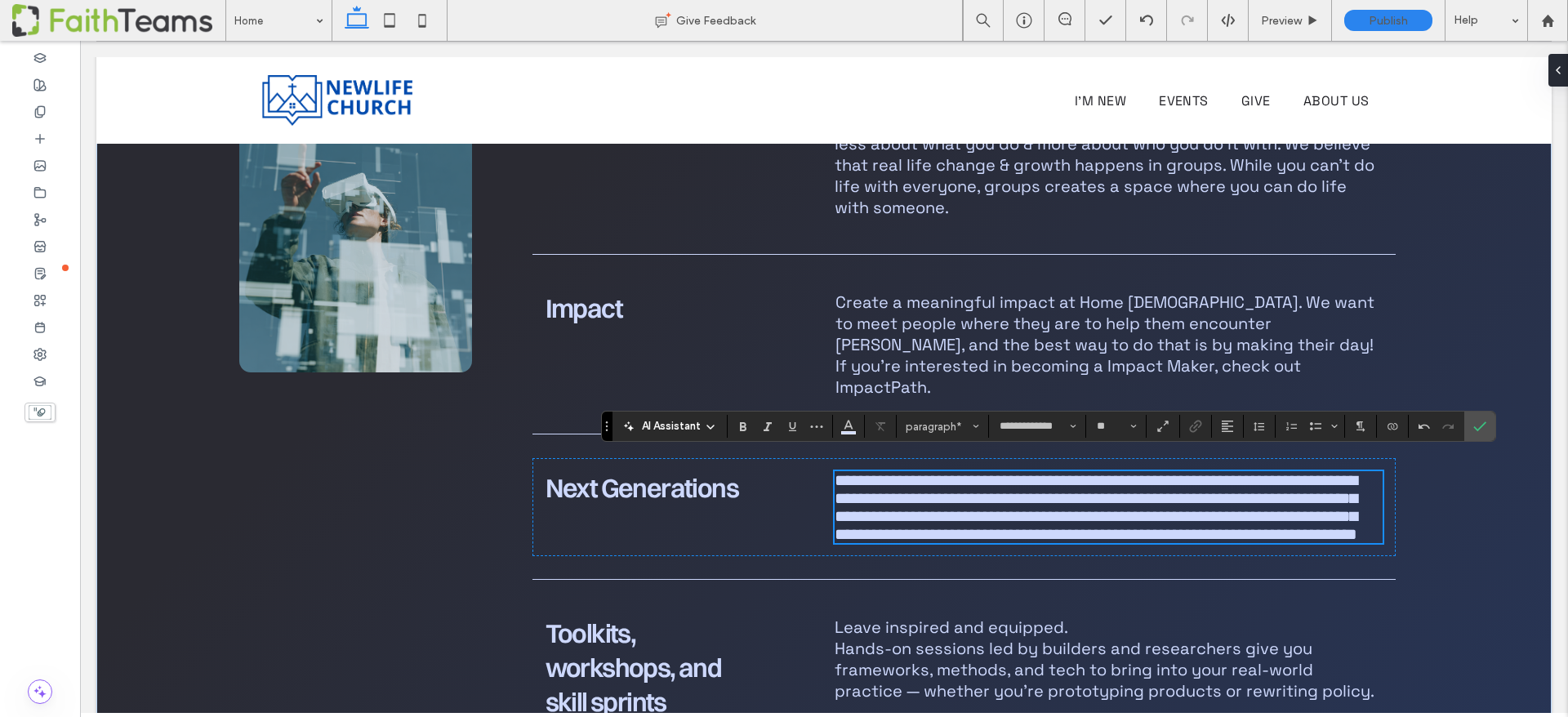
scroll to position [1852, 0]
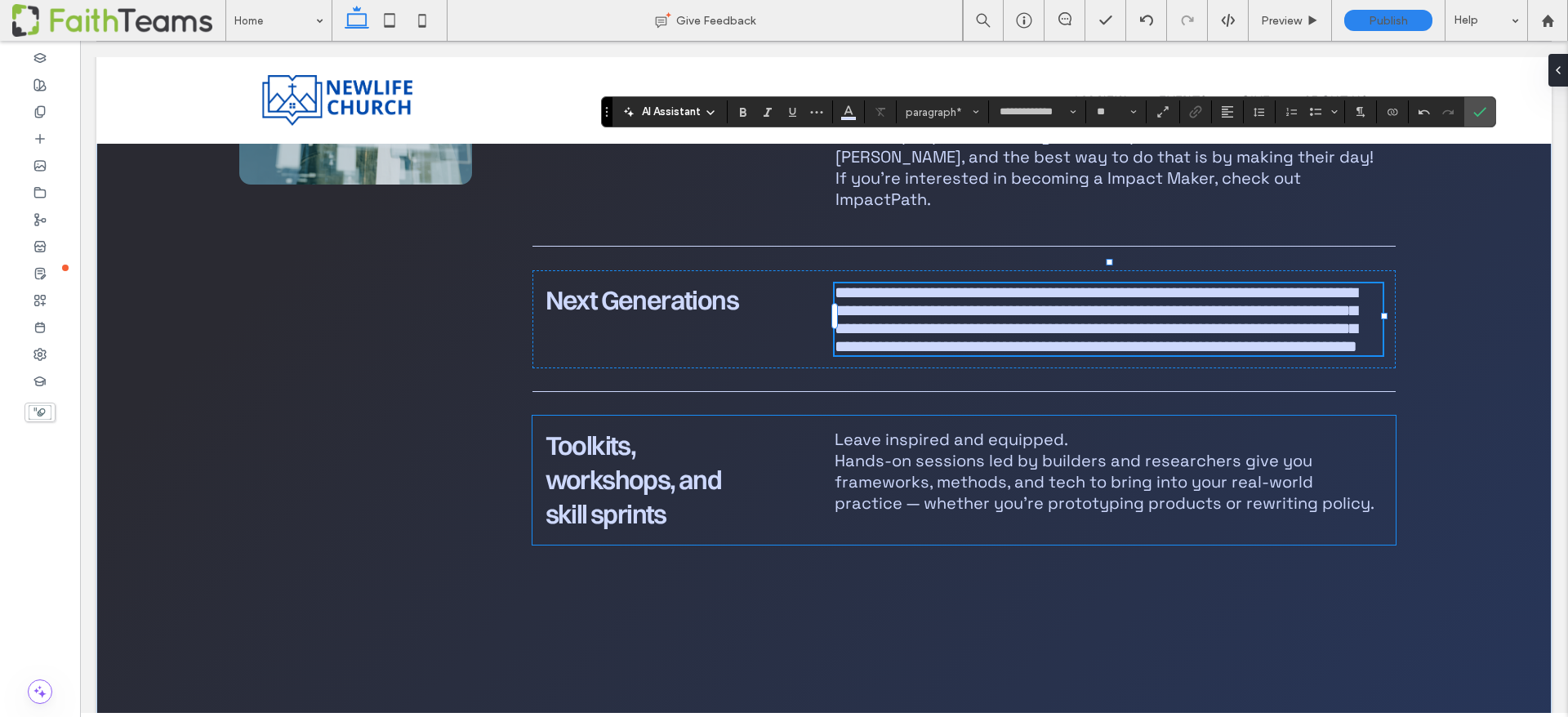
click at [971, 429] on span "Leave inspired and equipped. Hands-on sessions led by builders and researchers …" at bounding box center [1104, 471] width 540 height 85
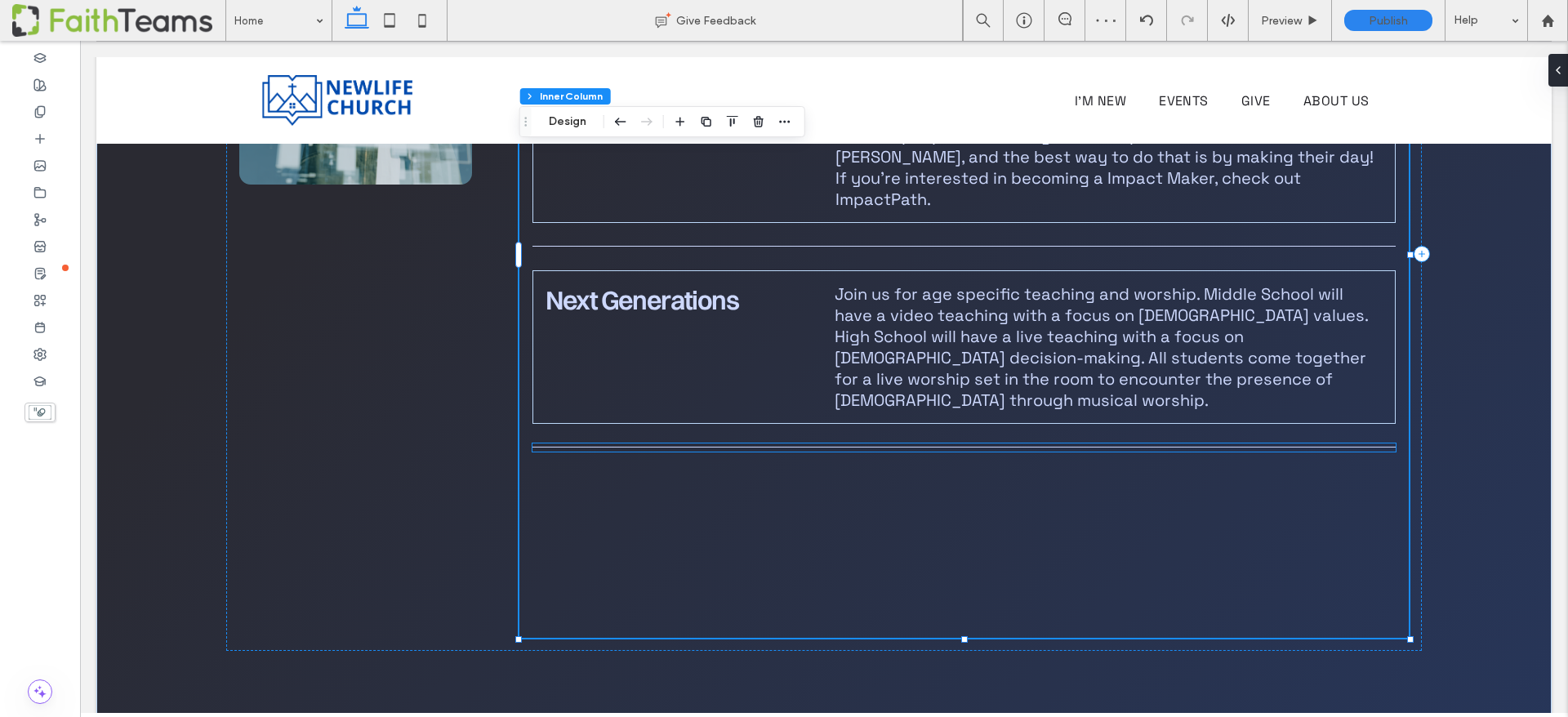
click at [938, 443] on div at bounding box center [965, 447] width 864 height 9
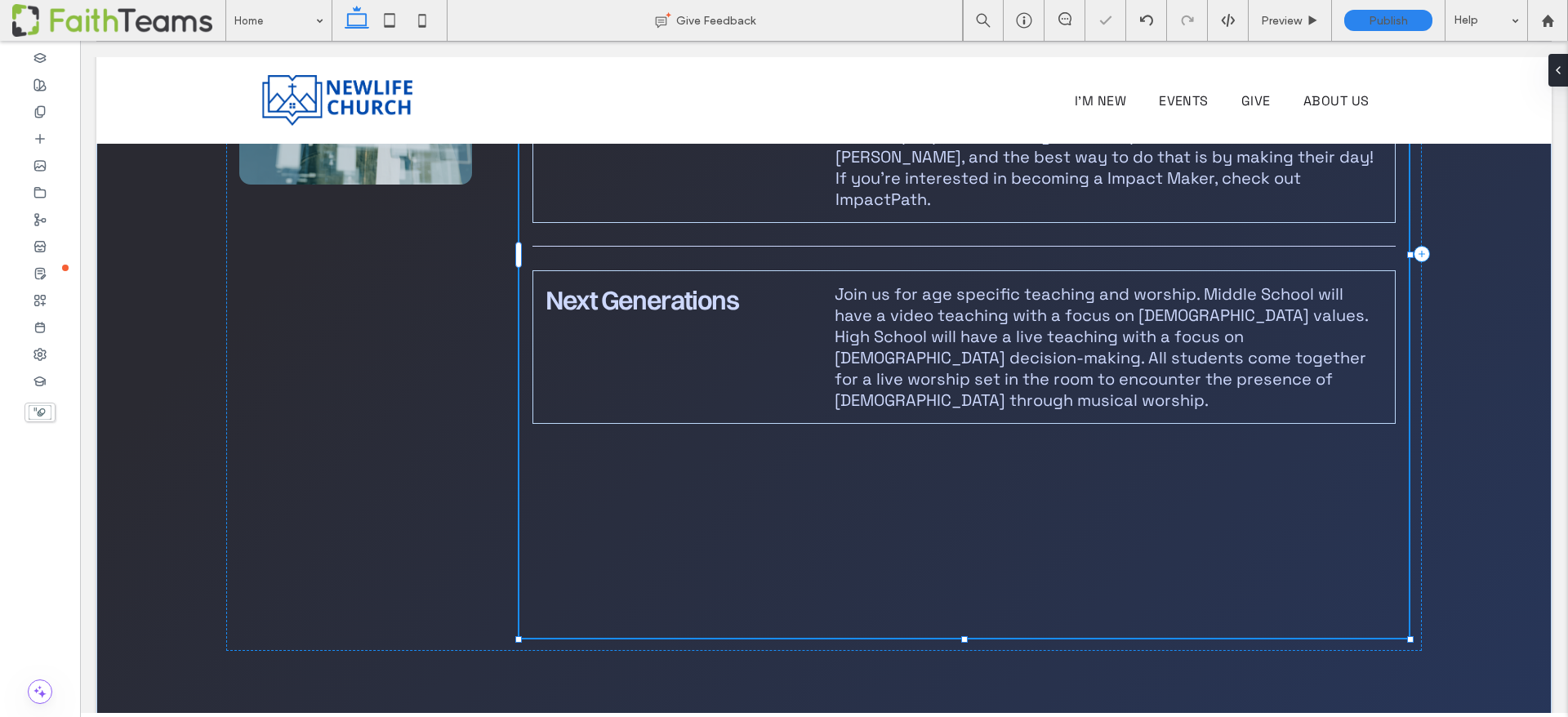
scroll to position [70, 0]
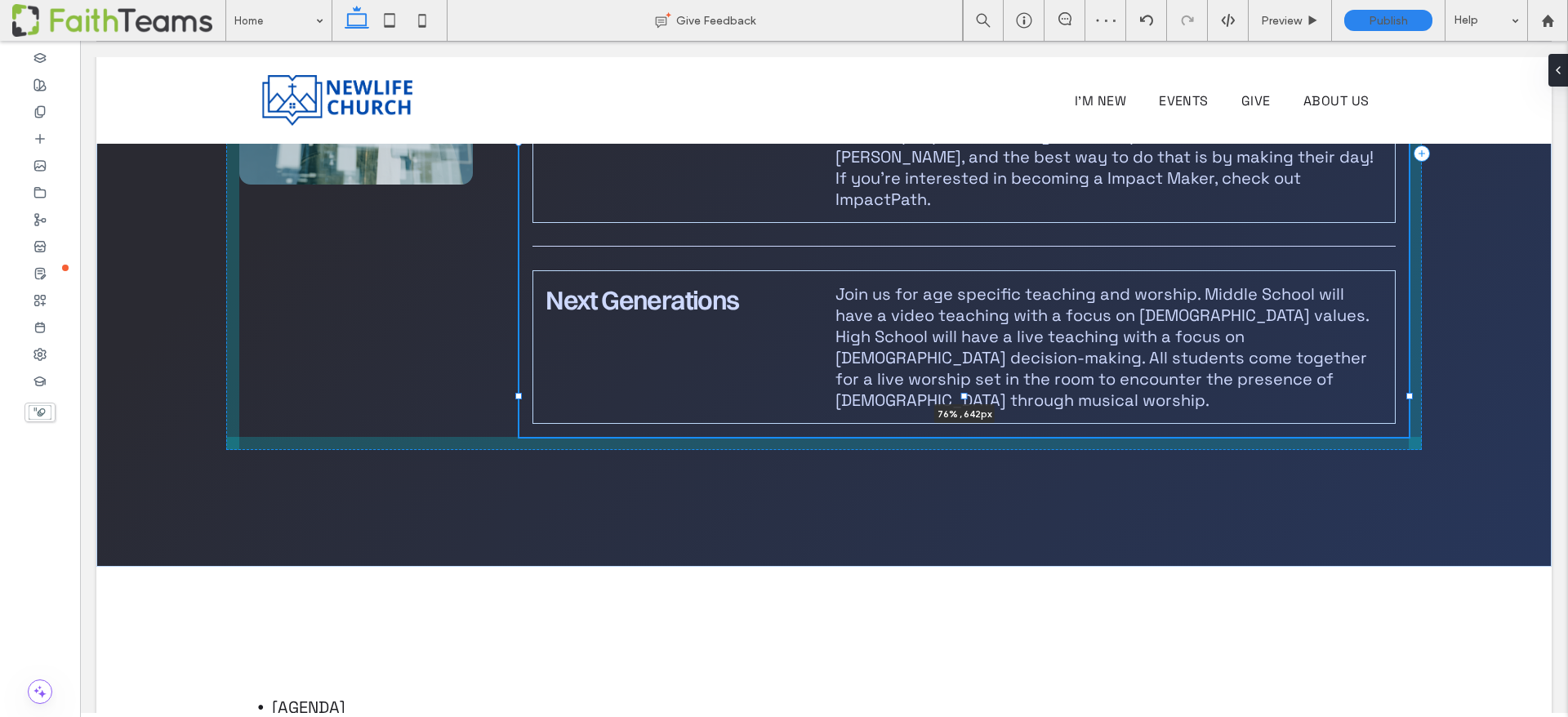
drag, startPoint x: 966, startPoint y: 515, endPoint x: 969, endPoint y: 216, distance: 299.0
click at [969, 216] on div "What to expect Groups We aren't meant to do life alone. Find your community. Gr…" at bounding box center [824, 93] width 1225 height 949
type input "***"
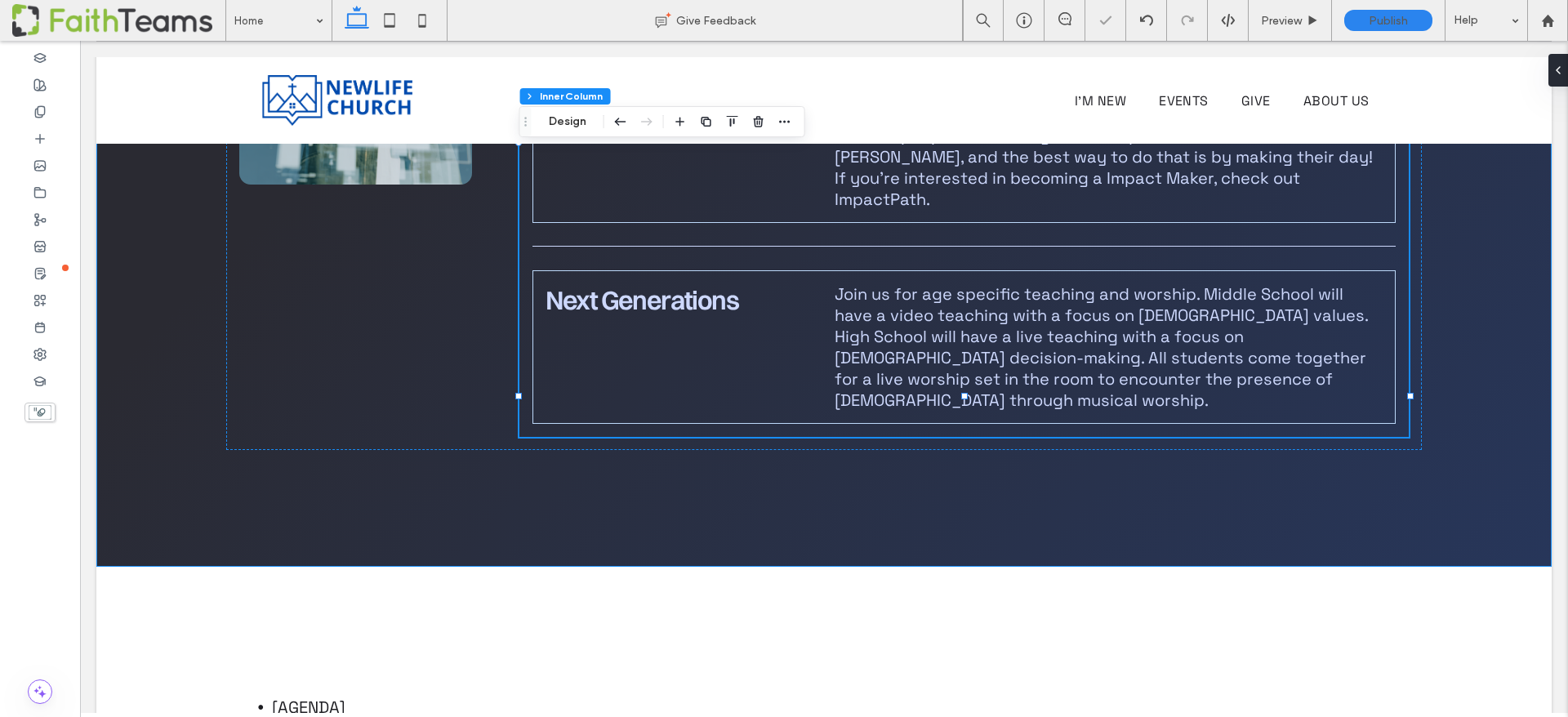
click at [823, 343] on div "What to expect Groups We aren't meant to do life alone. Find your community. Gr…" at bounding box center [824, 93] width 1225 height 949
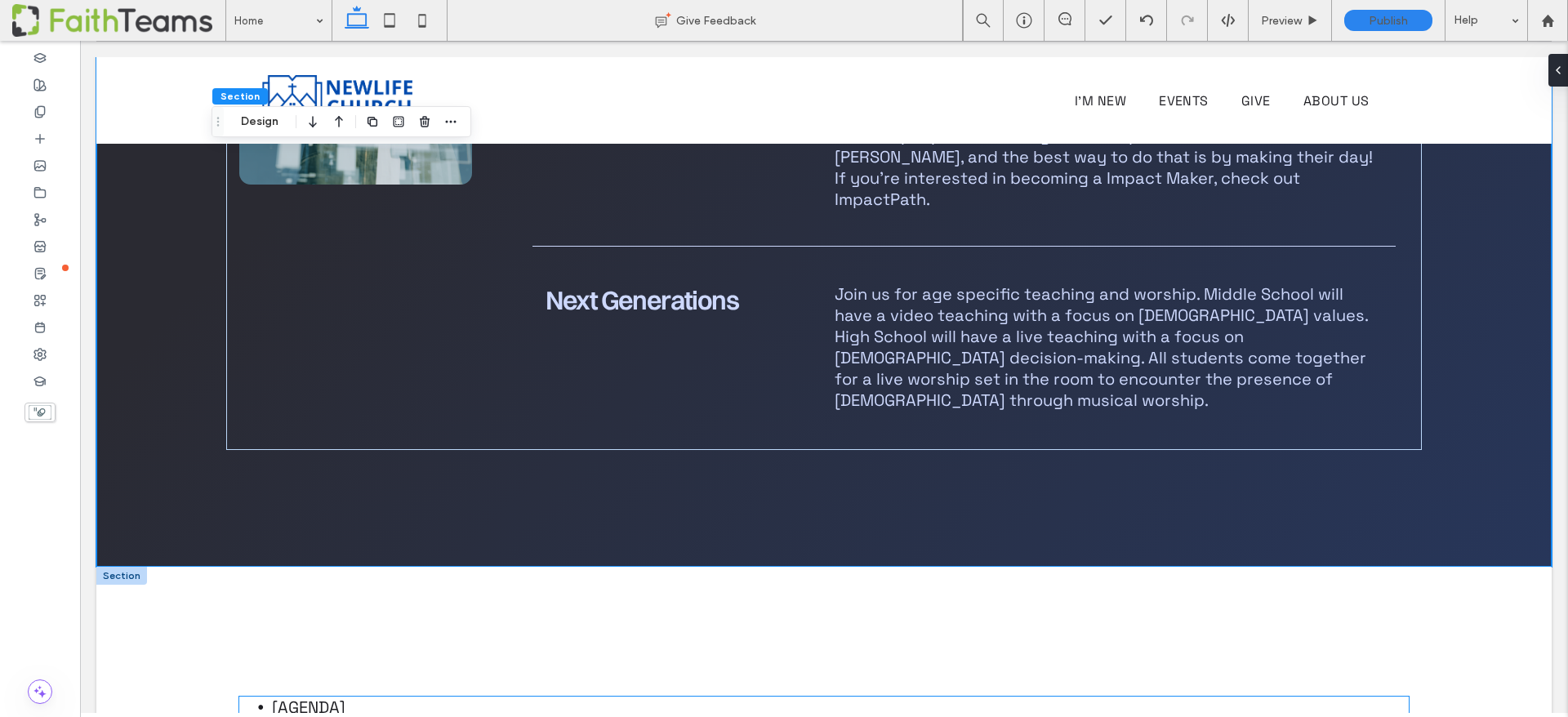
click at [655, 697] on li "[Agenda]" at bounding box center [841, 707] width 1137 height 21
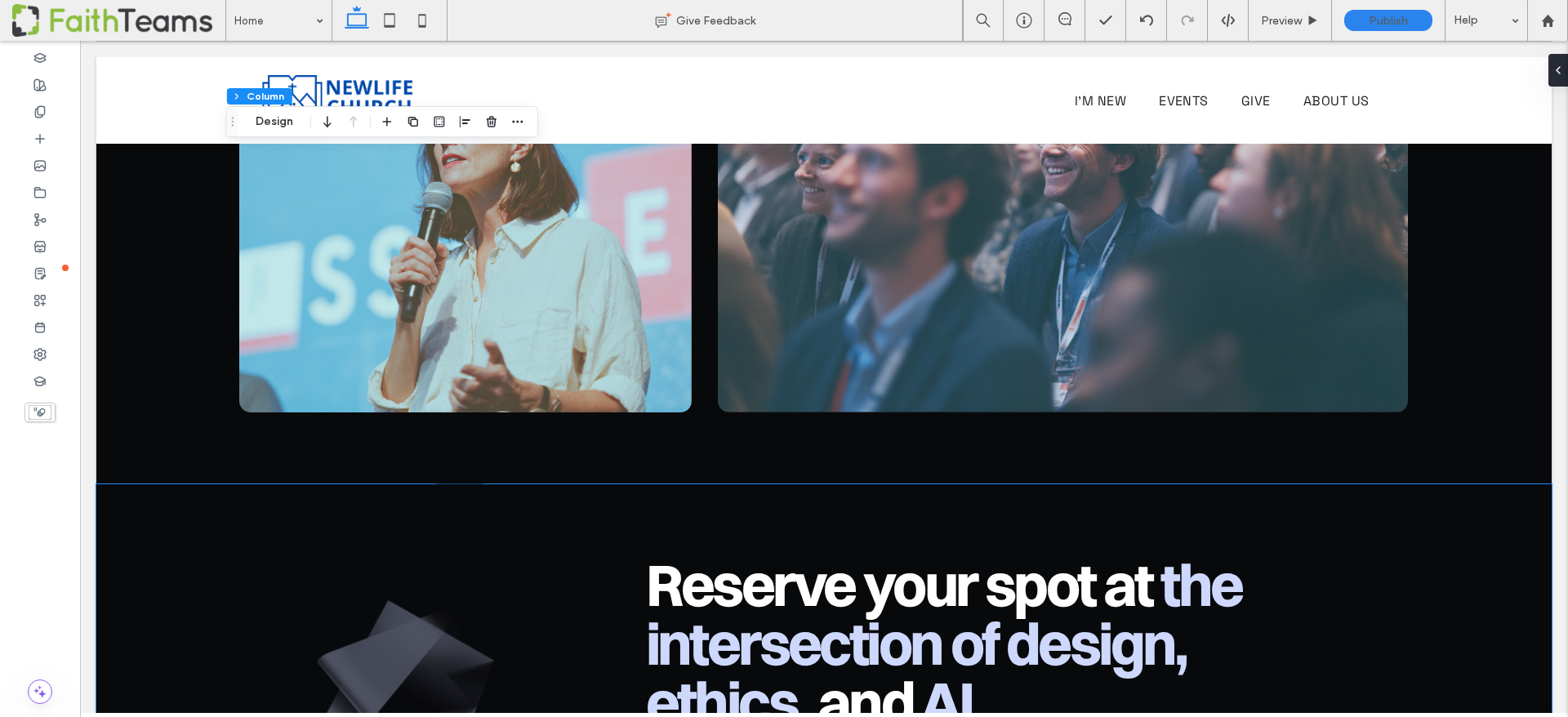
scroll to position [8007, 0]
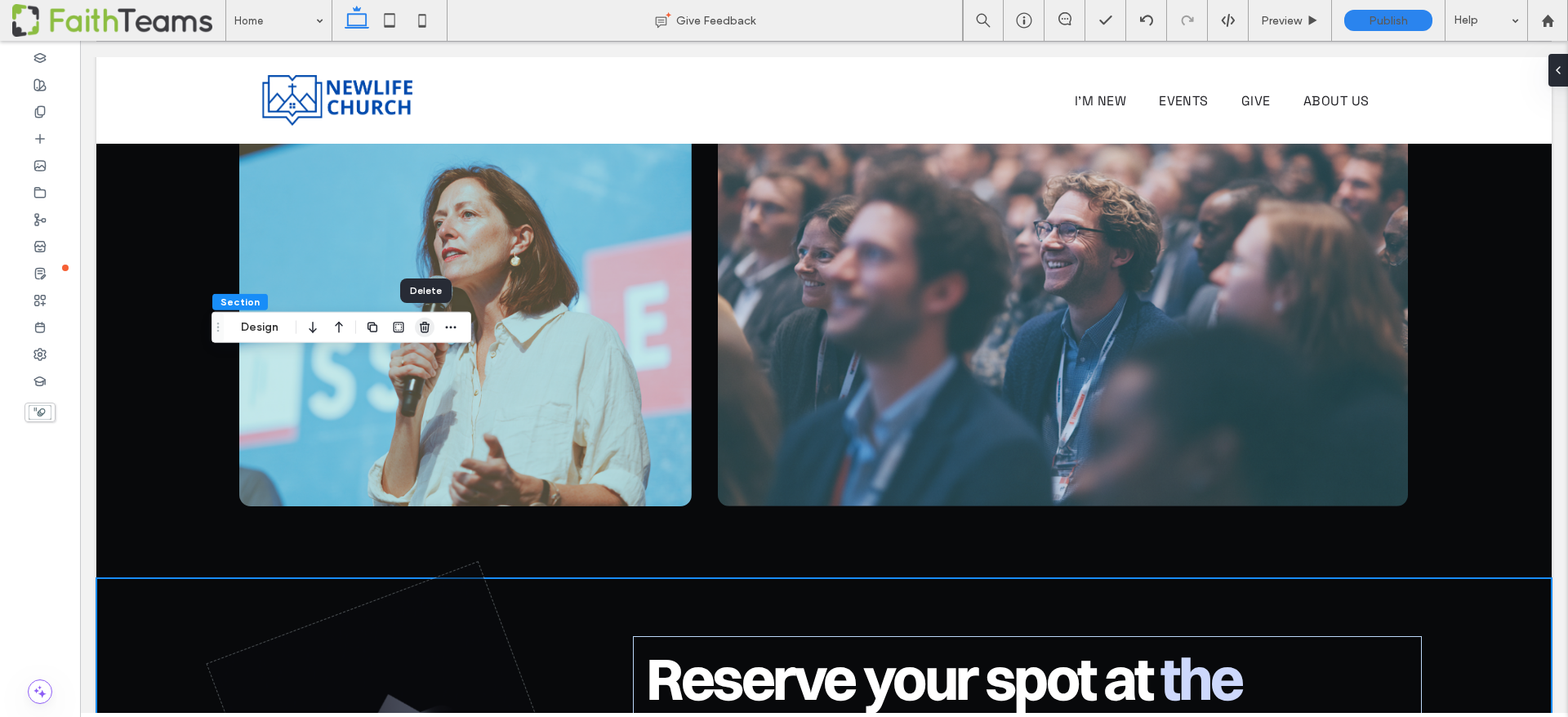
click at [426, 322] on use "button" at bounding box center [425, 327] width 10 height 10
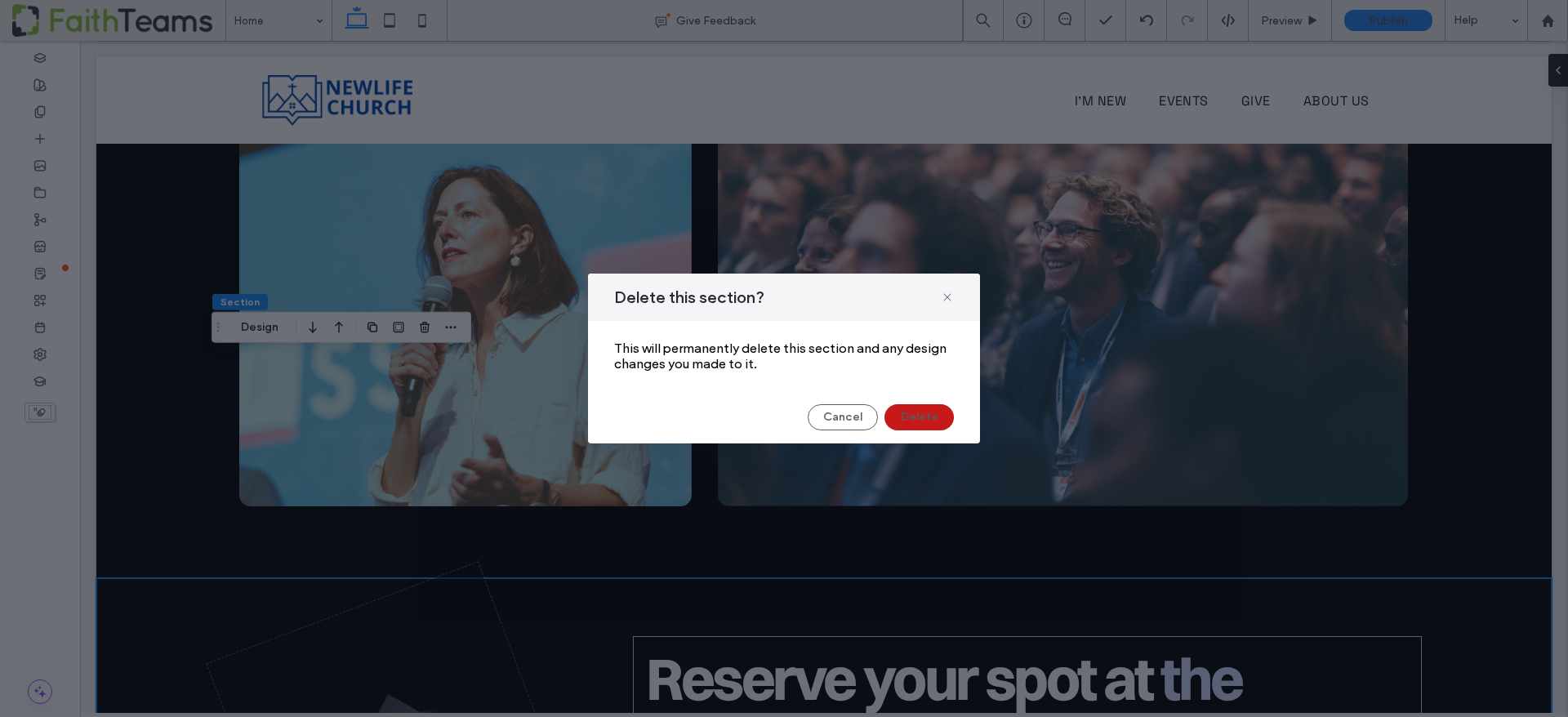
click at [923, 412] on button "Delete" at bounding box center [920, 417] width 70 height 26
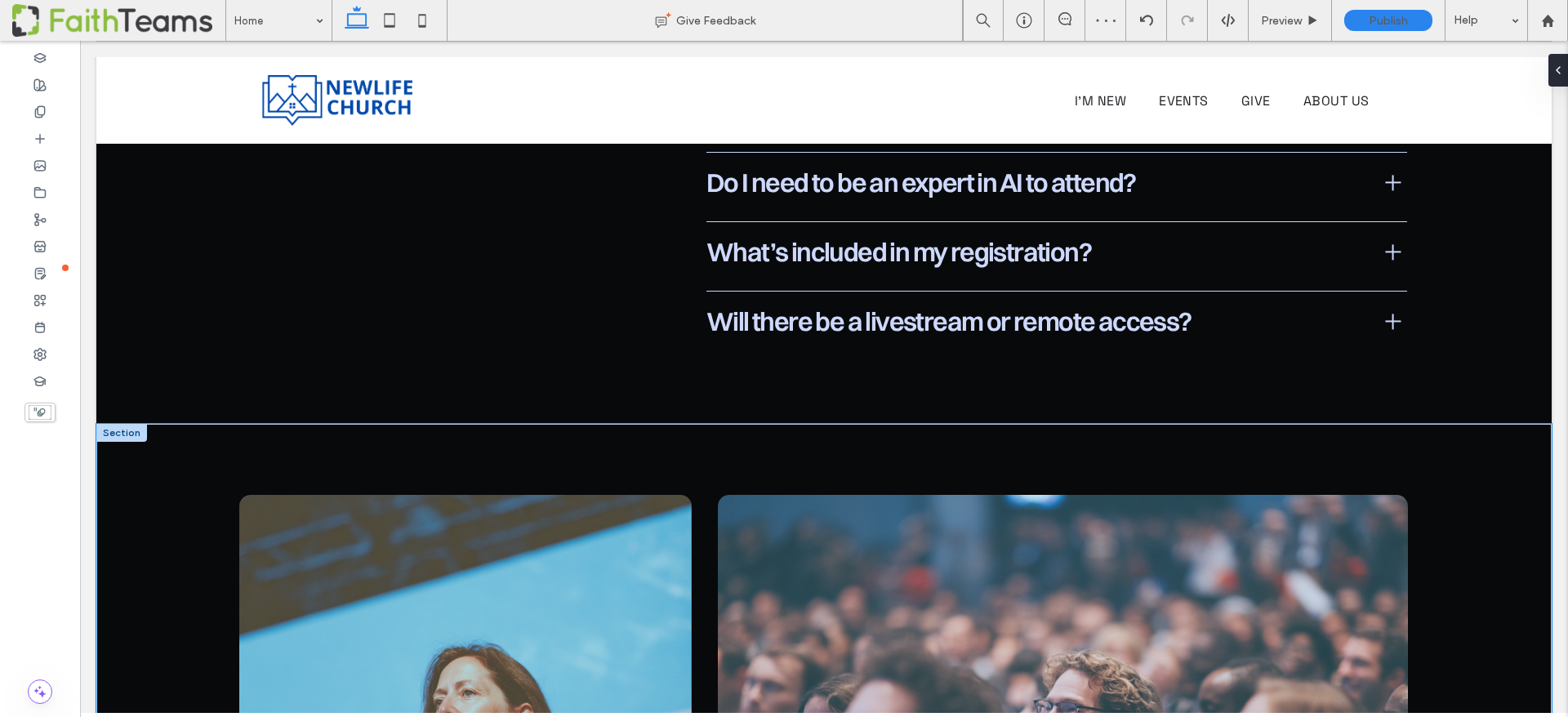
scroll to position [6994, 0]
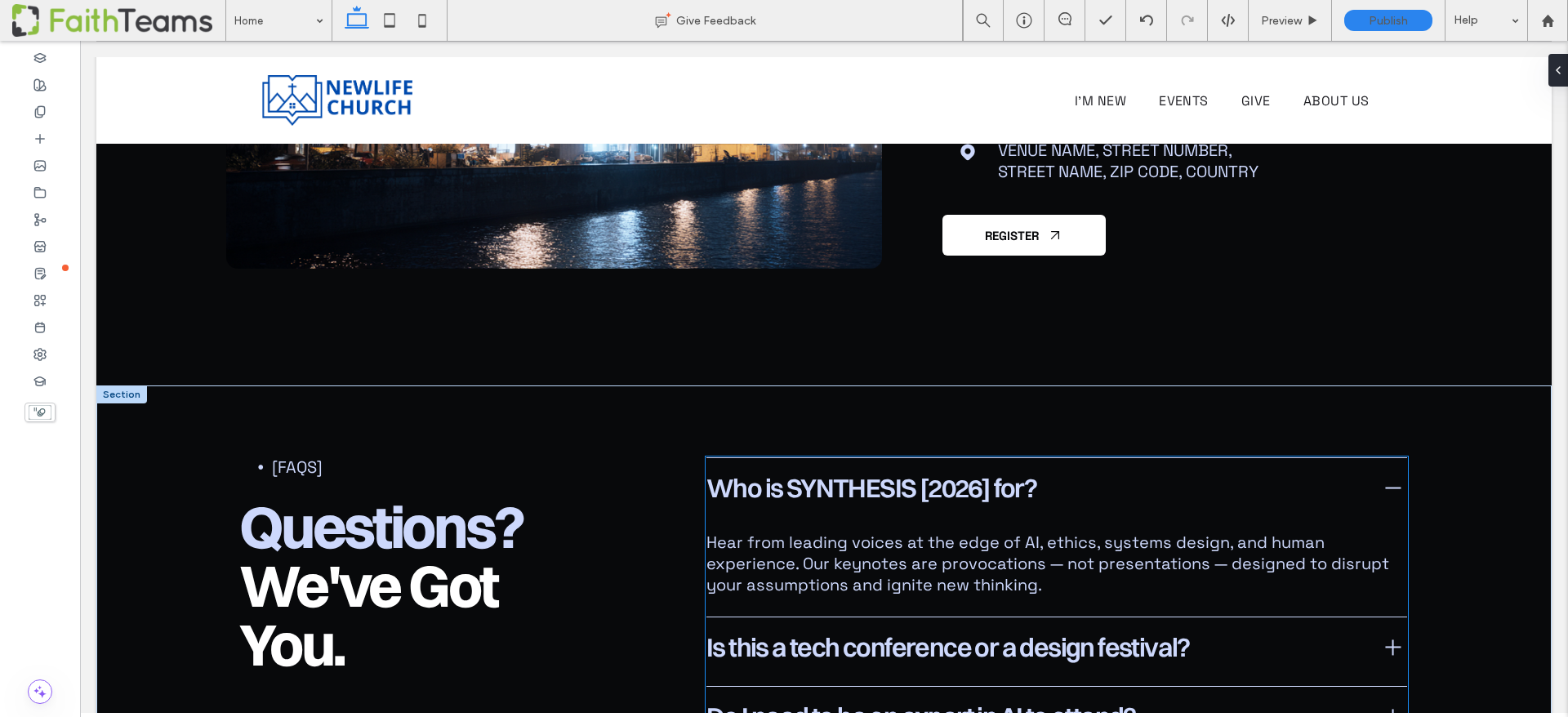
click at [776, 532] on p "Hear from leading voices at the edge of AI, ethics, systems design, and human e…" at bounding box center [1057, 563] width 701 height 64
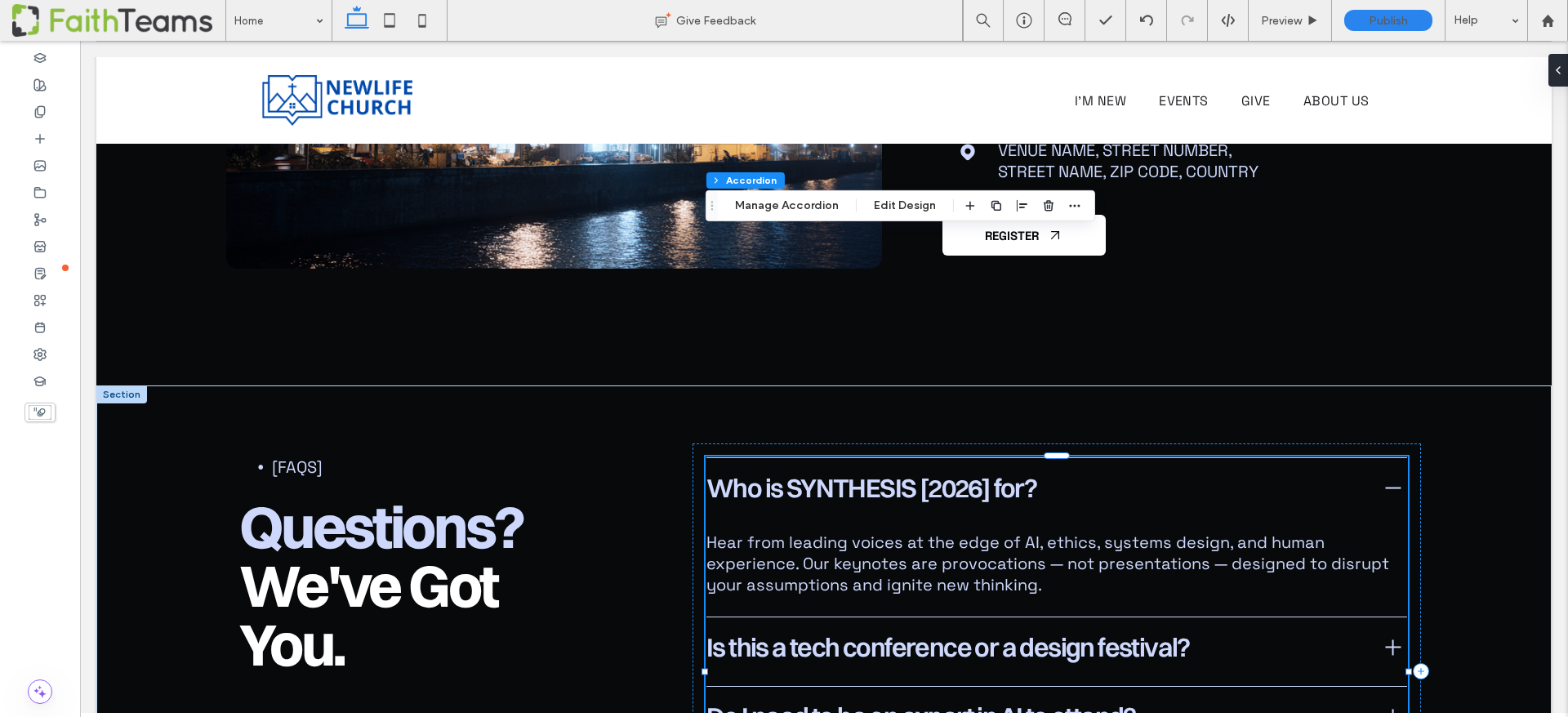
click at [757, 471] on span "Who is SYNTHESIS [2026] for?" at bounding box center [1039, 488] width 665 height 34
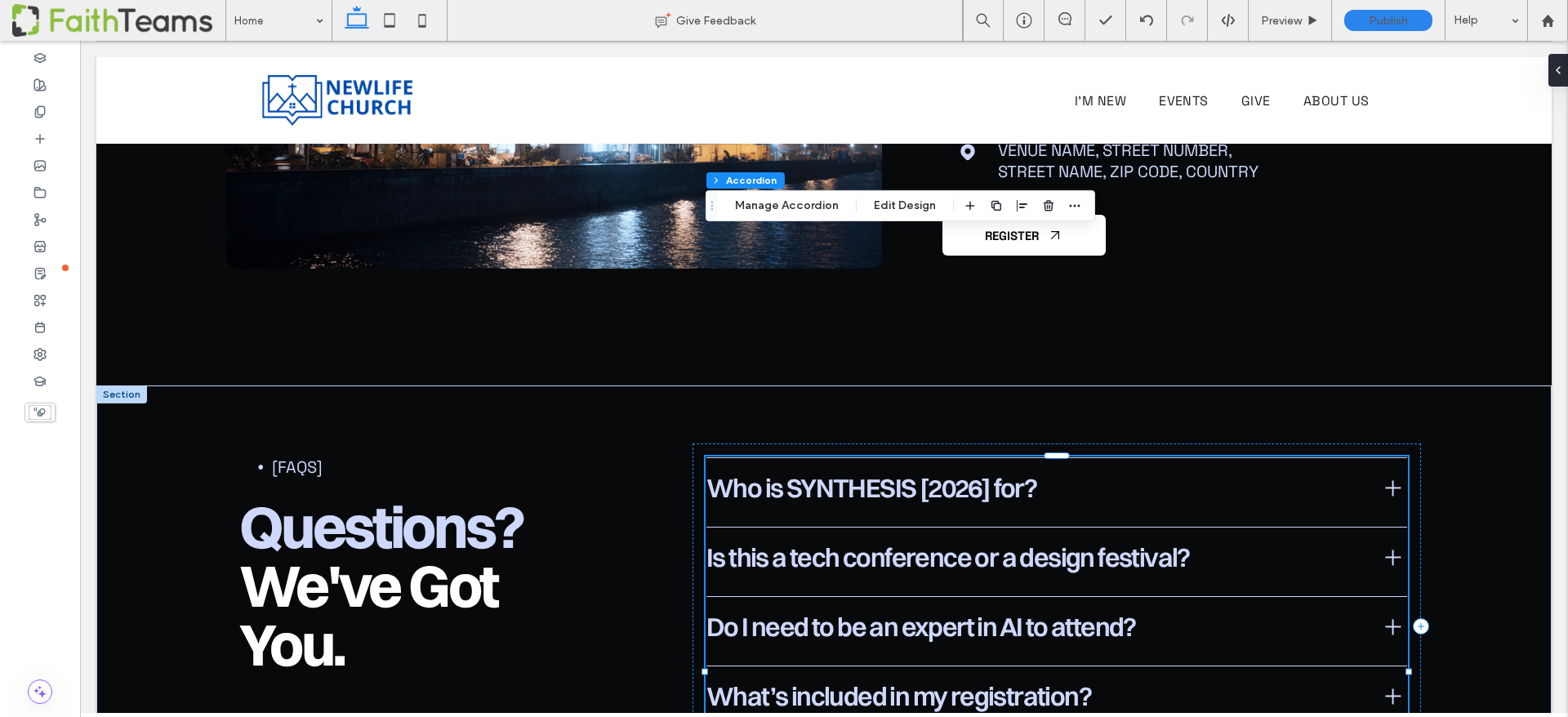
click at [757, 471] on span "Who is SYNTHESIS [2026] for?" at bounding box center [1039, 488] width 665 height 34
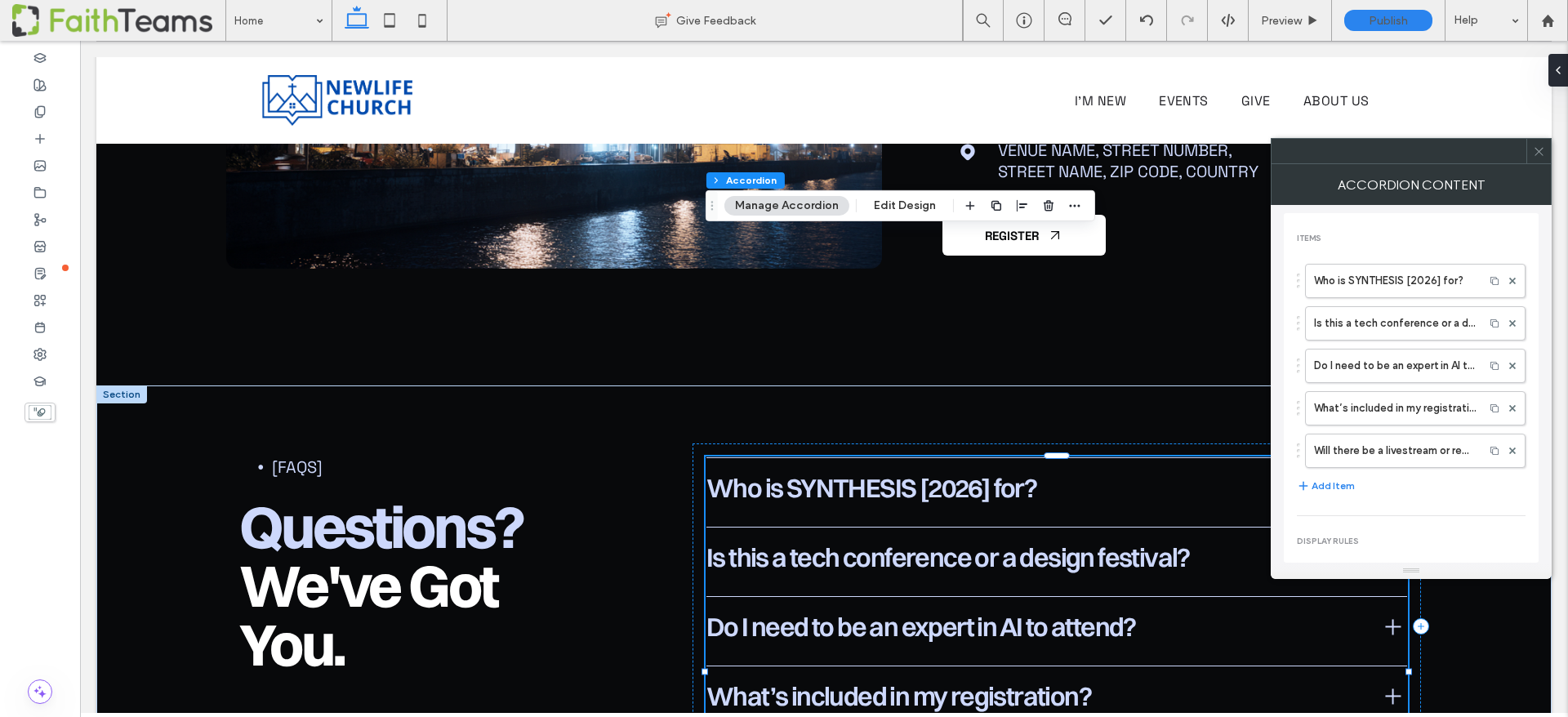
click at [757, 471] on span "Who is SYNTHESIS [2026] for?" at bounding box center [1039, 488] width 665 height 34
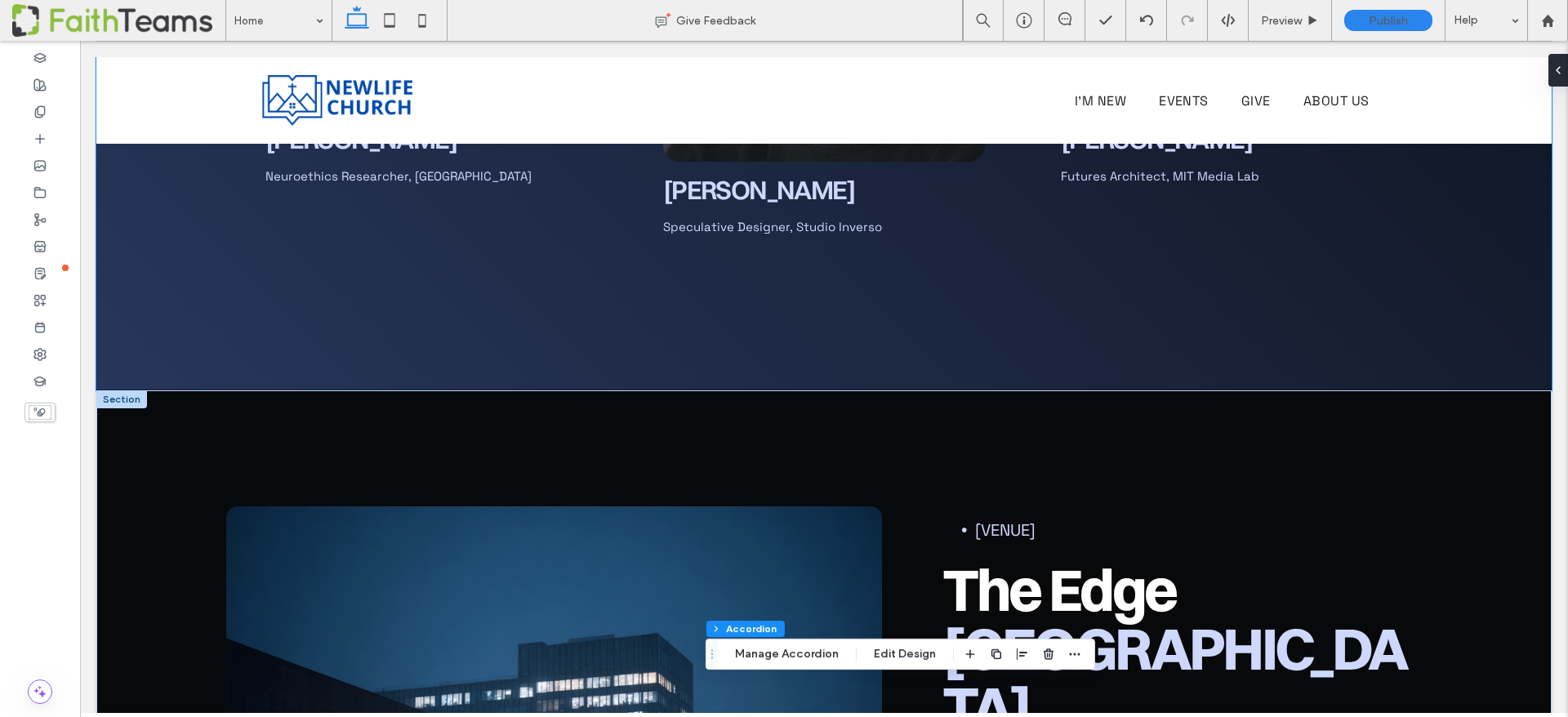
scroll to position [6103, 0]
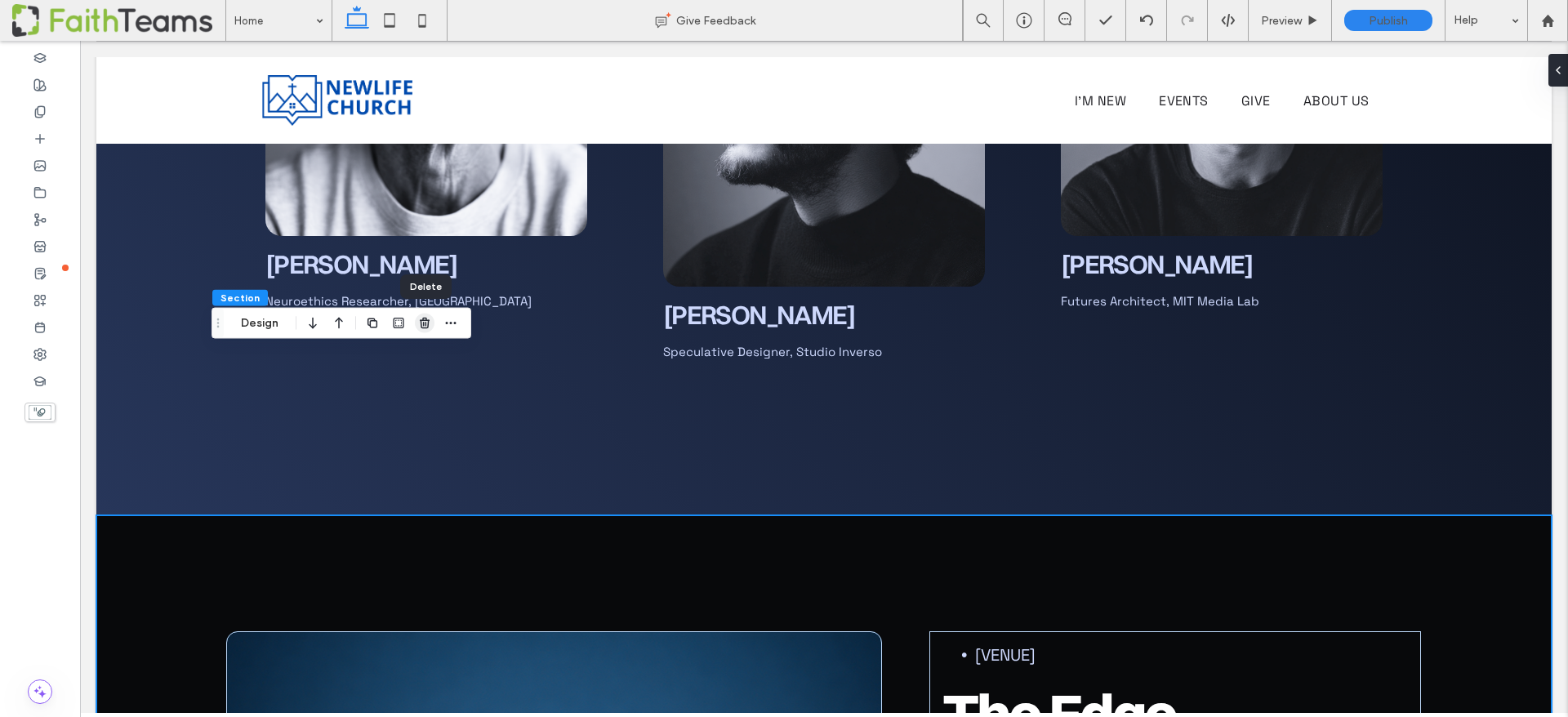
click at [421, 322] on use "button" at bounding box center [425, 322] width 10 height 10
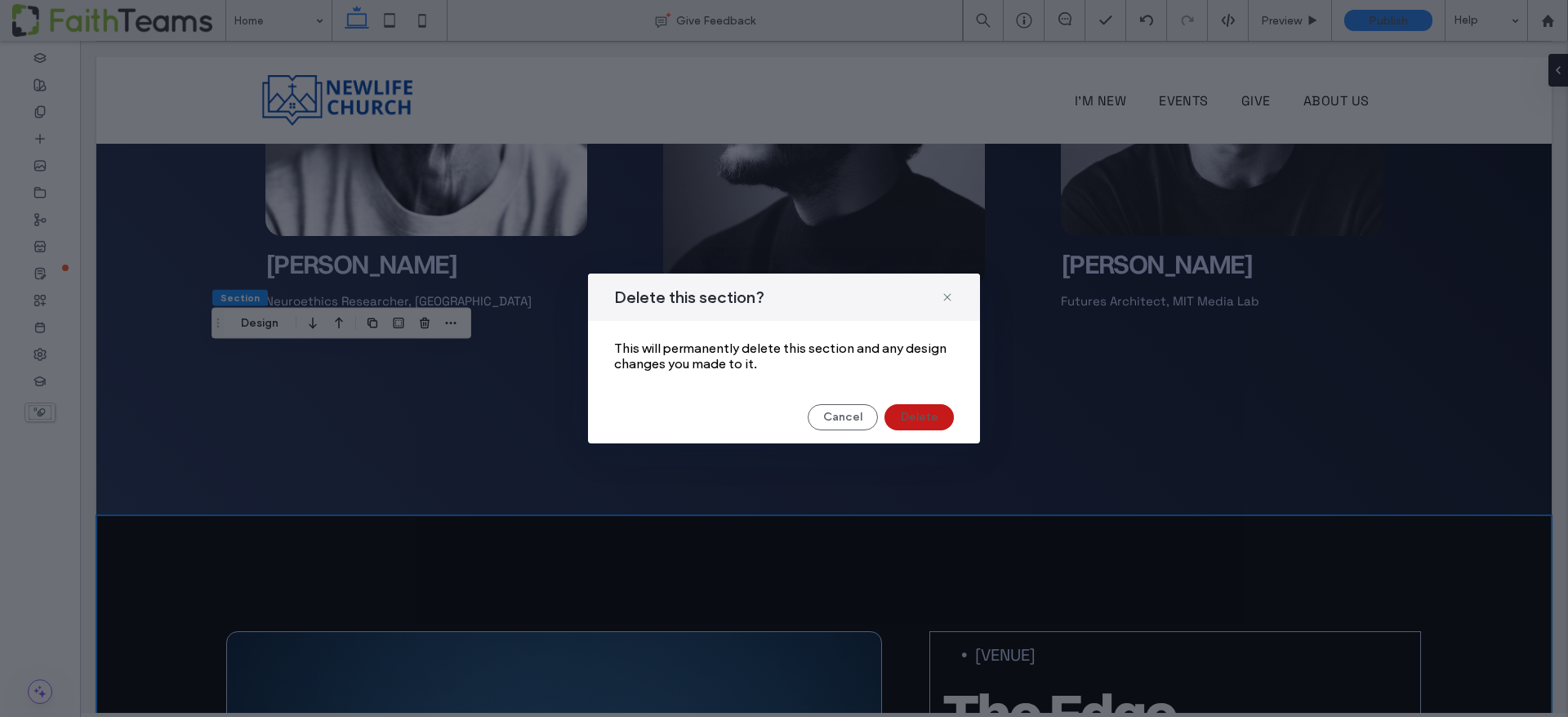
click at [927, 413] on button "Delete" at bounding box center [920, 417] width 70 height 26
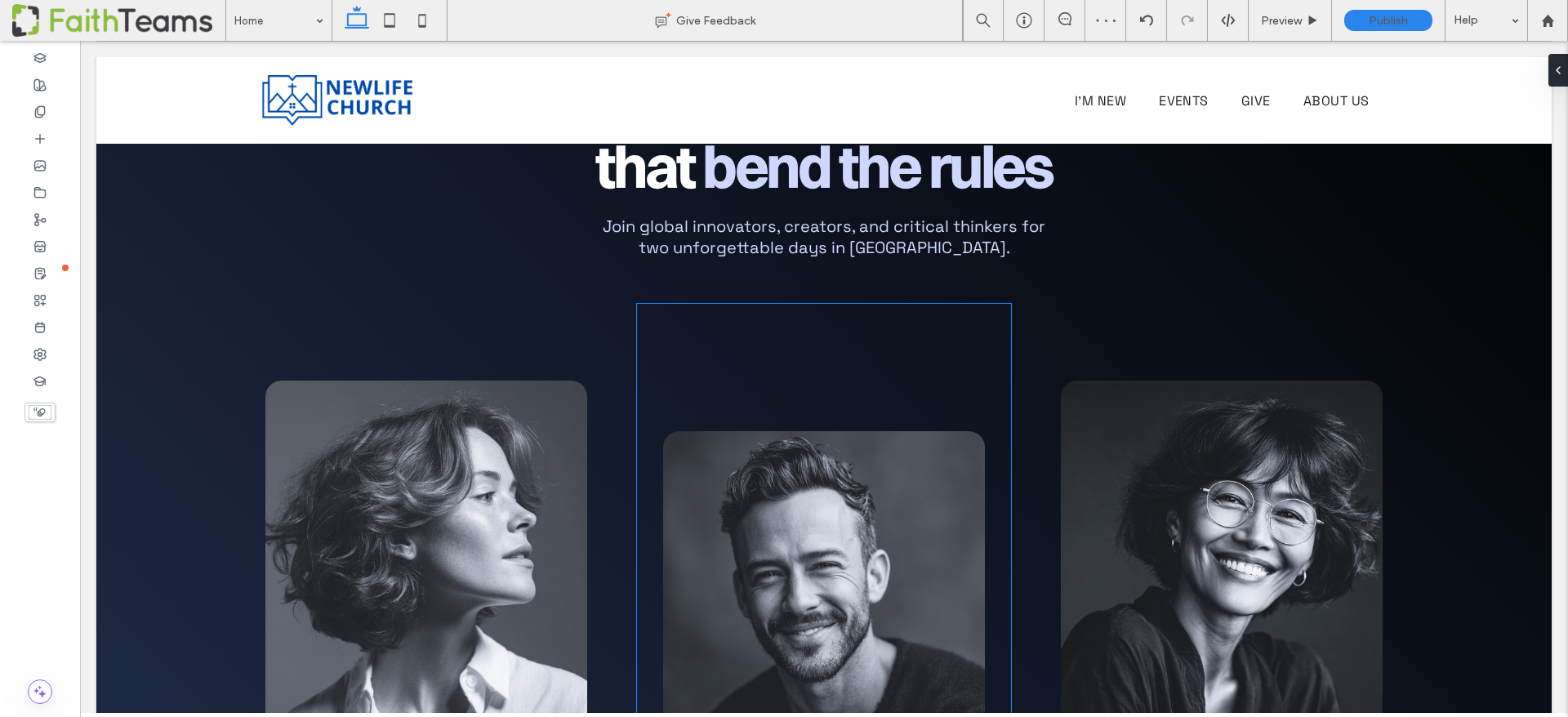
scroll to position [5333, 0]
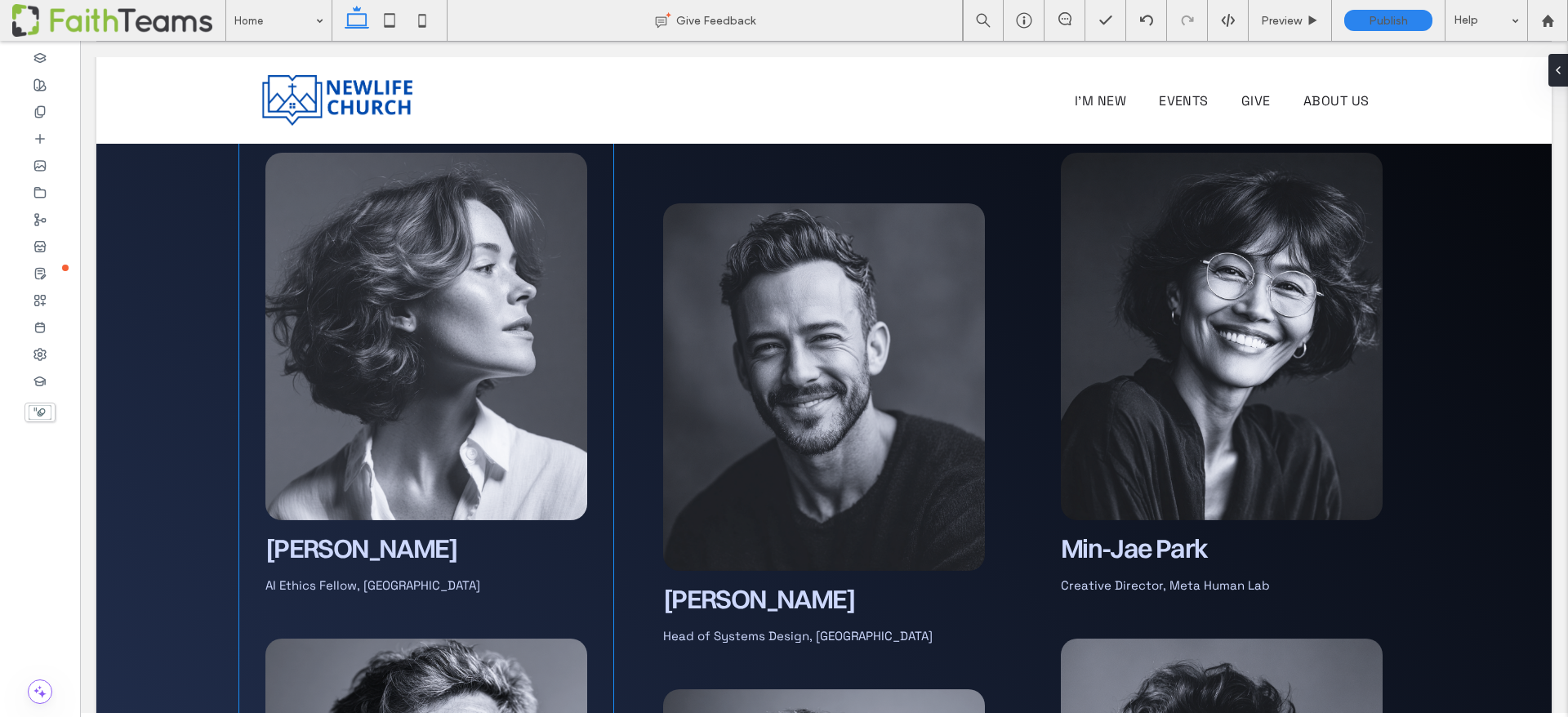
click at [311, 532] on span "Dr. Anika Rao" at bounding box center [362, 548] width 192 height 31
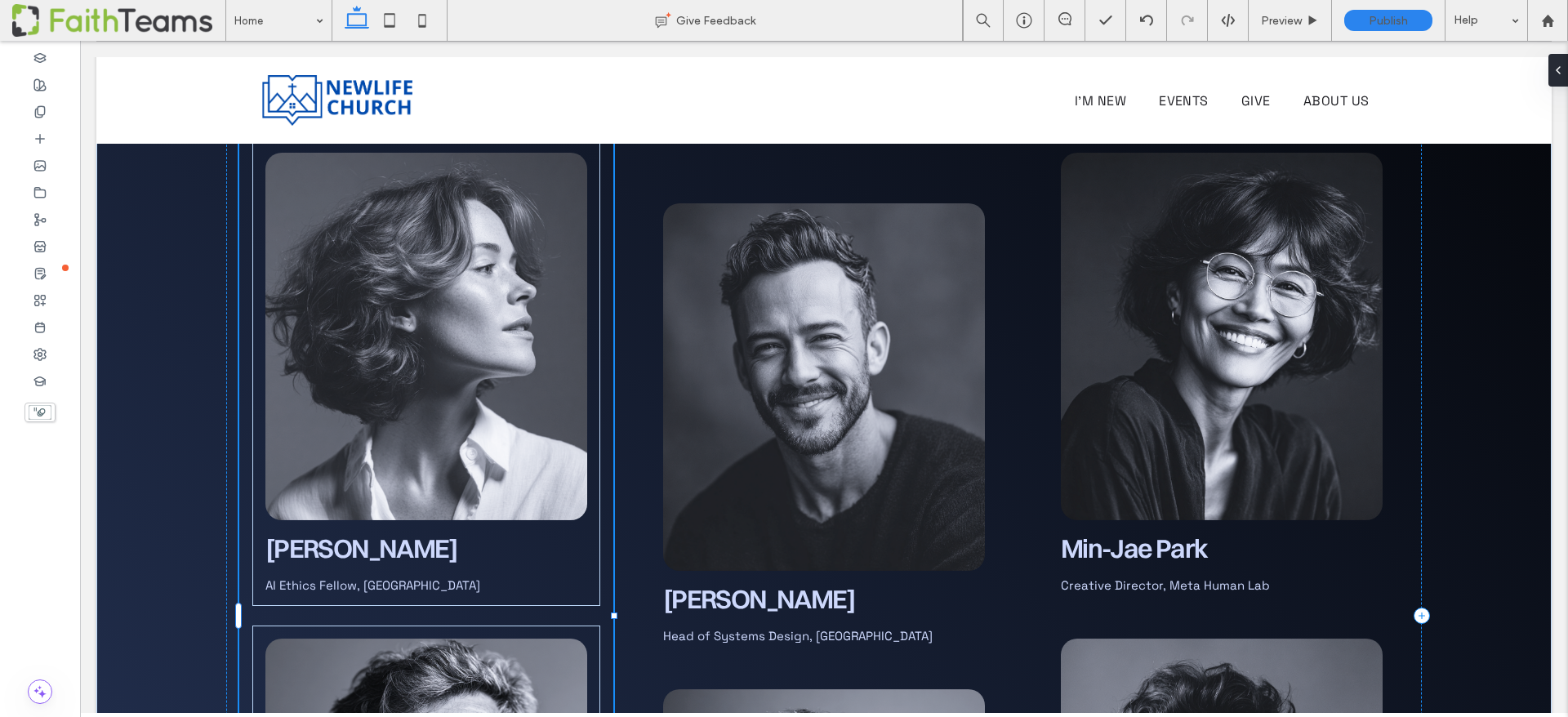
click at [311, 532] on span "Dr. Anika Rao" at bounding box center [362, 548] width 192 height 31
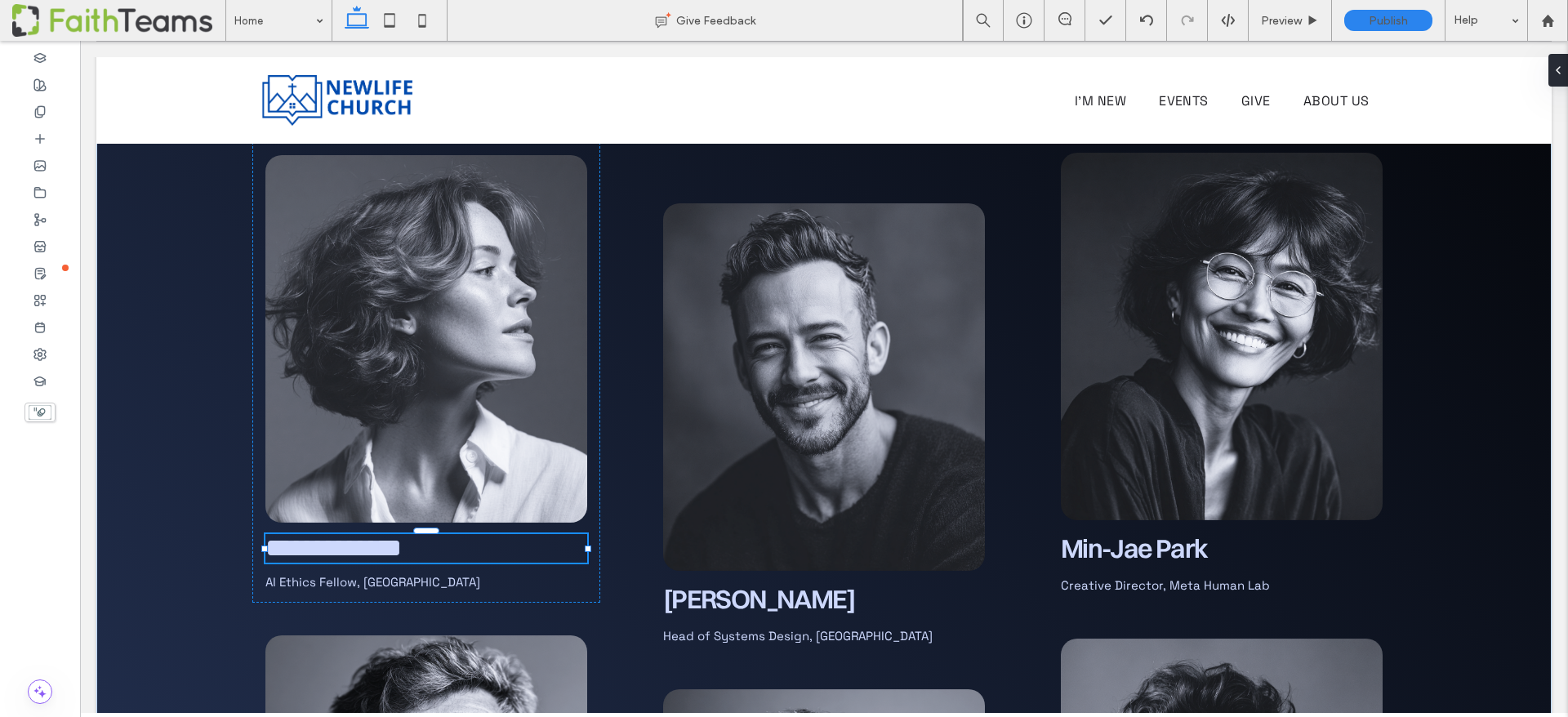
click at [311, 534] on div "**********" at bounding box center [426, 549] width 322 height 29
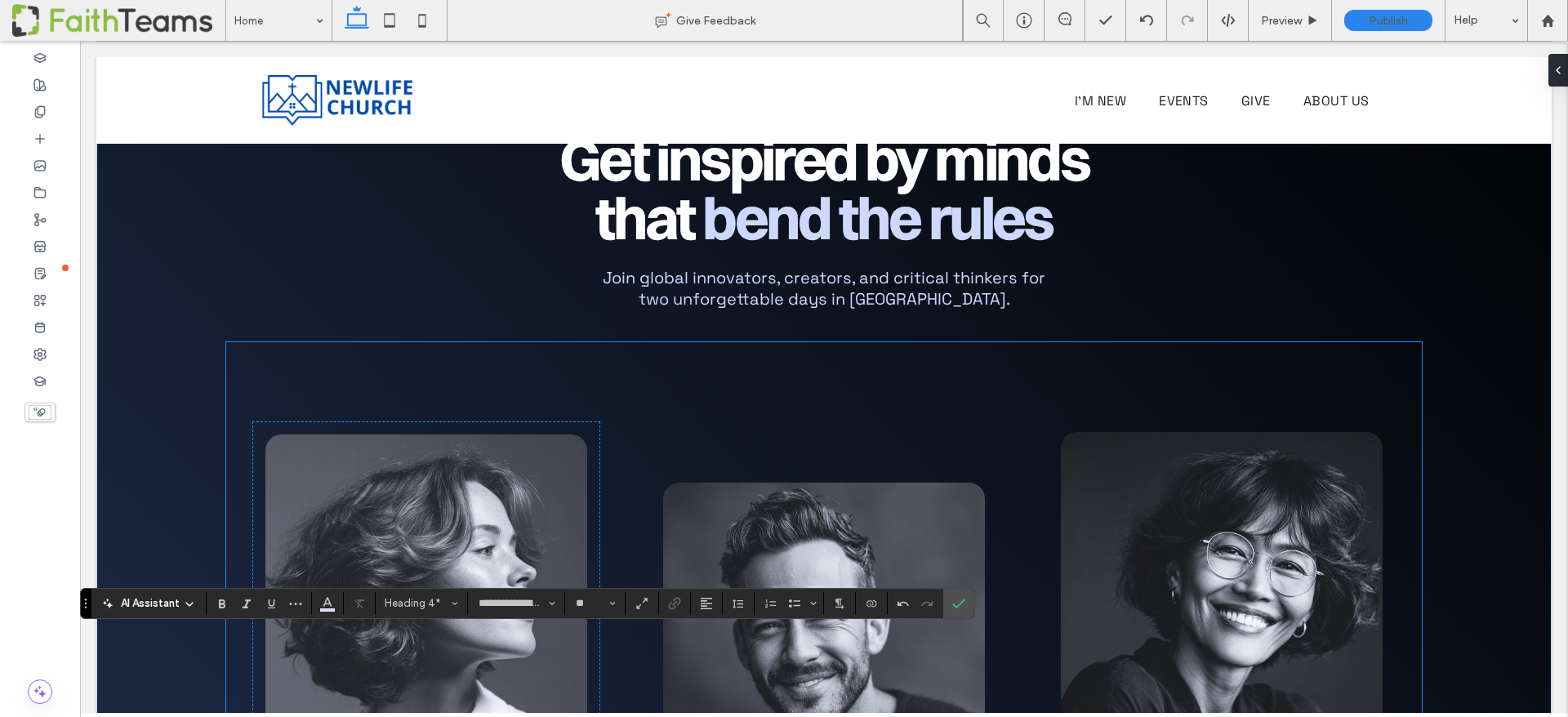
scroll to position [5068, 0]
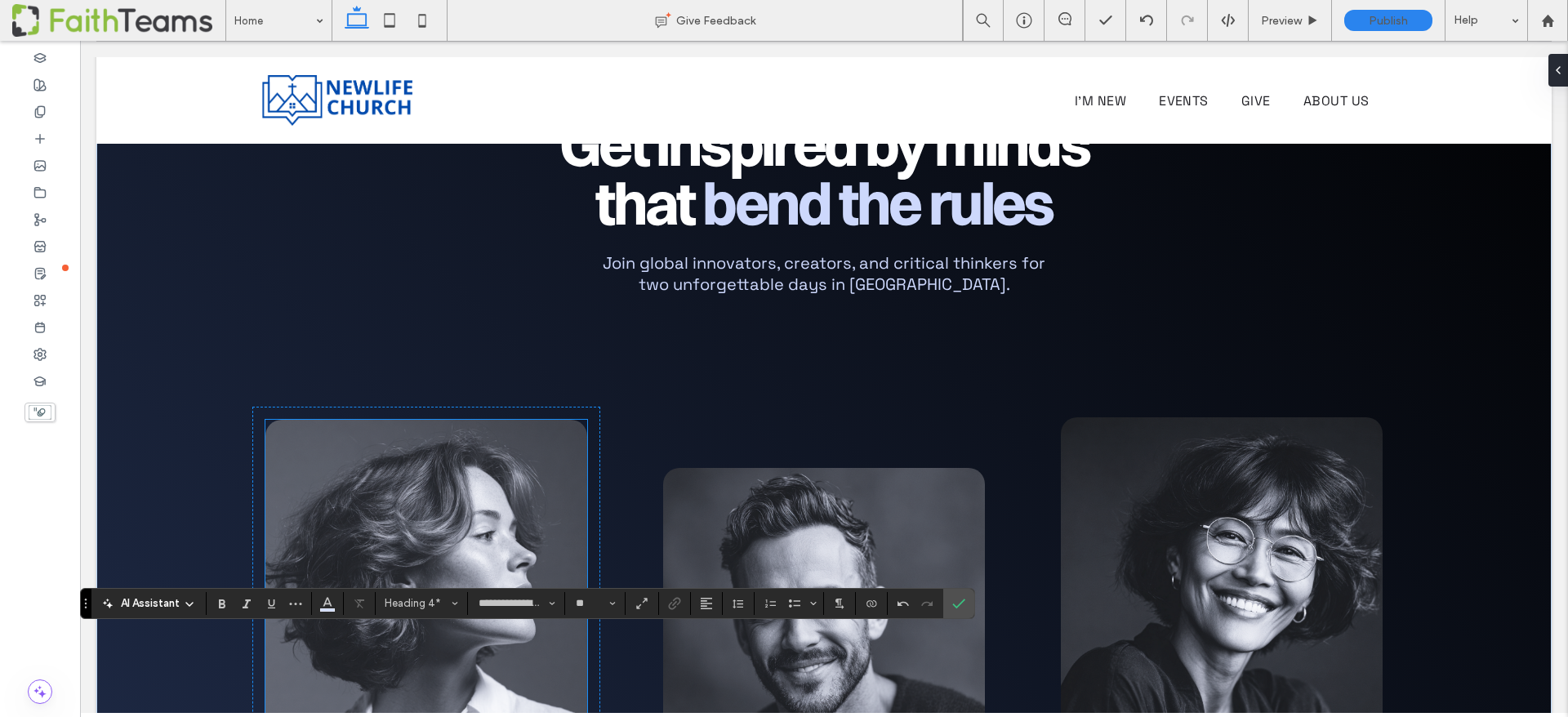
click at [493, 419] on img at bounding box center [426, 603] width 322 height 367
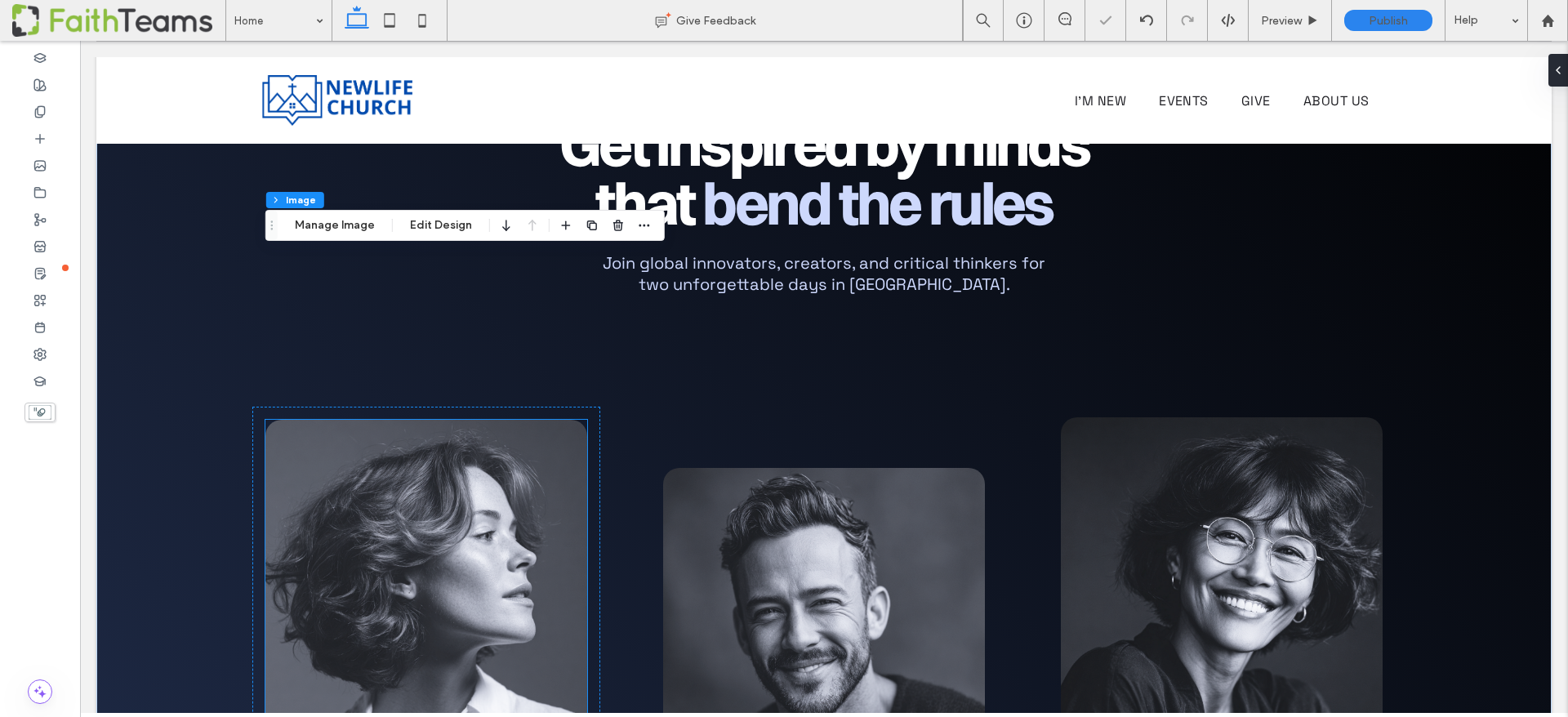
type input "**"
click at [356, 223] on button "Manage Image" at bounding box center [334, 225] width 101 height 20
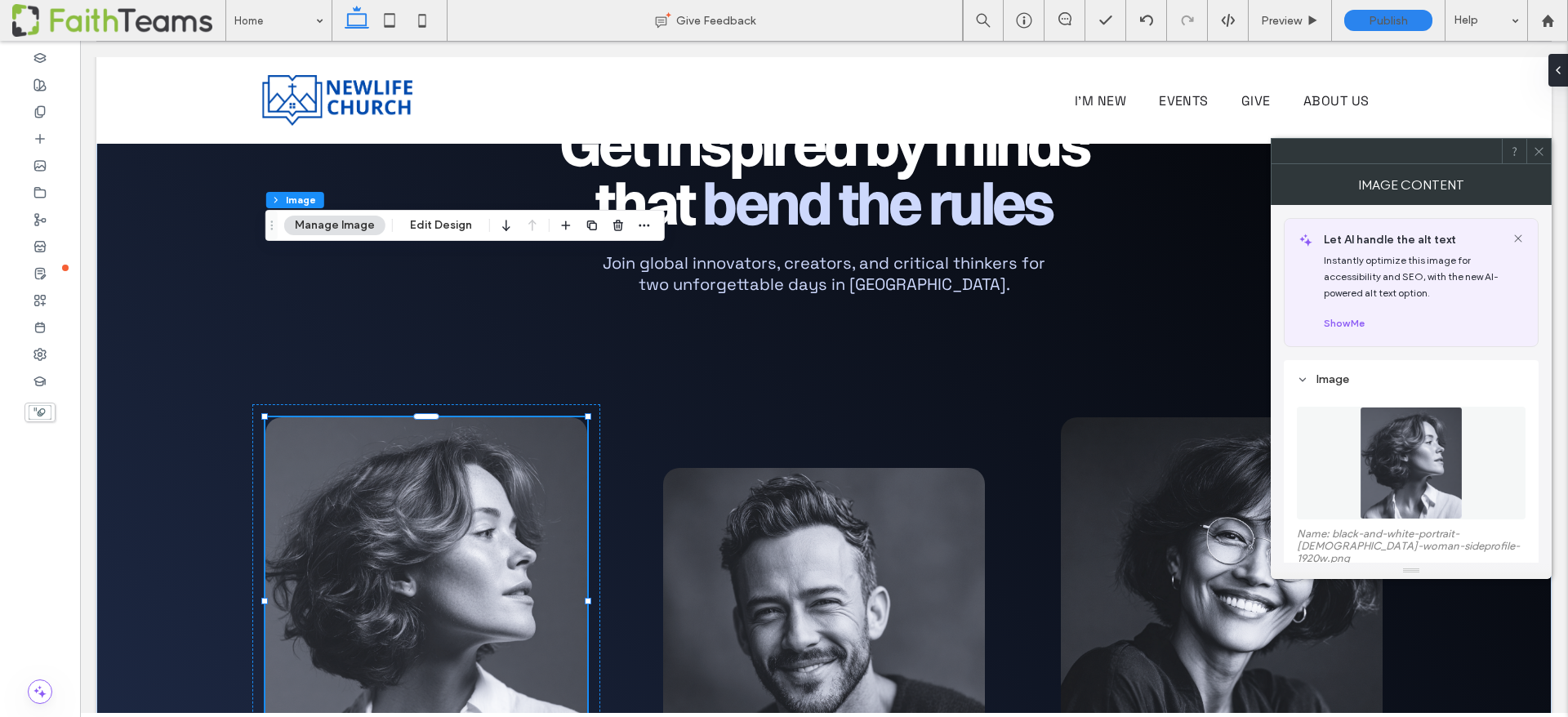
click at [1415, 479] on img at bounding box center [1411, 463] width 103 height 112
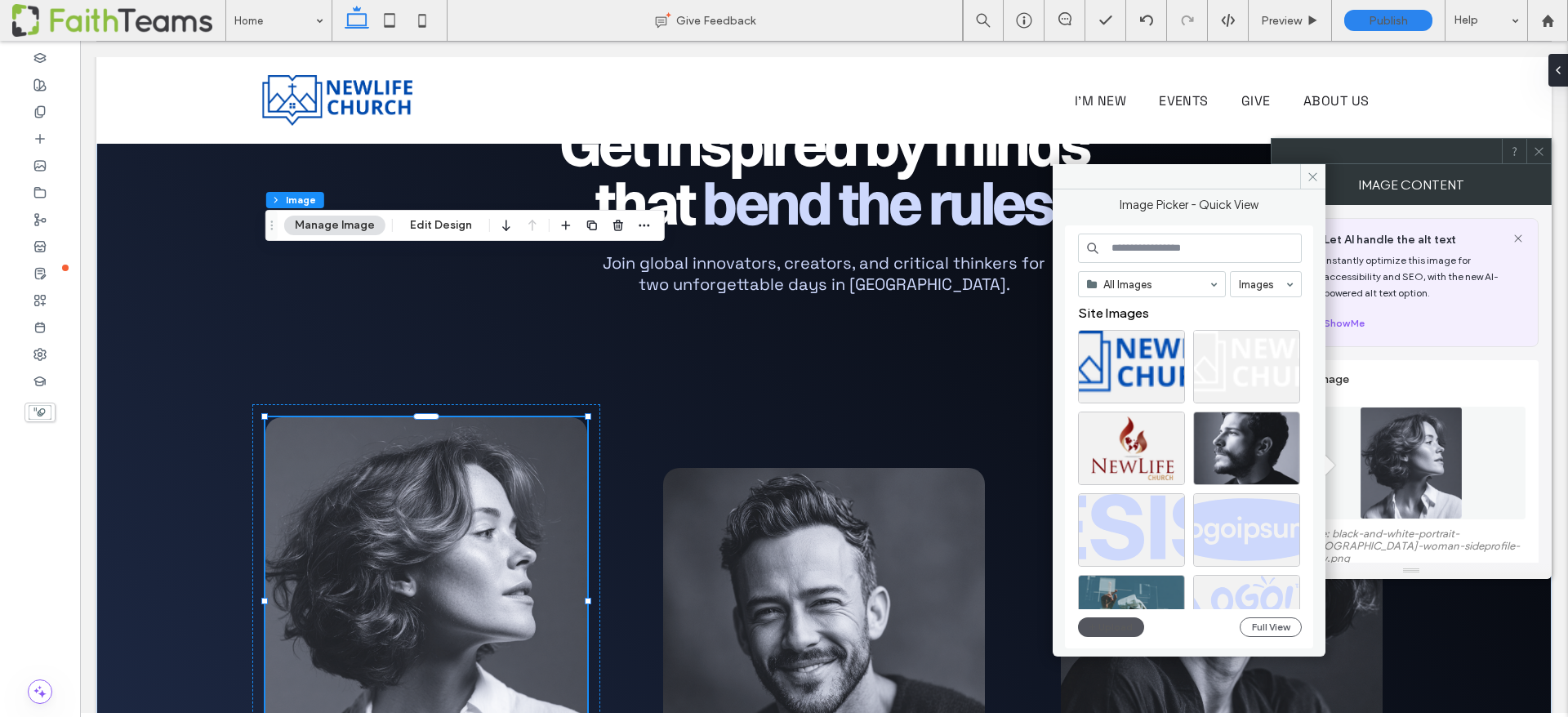
click at [1096, 624] on icon "button" at bounding box center [1093, 627] width 10 height 13
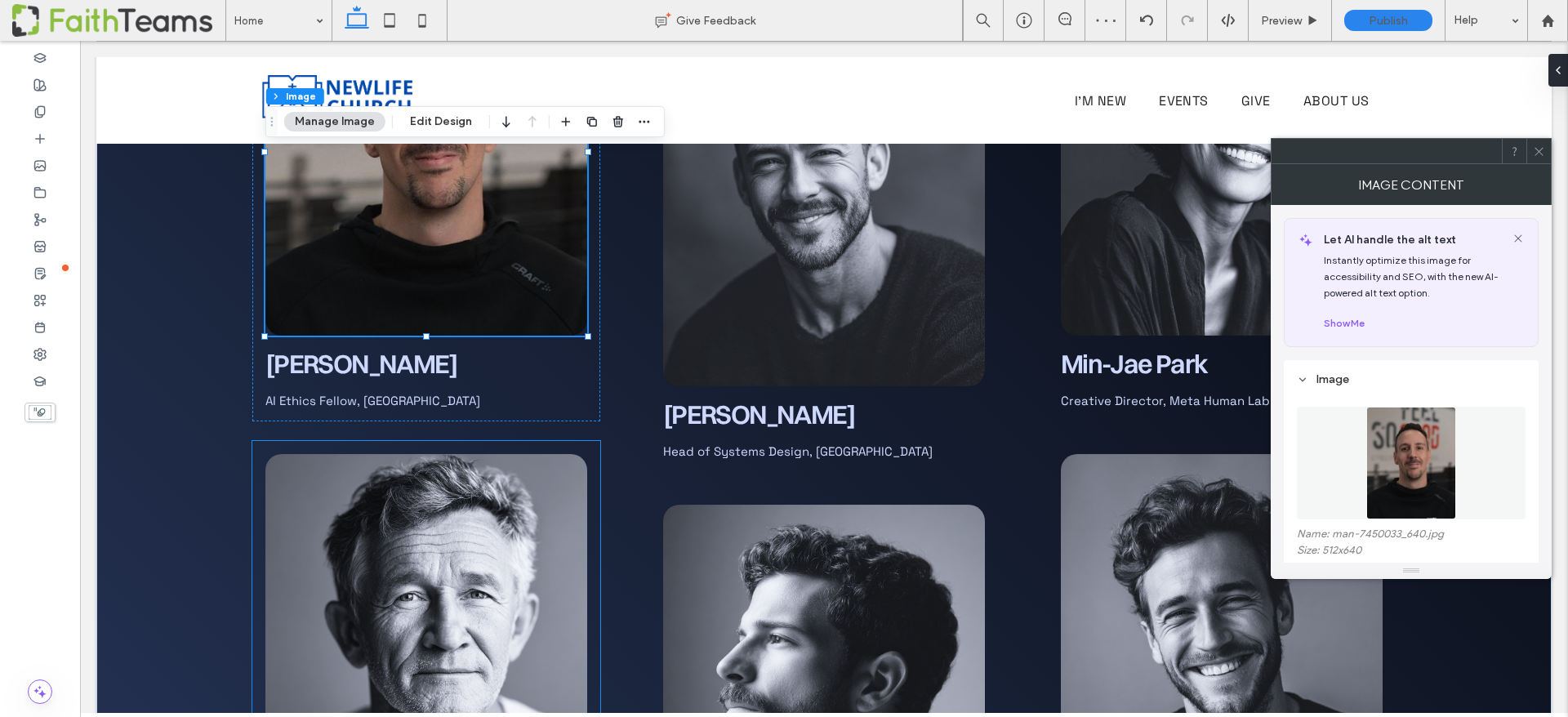
scroll to position [5431, 0]
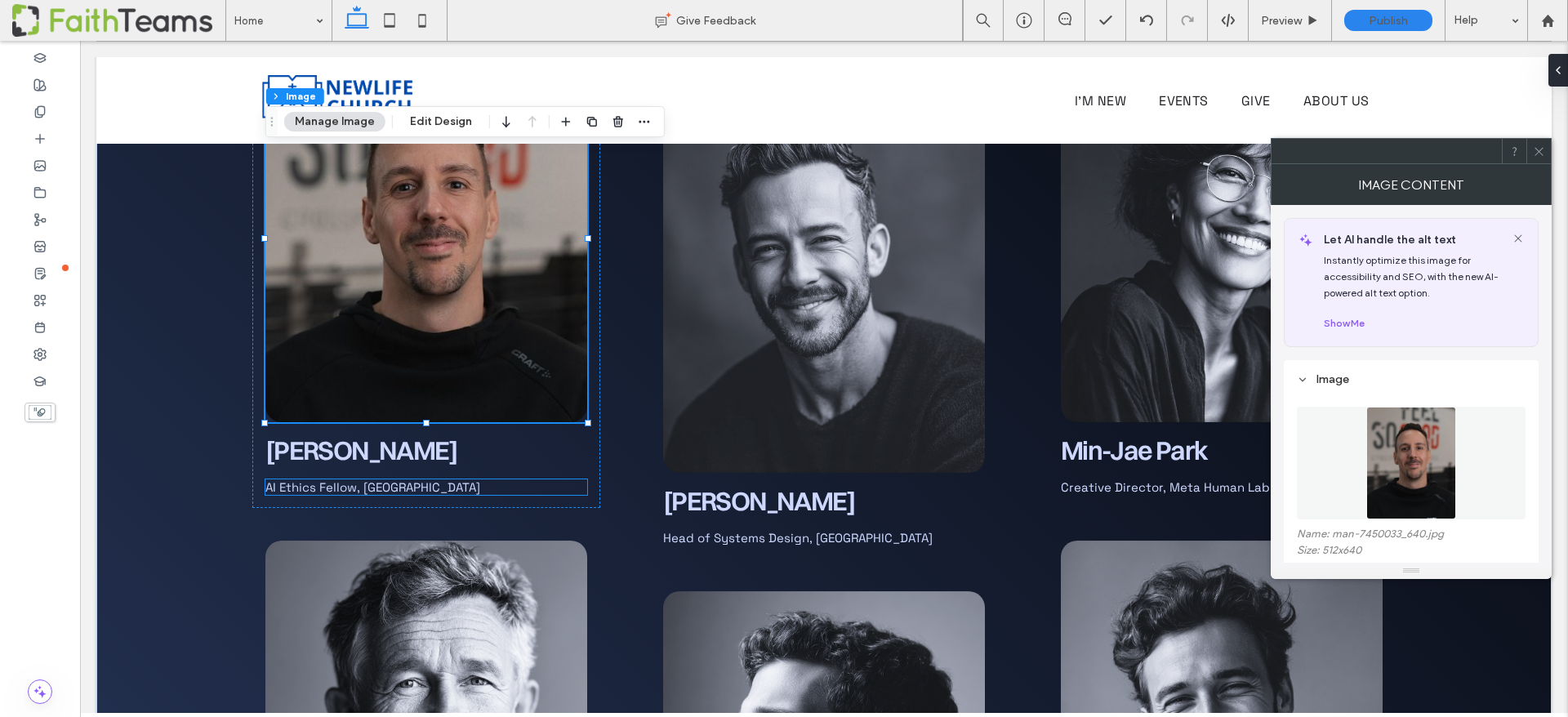
click at [345, 480] on span "AI Ethics Fellow, Stanford" at bounding box center [373, 487] width 214 height 15
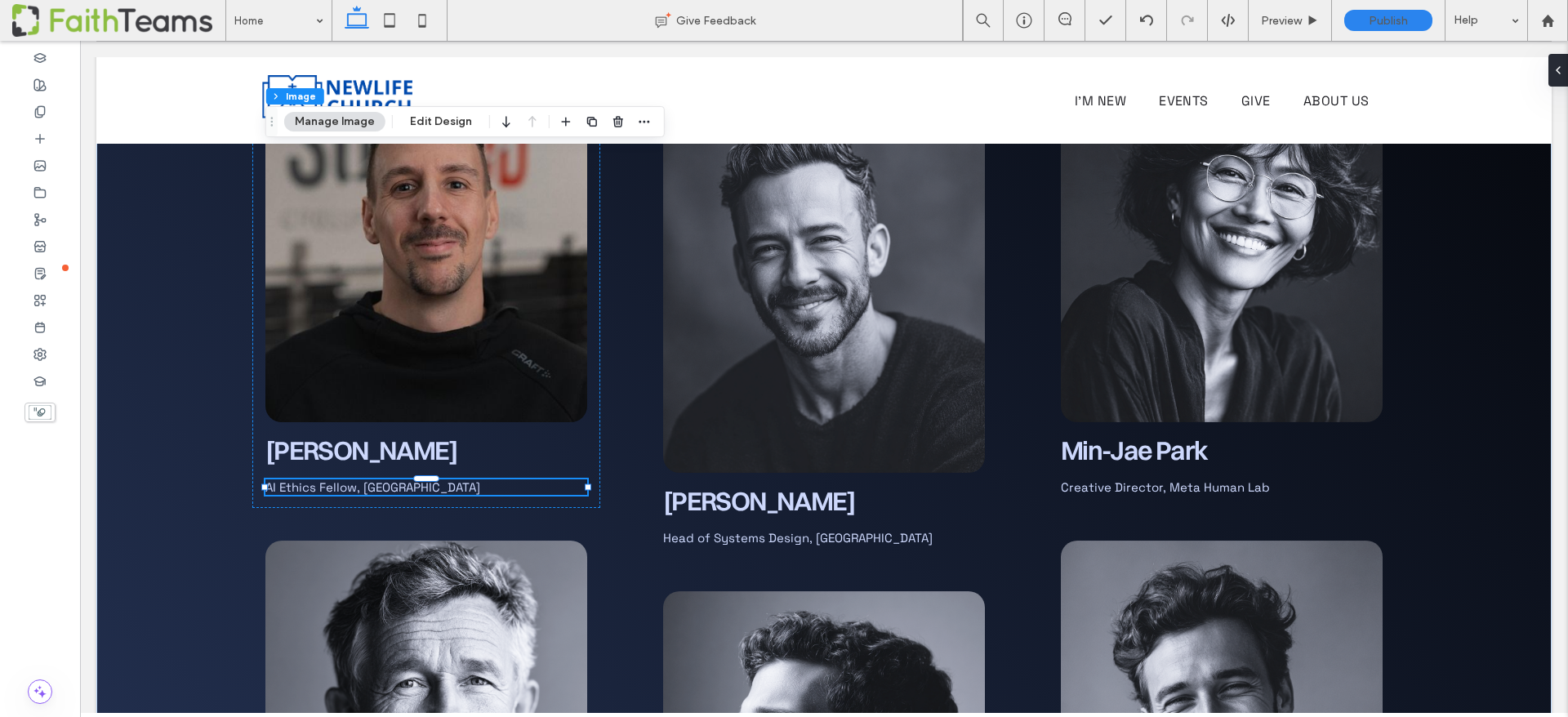
click at [345, 480] on span "AI Ethics Fellow, Stanford" at bounding box center [373, 487] width 214 height 15
type input "**********"
type input "**"
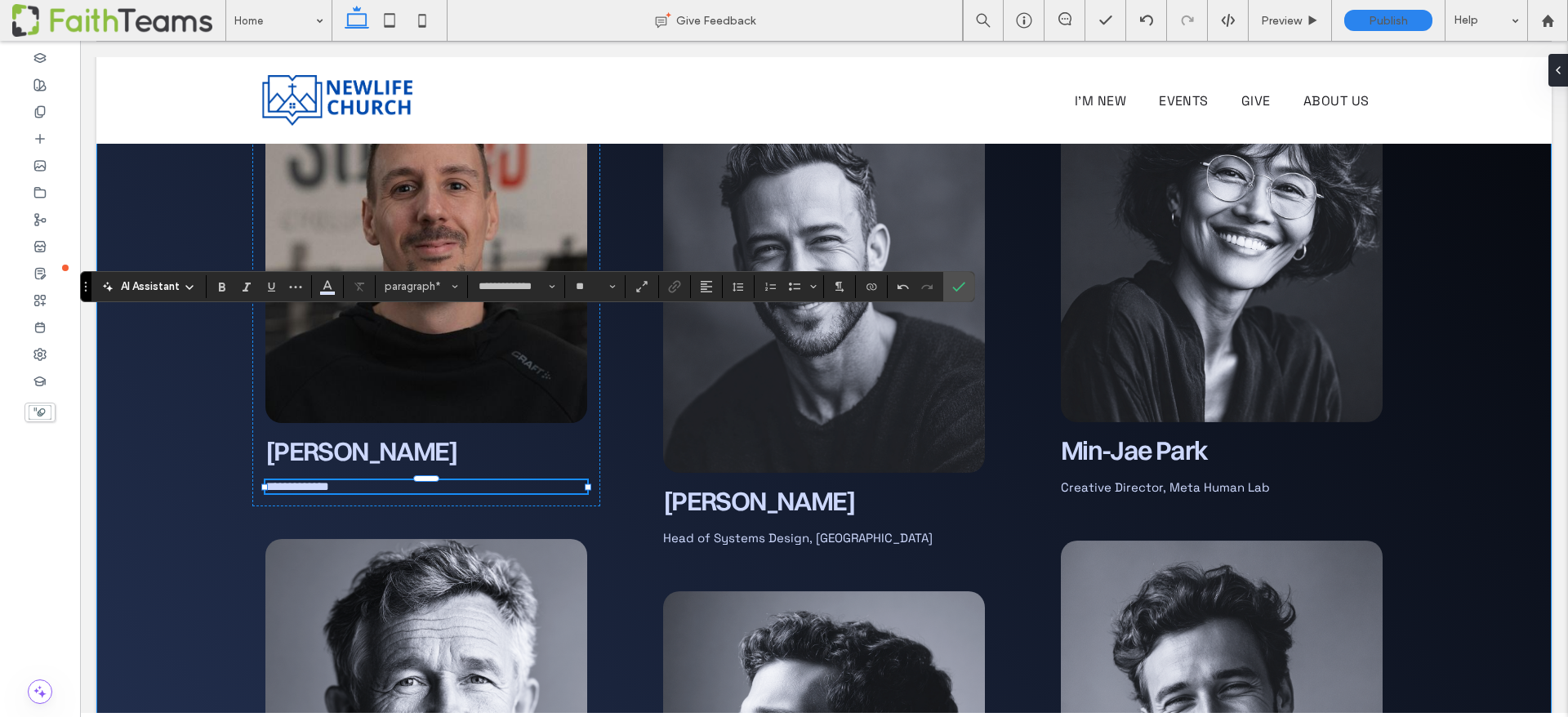
click at [184, 179] on div "**********" at bounding box center [824, 384] width 1456 height 1604
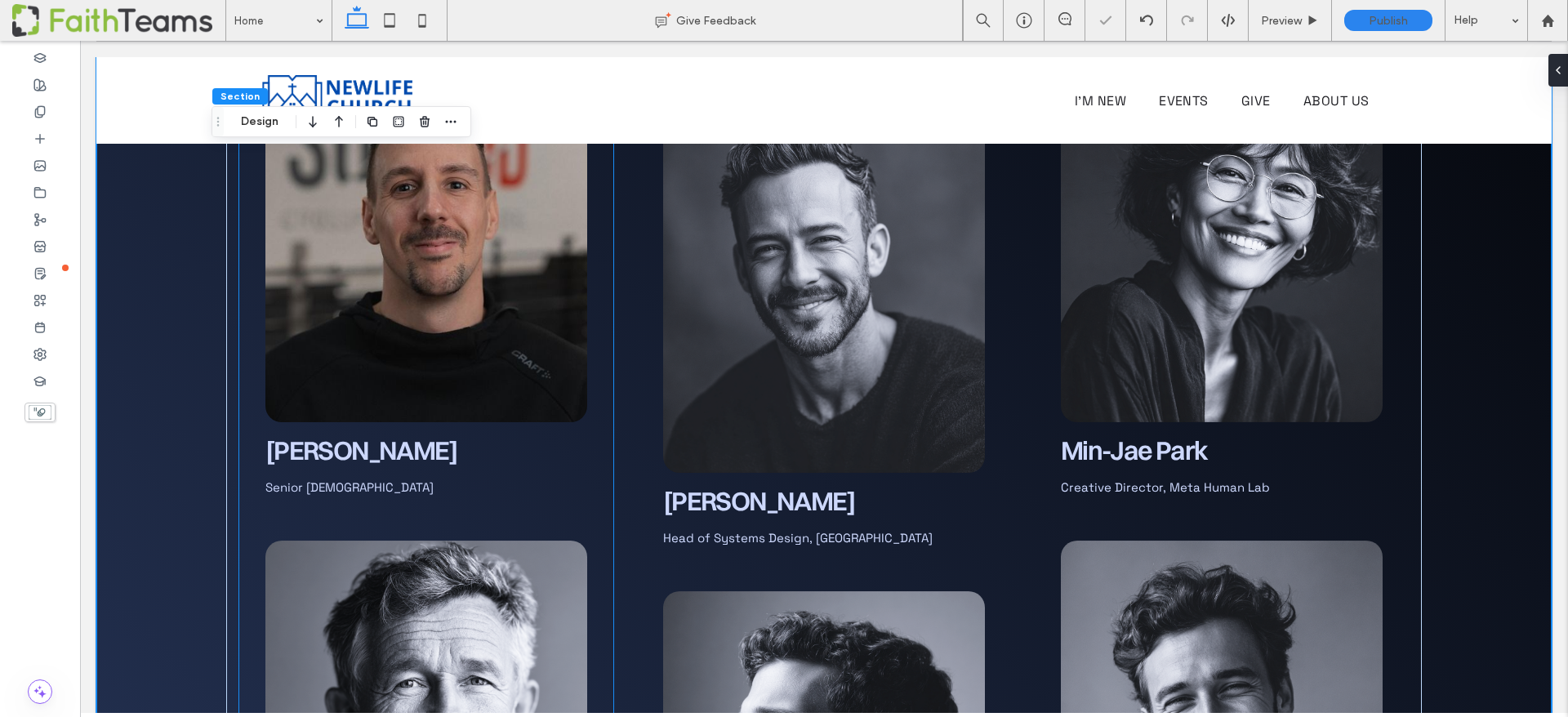
scroll to position [5129, 0]
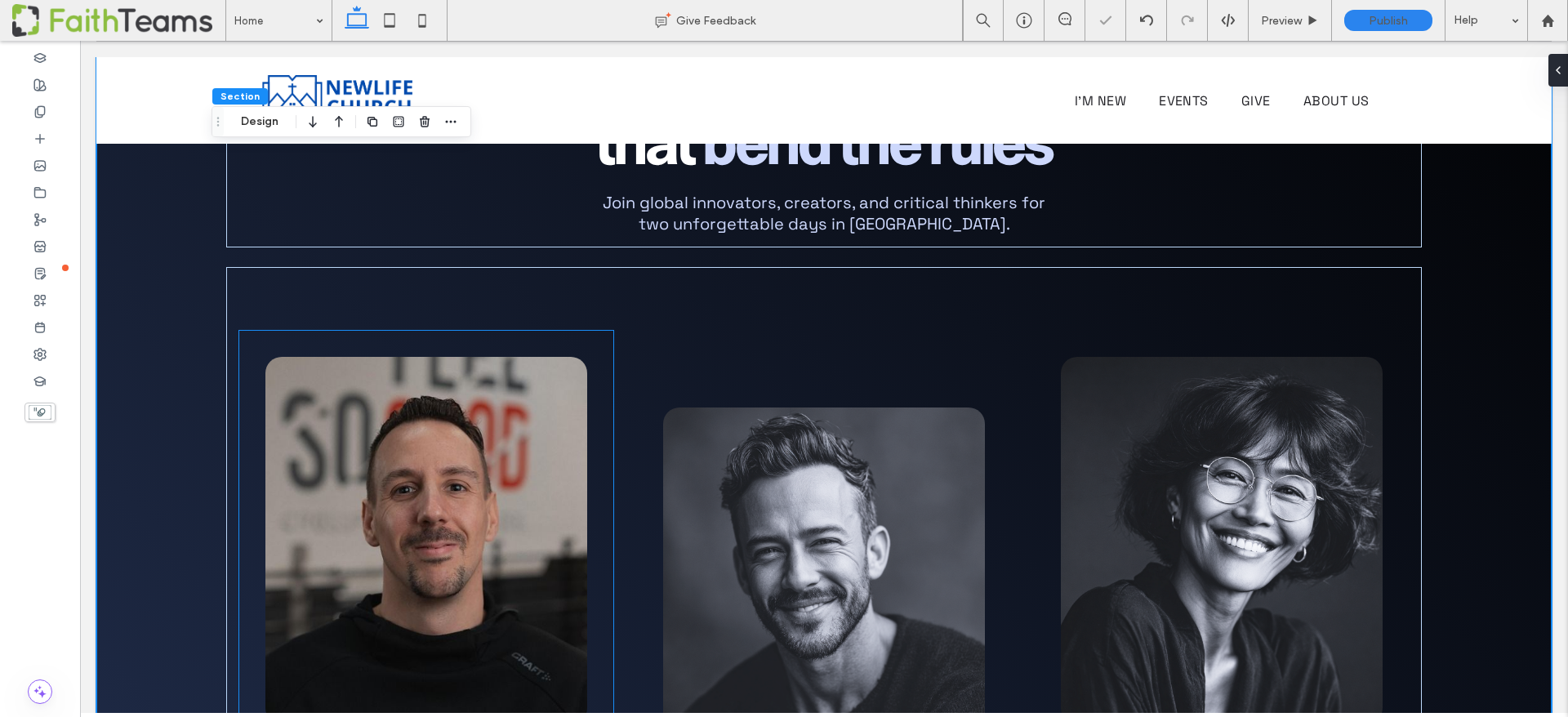
click at [438, 357] on img at bounding box center [426, 541] width 322 height 367
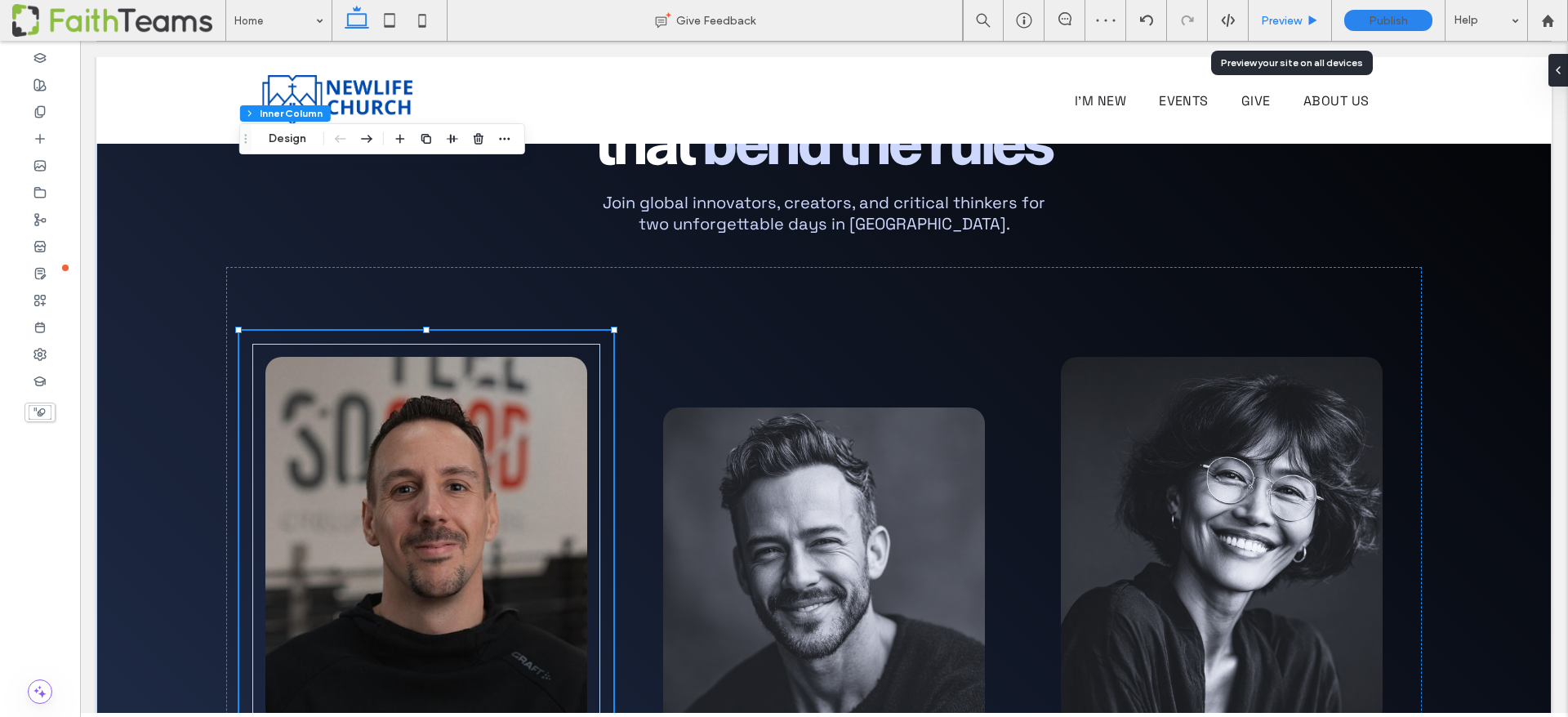
click at [1290, 23] on span "Preview" at bounding box center [1281, 20] width 41 height 14
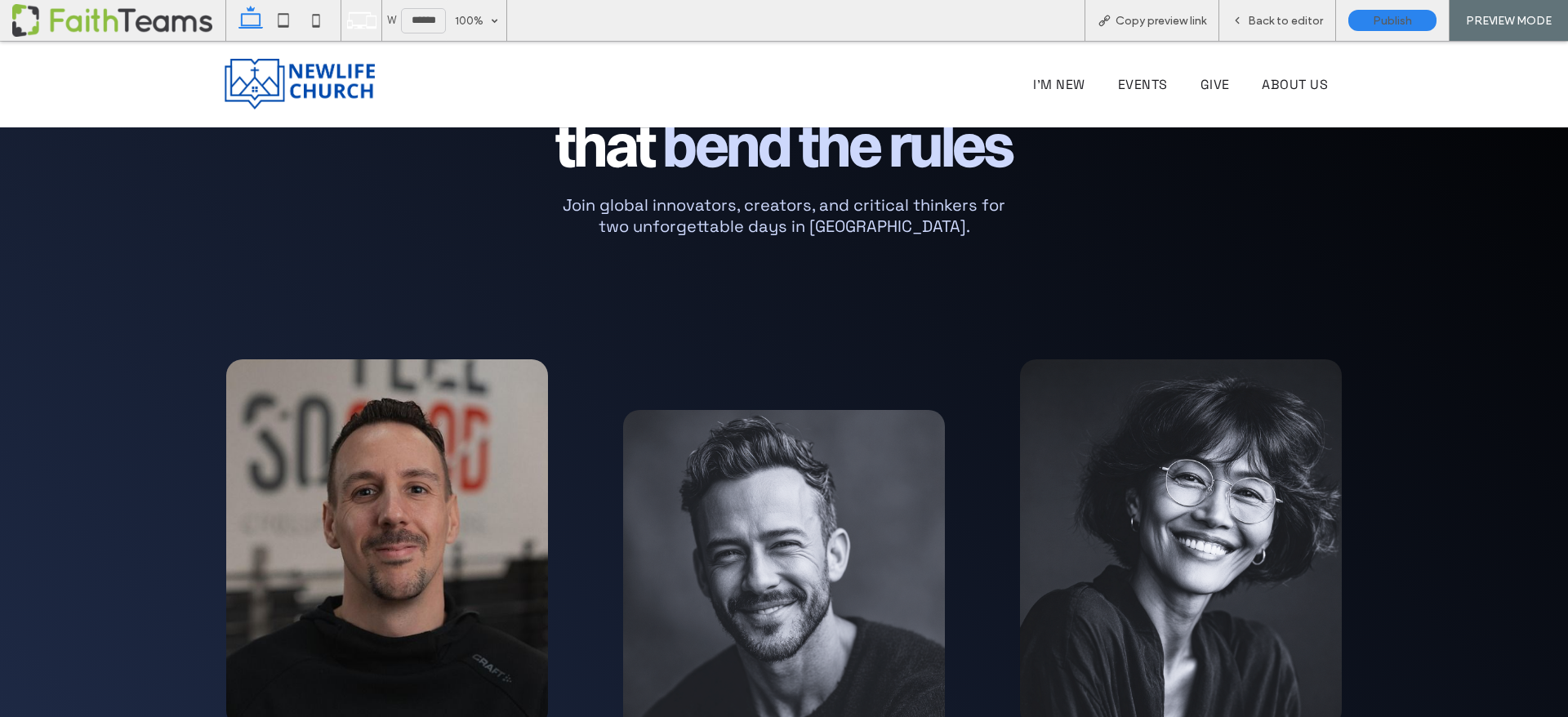
scroll to position [5207, 0]
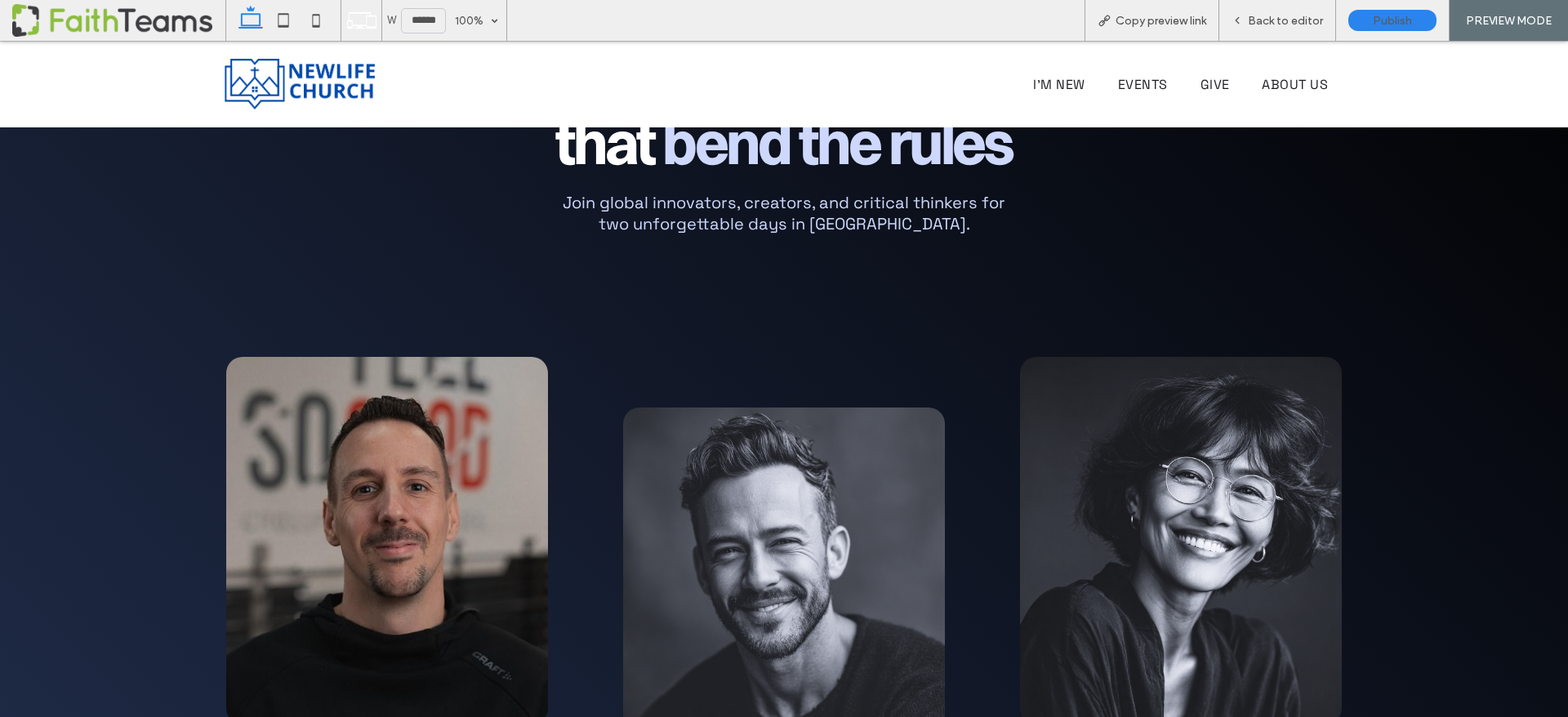
click at [415, 357] on img at bounding box center [386, 541] width 321 height 367
click at [455, 357] on img at bounding box center [386, 541] width 321 height 367
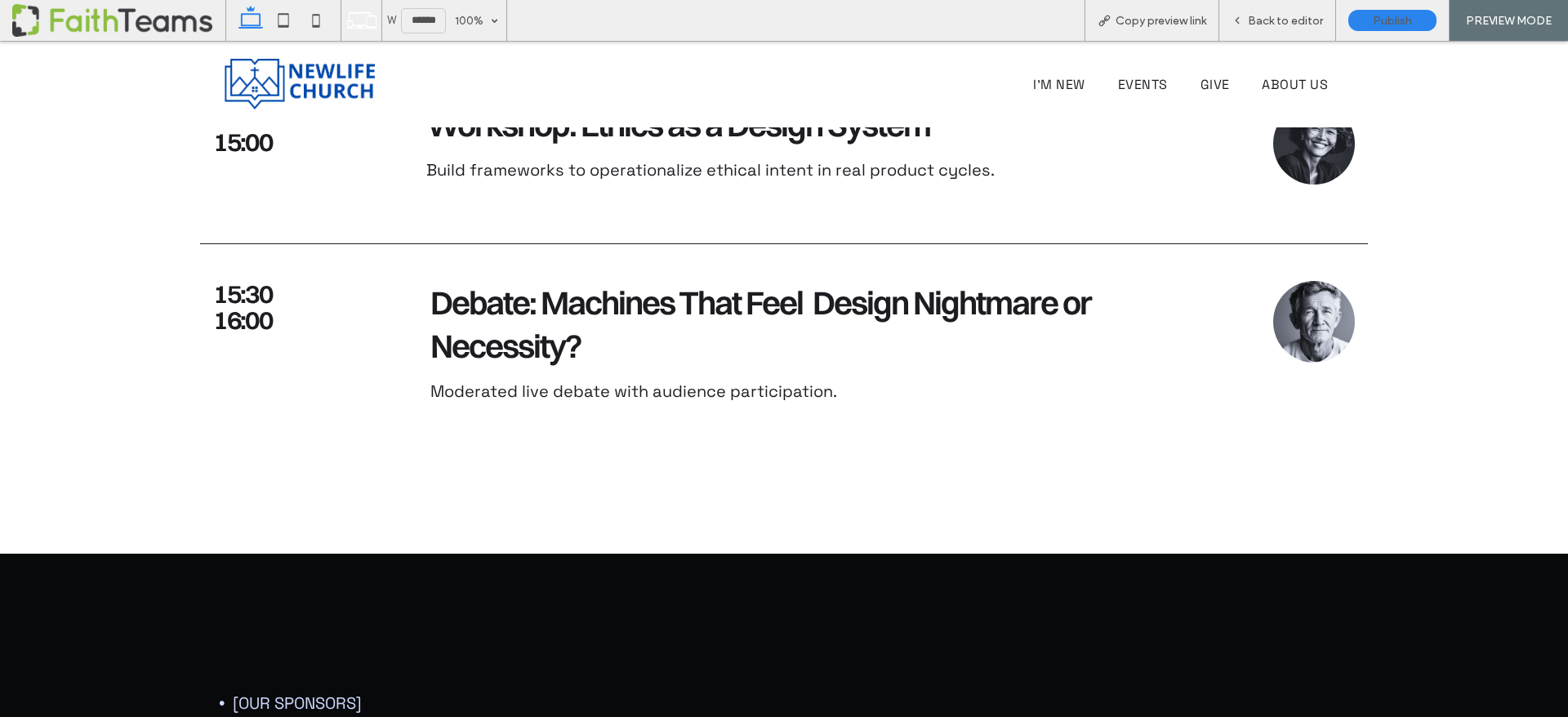
scroll to position [4011, 0]
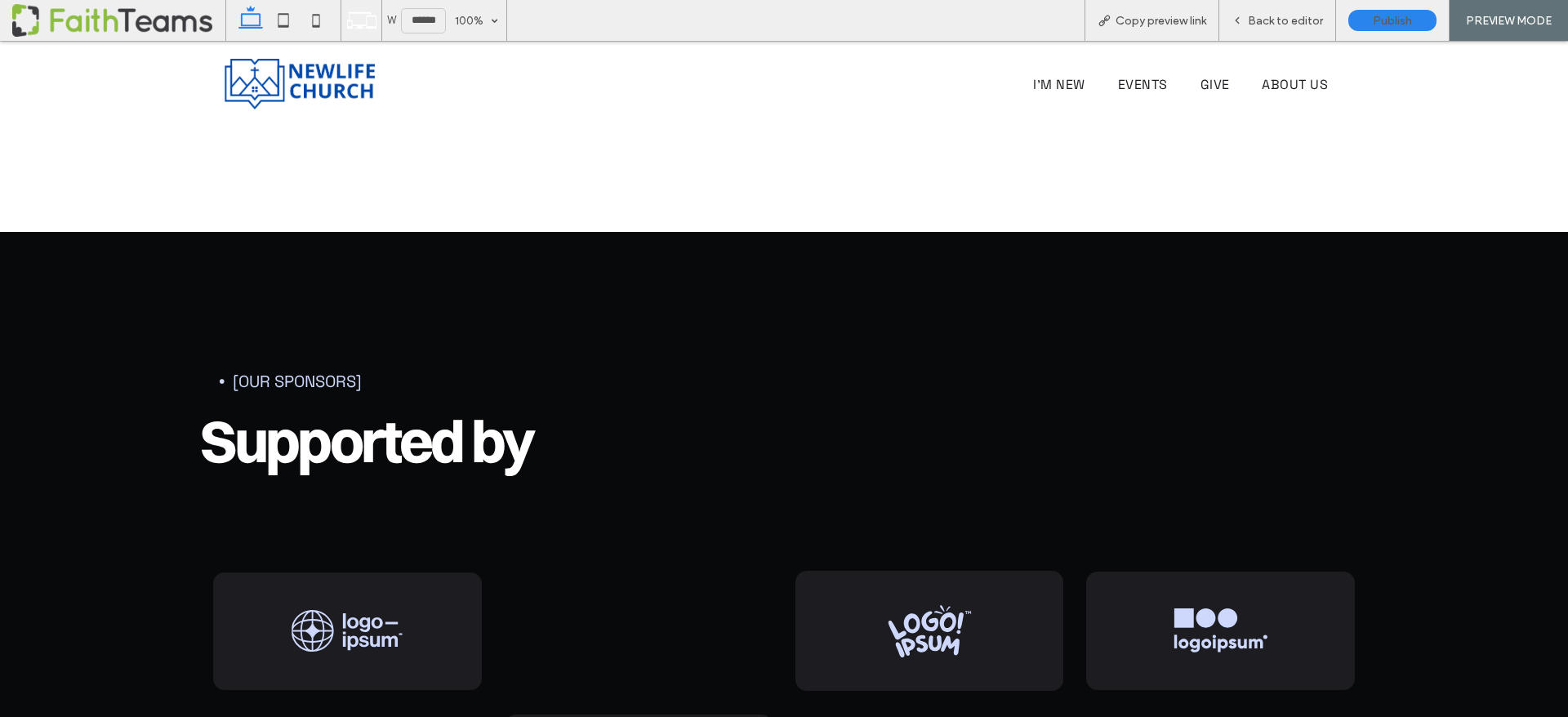
click at [200, 232] on div "[Our sponsors] Supported by ﻿" at bounding box center [784, 358] width 1225 height 252
click at [1269, 20] on span "Back to editor" at bounding box center [1286, 20] width 75 height 14
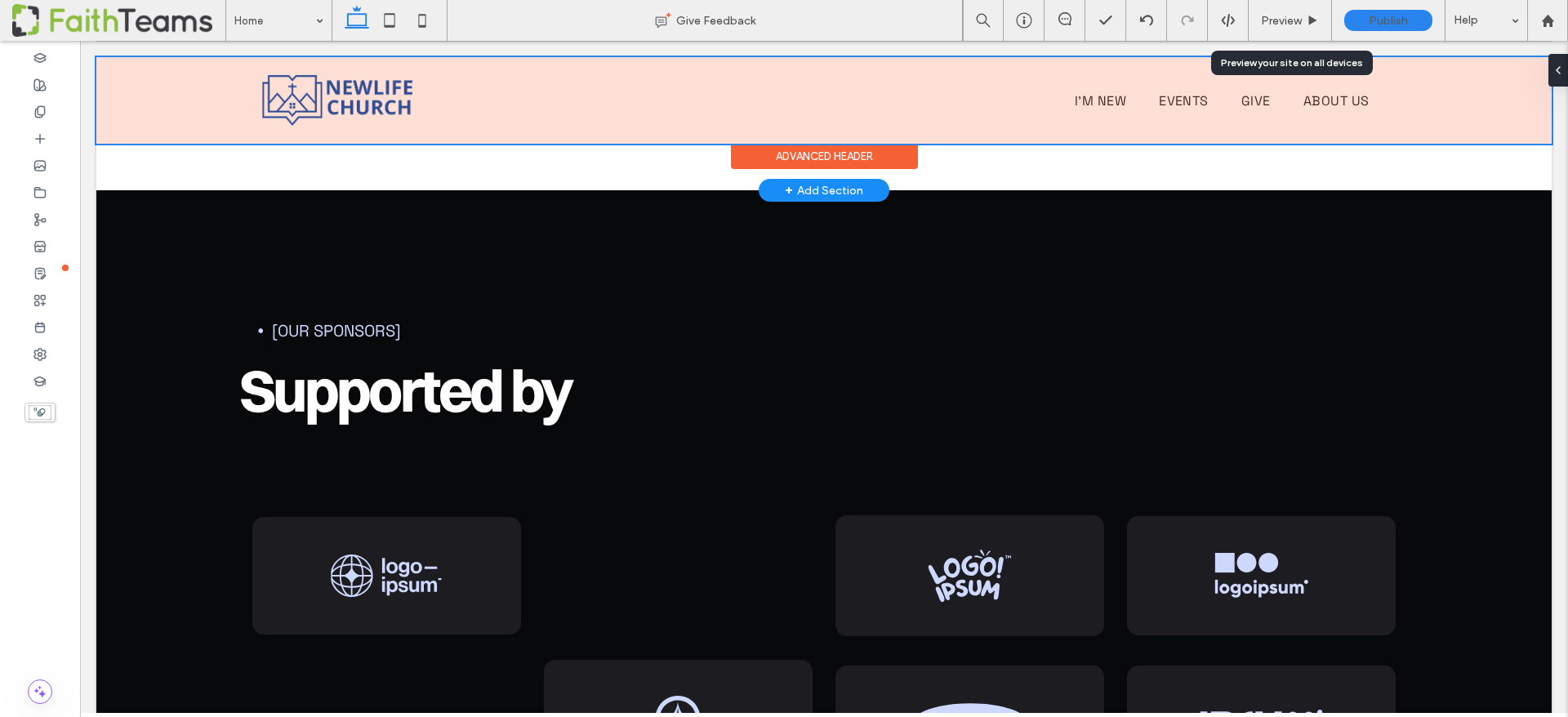
scroll to position [3977, 0]
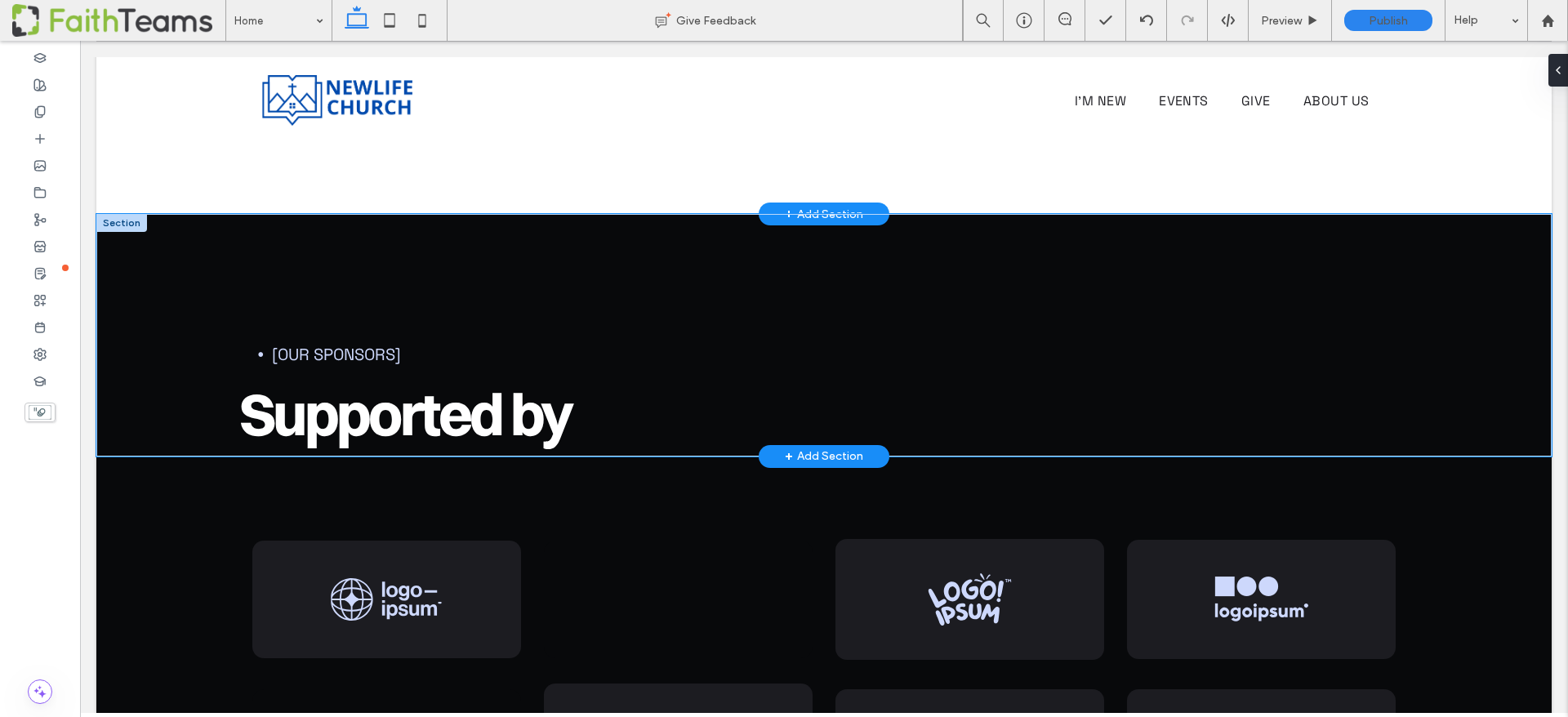
click at [213, 233] on div "[Our sponsors] Supported by ﻿" at bounding box center [824, 335] width 1225 height 242
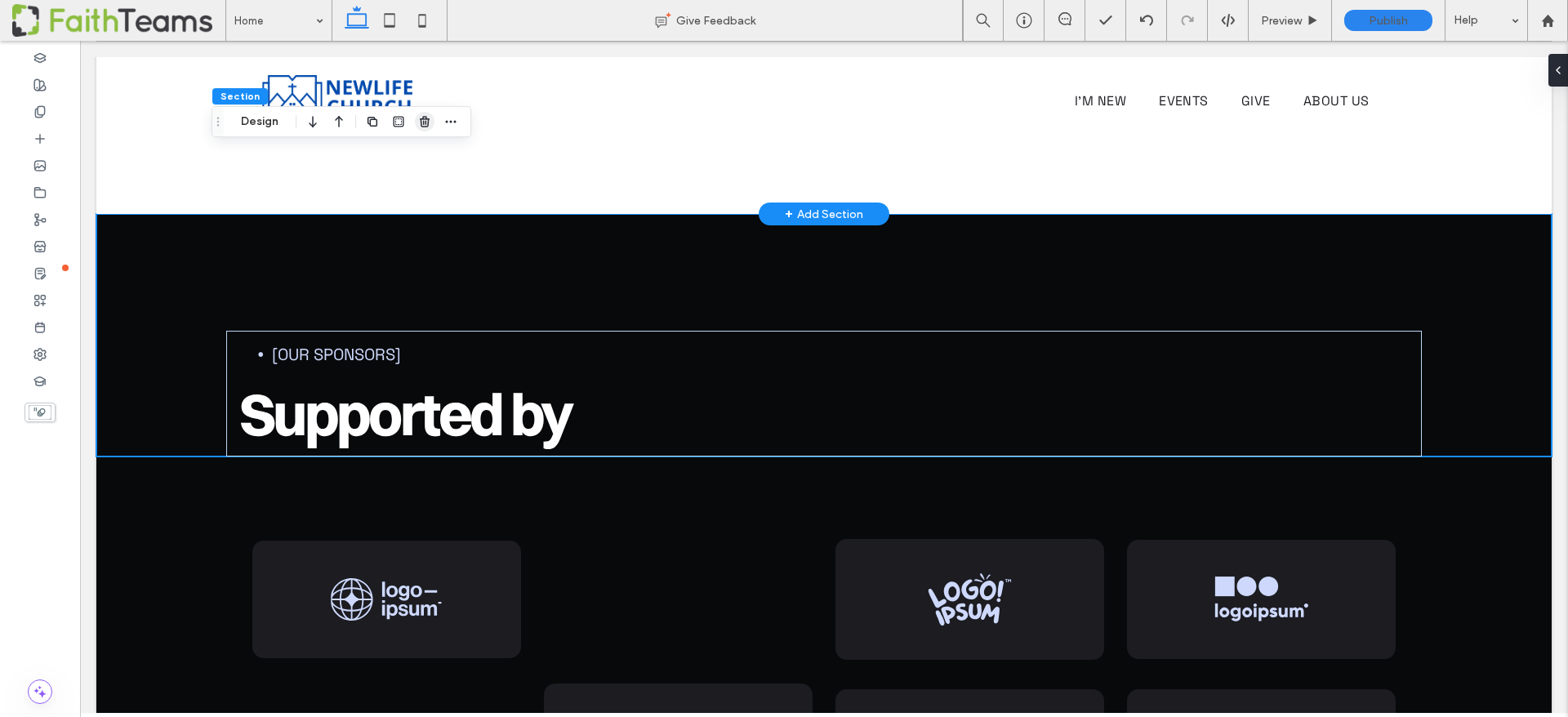
click at [427, 119] on icon "button" at bounding box center [425, 121] width 13 height 13
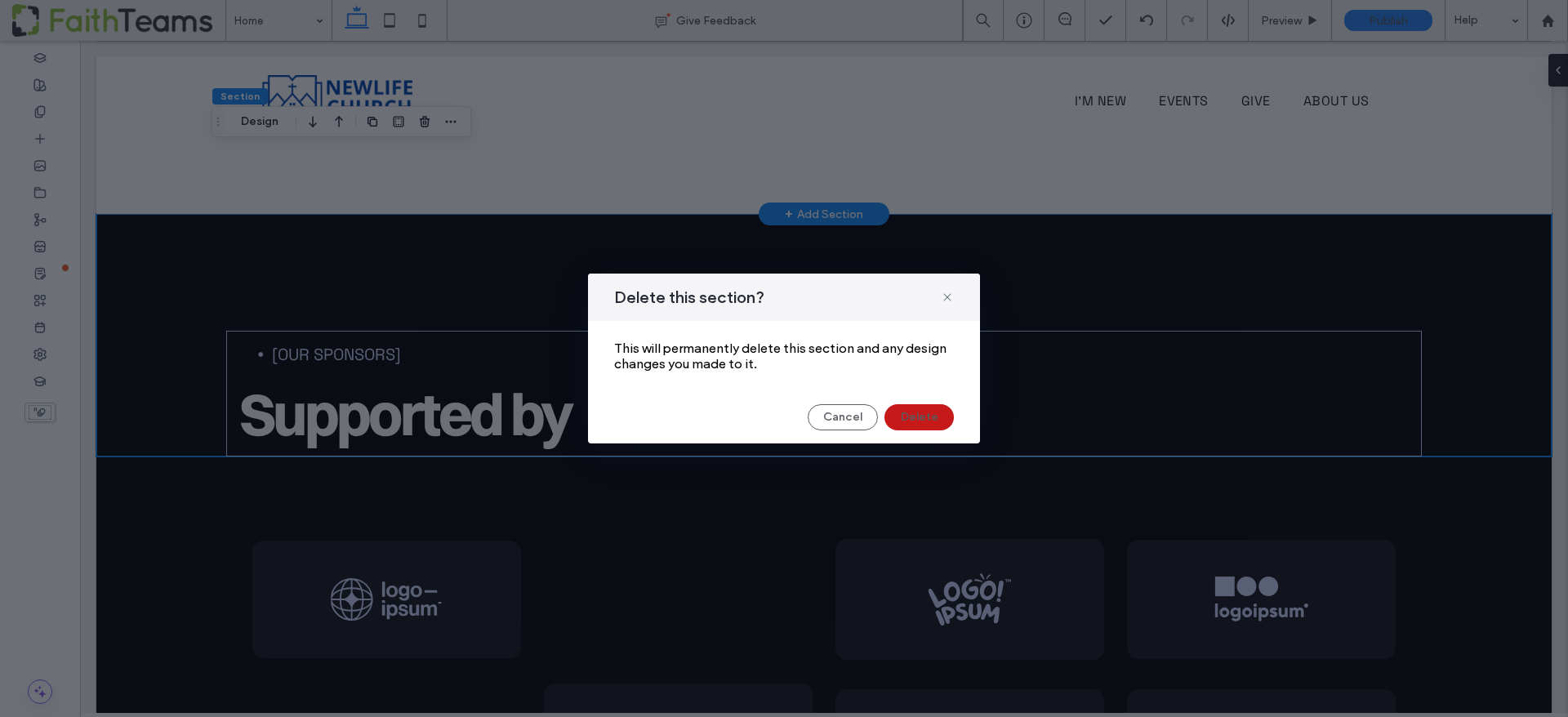
click at [922, 407] on button "Delete" at bounding box center [920, 417] width 70 height 26
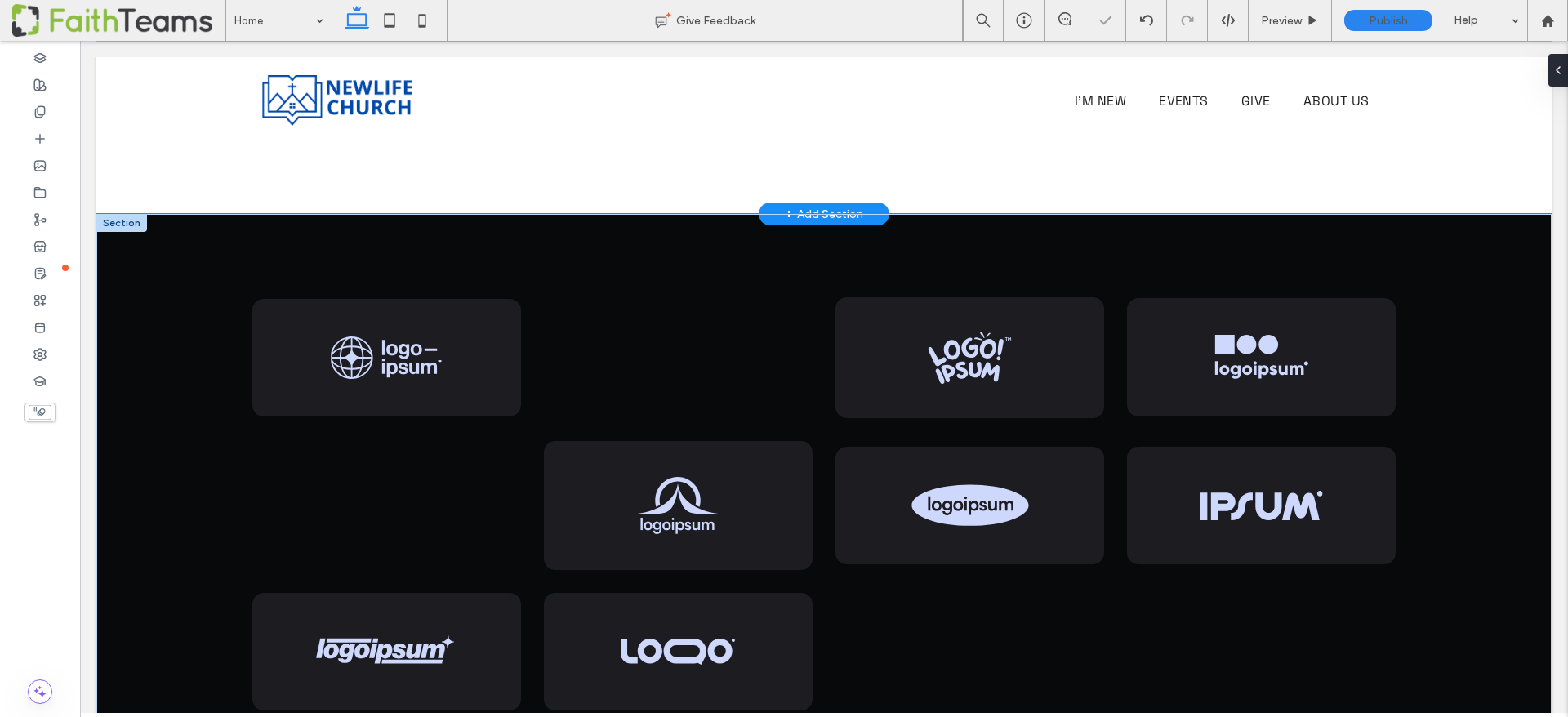
click at [219, 223] on div at bounding box center [824, 504] width 1225 height 580
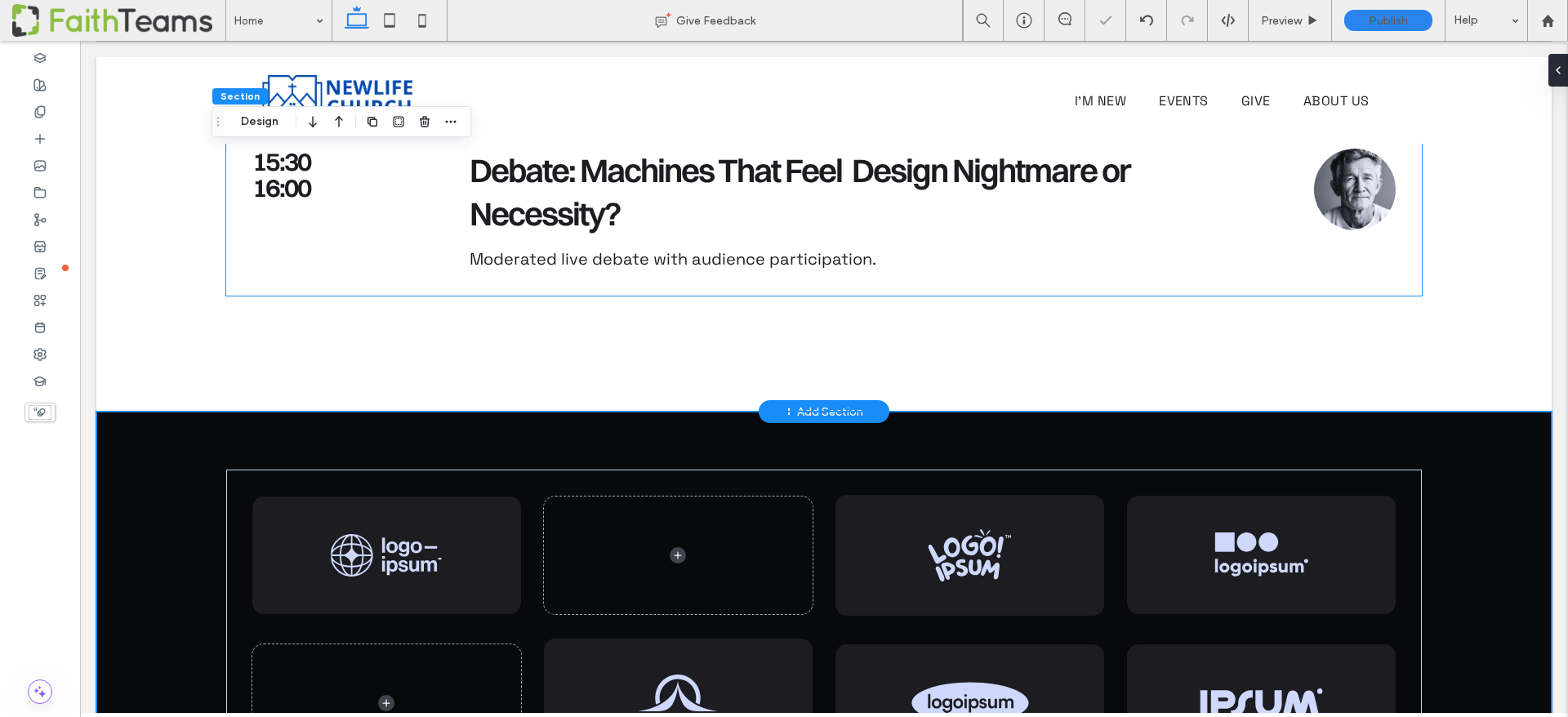
scroll to position [3643, 0]
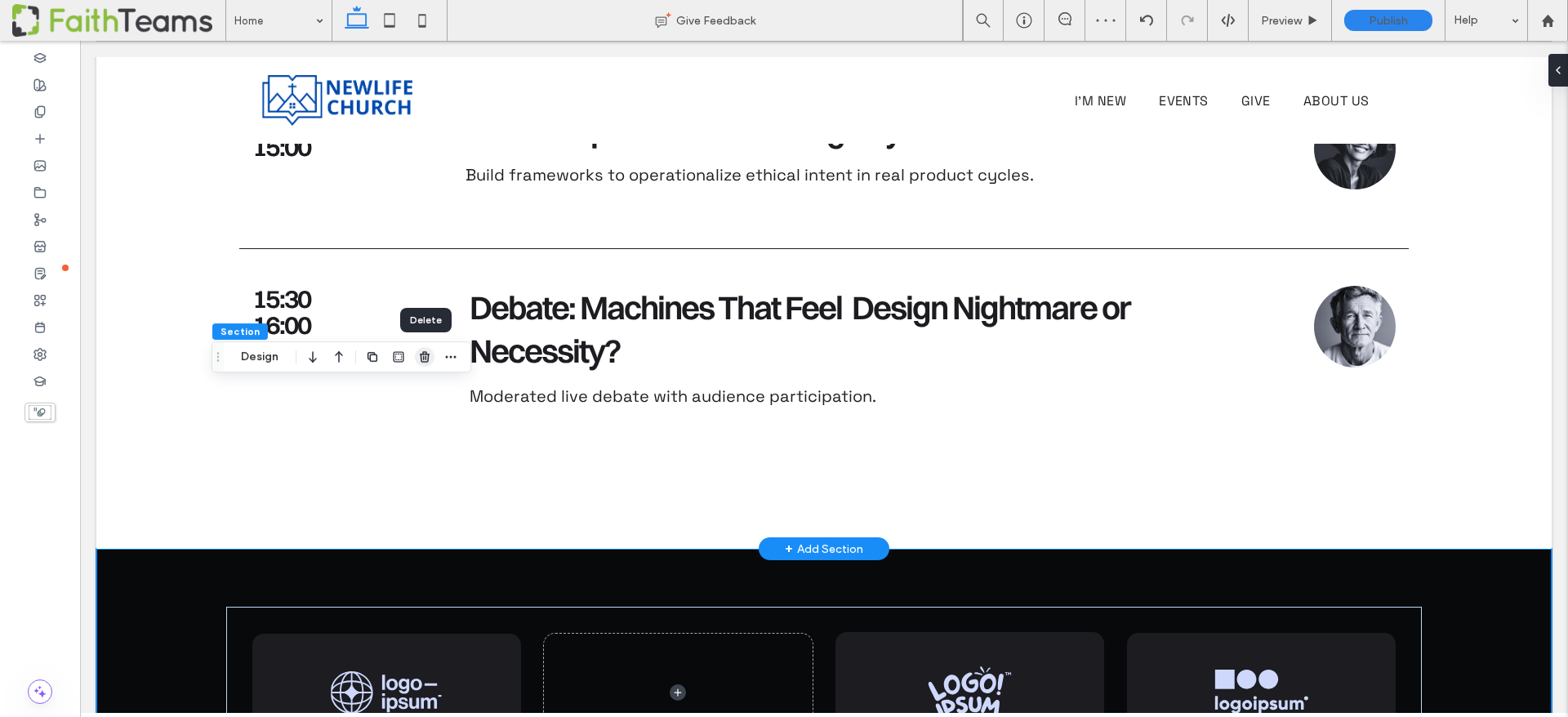
click at [425, 352] on use "button" at bounding box center [425, 356] width 10 height 10
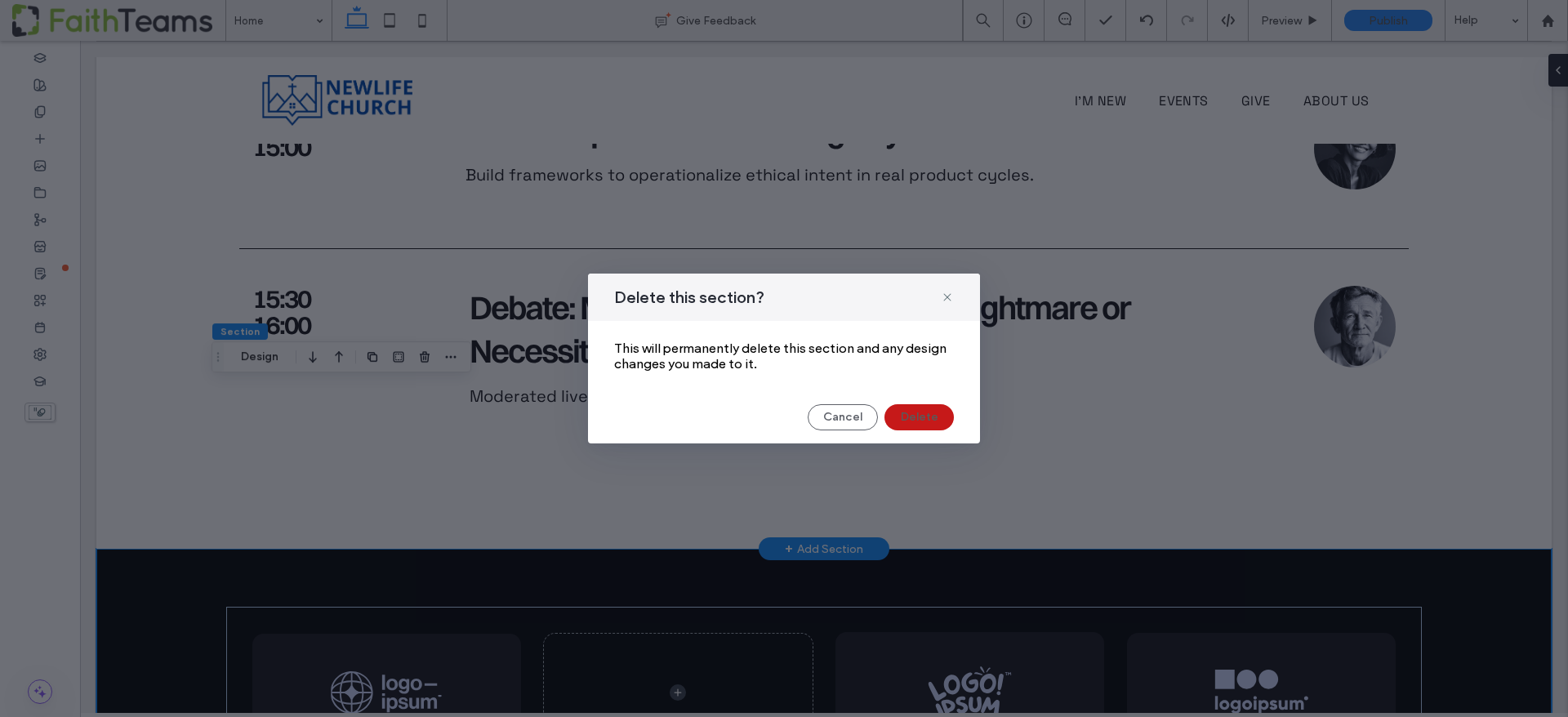
click at [932, 411] on button "Delete" at bounding box center [920, 417] width 70 height 26
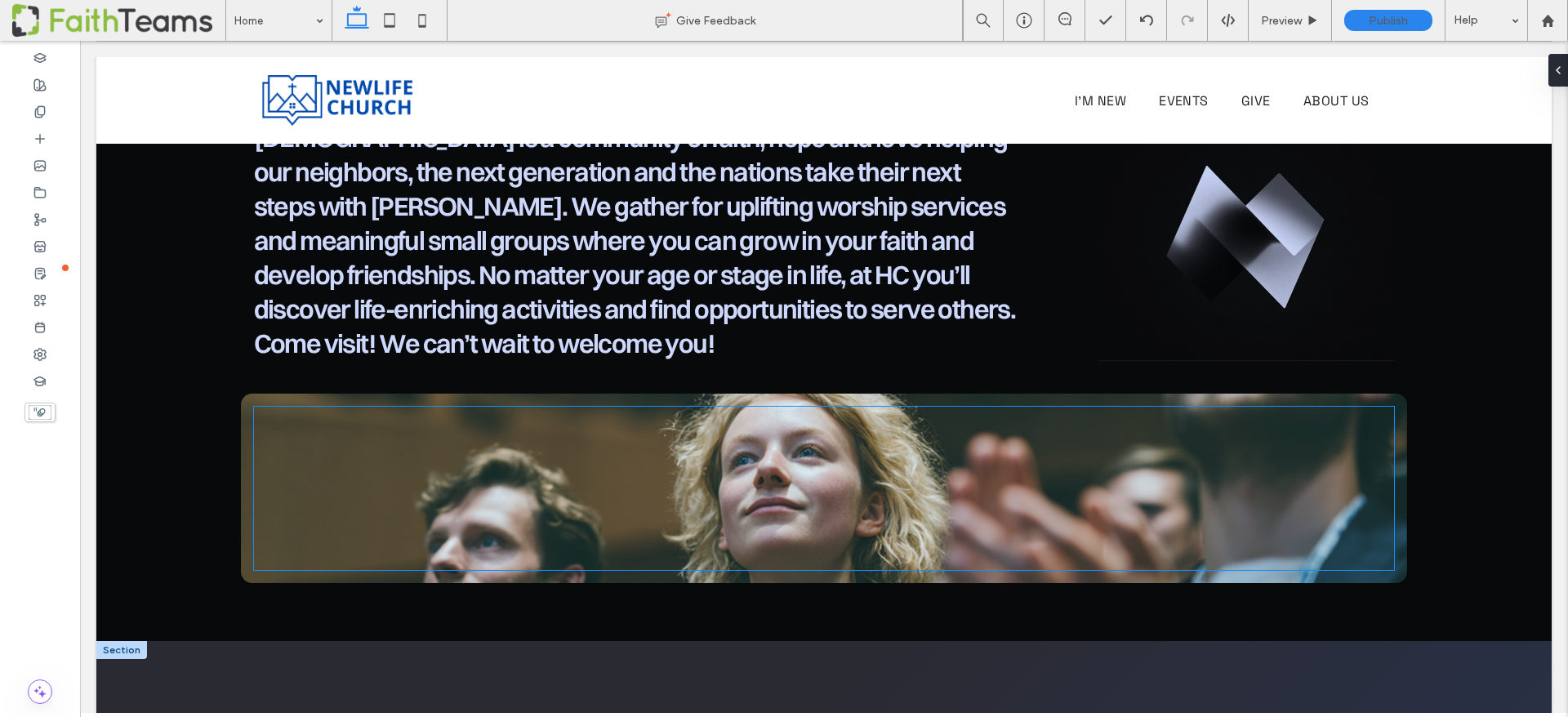
scroll to position [829, 0]
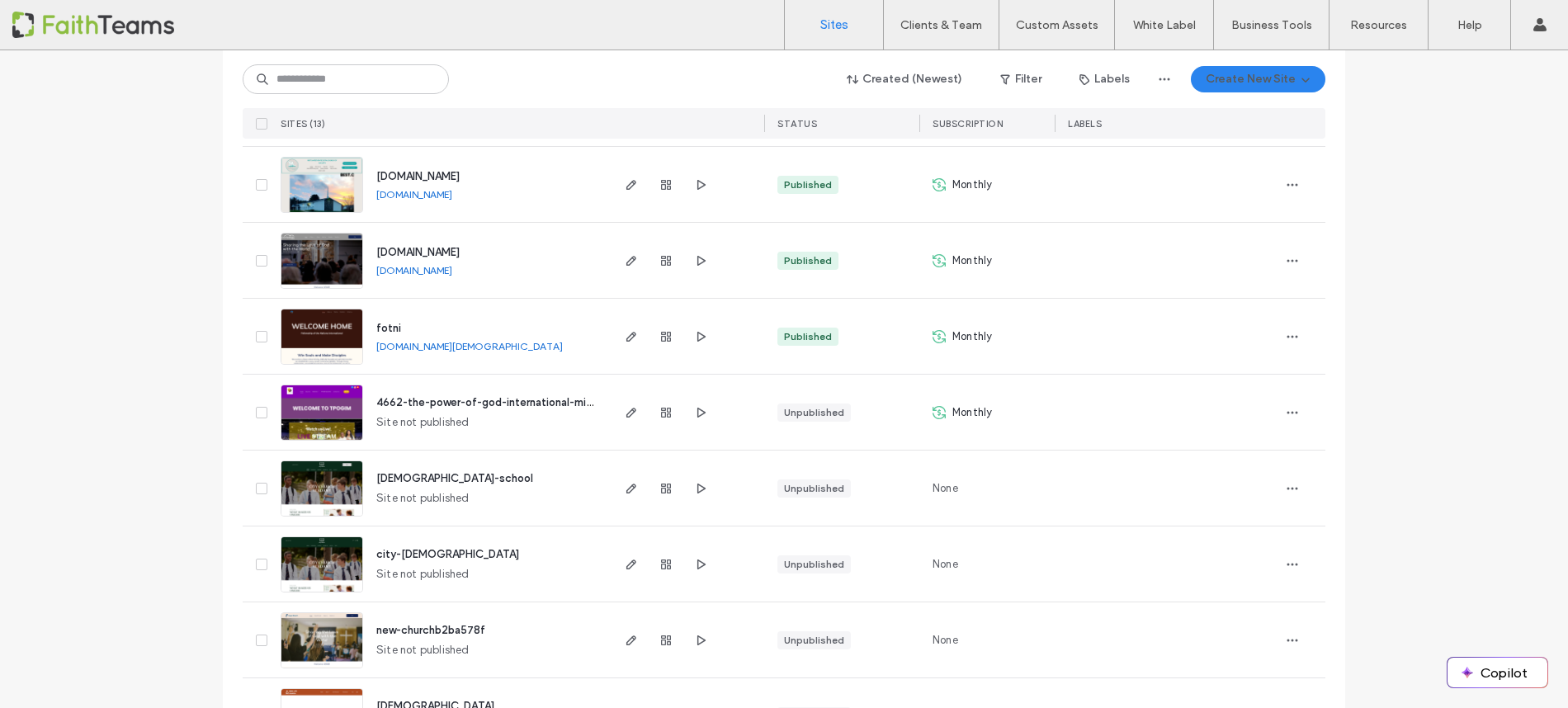
scroll to position [624, 0]
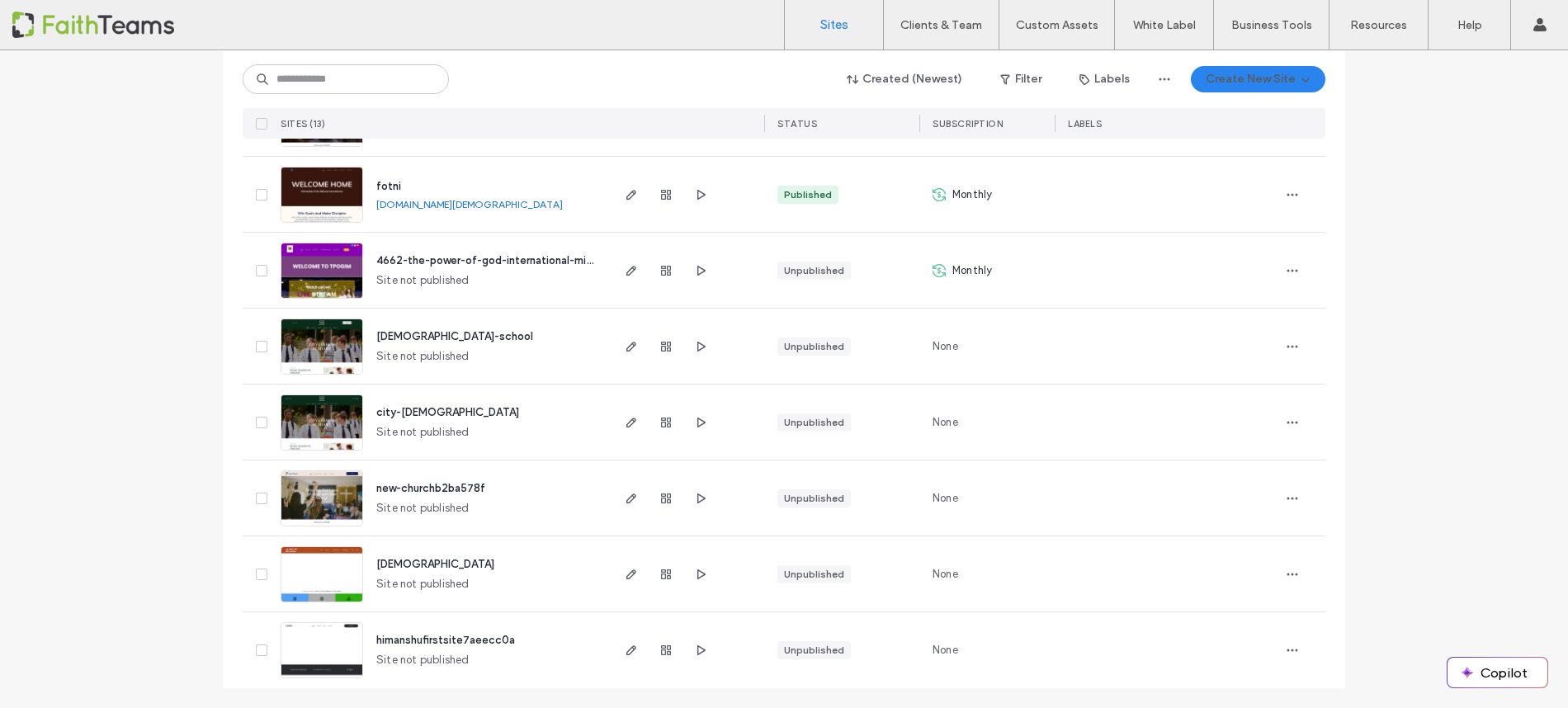
click at [393, 485] on span "new-churchb2ba578f" at bounding box center [431, 488] width 109 height 12
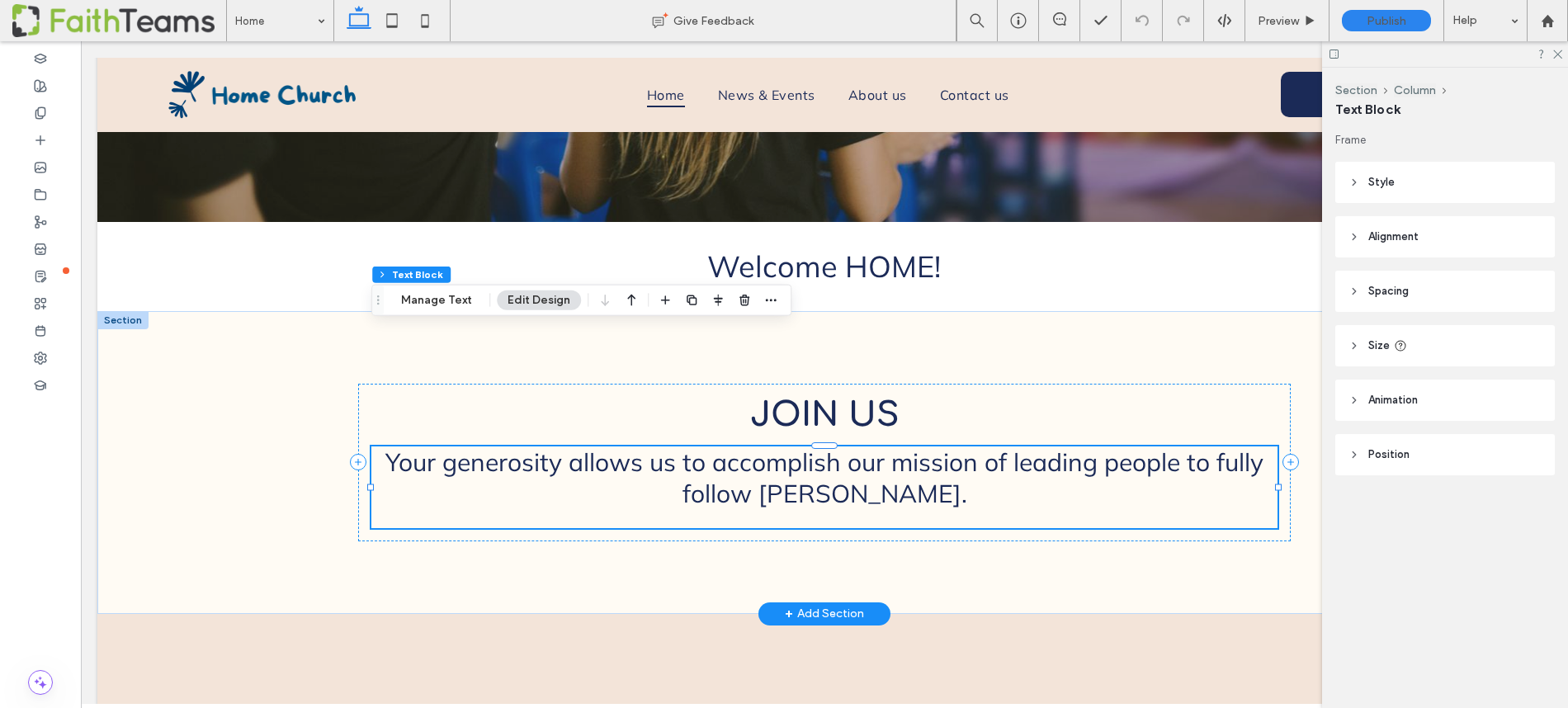
click at [605, 446] on span "Your generosity allows us to accomplish our mission of leading people to fully …" at bounding box center [824, 477] width 878 height 63
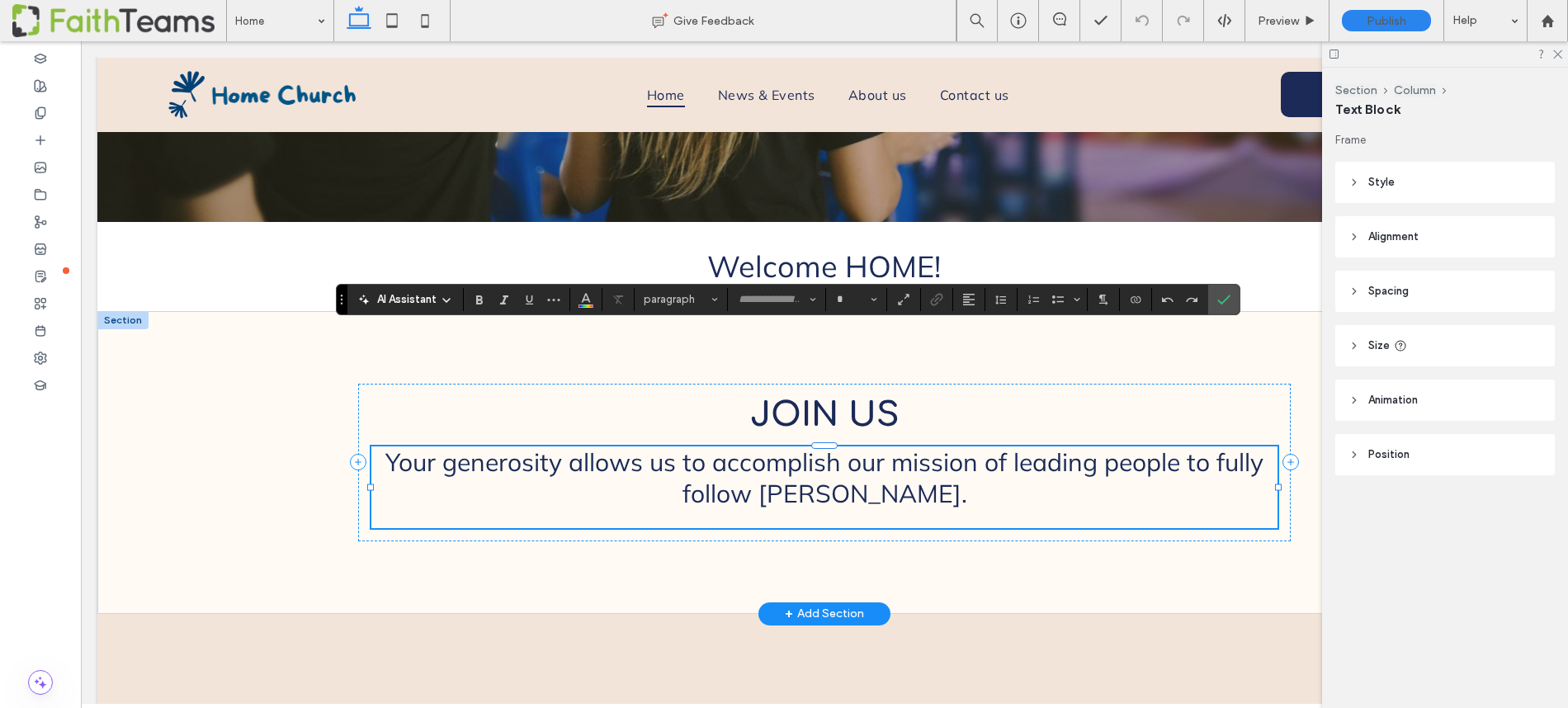
type input "******"
type input "**"
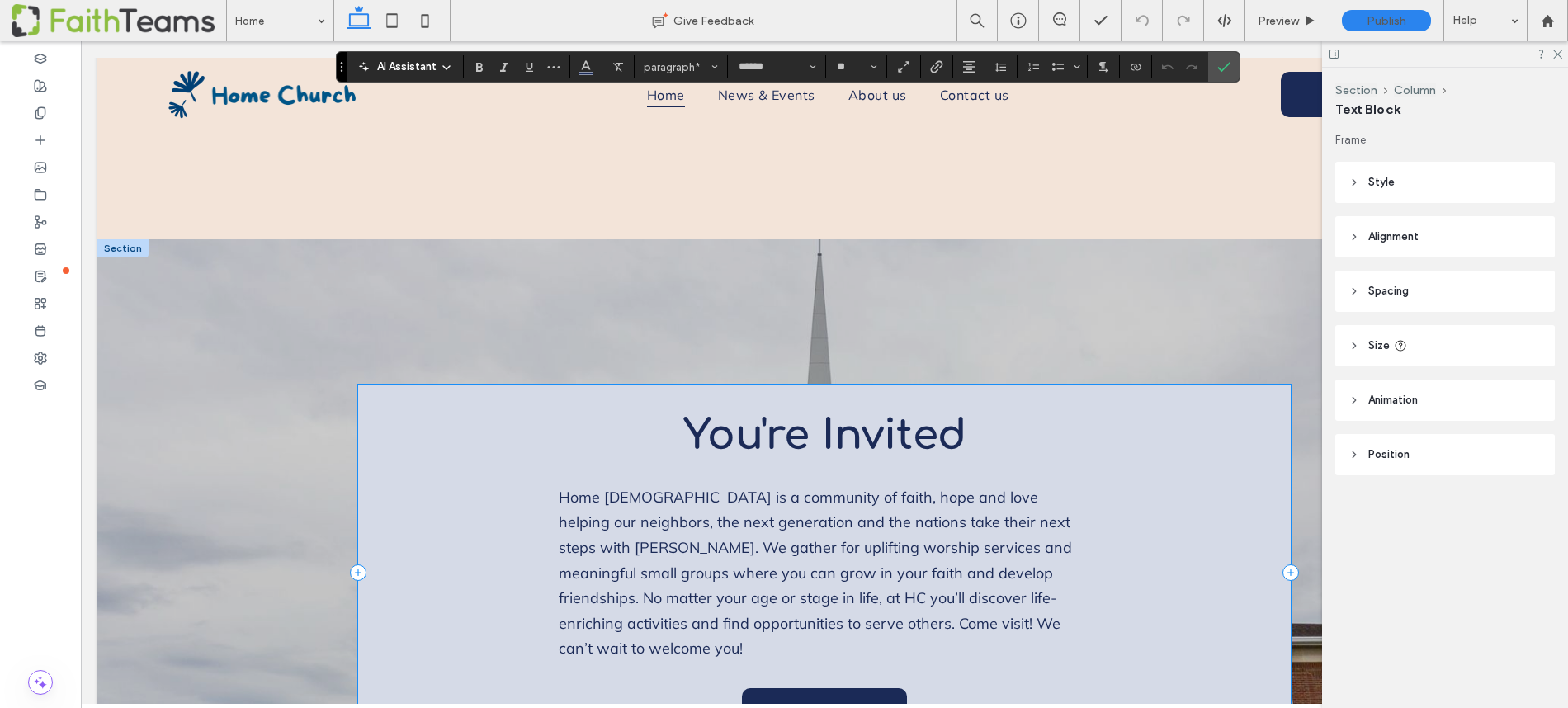
scroll to position [2664, 0]
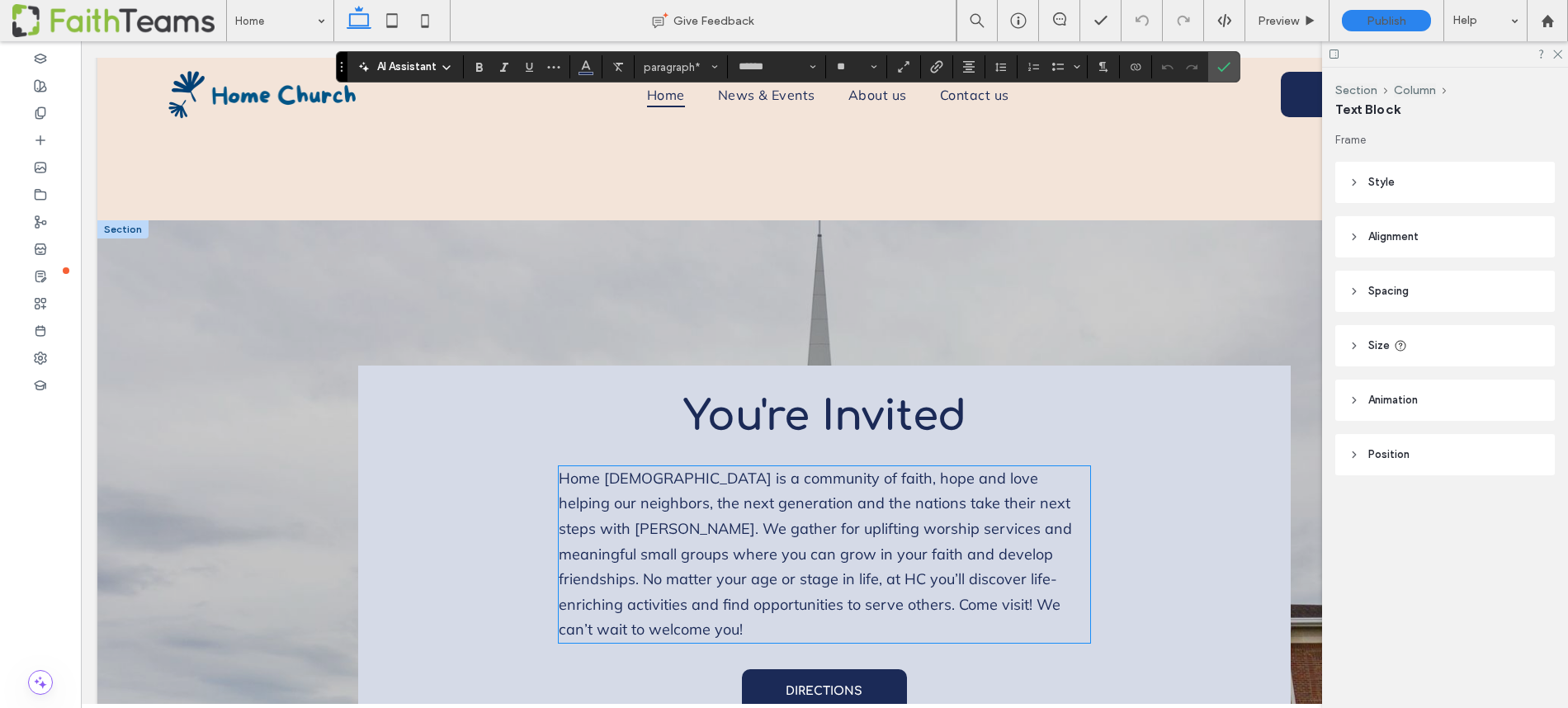
click at [714, 466] on p "Home [DEMOGRAPHIC_DATA] is a community of faith, hope and love helping our neig…" at bounding box center [824, 553] width 532 height 176
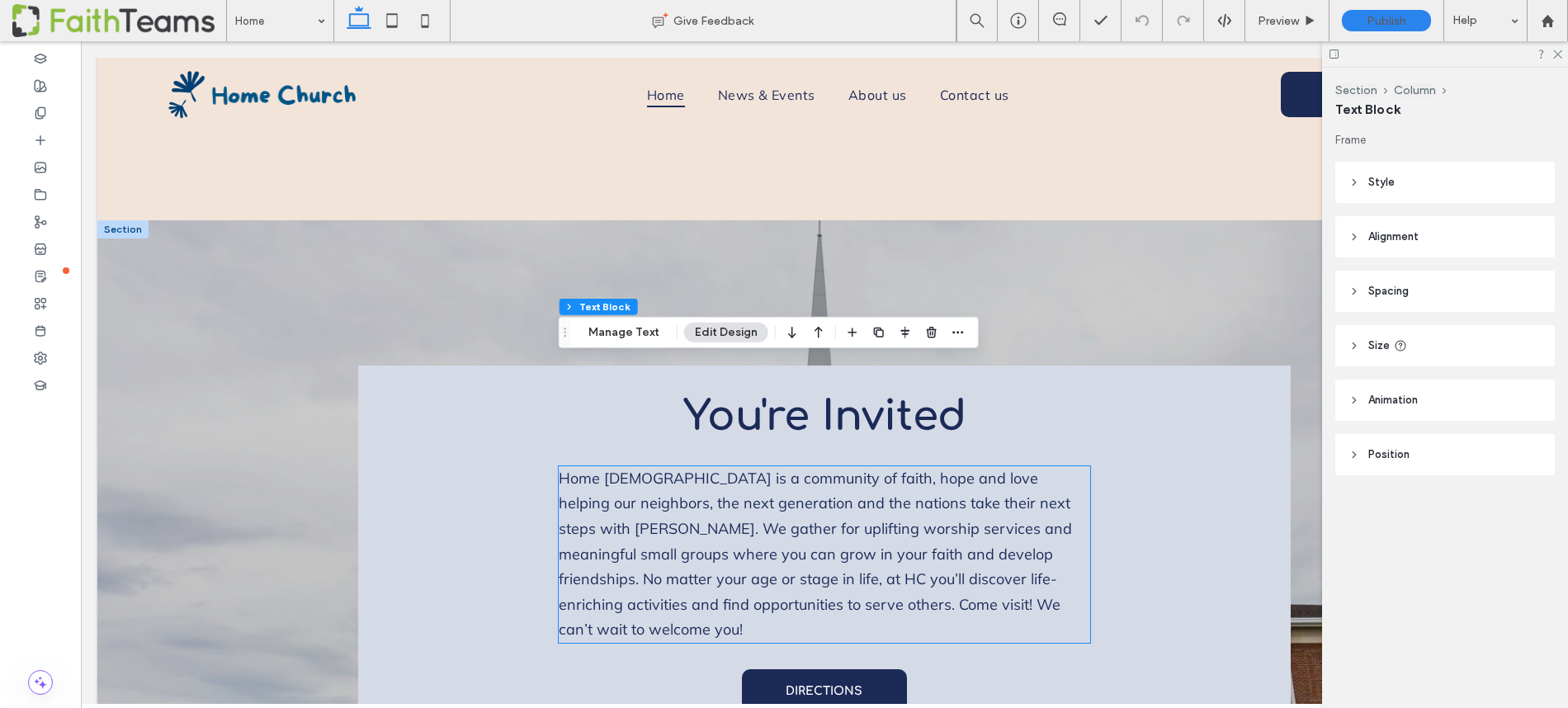
click at [714, 466] on div "Home [DEMOGRAPHIC_DATA] is a community of faith, hope and love helping our neig…" at bounding box center [824, 553] width 532 height 176
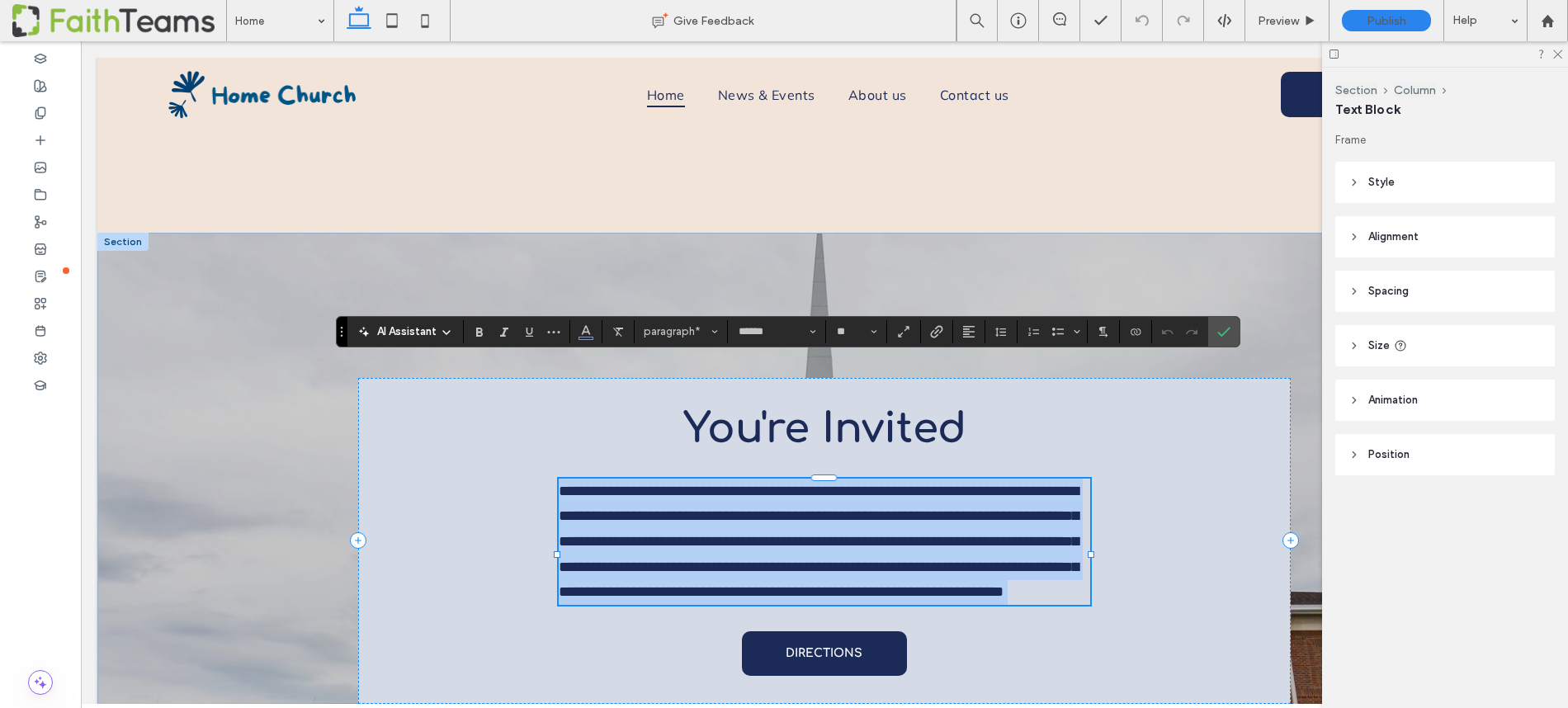
click at [714, 479] on p "**********" at bounding box center [824, 541] width 532 height 126
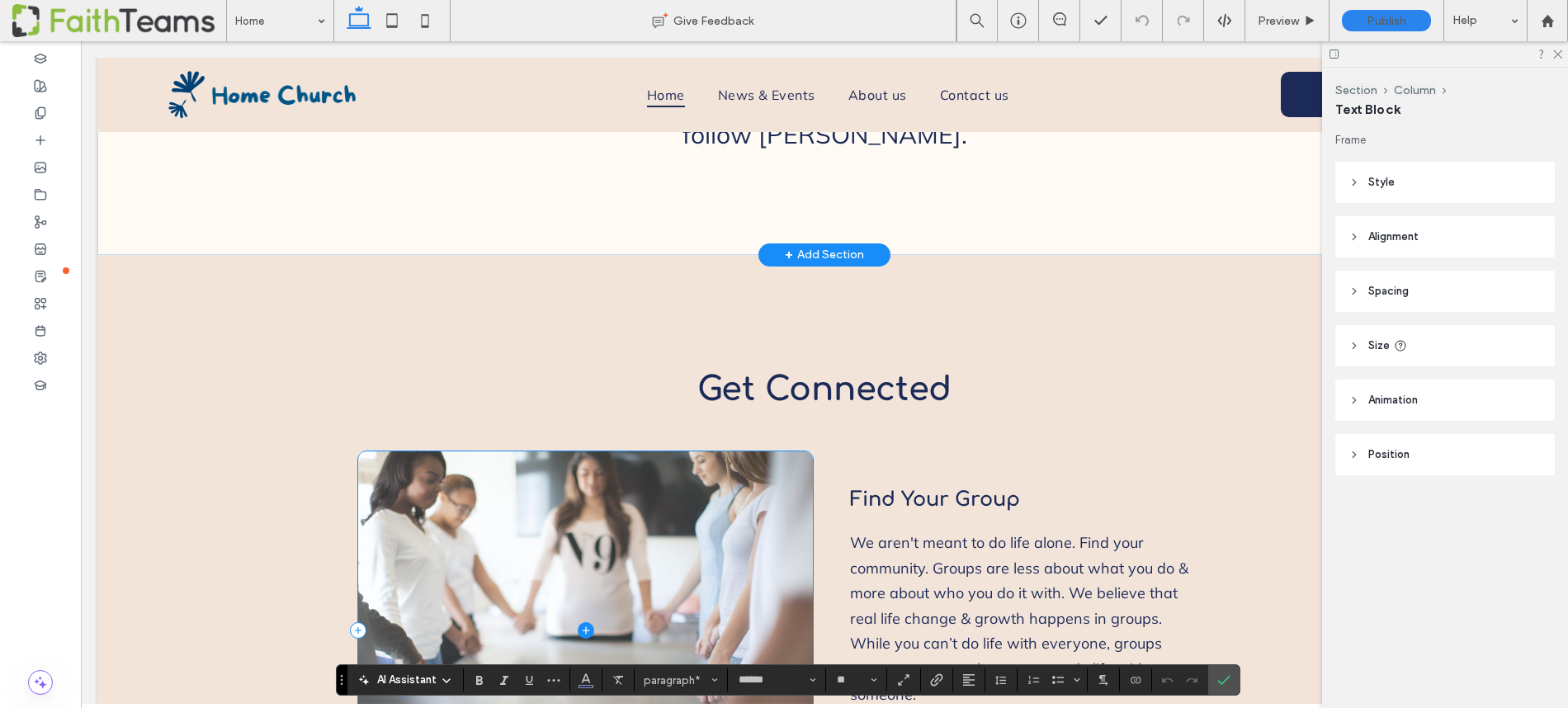
scroll to position [1095, 0]
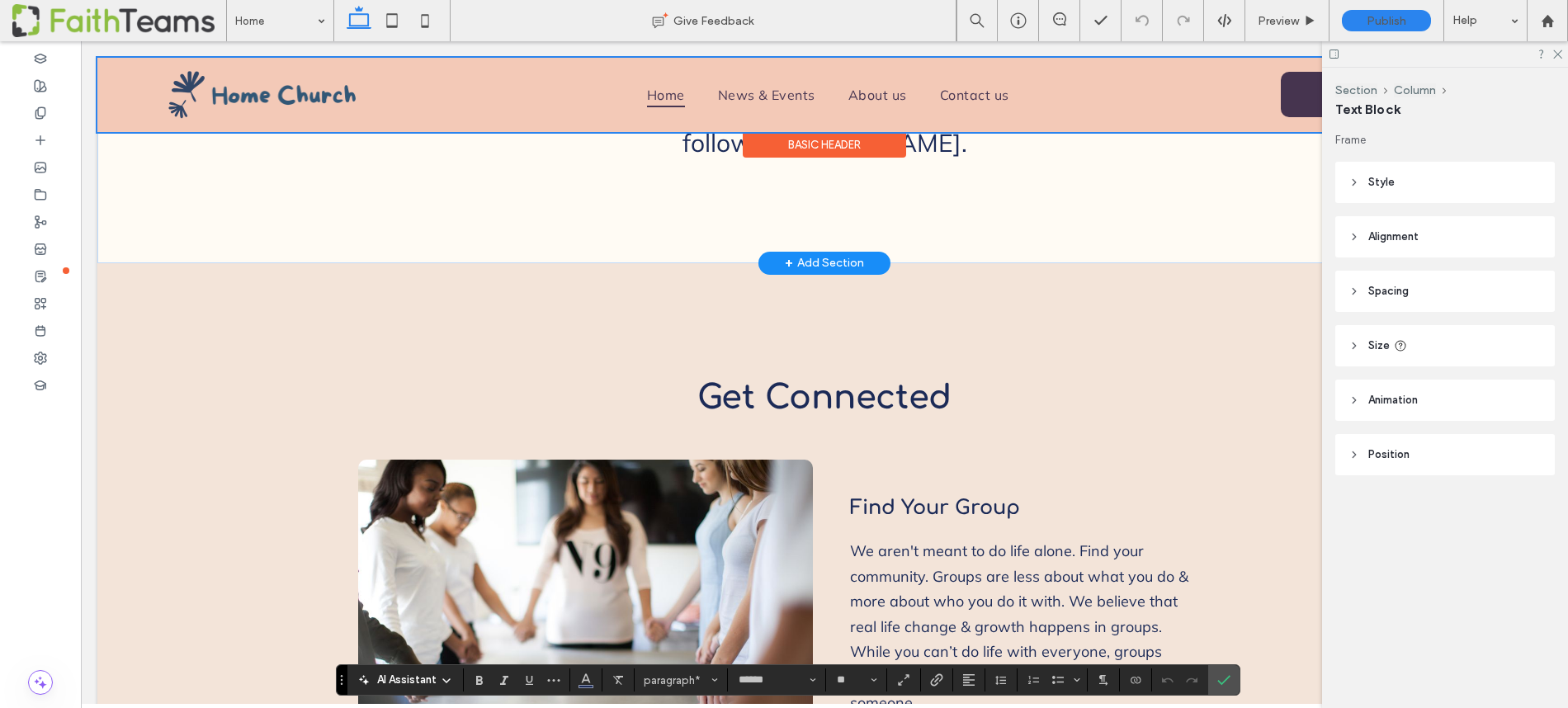
click at [866, 94] on div at bounding box center [824, 95] width 1455 height 74
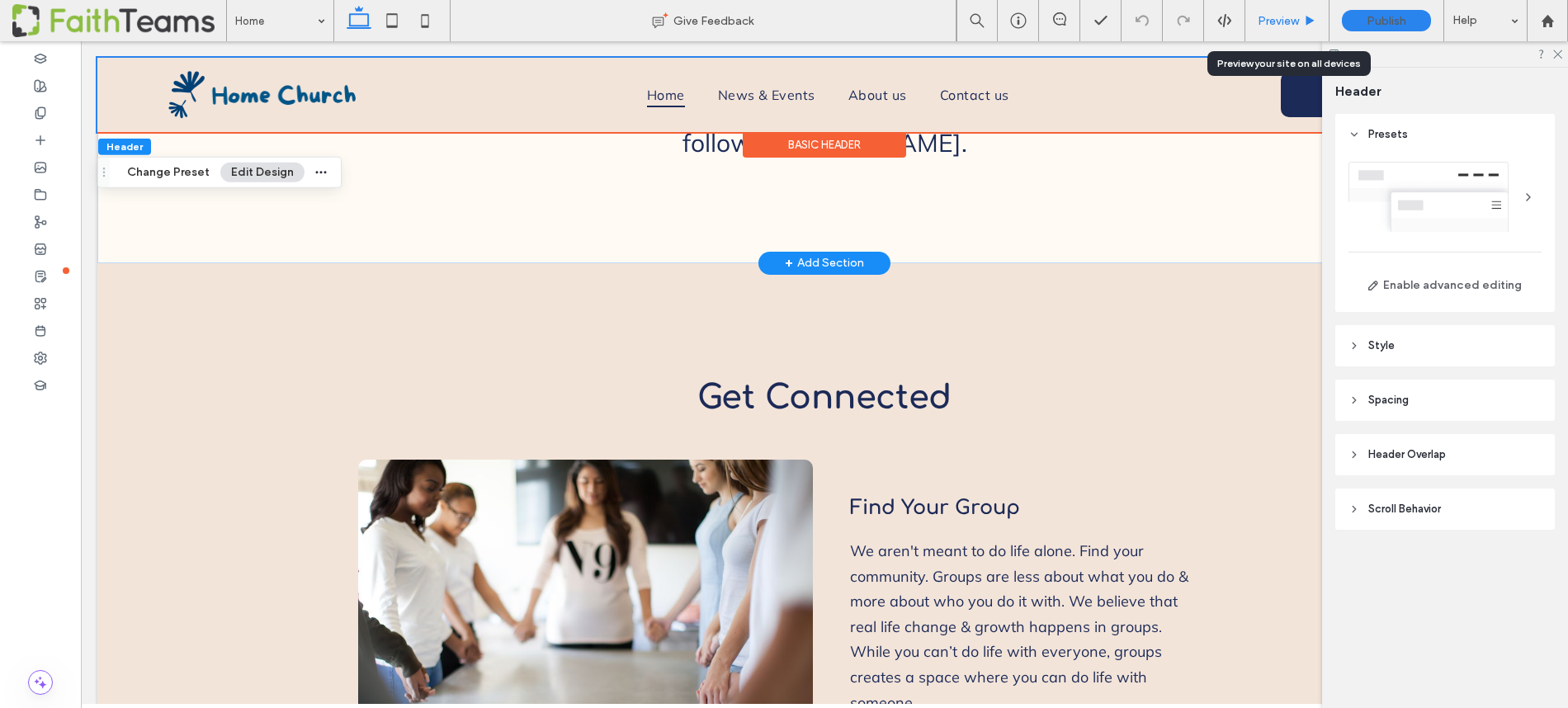
click at [1259, 15] on span "Preview" at bounding box center [1278, 21] width 41 height 14
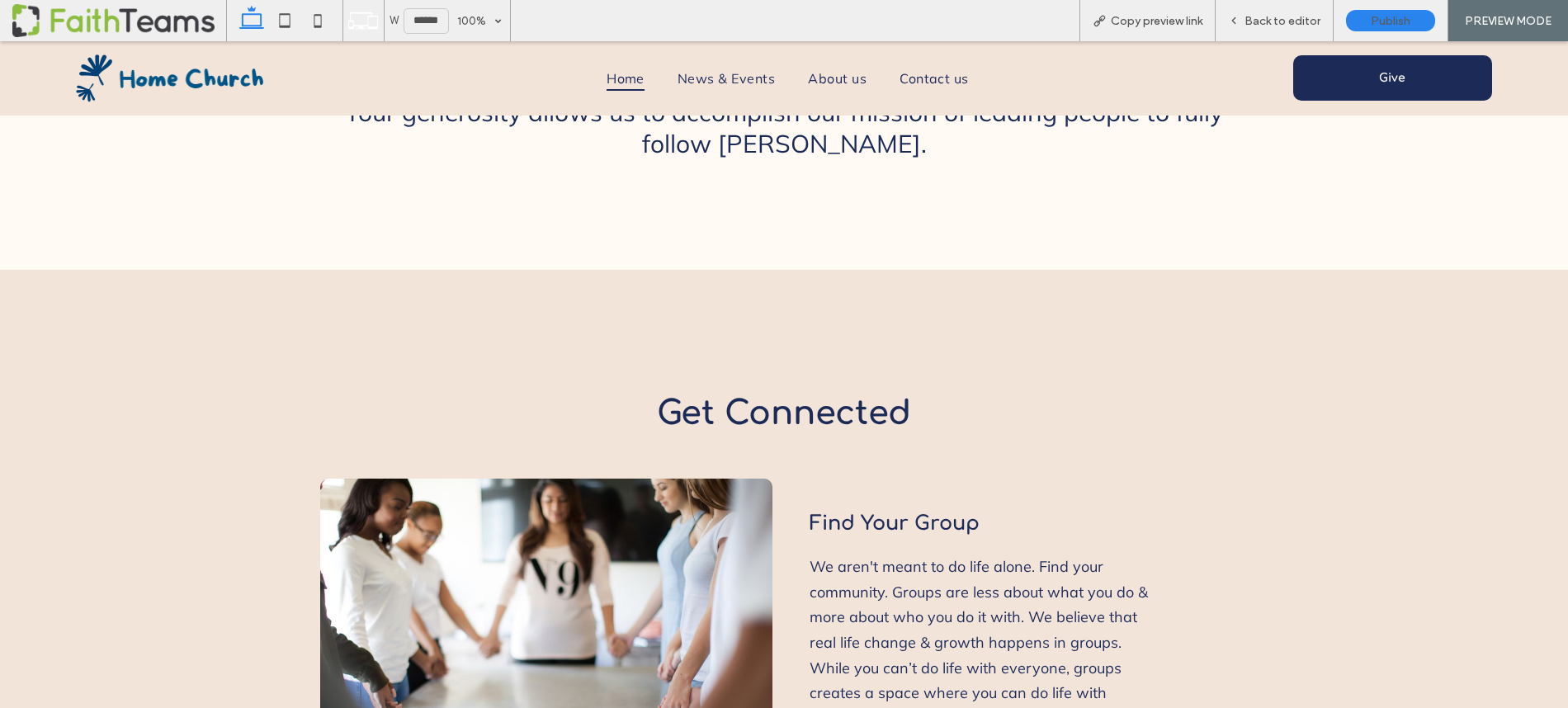
scroll to position [1120, 0]
click at [808, 77] on span "About us" at bounding box center [837, 78] width 58 height 25
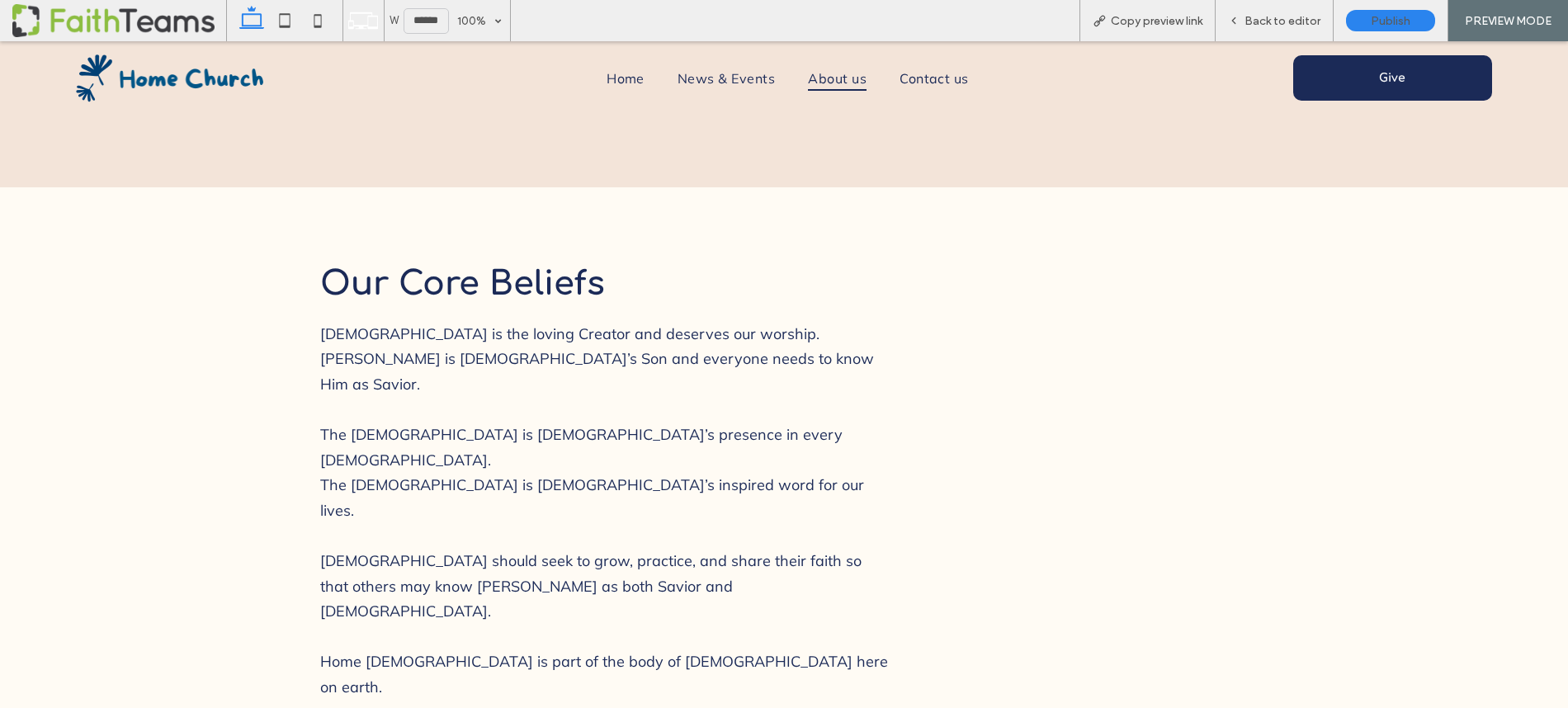
scroll to position [1291, 0]
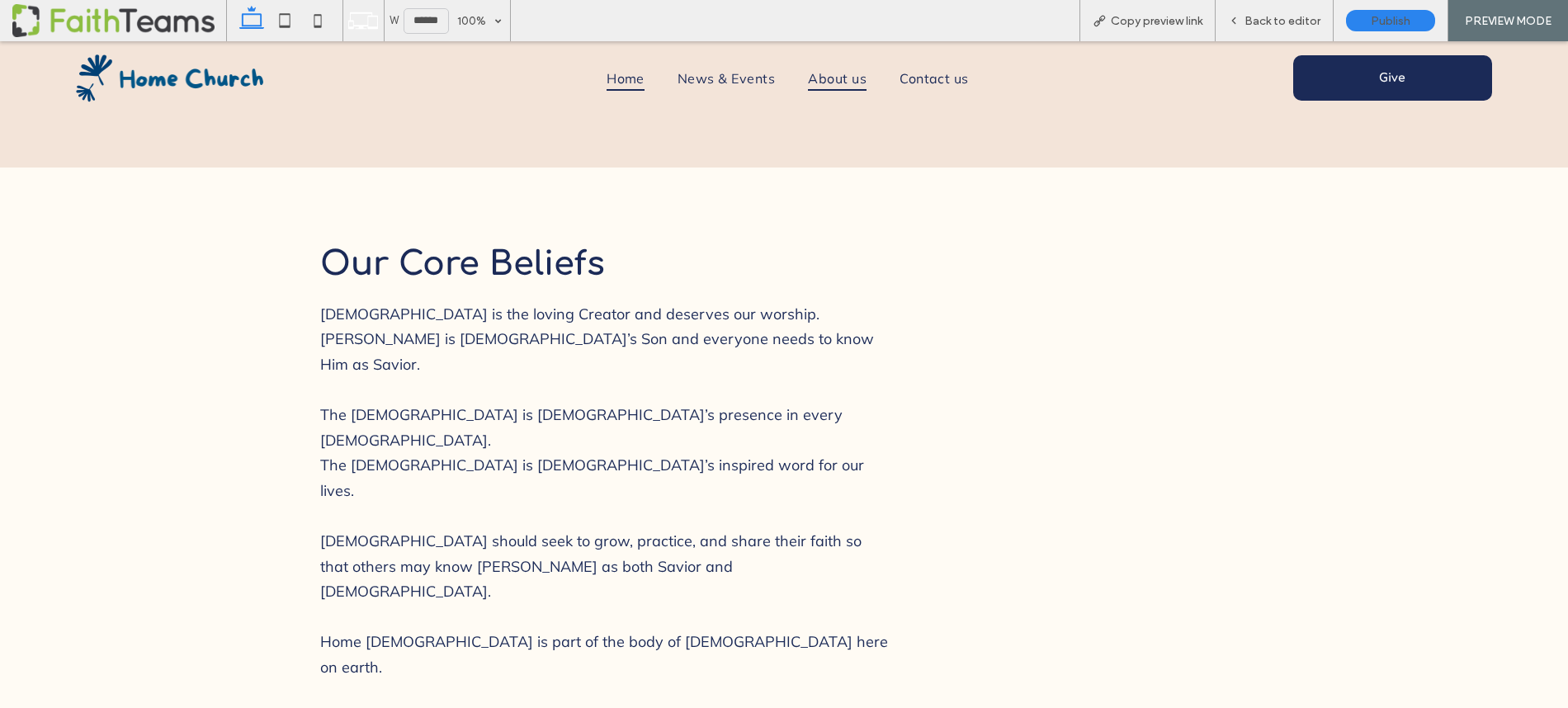
click at [638, 78] on span "Home" at bounding box center [626, 78] width 38 height 25
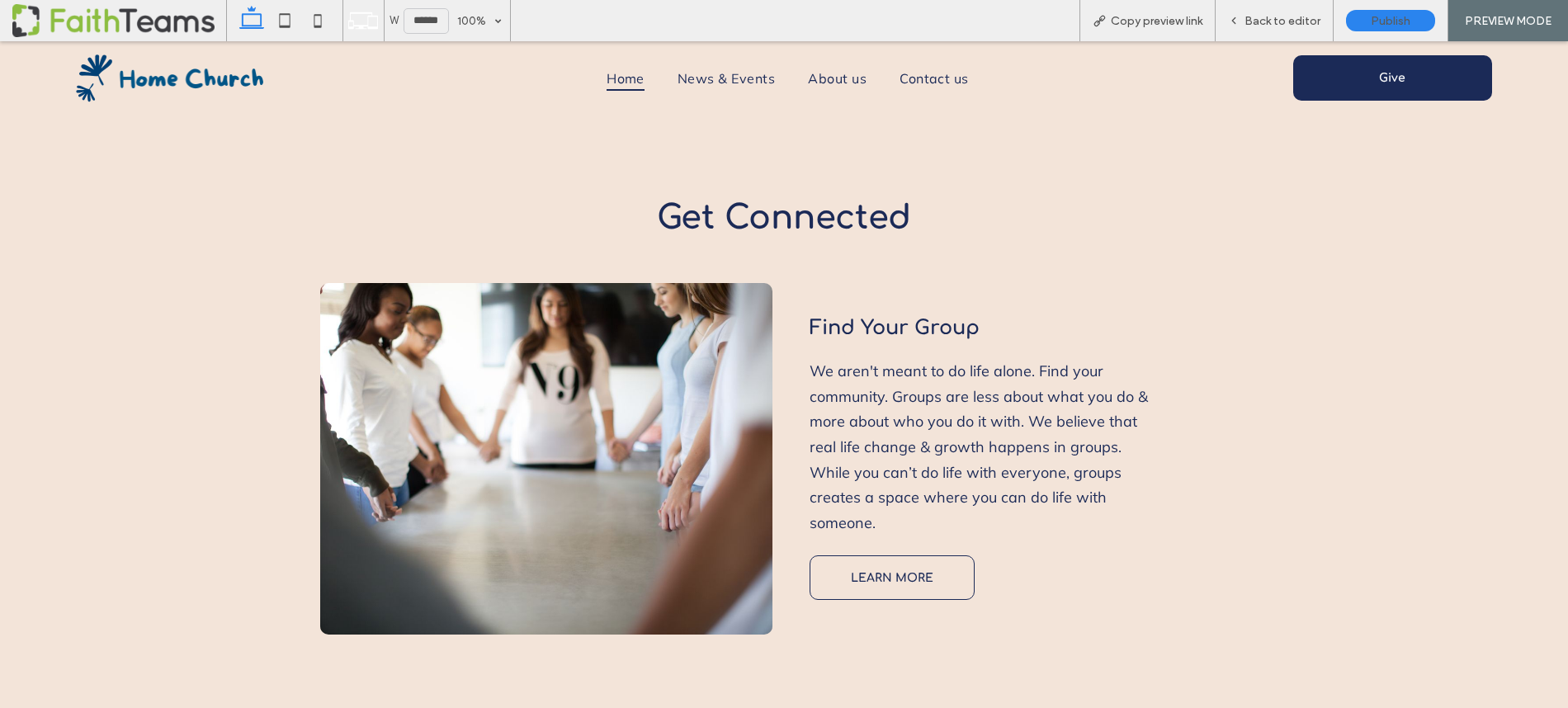
scroll to position [1314, 0]
click at [898, 362] on span "We aren't meant to do life alone. Find your community. Groups are less about wh…" at bounding box center [979, 447] width 339 height 171
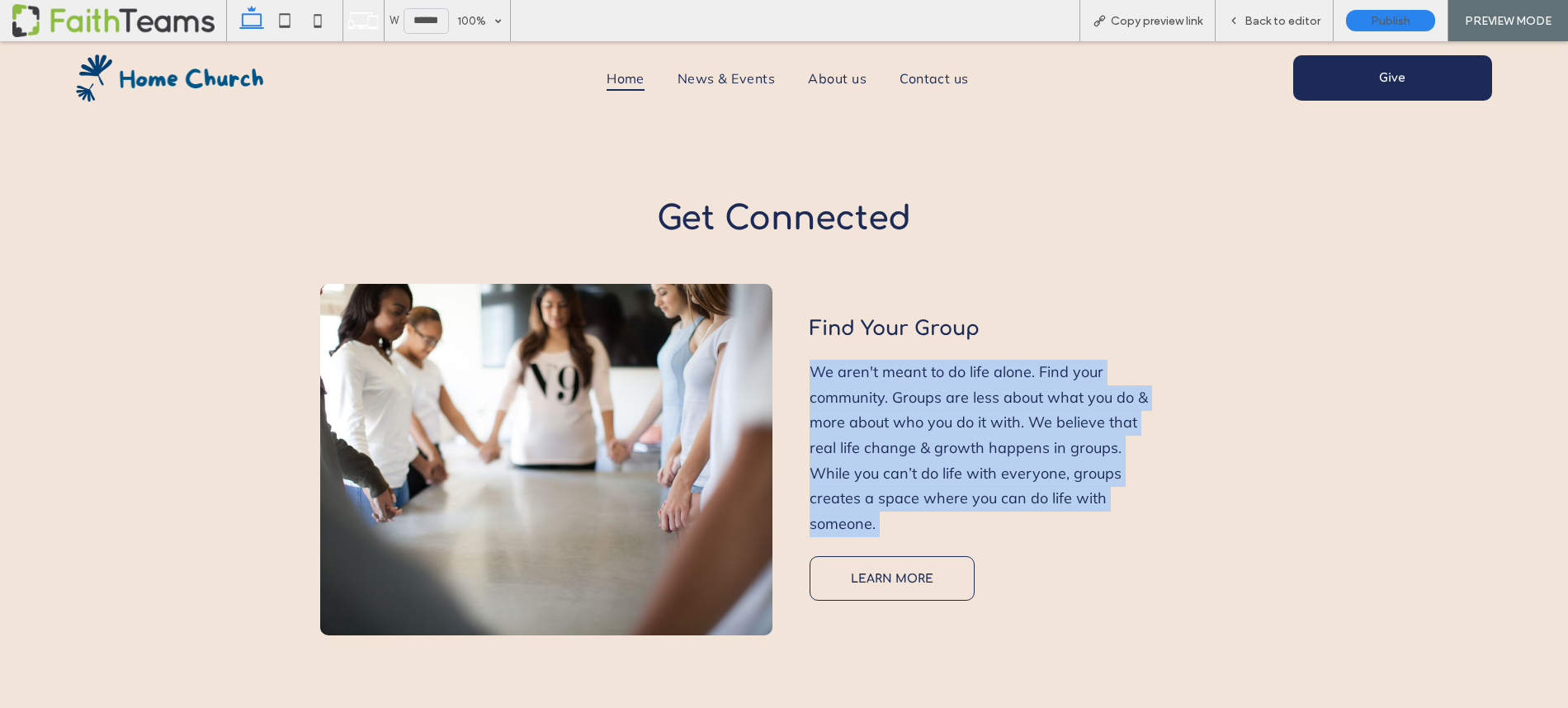
click at [898, 362] on span "We aren't meant to do life alone. Find your community. Groups are less about wh…" at bounding box center [979, 447] width 339 height 171
copy div "We aren't meant to do life alone. Find your community. Groups are less about wh…"
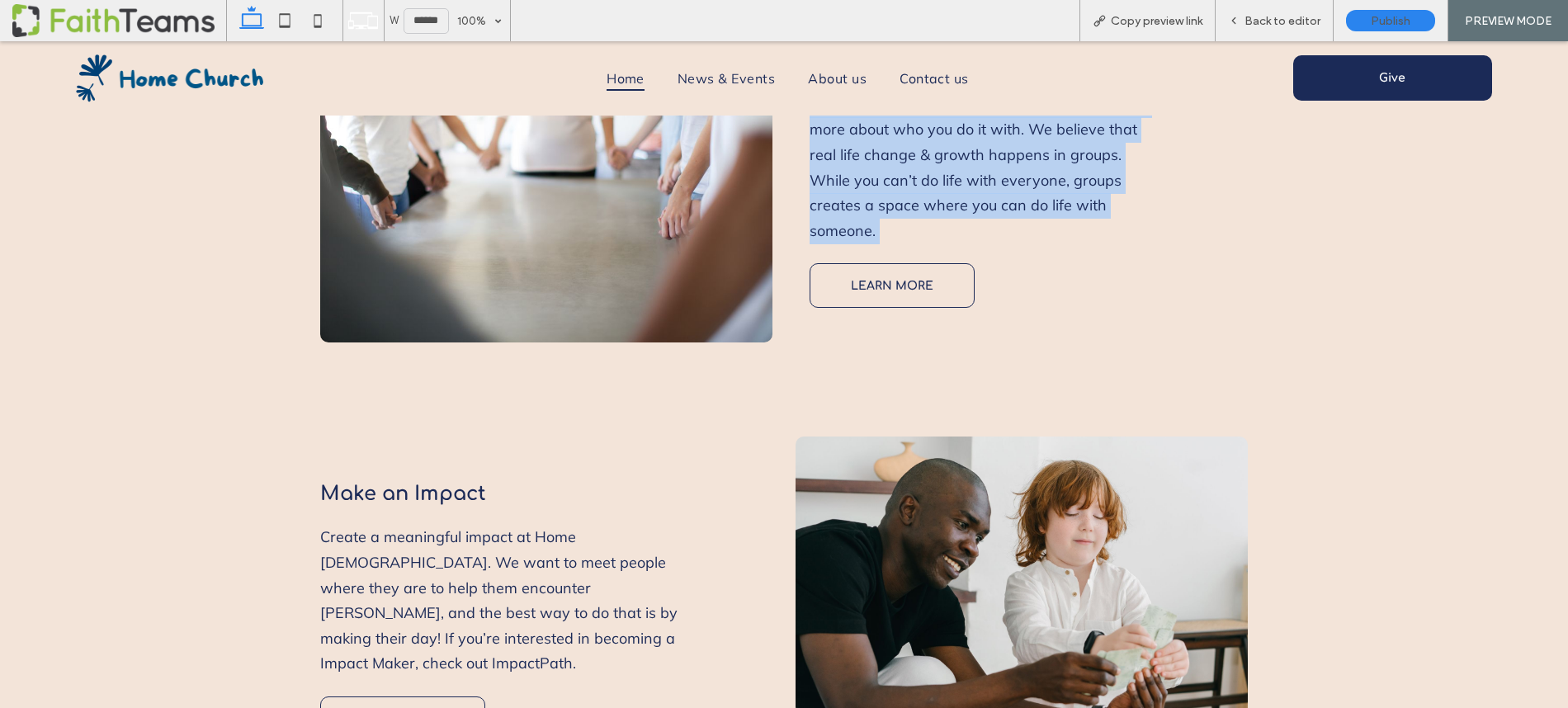
scroll to position [1617, 0]
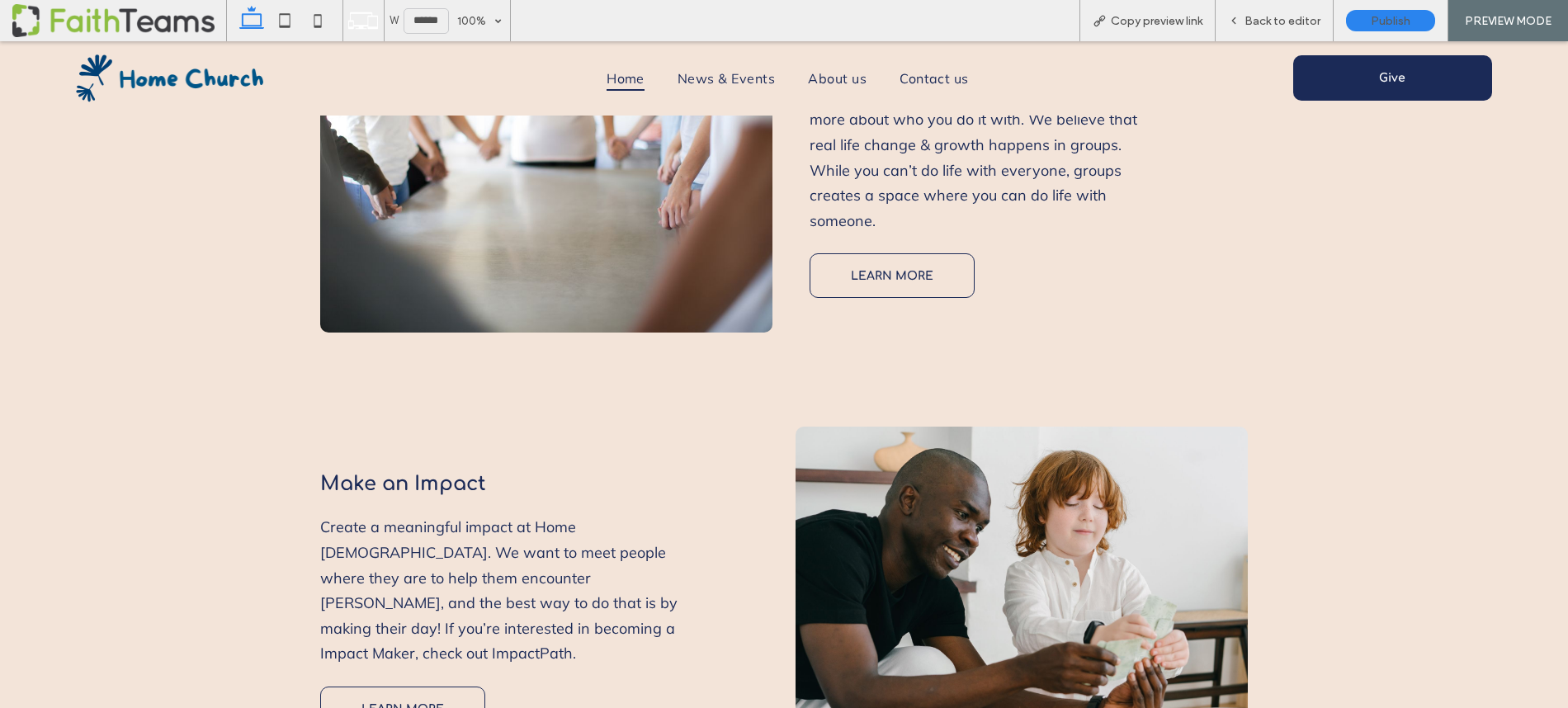
click at [375, 473] on span "Make an Impact" at bounding box center [402, 484] width 166 height 22
copy div "Make an Impact"
click at [553, 517] on span "Create a meaningful impact at Home [DEMOGRAPHIC_DATA]. We want to meet people w…" at bounding box center [499, 589] width 358 height 145
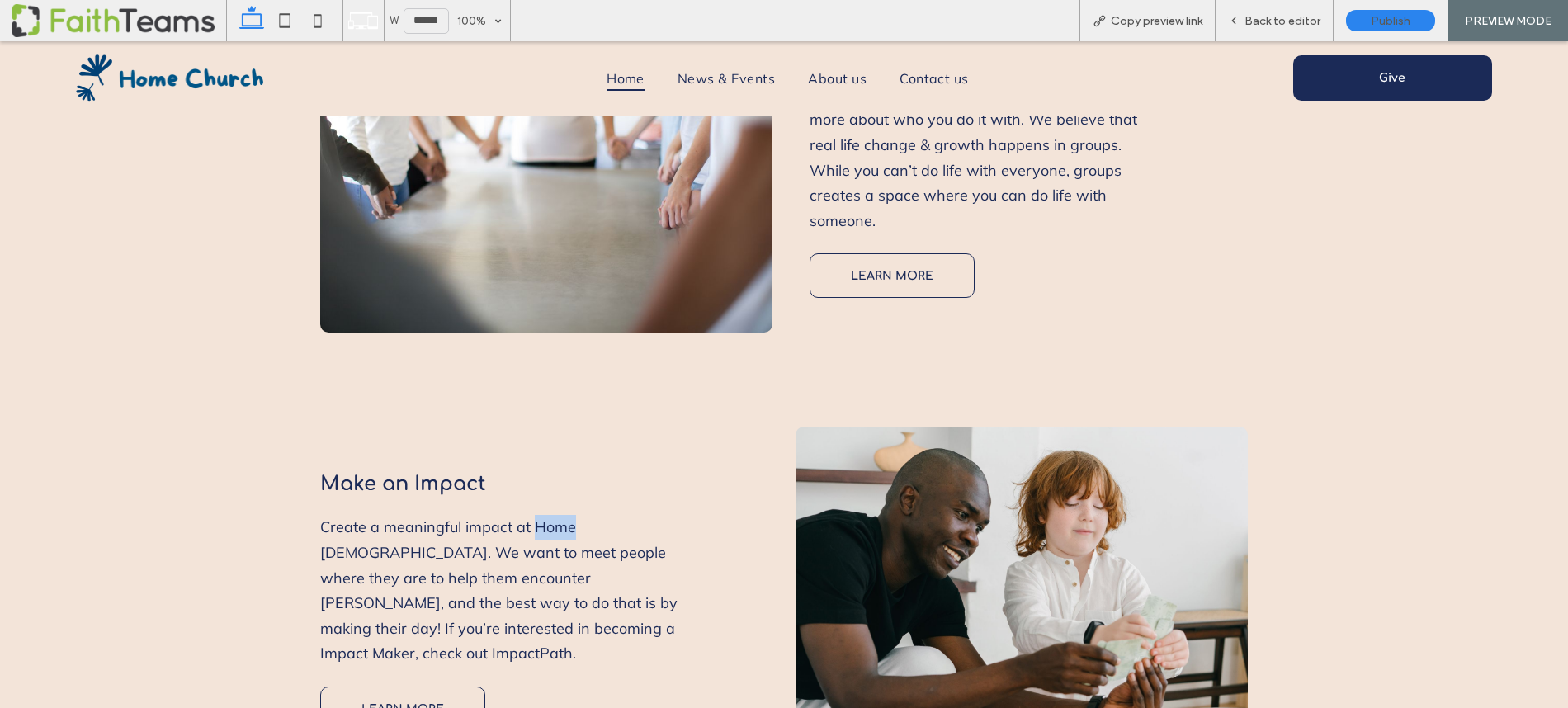
click at [553, 517] on span "Create a meaningful impact at Home [DEMOGRAPHIC_DATA]. We want to meet people w…" at bounding box center [499, 589] width 358 height 145
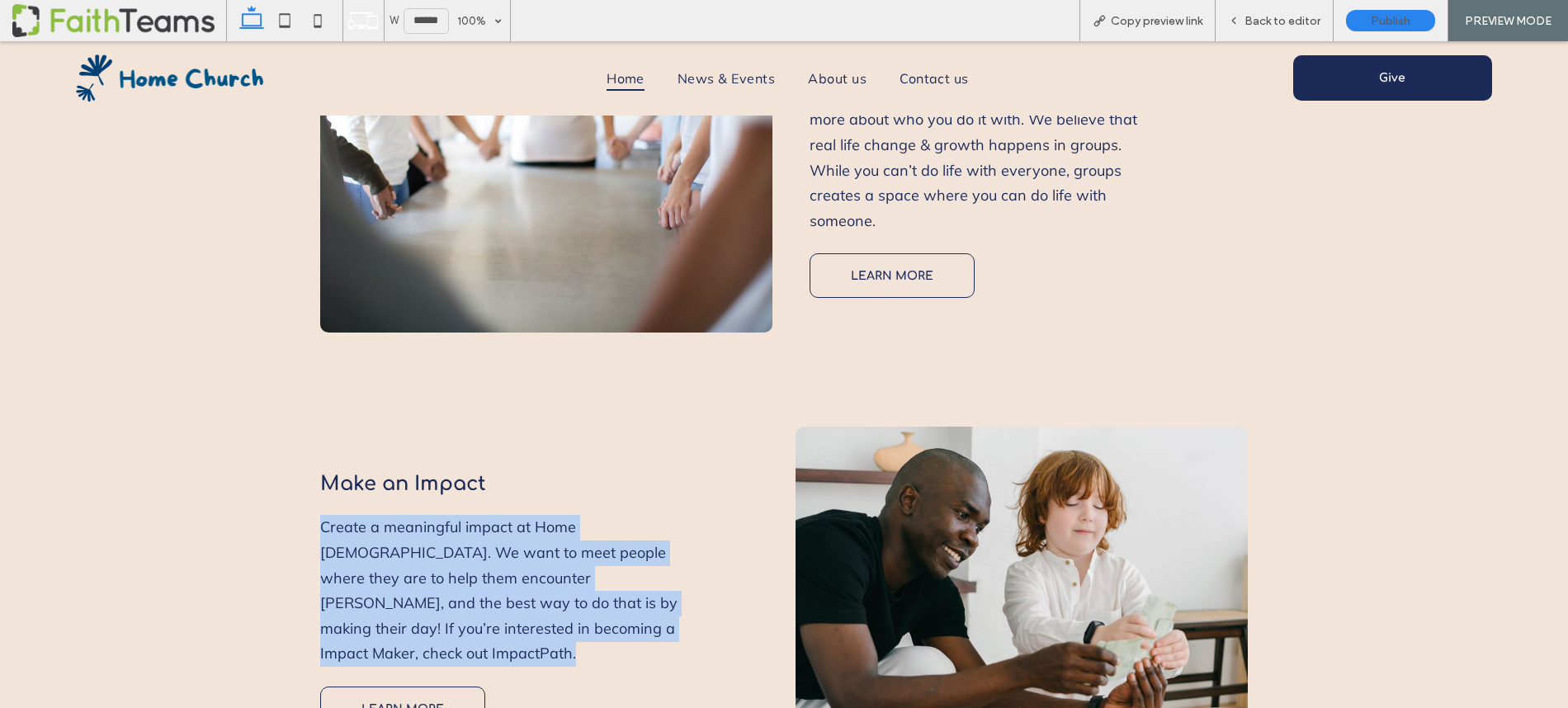
click at [553, 517] on span "Create a meaningful impact at Home [DEMOGRAPHIC_DATA]. We want to meet people w…" at bounding box center [499, 589] width 358 height 145
copy div "Create a meaningful impact at Home [DEMOGRAPHIC_DATA]. We want to meet people w…"
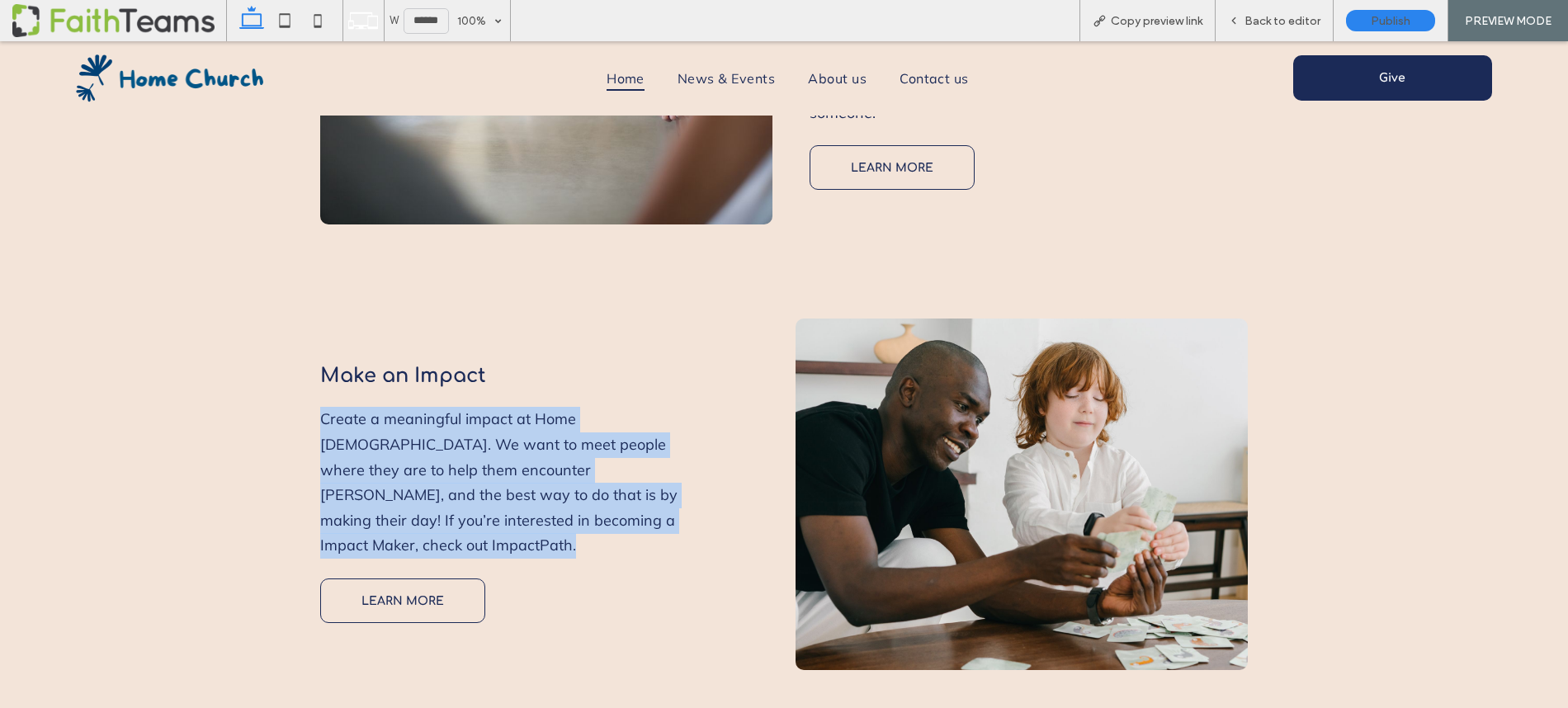
scroll to position [2107, 0]
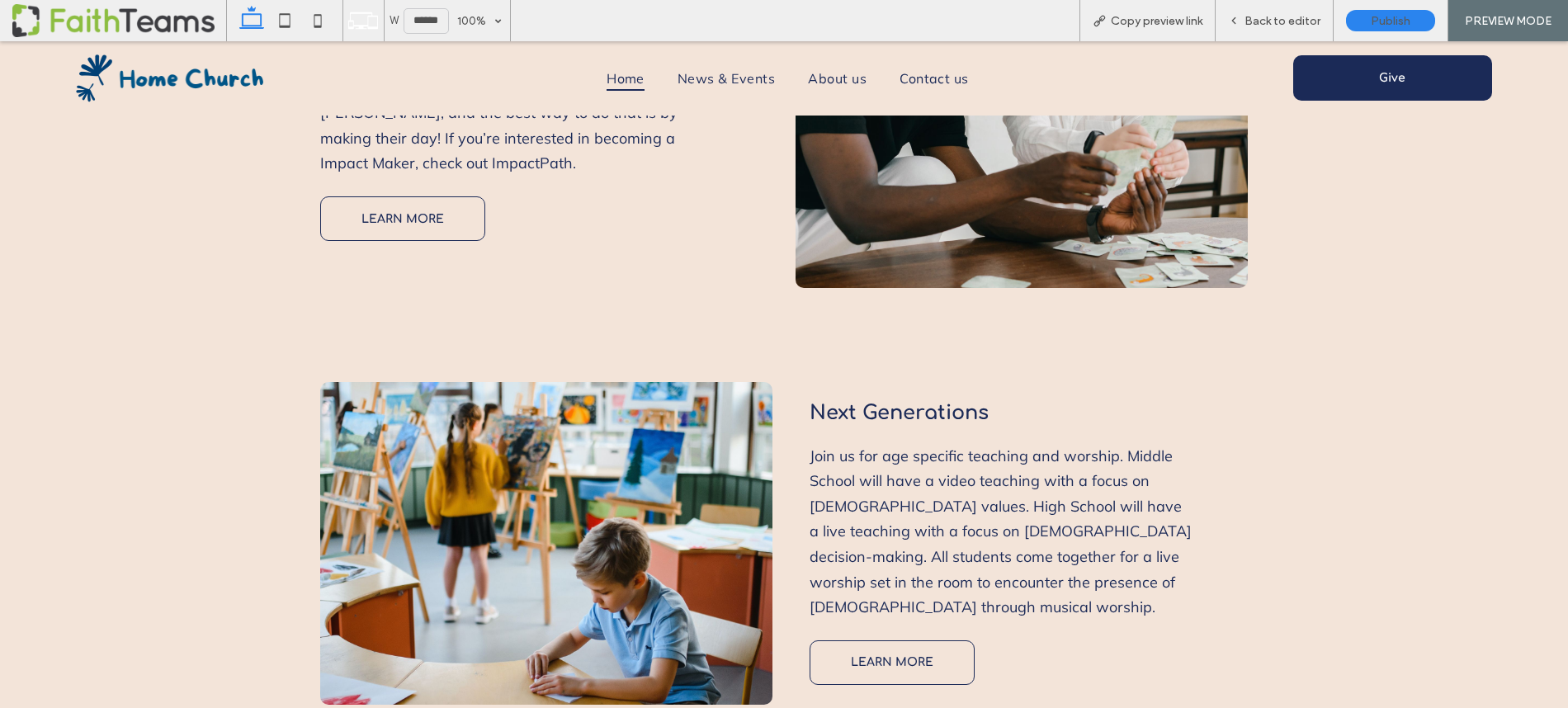
click at [889, 402] on span "Next Generations" at bounding box center [899, 413] width 179 height 22
copy div "Next Generations"
click at [1018, 446] on span "Middle School will have a video teaching with a focus on [DEMOGRAPHIC_DATA] val…" at bounding box center [1001, 531] width 382 height 171
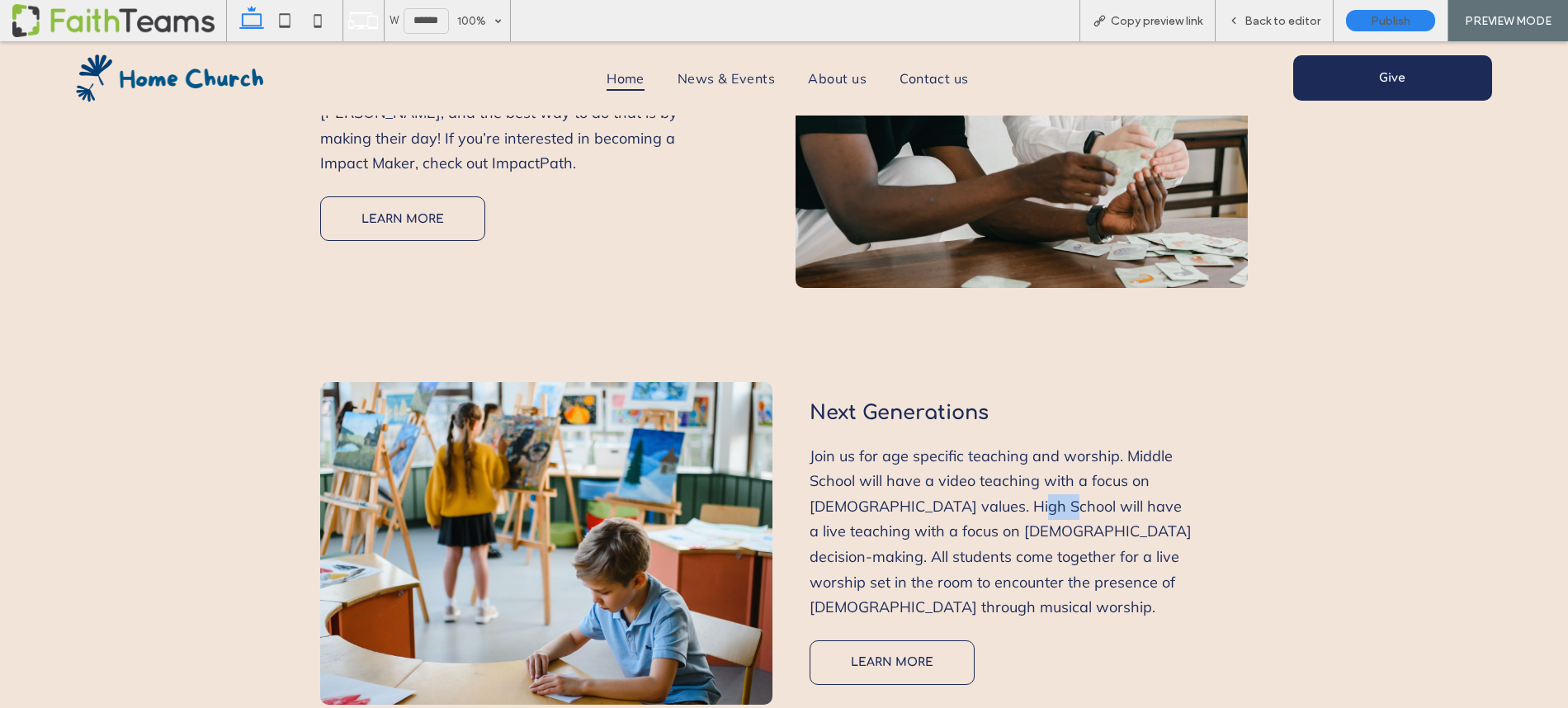
click at [1018, 446] on span "Middle School will have a video teaching with a focus on [DEMOGRAPHIC_DATA] val…" at bounding box center [1001, 531] width 382 height 171
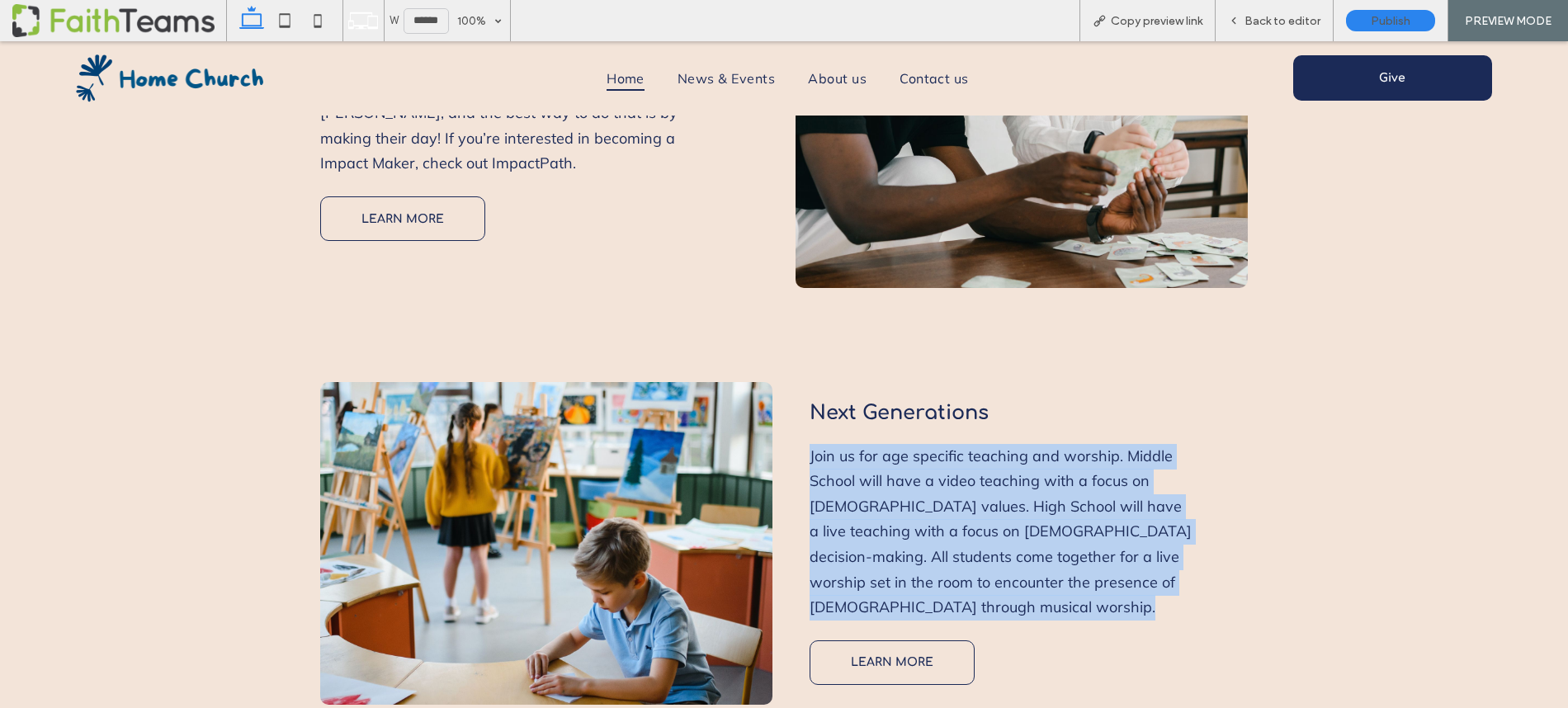
click at [1018, 446] on span "Middle School will have a video teaching with a focus on [DEMOGRAPHIC_DATA] val…" at bounding box center [1001, 531] width 382 height 171
copy div "Join us for age specific teaching and worship. Middle School will have a video …"
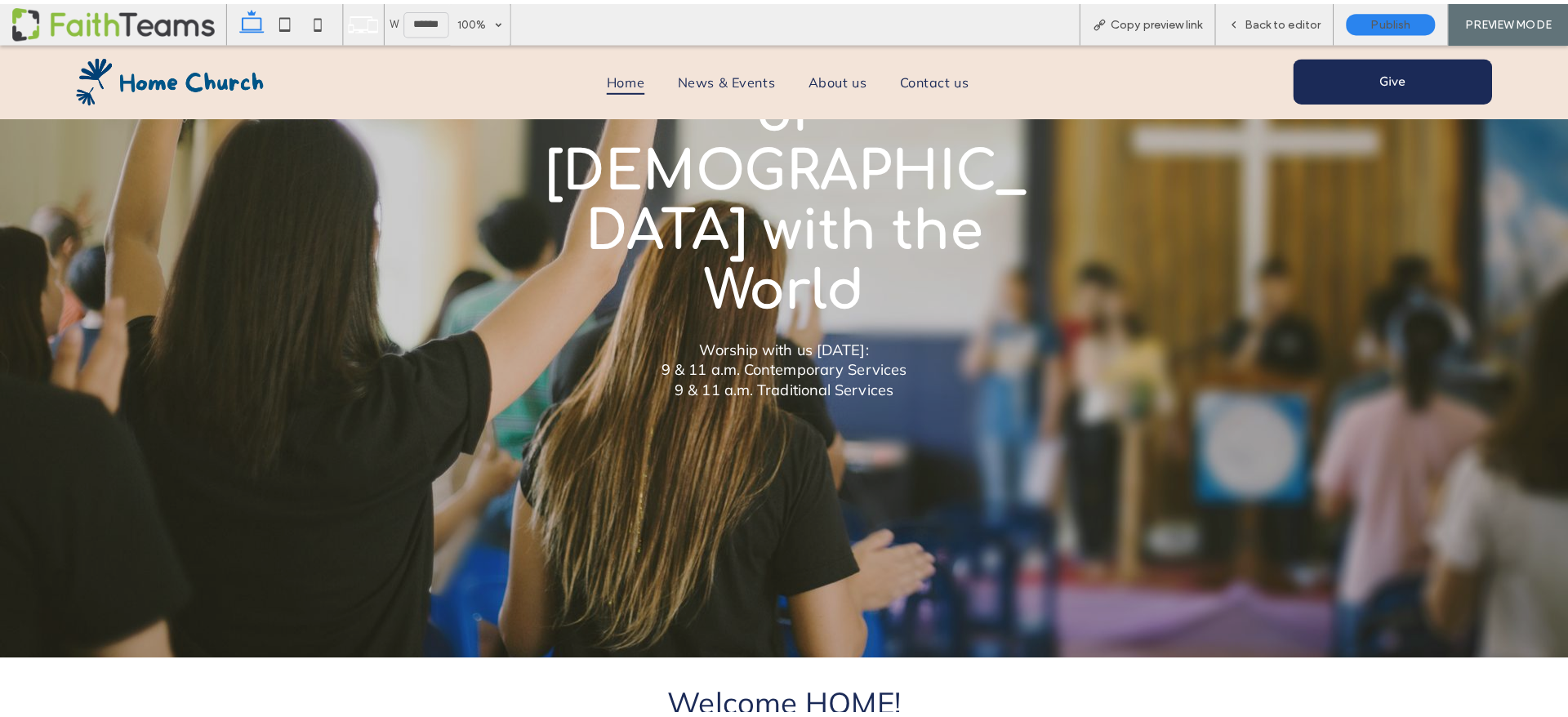
scroll to position [0, 0]
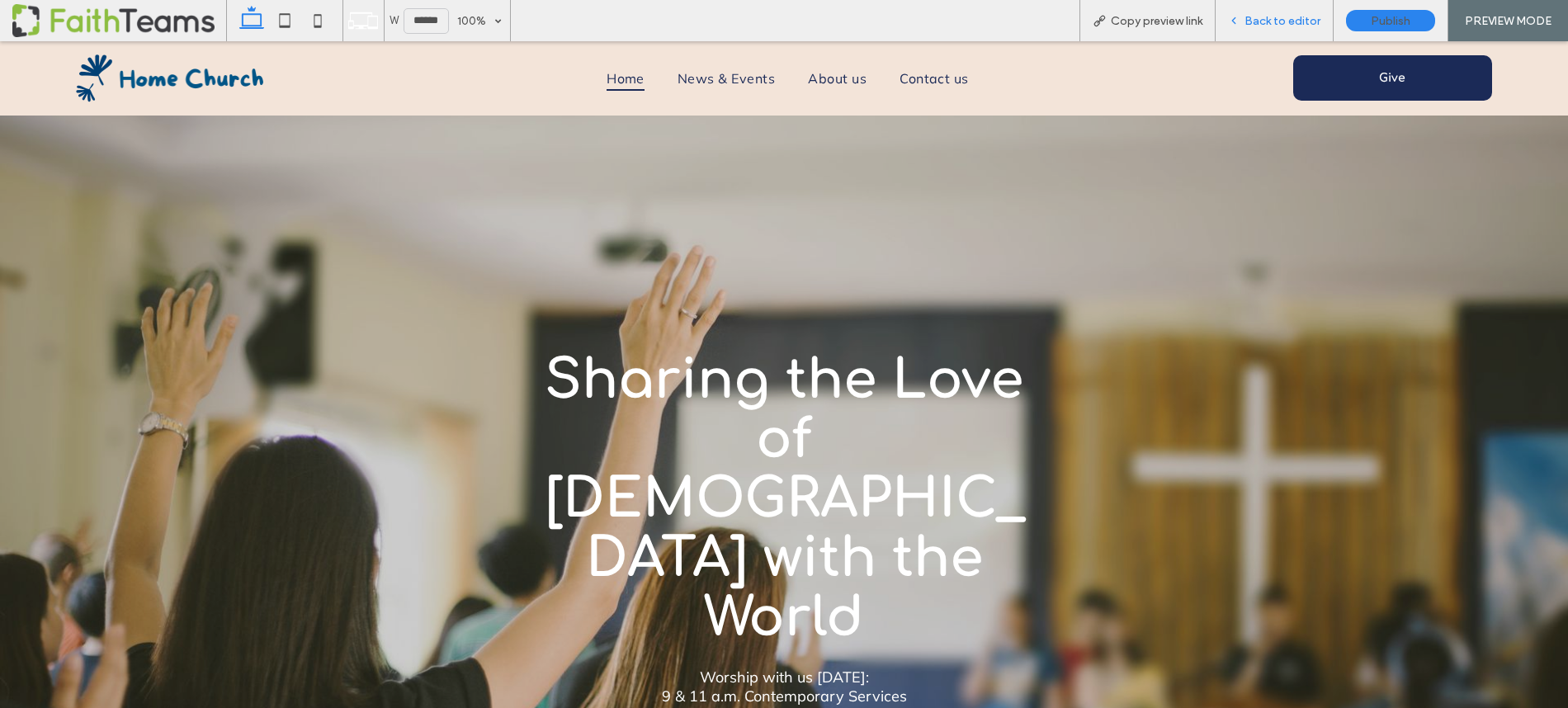
click at [1268, 21] on span "Back to editor" at bounding box center [1283, 21] width 76 height 14
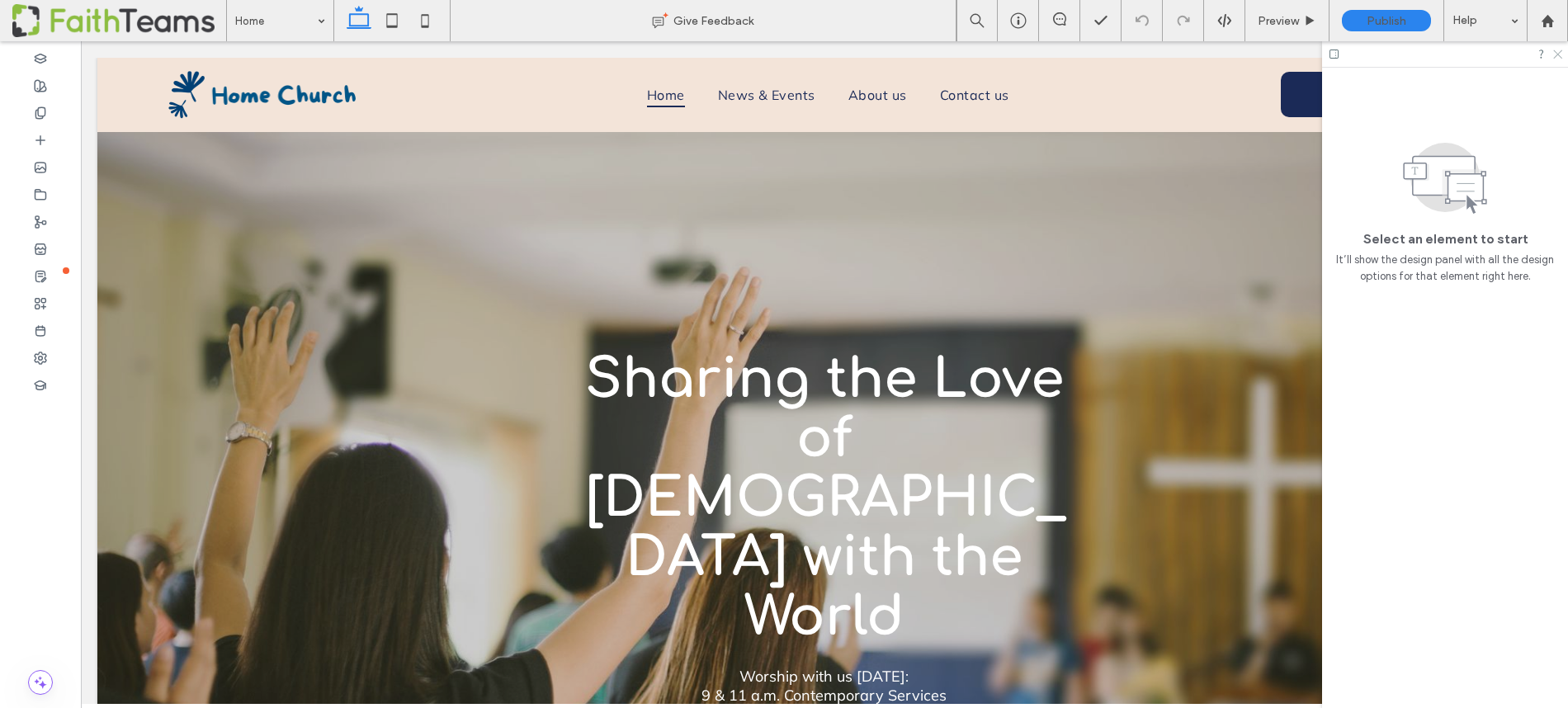
click at [1559, 52] on icon at bounding box center [1557, 53] width 10 height 10
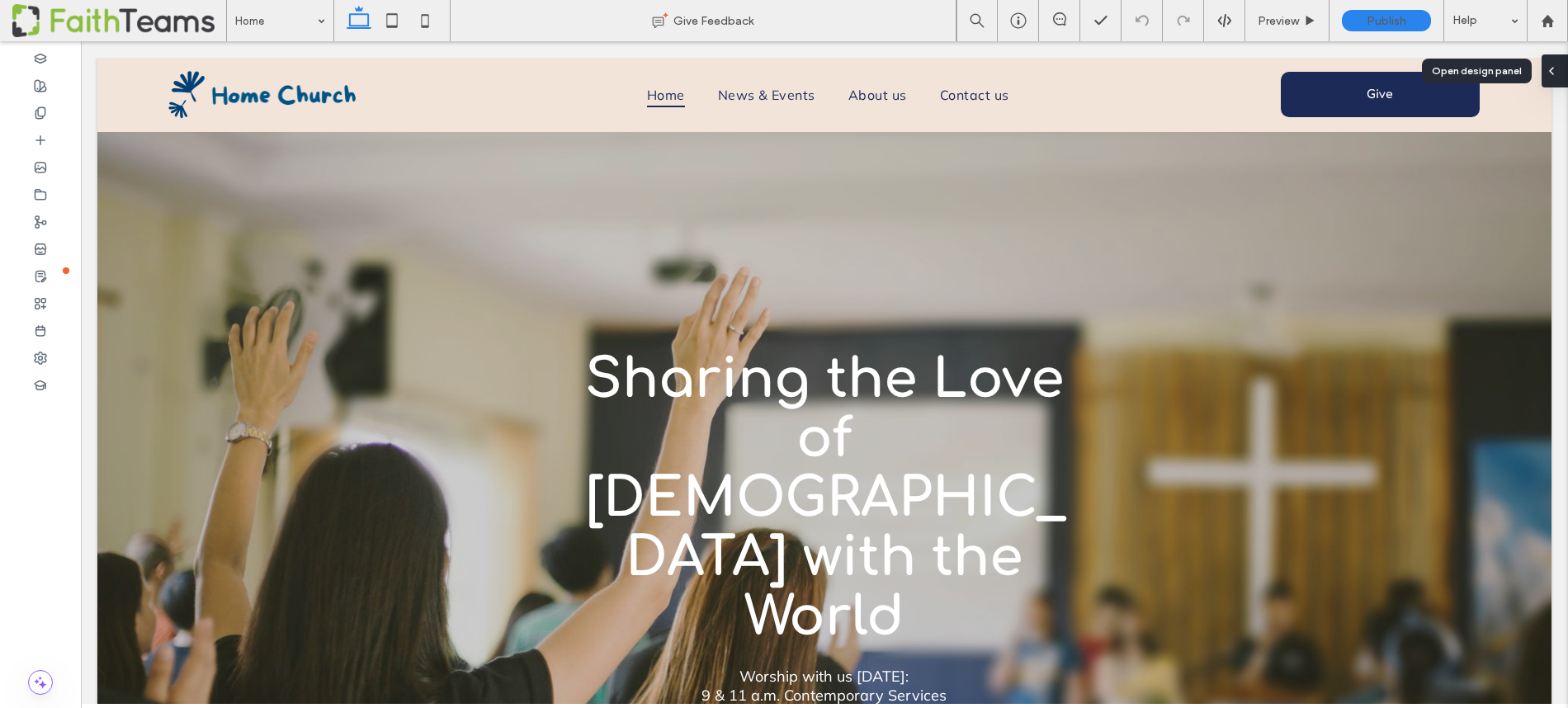
click at [1552, 68] on use at bounding box center [1552, 71] width 3 height 7
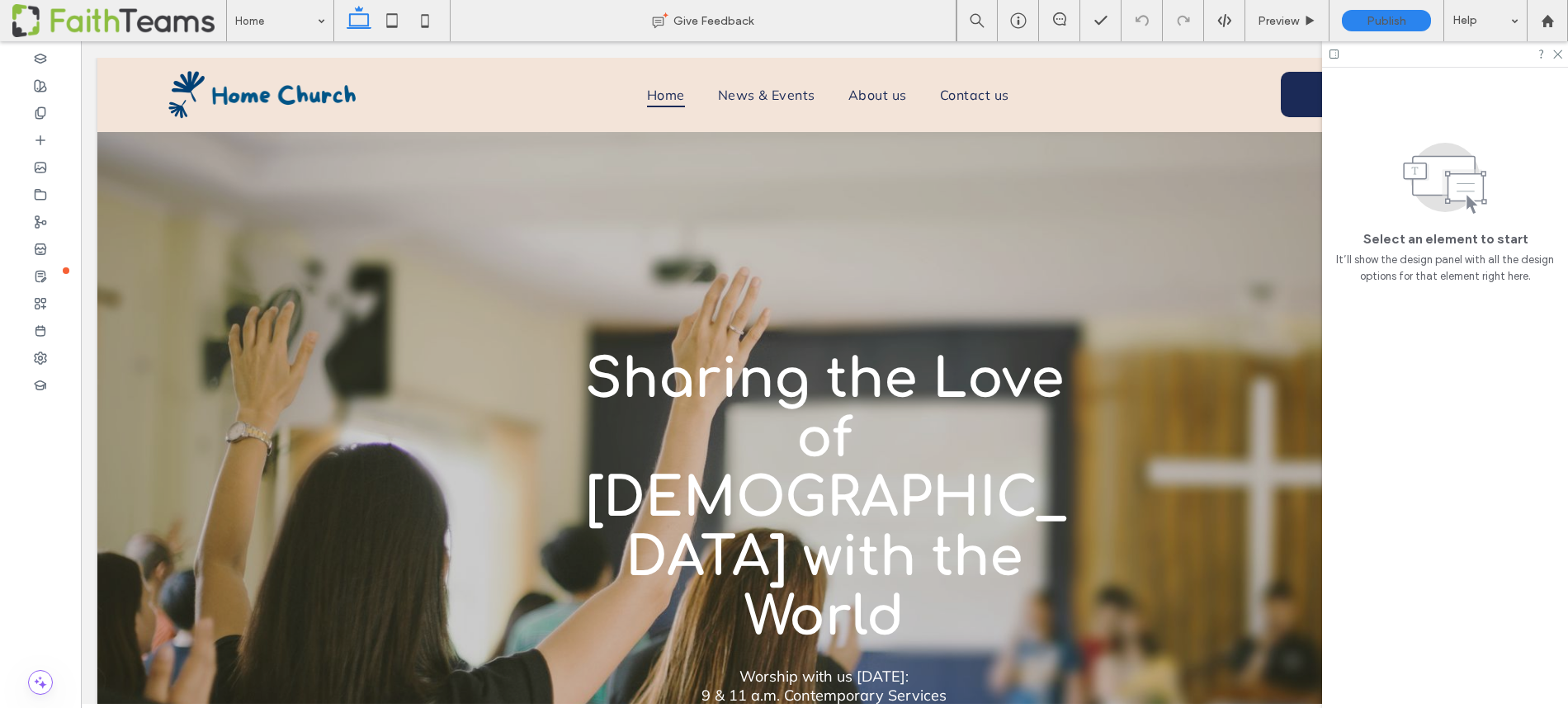
click at [1514, 120] on div "Select an element to start It’ll show the design panel with all the design opti…" at bounding box center [1445, 183] width 246 height 230
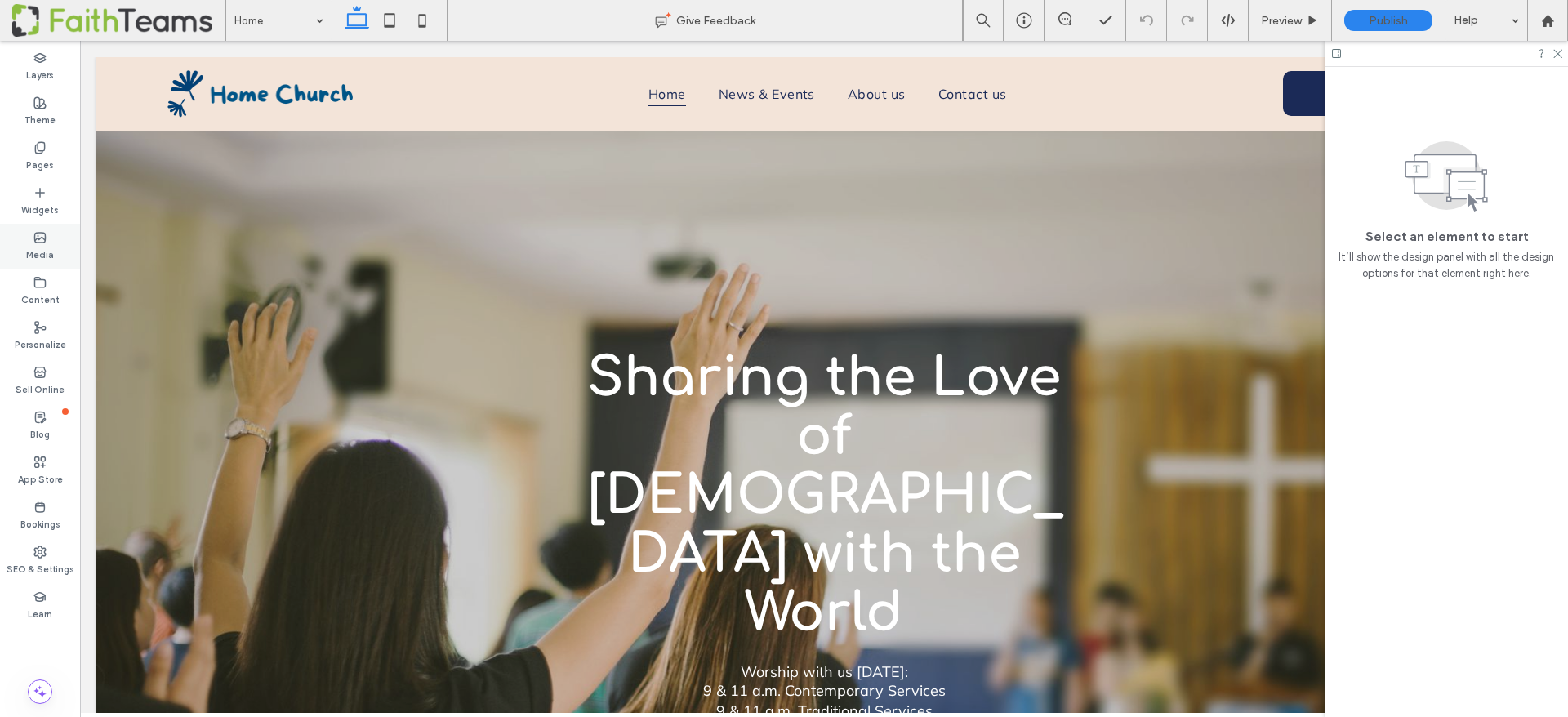
click at [45, 247] on label "Media" at bounding box center [40, 253] width 28 height 18
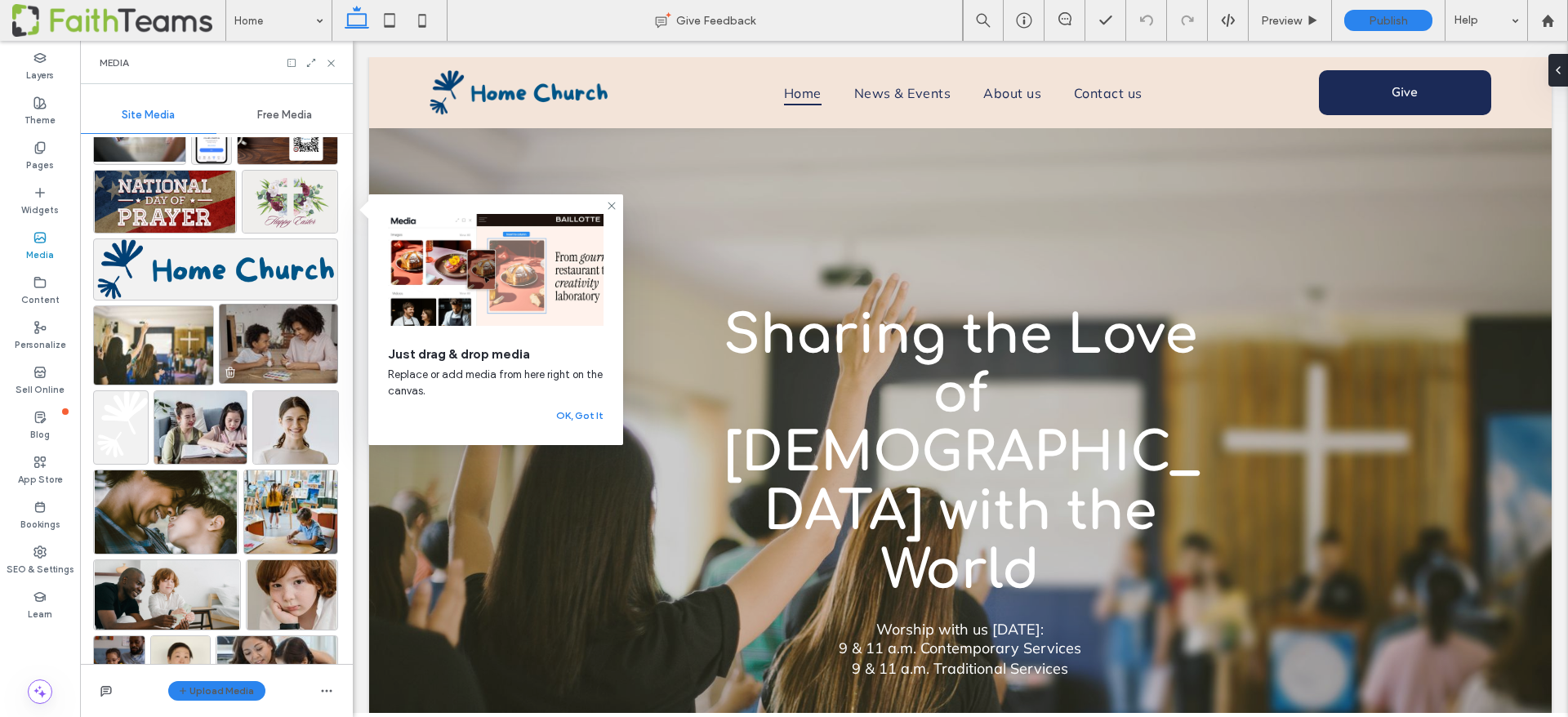
scroll to position [390, 0]
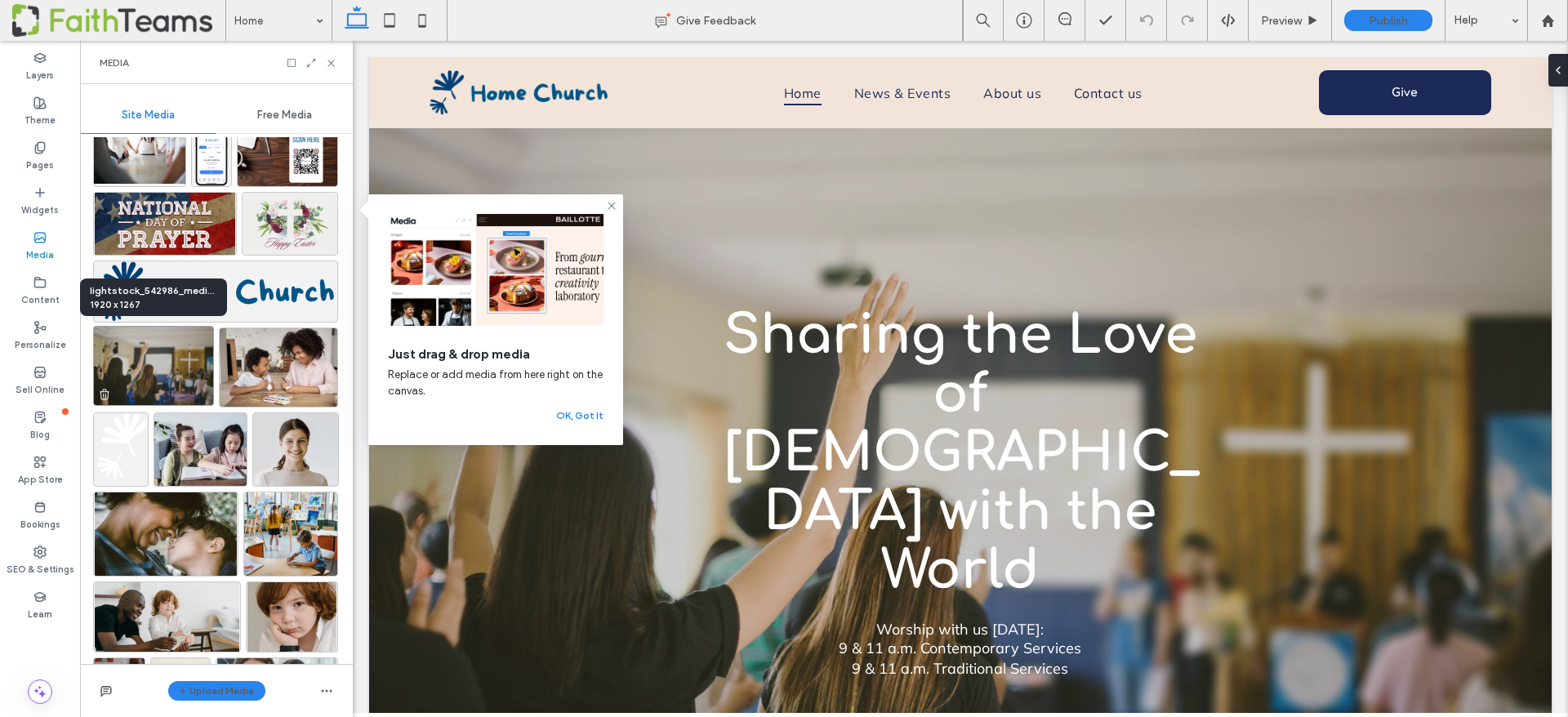
click at [153, 361] on img at bounding box center [153, 366] width 121 height 80
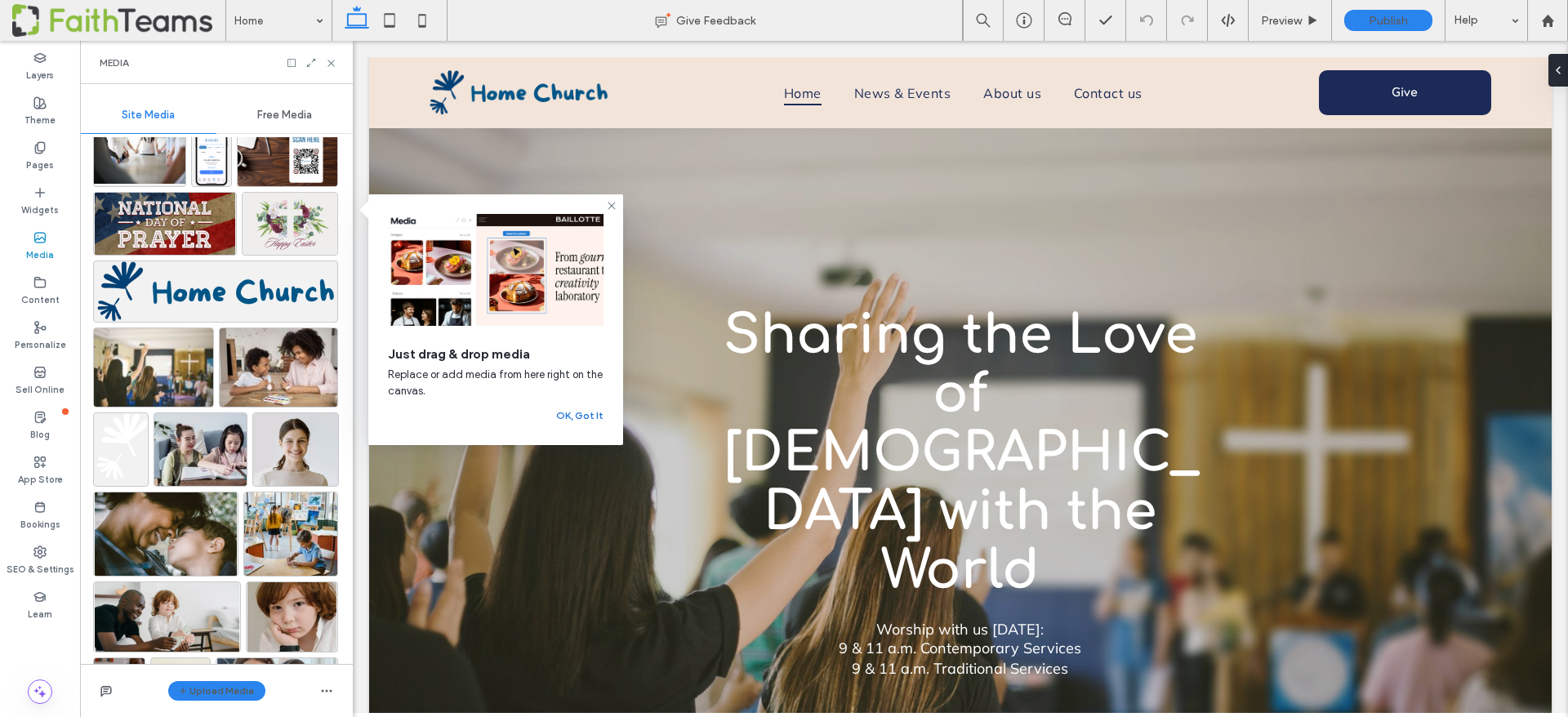
click at [592, 413] on button "OK, Got It" at bounding box center [580, 415] width 48 height 20
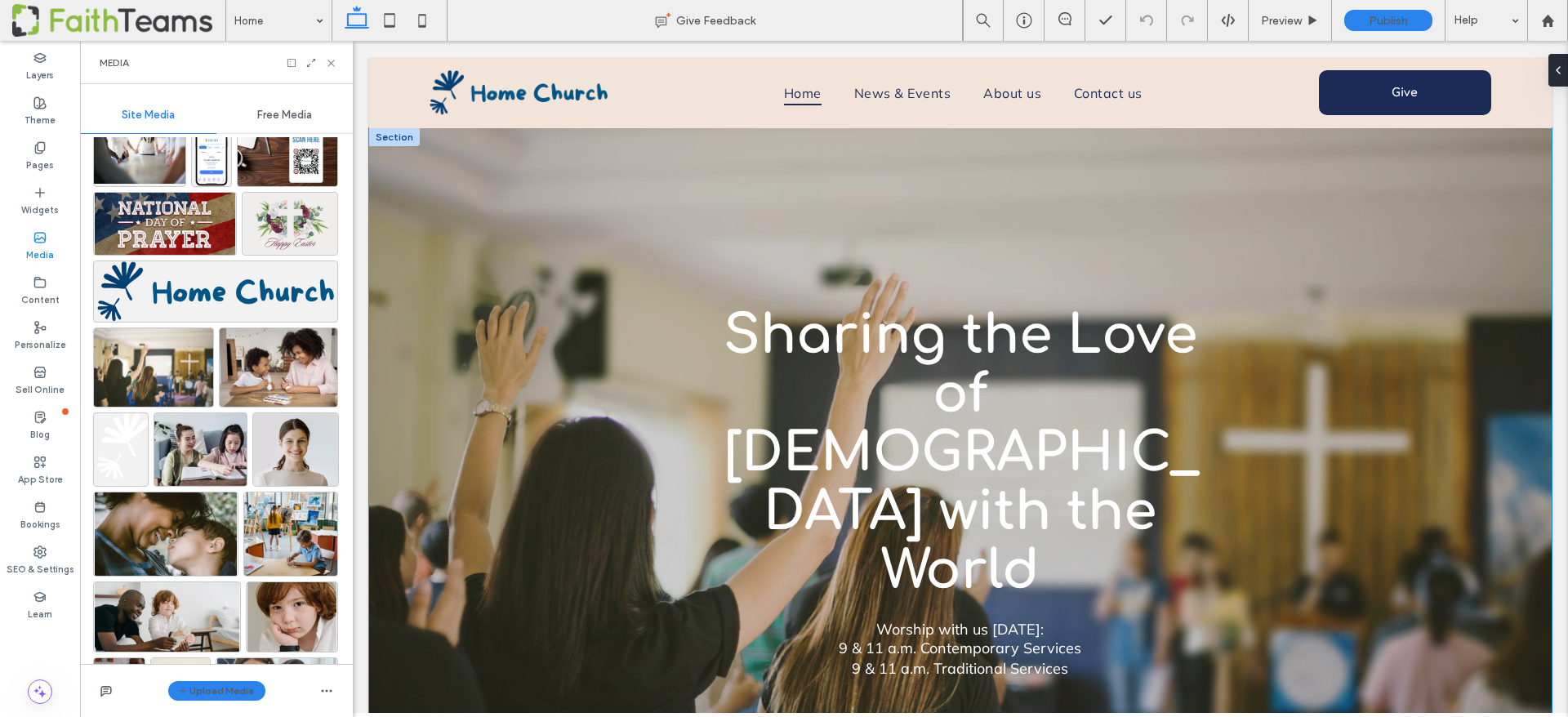
click at [447, 369] on div "Sharing the Love of [DEMOGRAPHIC_DATA] with the World Worship with us [DATE]: 9…" at bounding box center [961, 503] width 1183 height 748
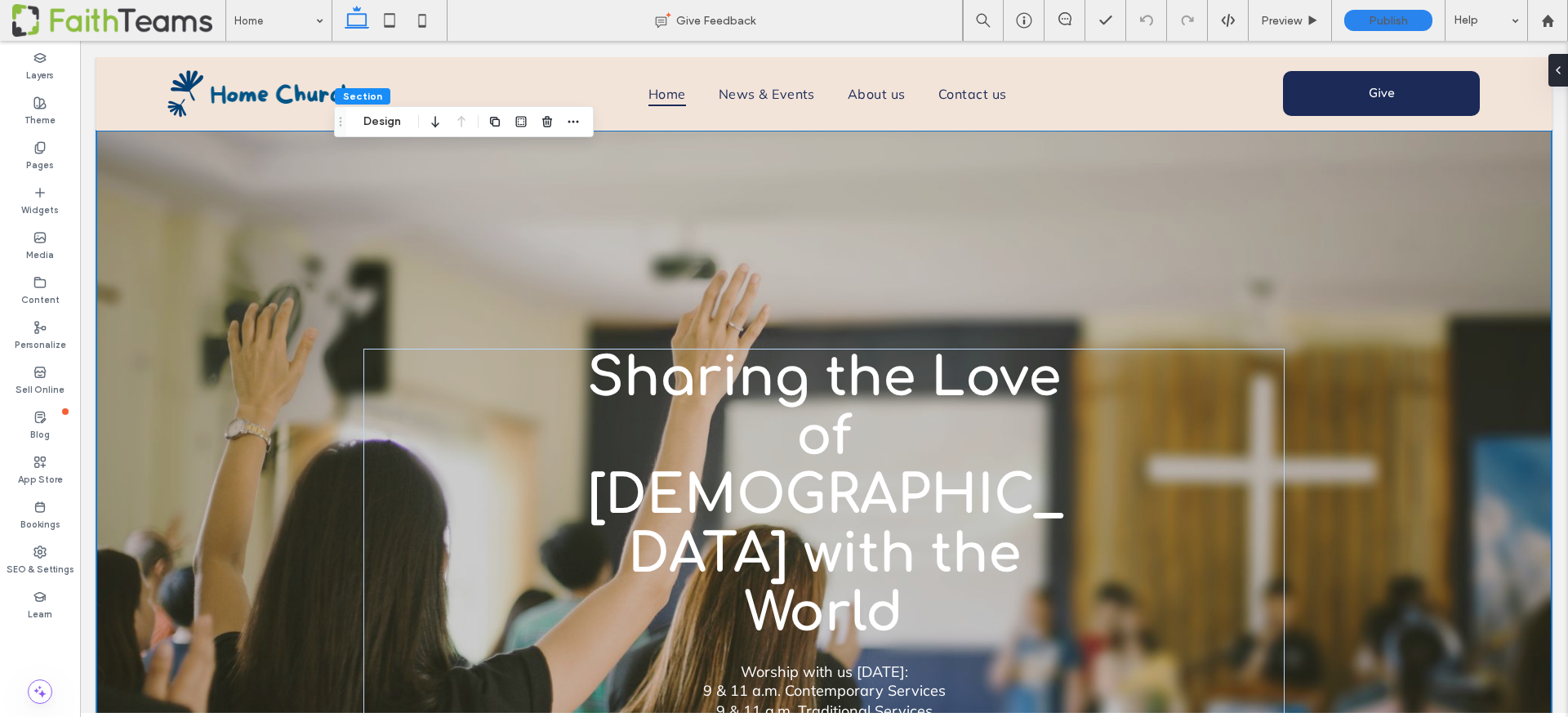
click at [1161, 245] on div "Sharing the Love of [DEMOGRAPHIC_DATA] with the World Worship with us [DATE]: 9…" at bounding box center [824, 546] width 980 height 831
click at [371, 117] on button "Design" at bounding box center [382, 122] width 59 height 20
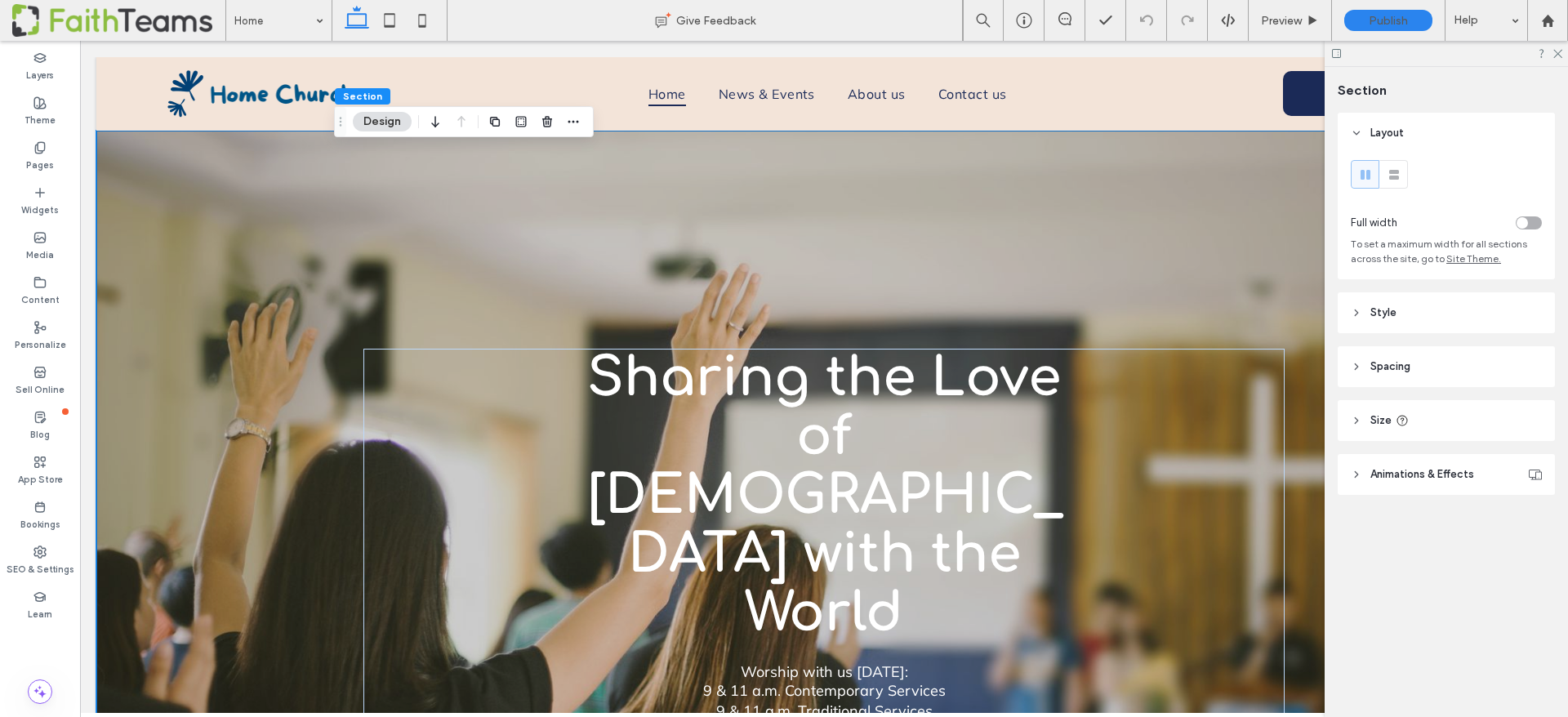
click at [1360, 303] on header "Style" at bounding box center [1445, 313] width 217 height 41
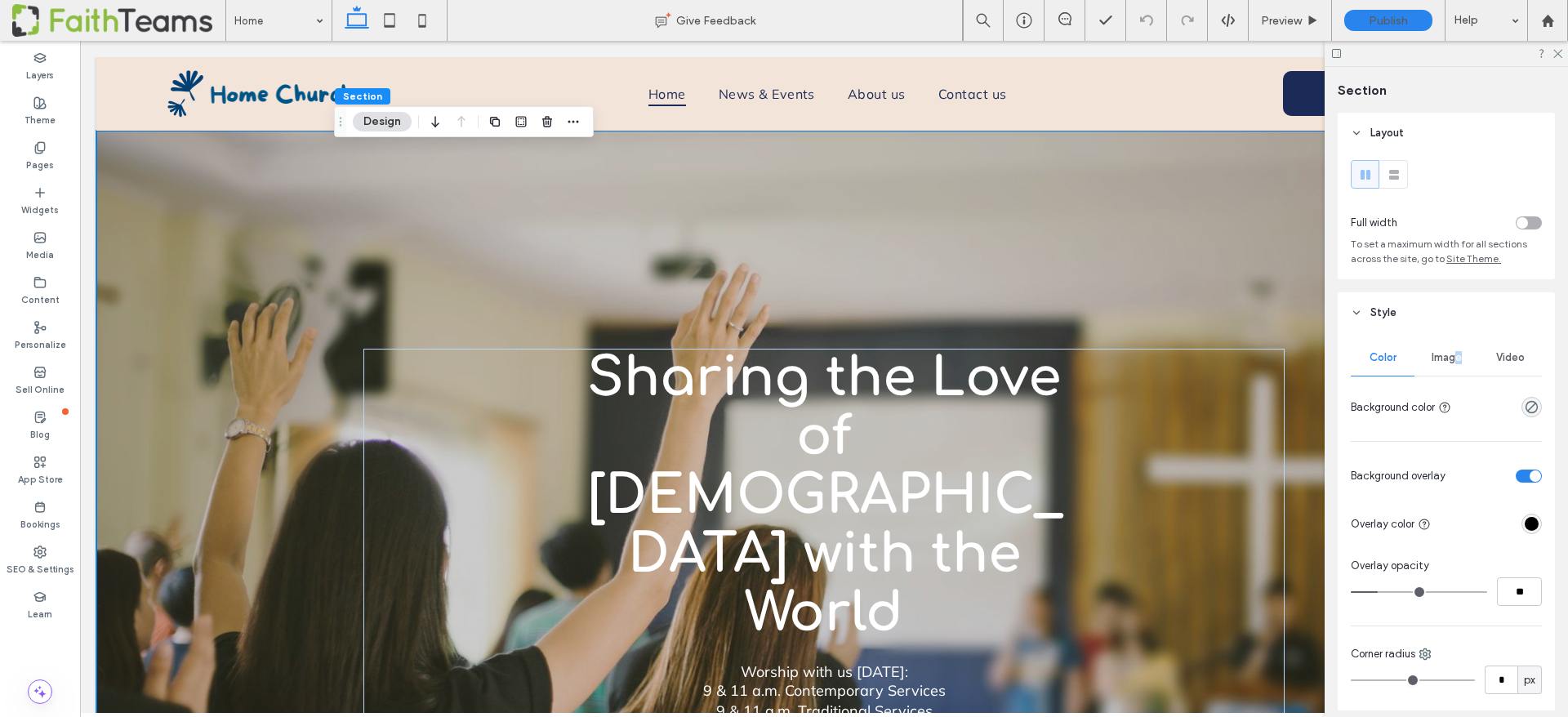
click at [1458, 355] on span "Image" at bounding box center [1447, 357] width 31 height 13
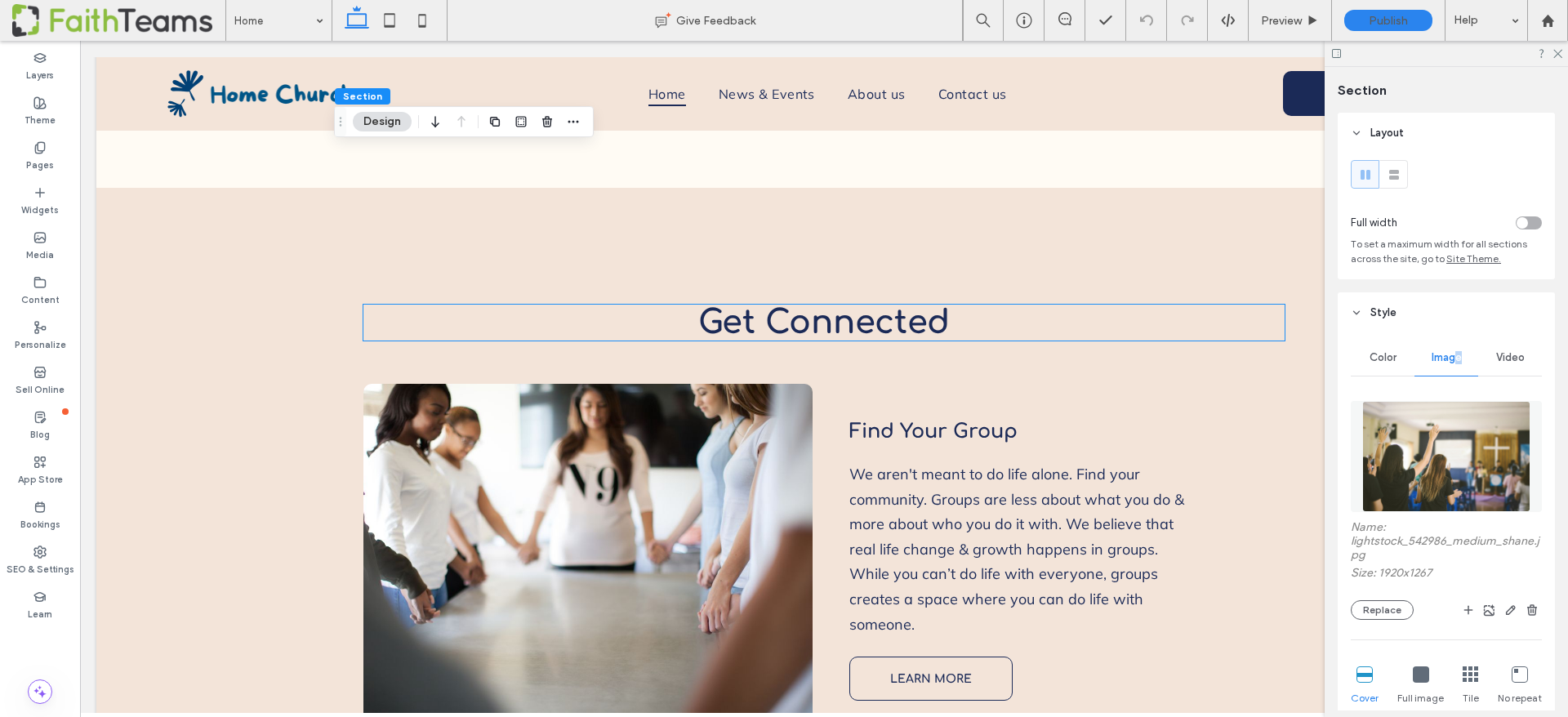
scroll to position [1245, 0]
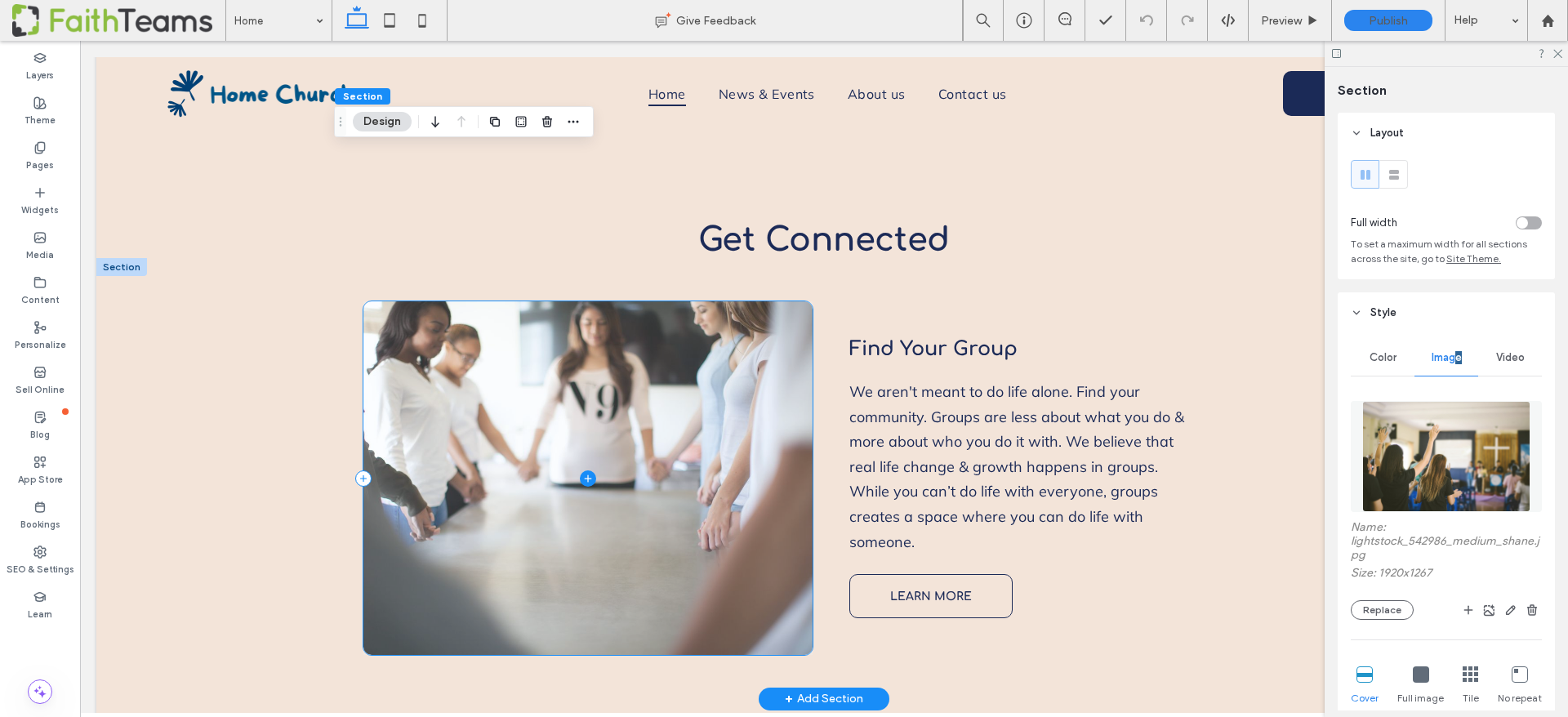
click at [480, 301] on span at bounding box center [588, 478] width 449 height 354
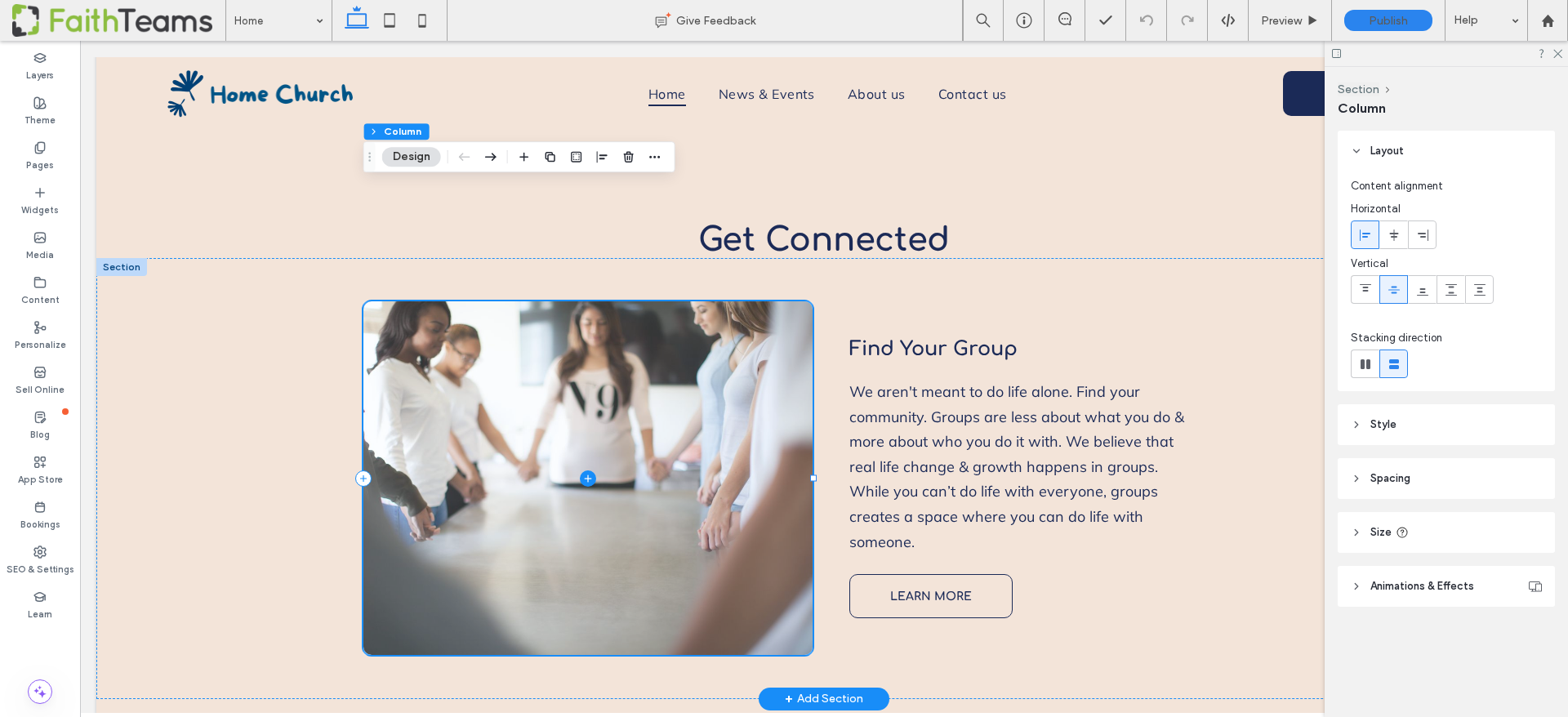
click at [480, 301] on span at bounding box center [588, 478] width 449 height 354
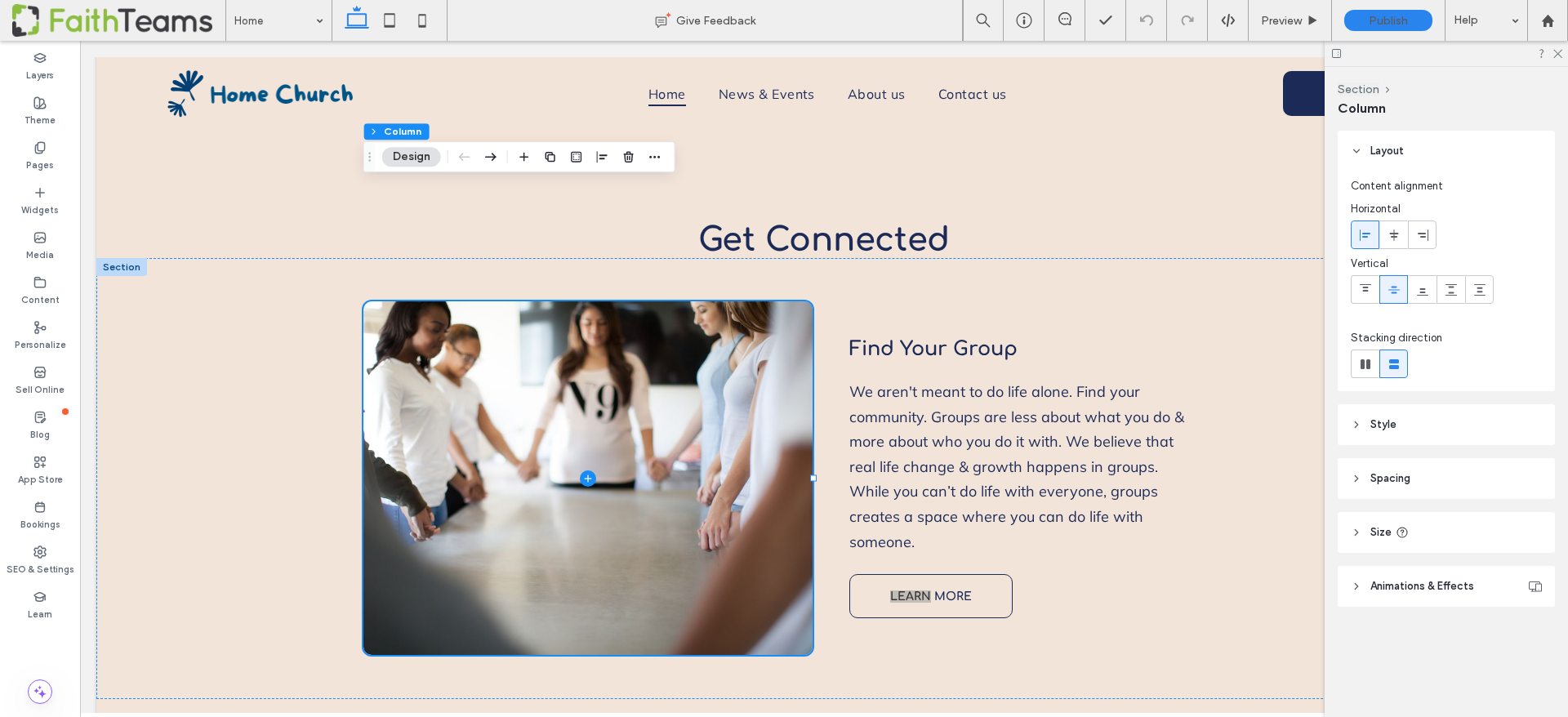
click at [1399, 422] on header "Style" at bounding box center [1445, 424] width 217 height 41
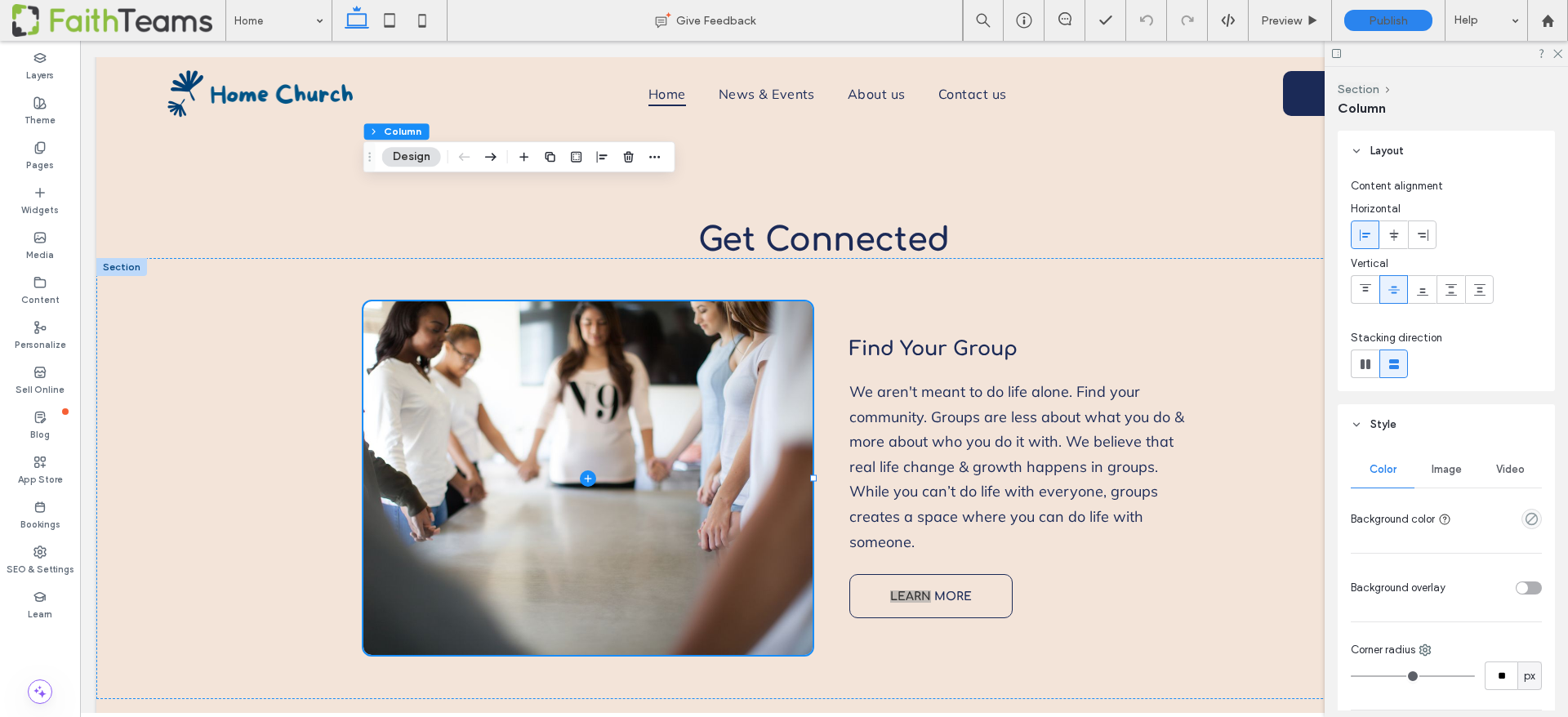
click at [1453, 463] on span "Image" at bounding box center [1447, 469] width 31 height 13
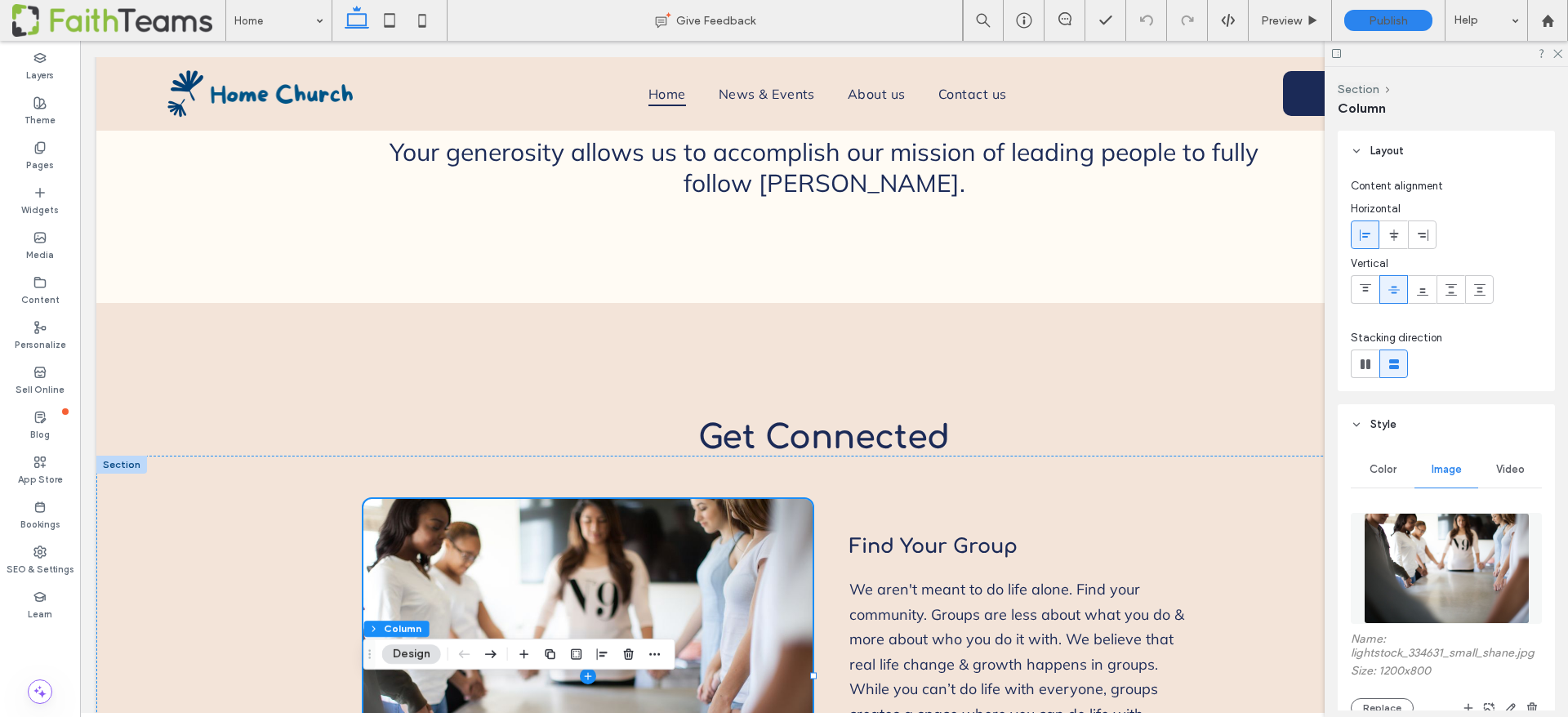
scroll to position [601, 0]
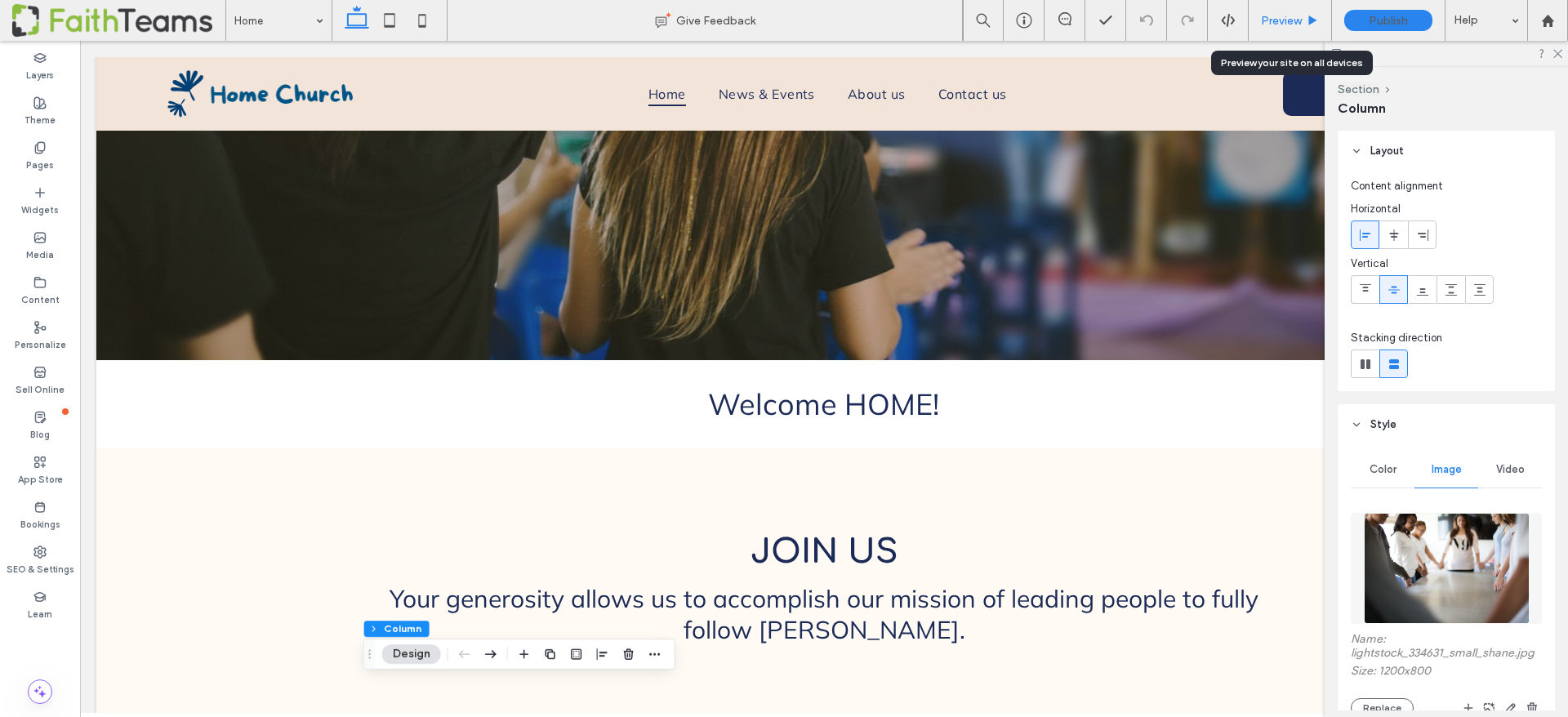
click at [1281, 10] on div "Preview" at bounding box center [1291, 20] width 83 height 41
click at [1277, 17] on span "Preview" at bounding box center [1281, 20] width 41 height 14
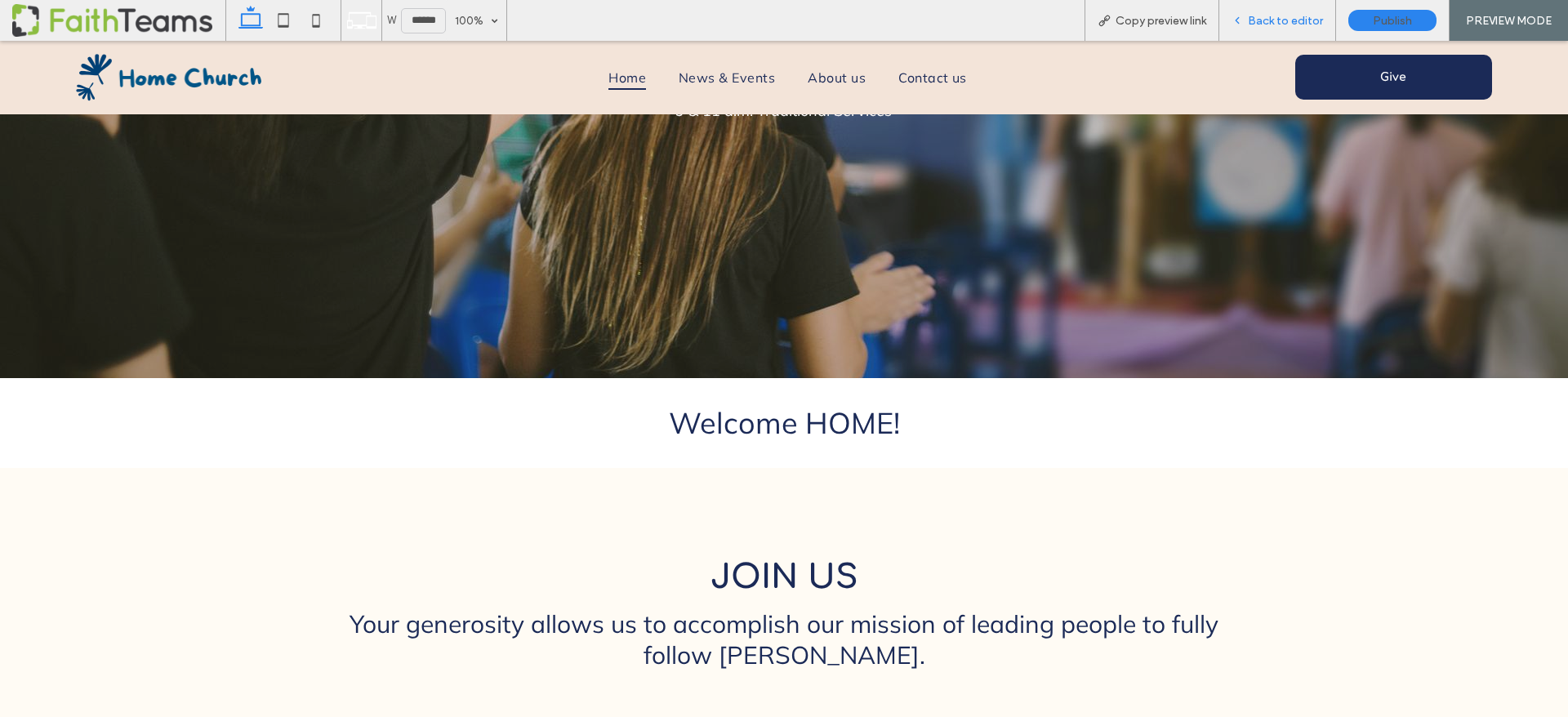
scroll to position [584, 0]
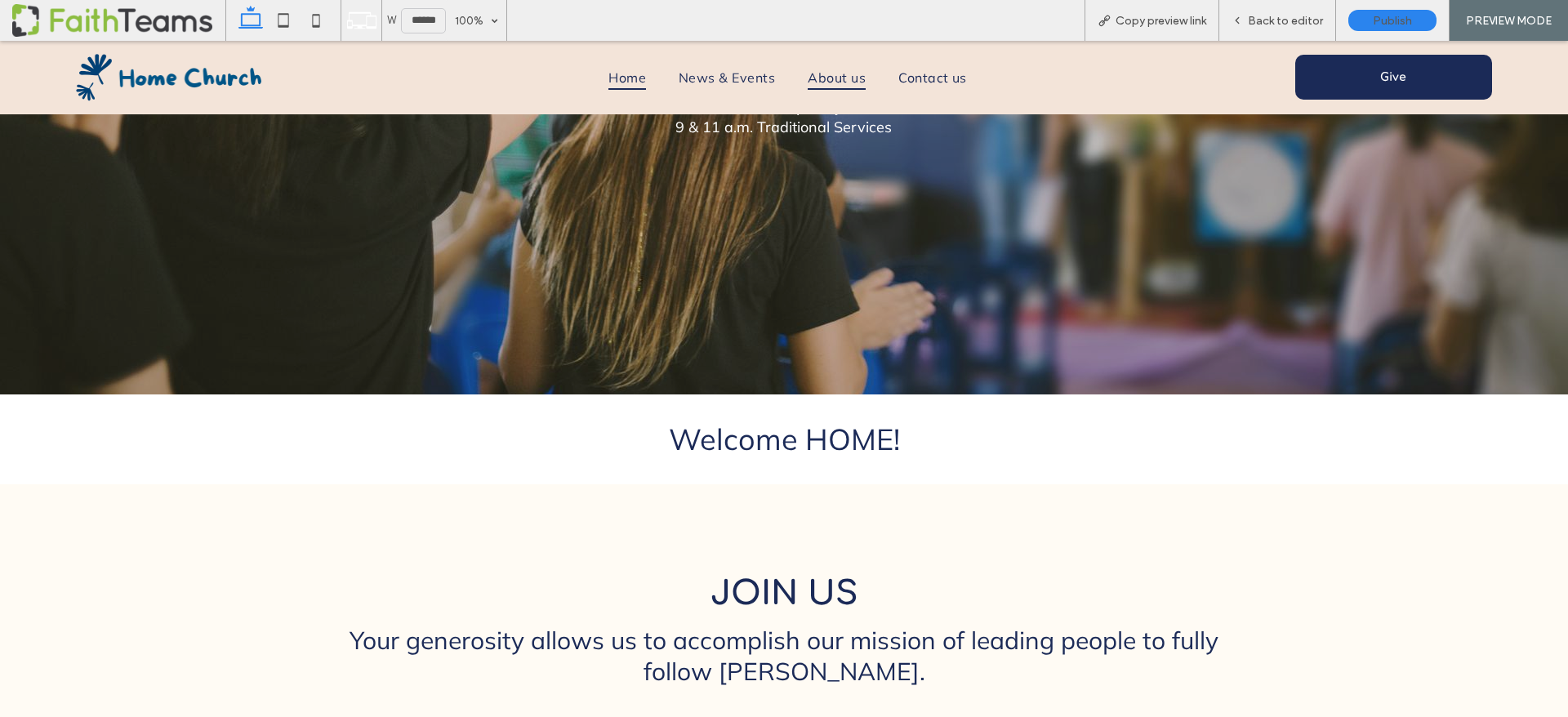
click at [828, 78] on span "About us" at bounding box center [836, 77] width 58 height 25
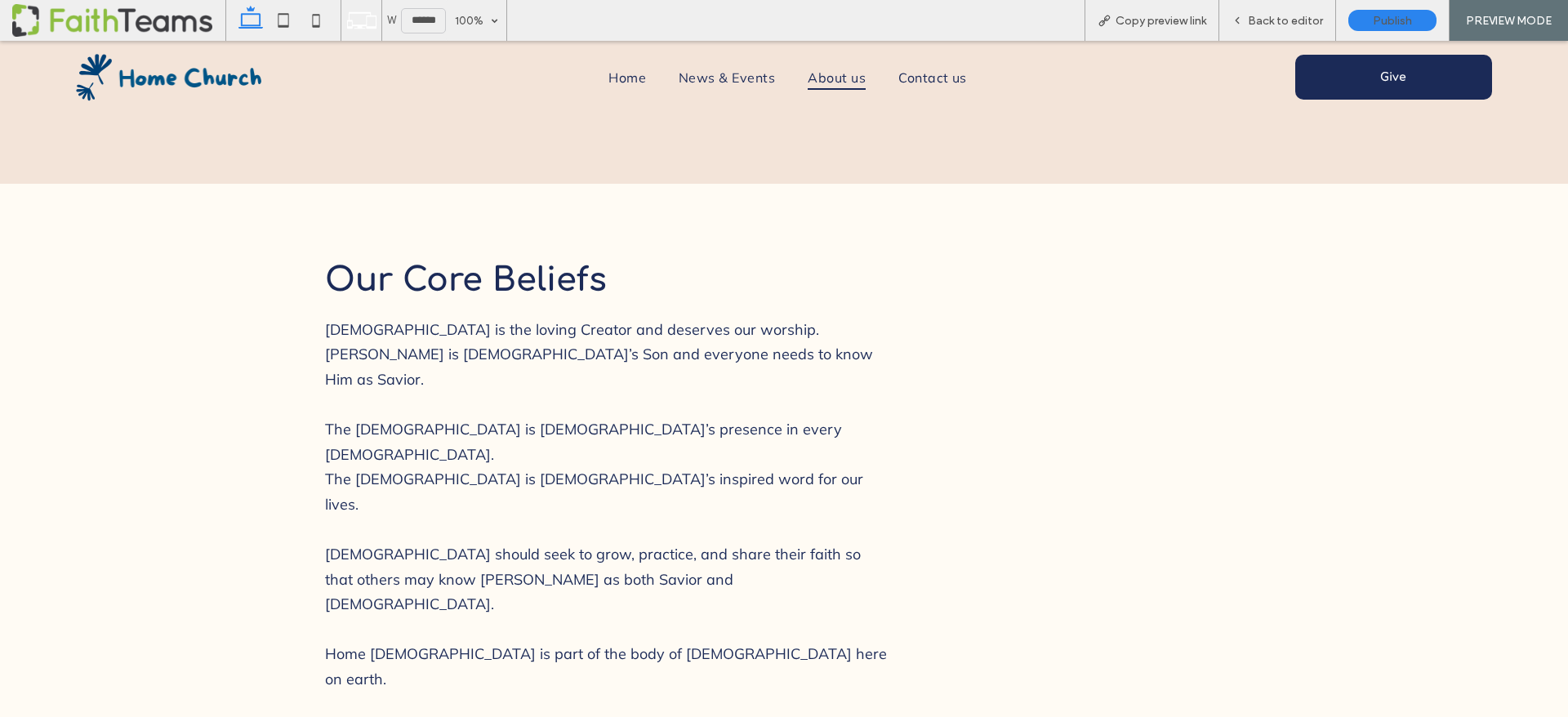
scroll to position [1970, 0]
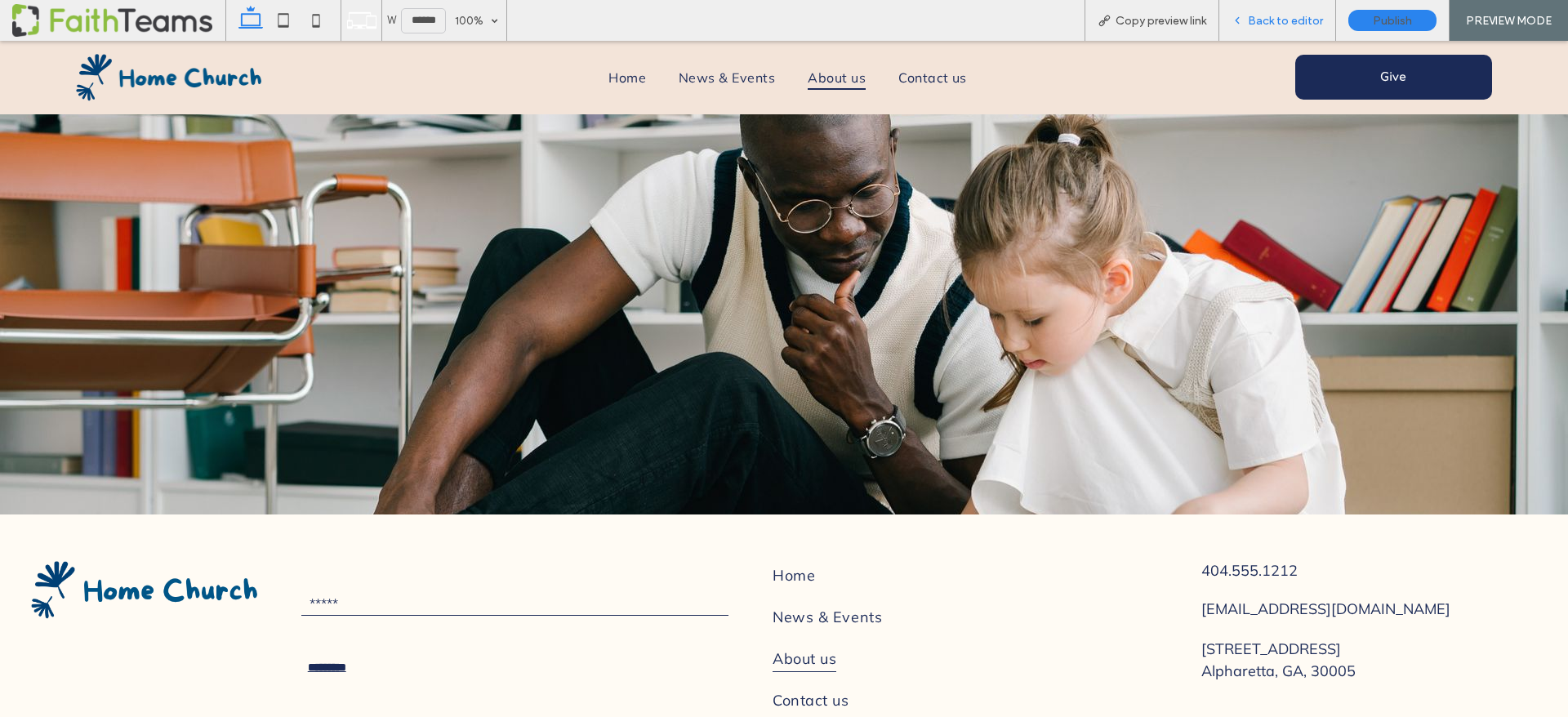
click at [1298, 26] on span "Back to editor" at bounding box center [1286, 20] width 75 height 14
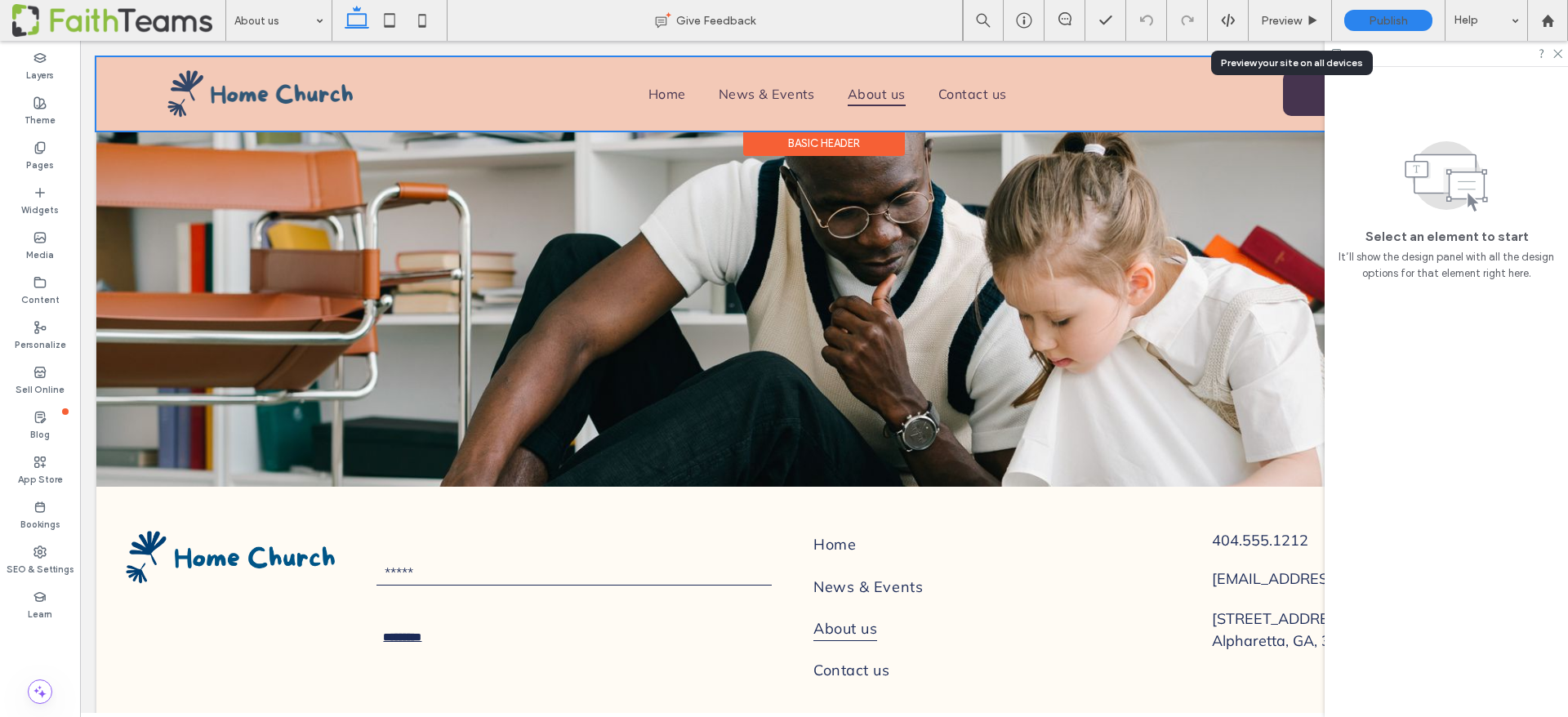
scroll to position [1964, 0]
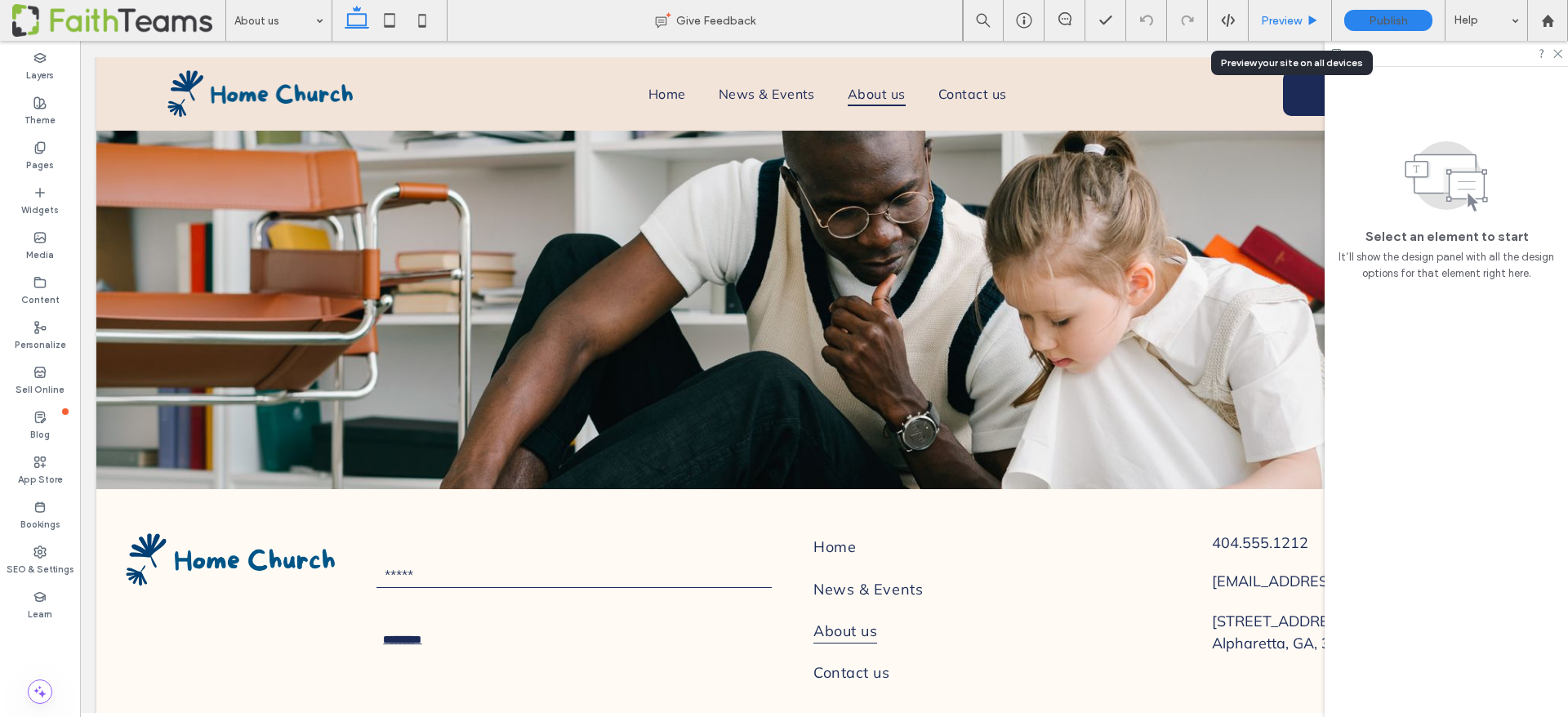
click at [1265, 18] on span "Preview" at bounding box center [1281, 20] width 41 height 14
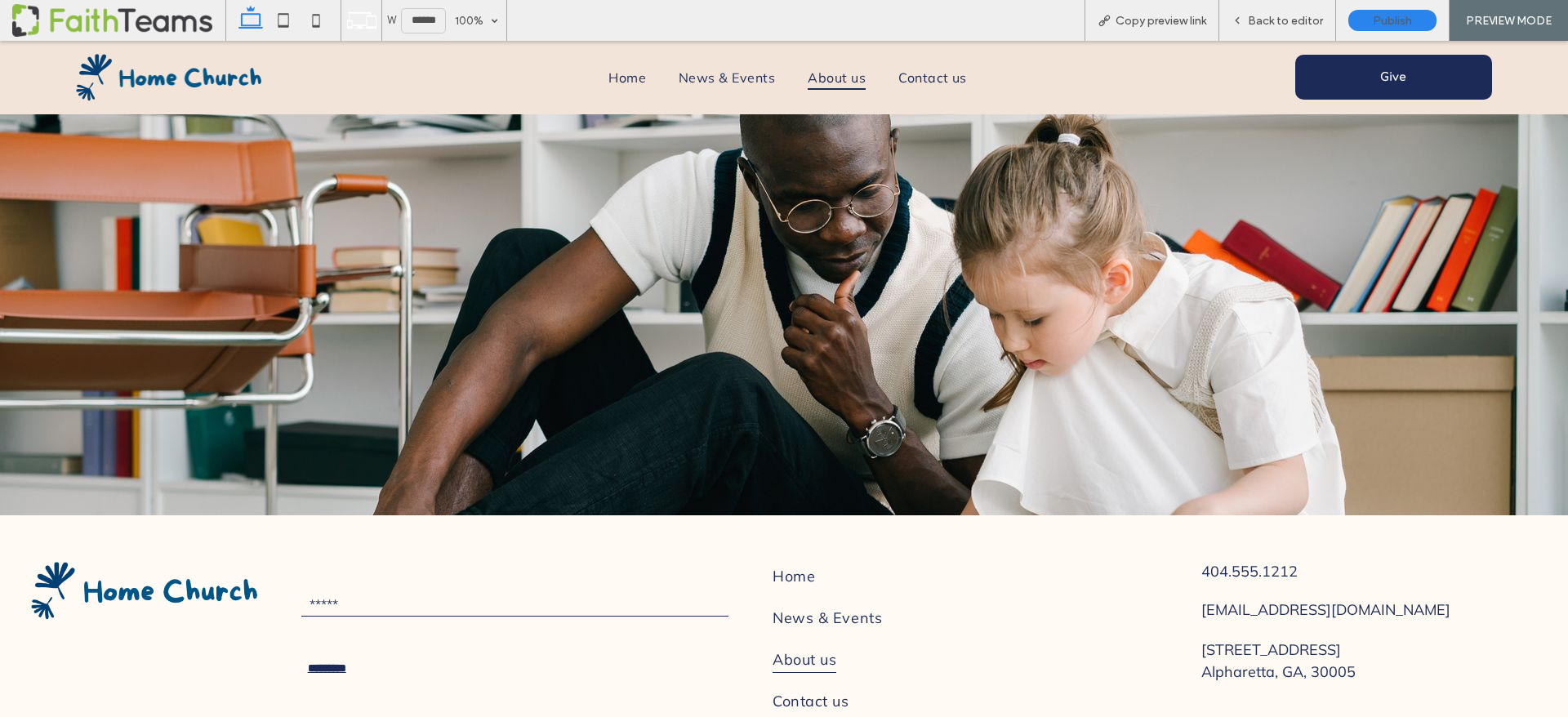
scroll to position [1970, 0]
click at [931, 83] on span "Contact us" at bounding box center [932, 77] width 69 height 25
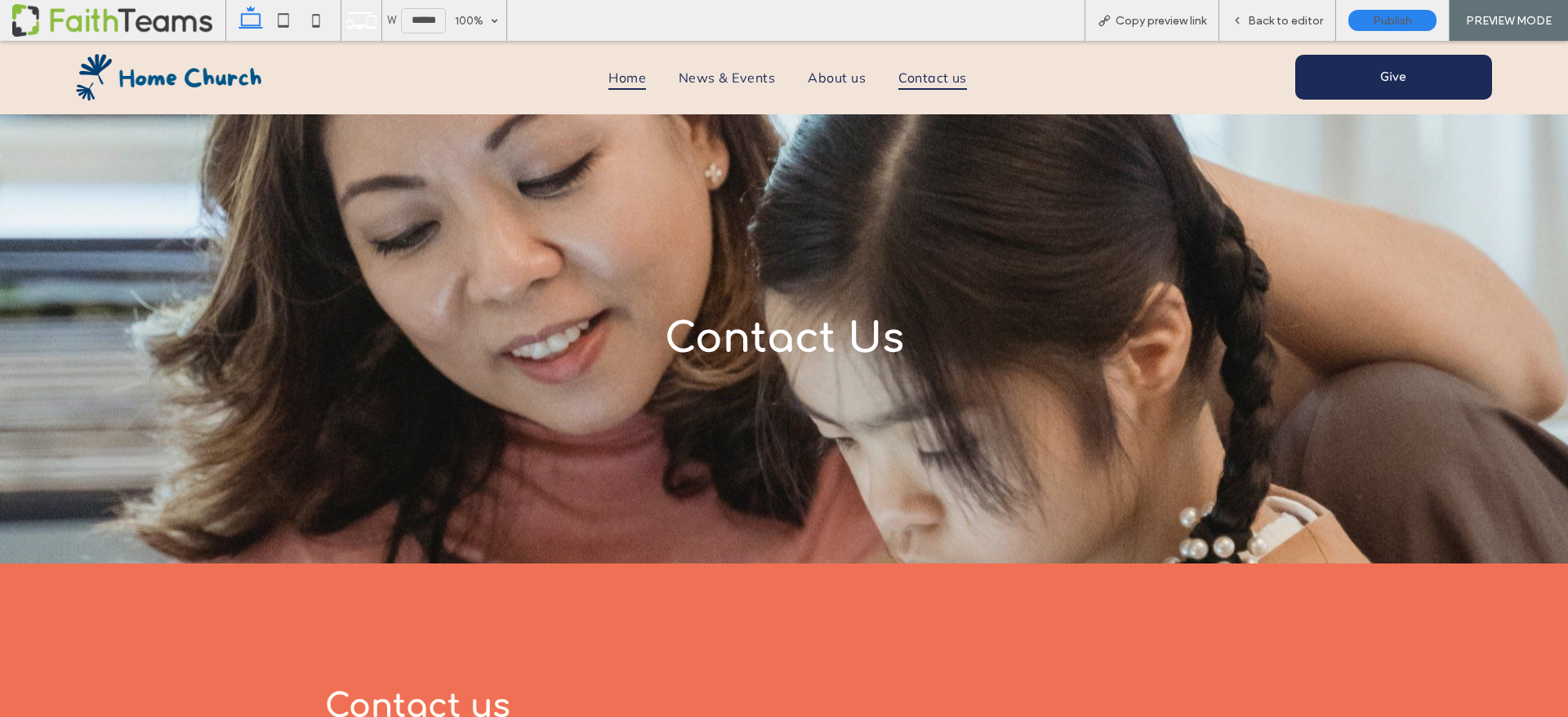
click at [625, 77] on span "Home" at bounding box center [627, 77] width 37 height 25
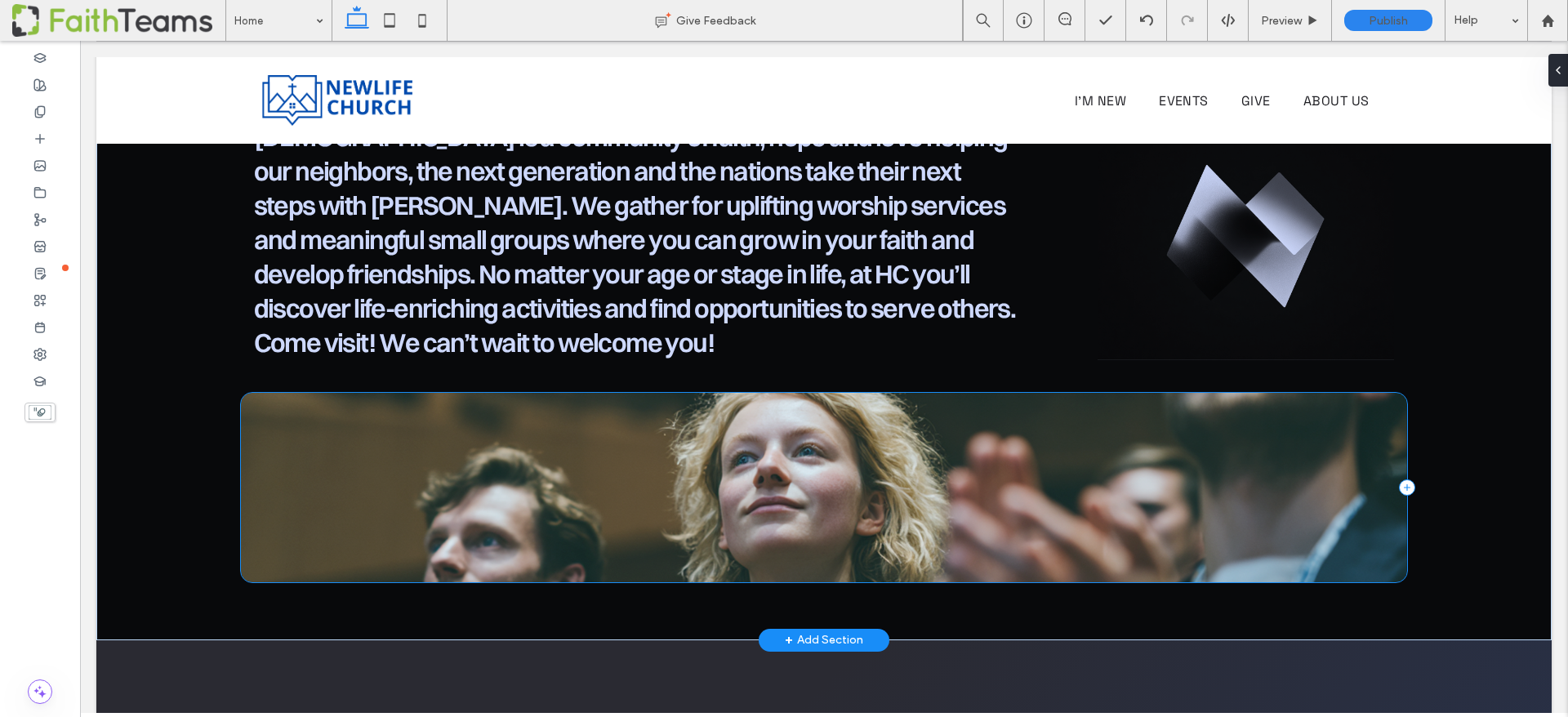
click at [245, 414] on div at bounding box center [824, 487] width 1167 height 190
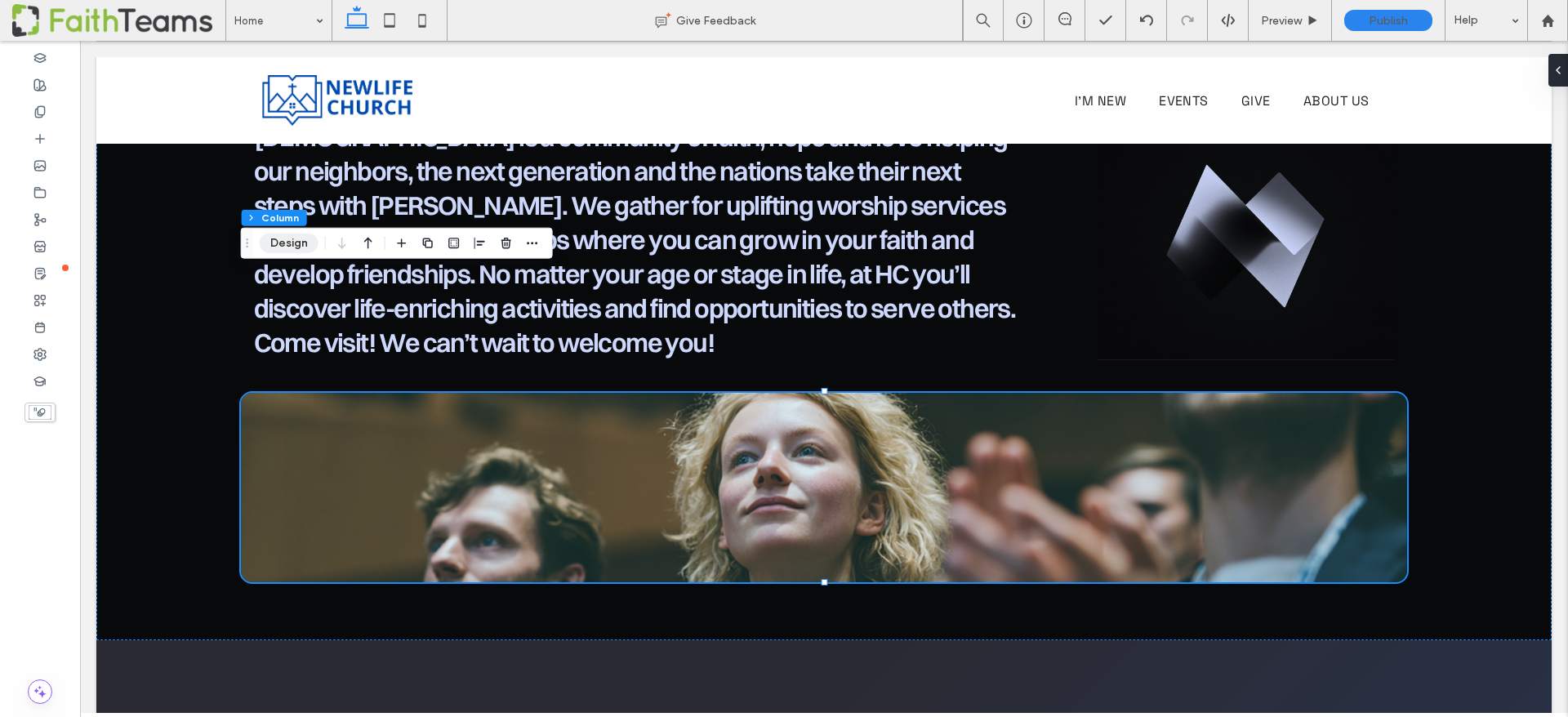
click at [288, 243] on button "Design" at bounding box center [288, 243] width 59 height 20
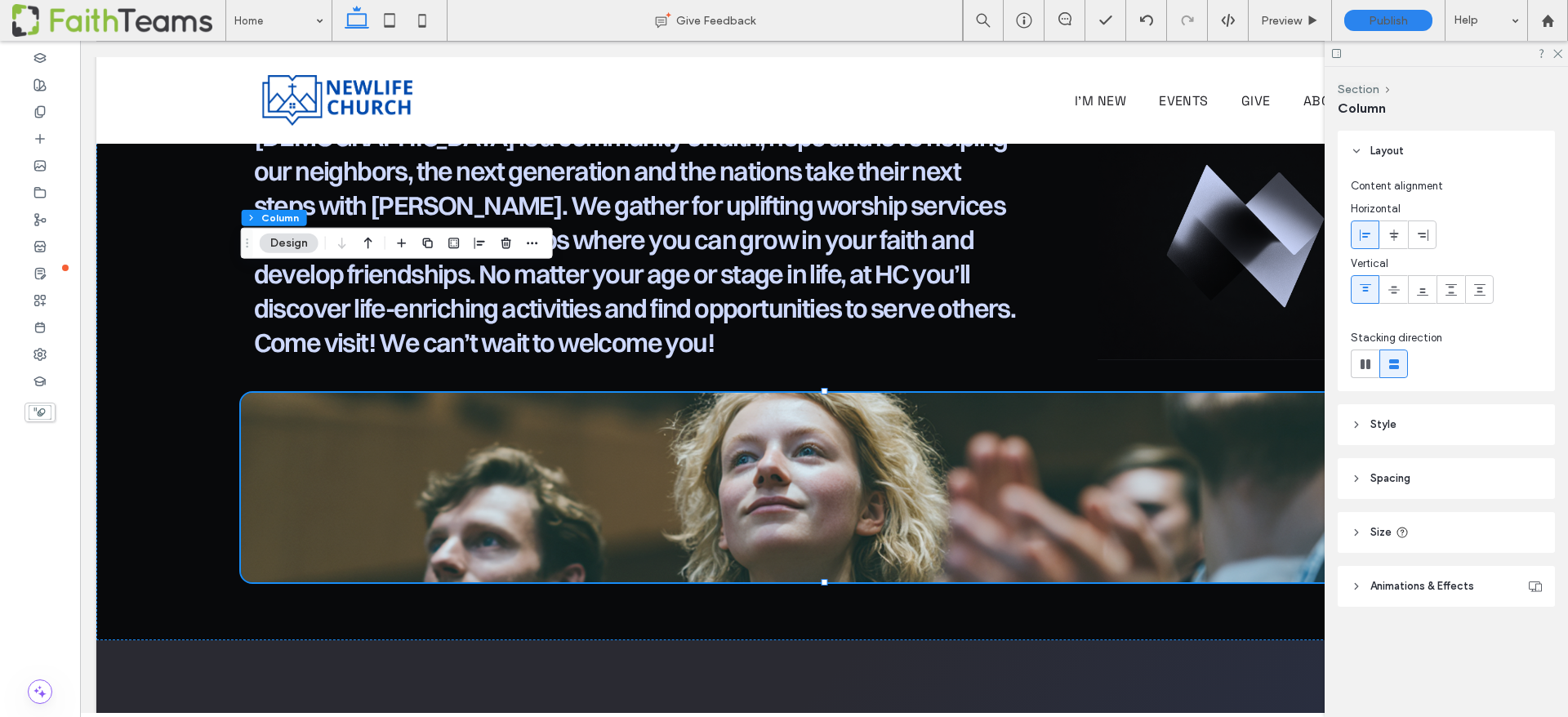
click at [1394, 421] on span "Style" at bounding box center [1383, 424] width 26 height 16
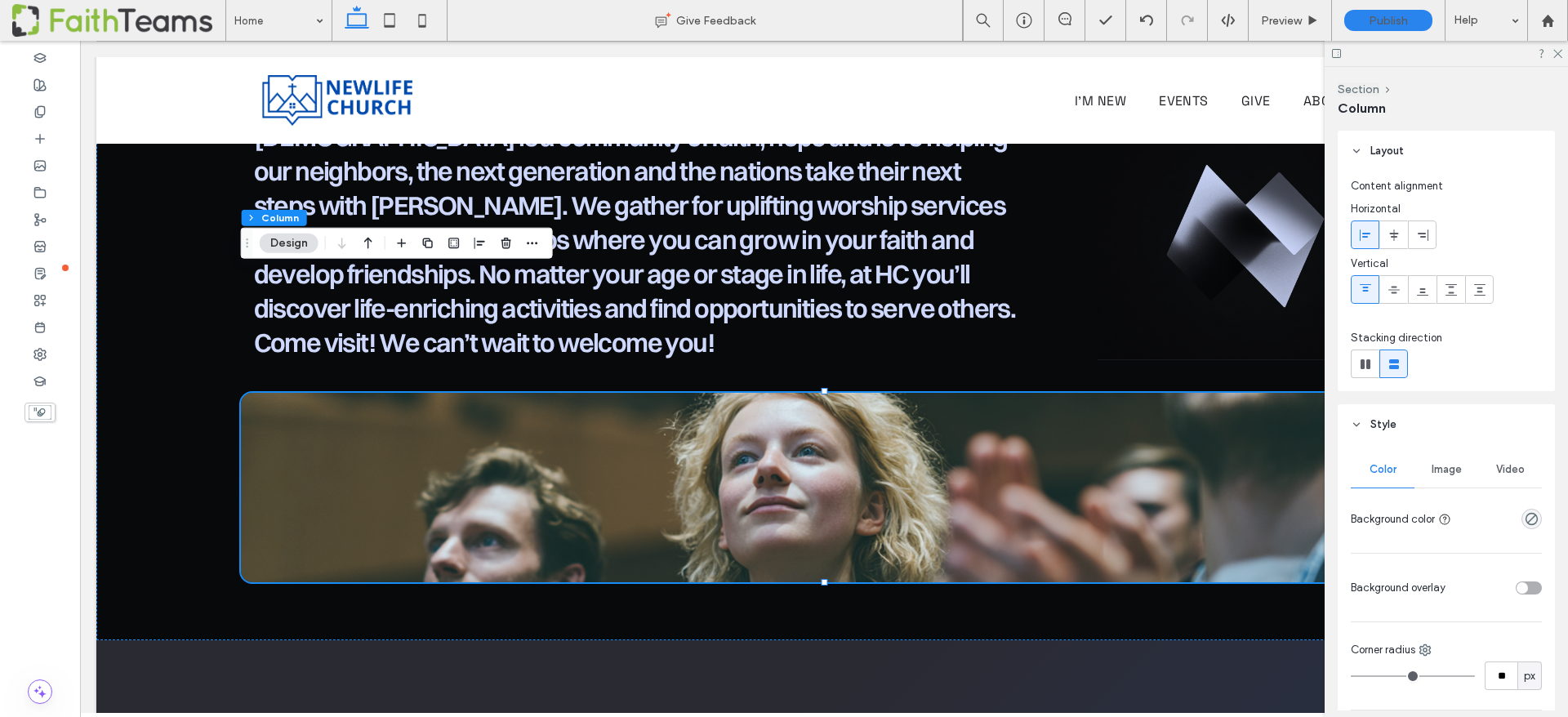
click at [1434, 466] on span "Image" at bounding box center [1447, 469] width 31 height 13
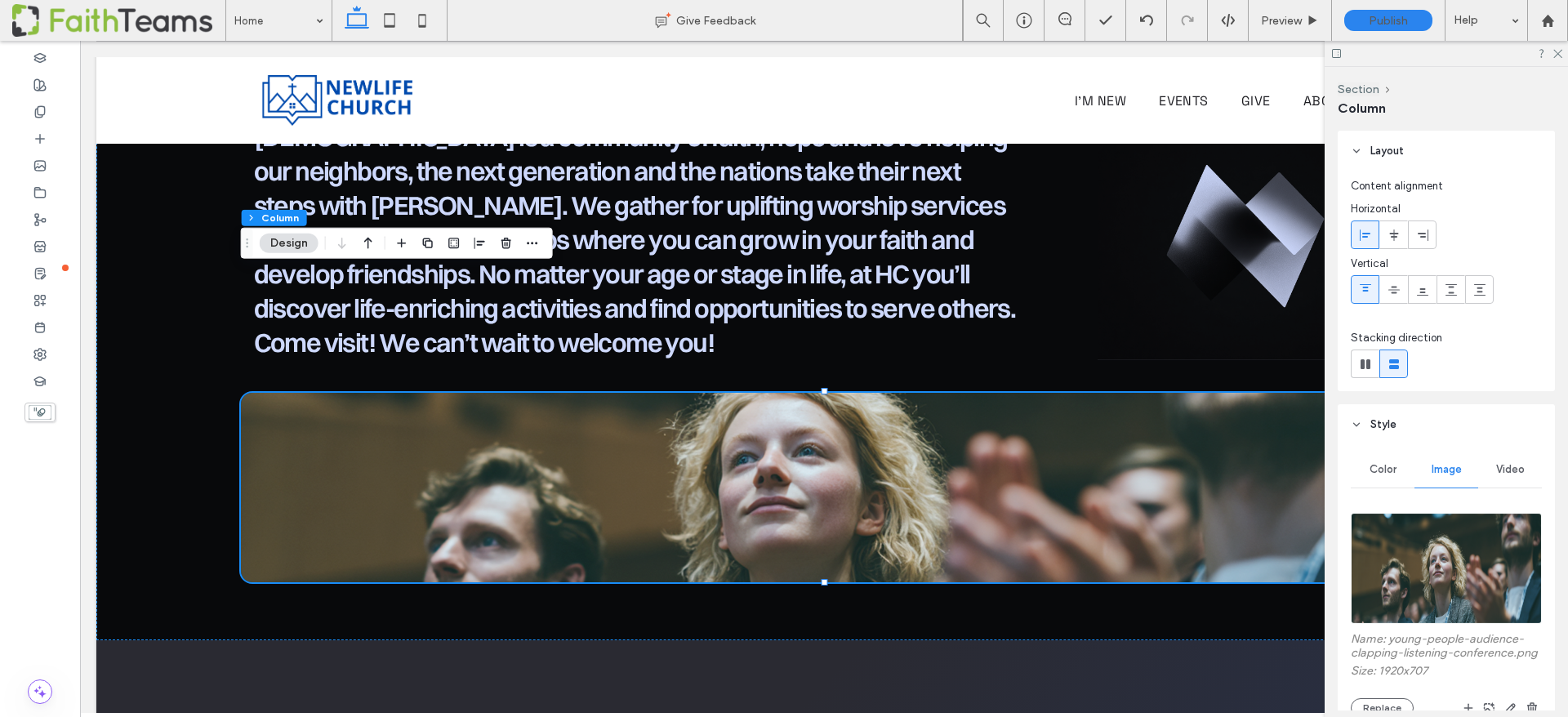
click at [1464, 543] on img at bounding box center [1446, 568] width 191 height 111
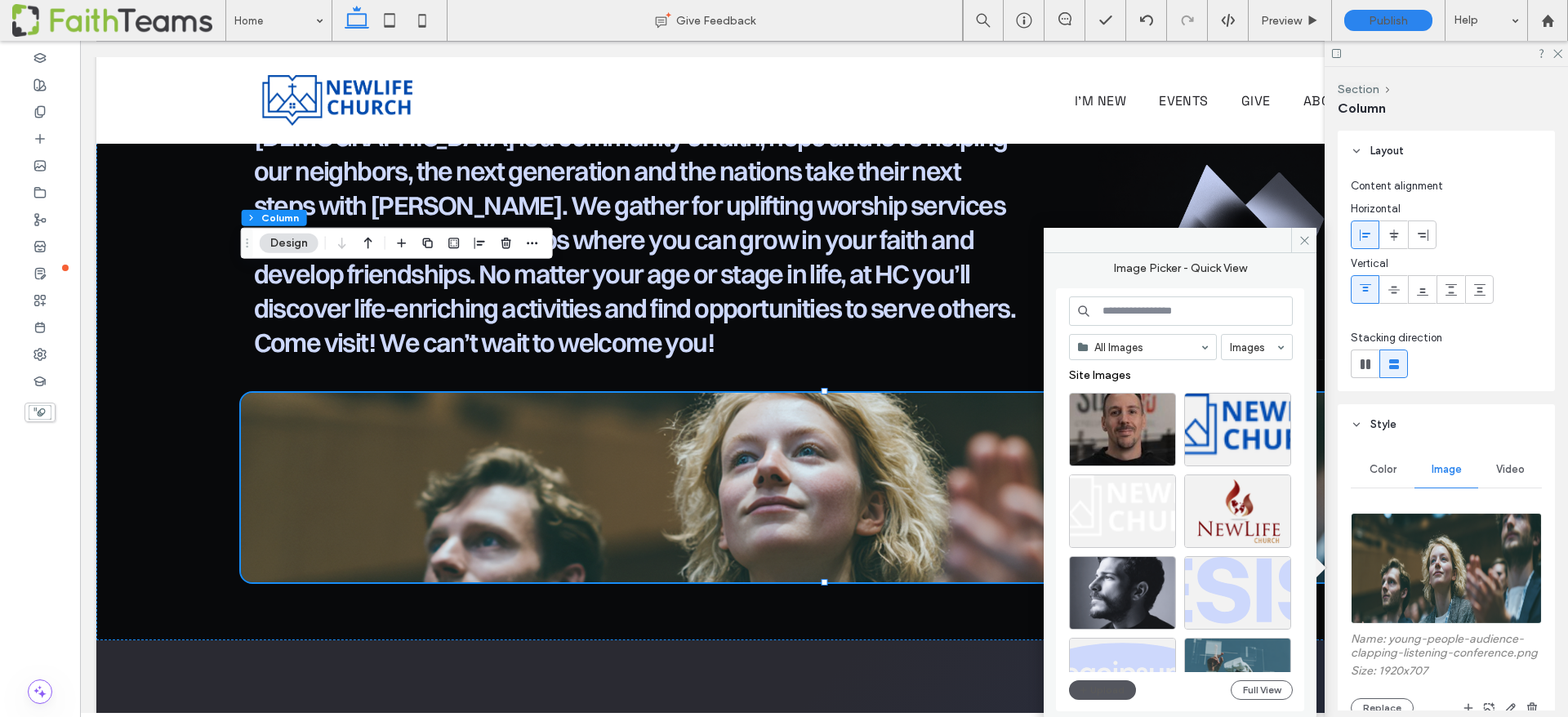
click at [1096, 688] on button "Upload" at bounding box center [1103, 690] width 67 height 20
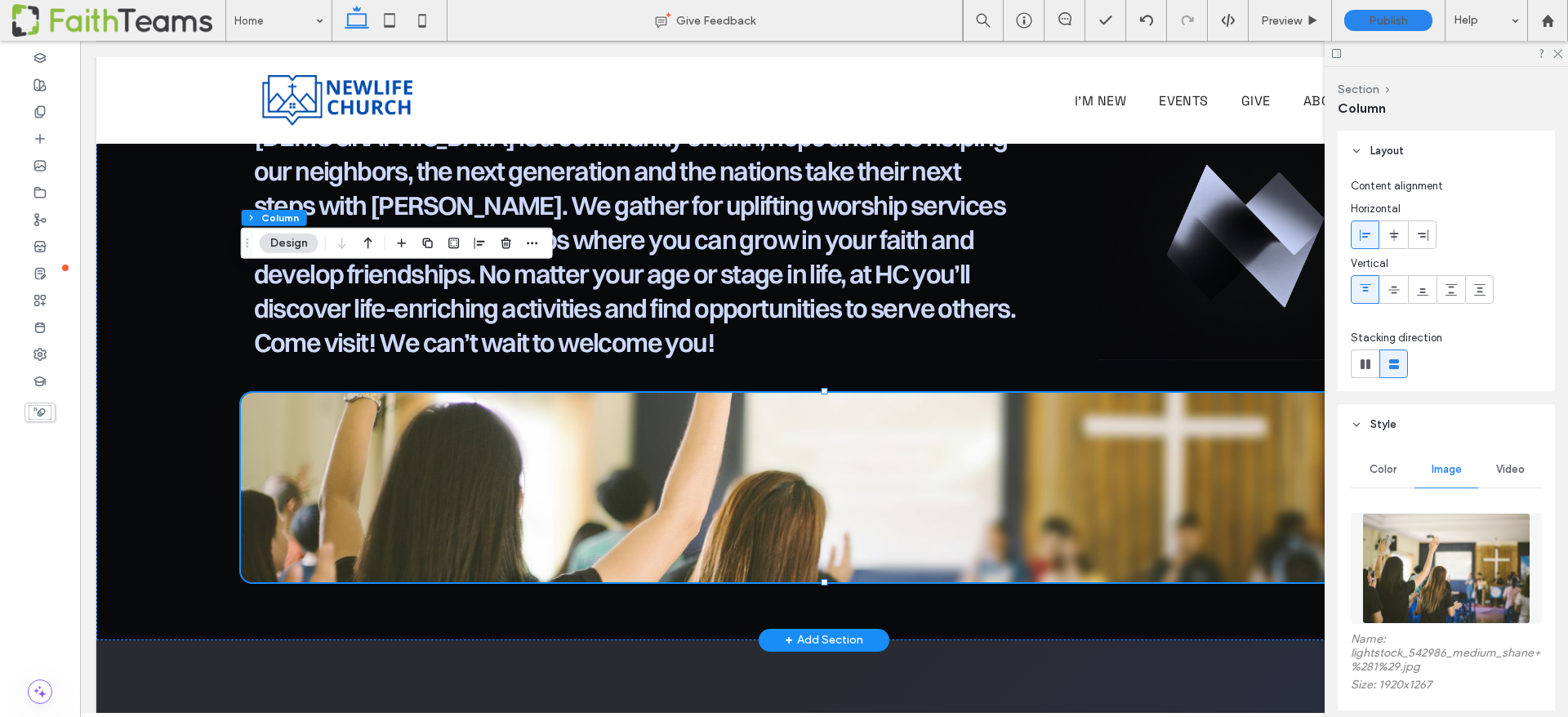
click at [250, 393] on div at bounding box center [824, 487] width 1167 height 190
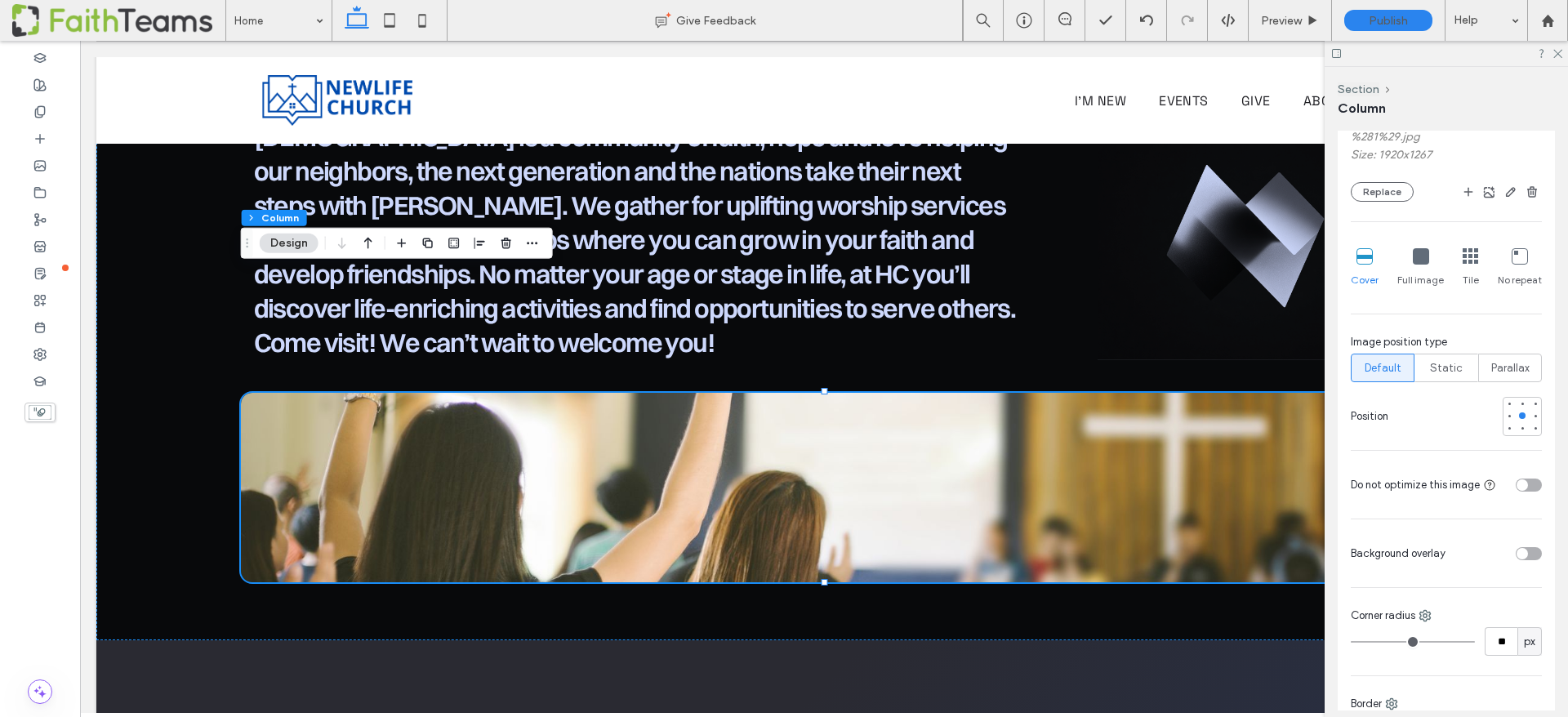
scroll to position [541, 0]
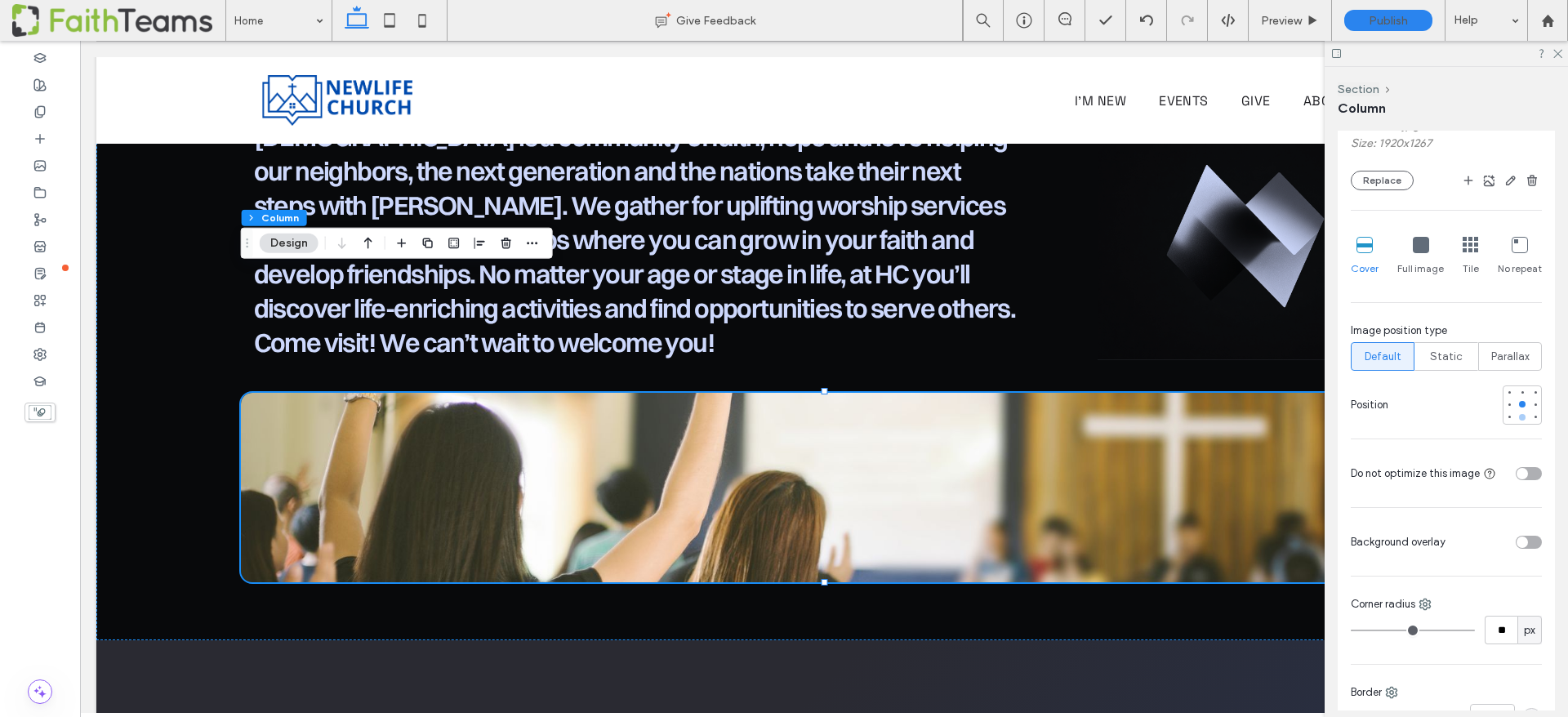
click at [1523, 414] on div at bounding box center [1523, 418] width 7 height 7
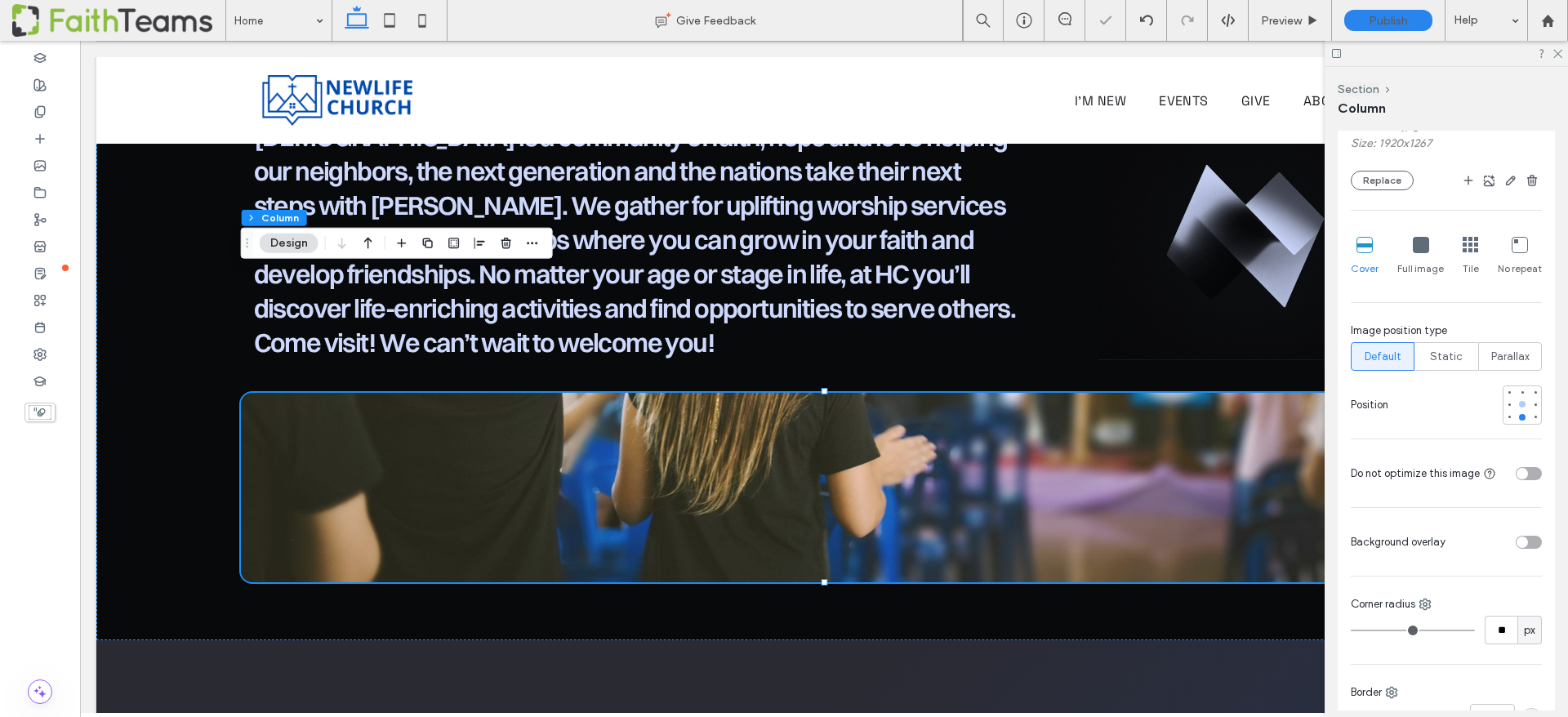
click at [1523, 403] on div at bounding box center [1523, 404] width 7 height 7
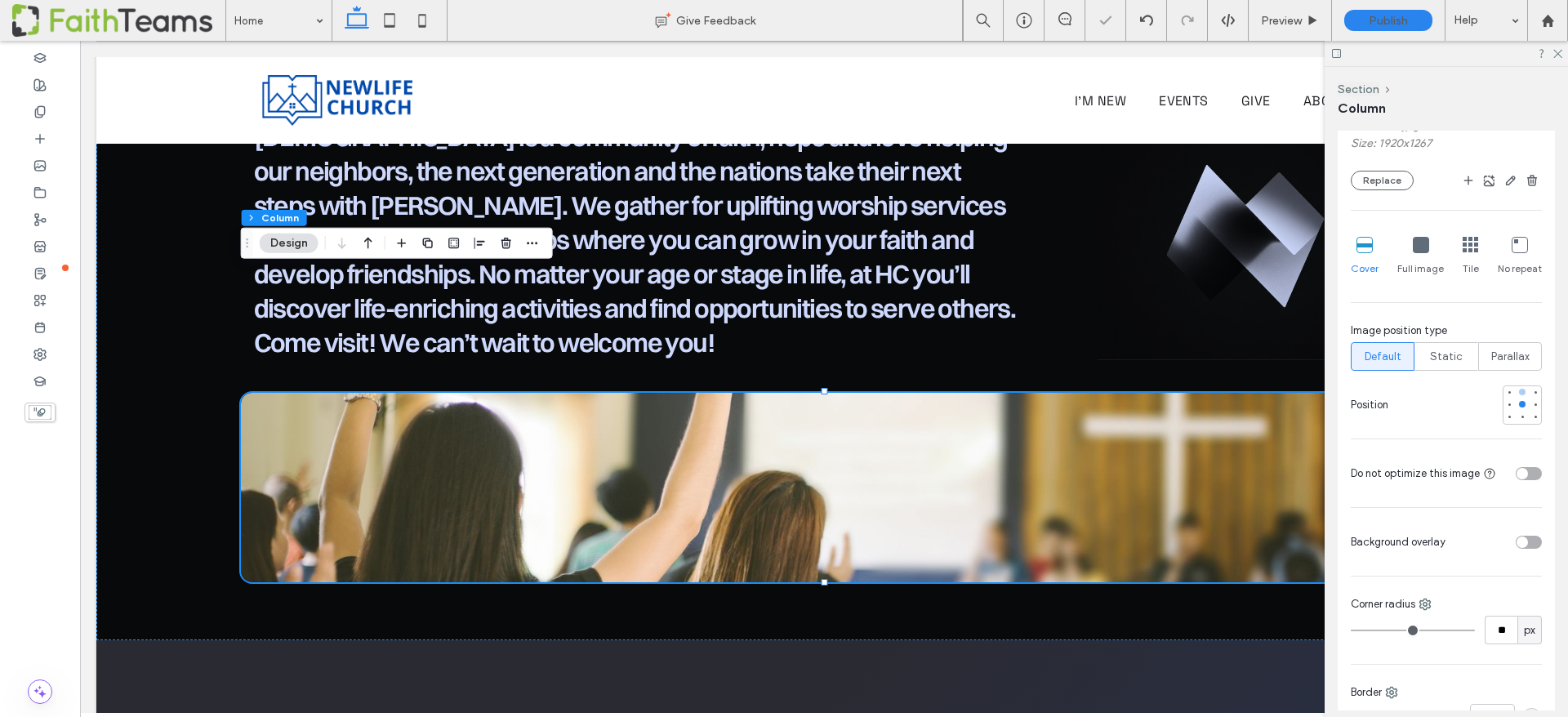
click at [1520, 391] on div at bounding box center [1523, 392] width 7 height 7
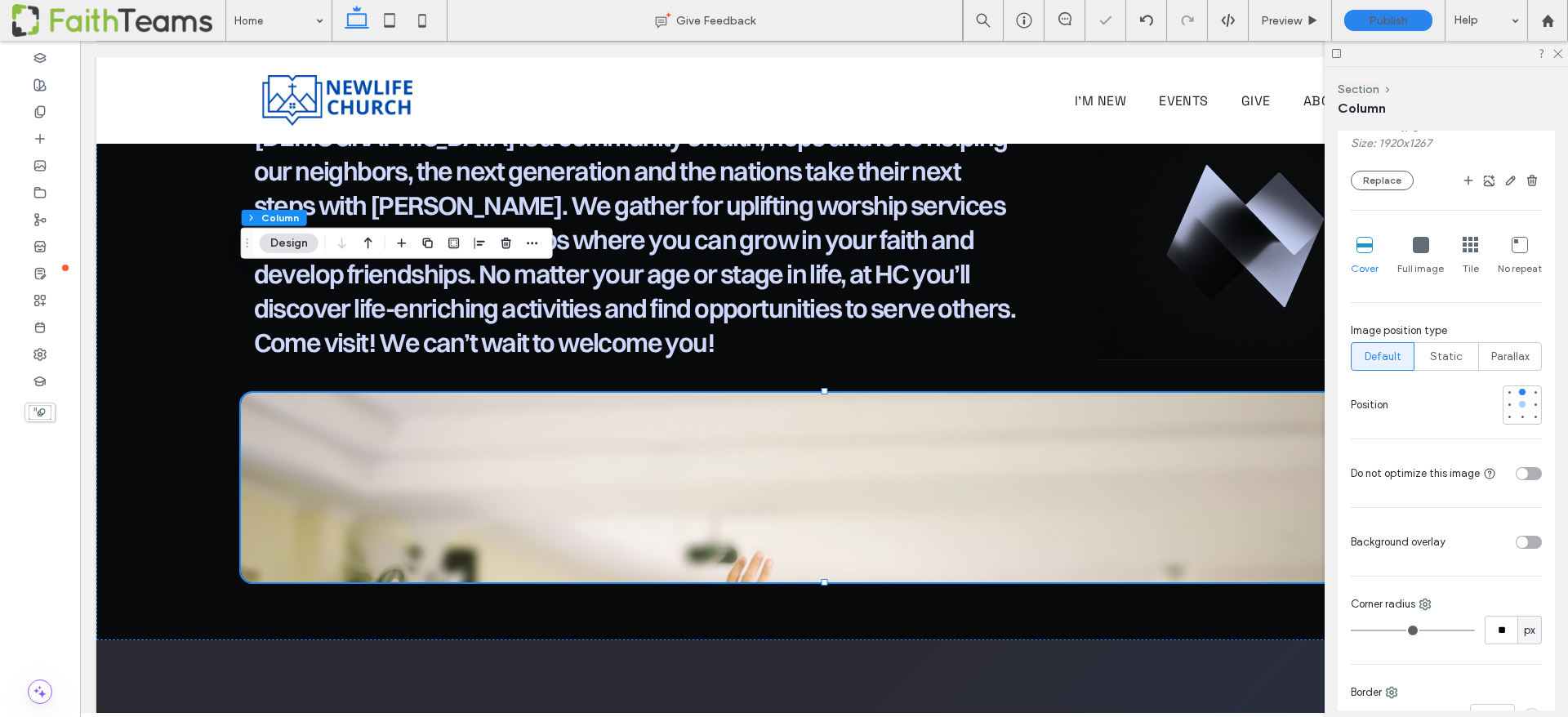
click at [1520, 401] on div at bounding box center [1523, 404] width 7 height 7
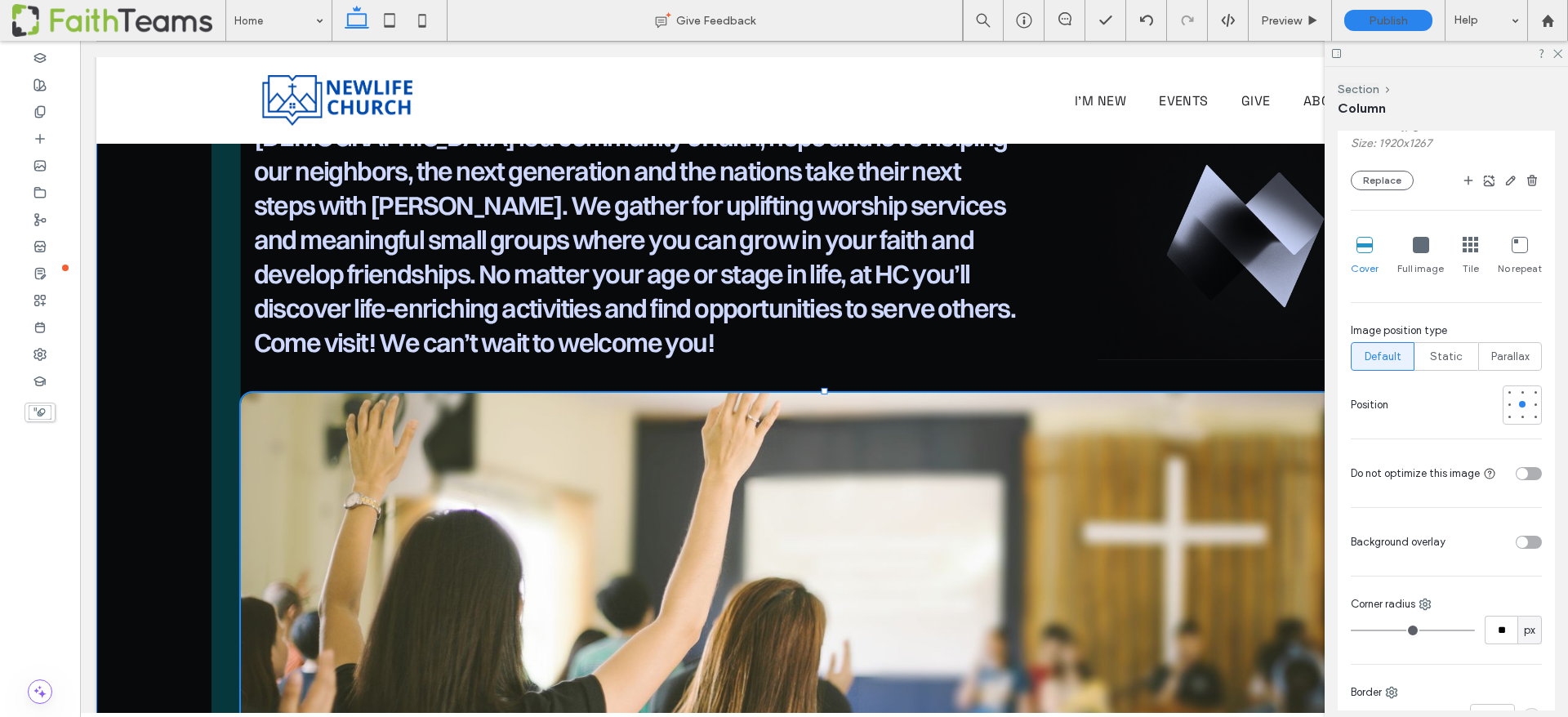
drag, startPoint x: 824, startPoint y: 264, endPoint x: 811, endPoint y: 54, distance: 210.4
type input "***"
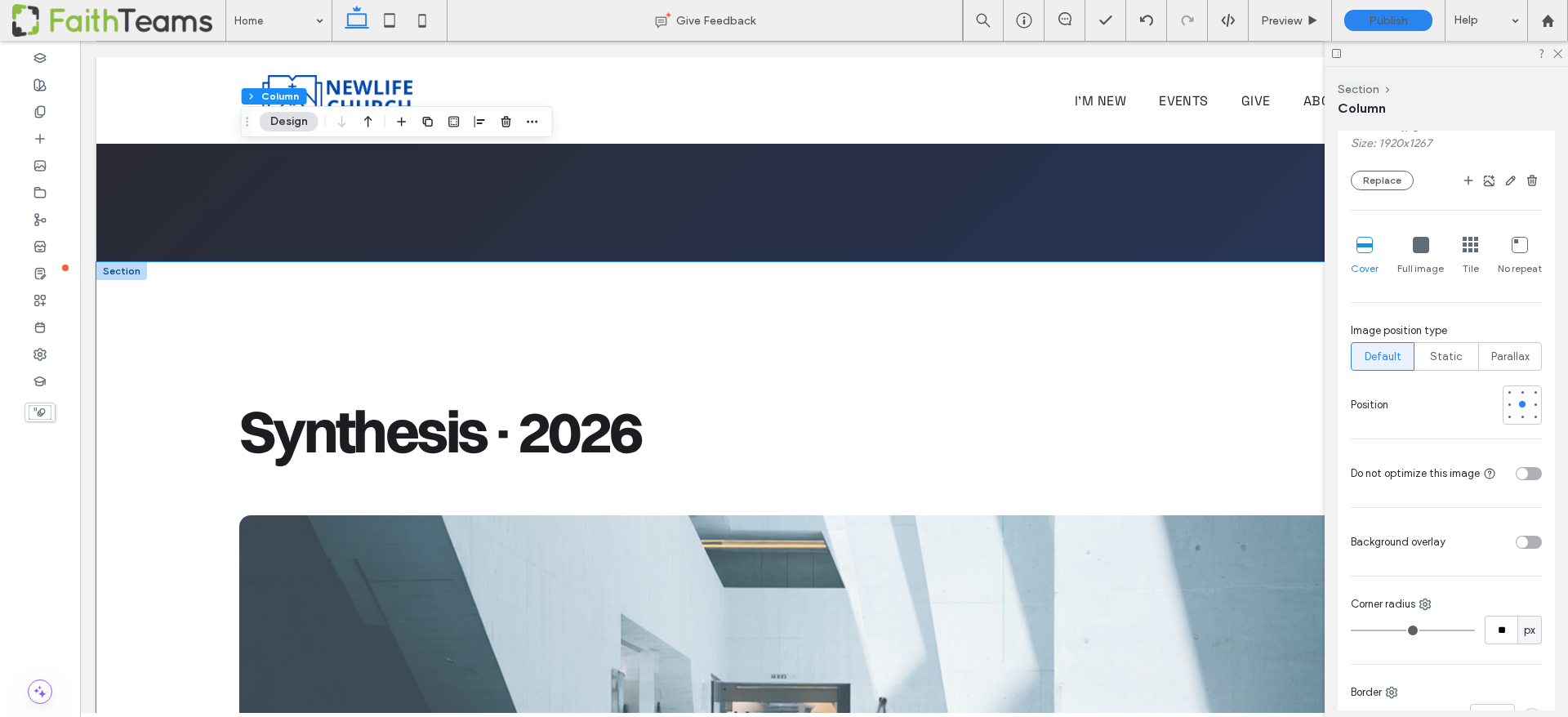
scroll to position [2577, 0]
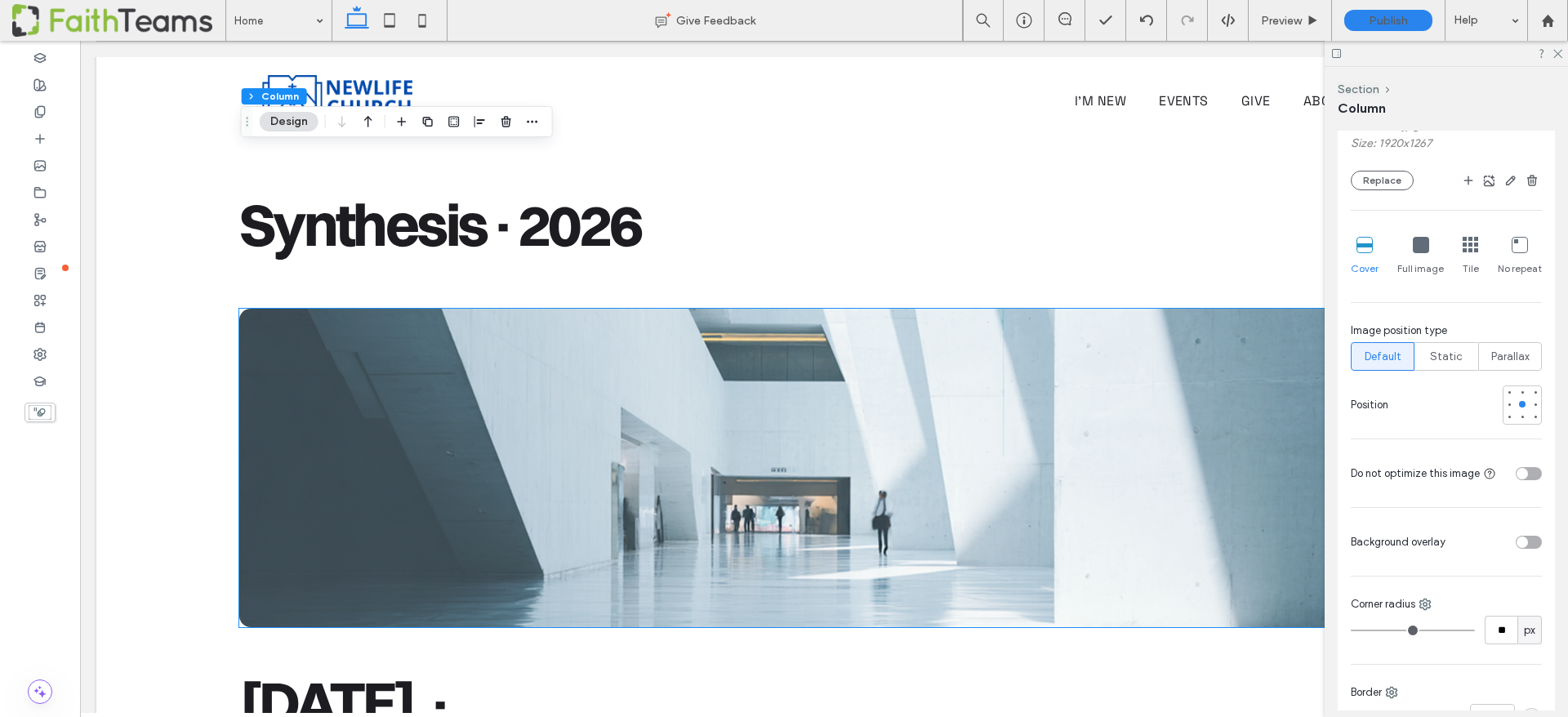
click at [635, 309] on img at bounding box center [824, 468] width 1170 height 318
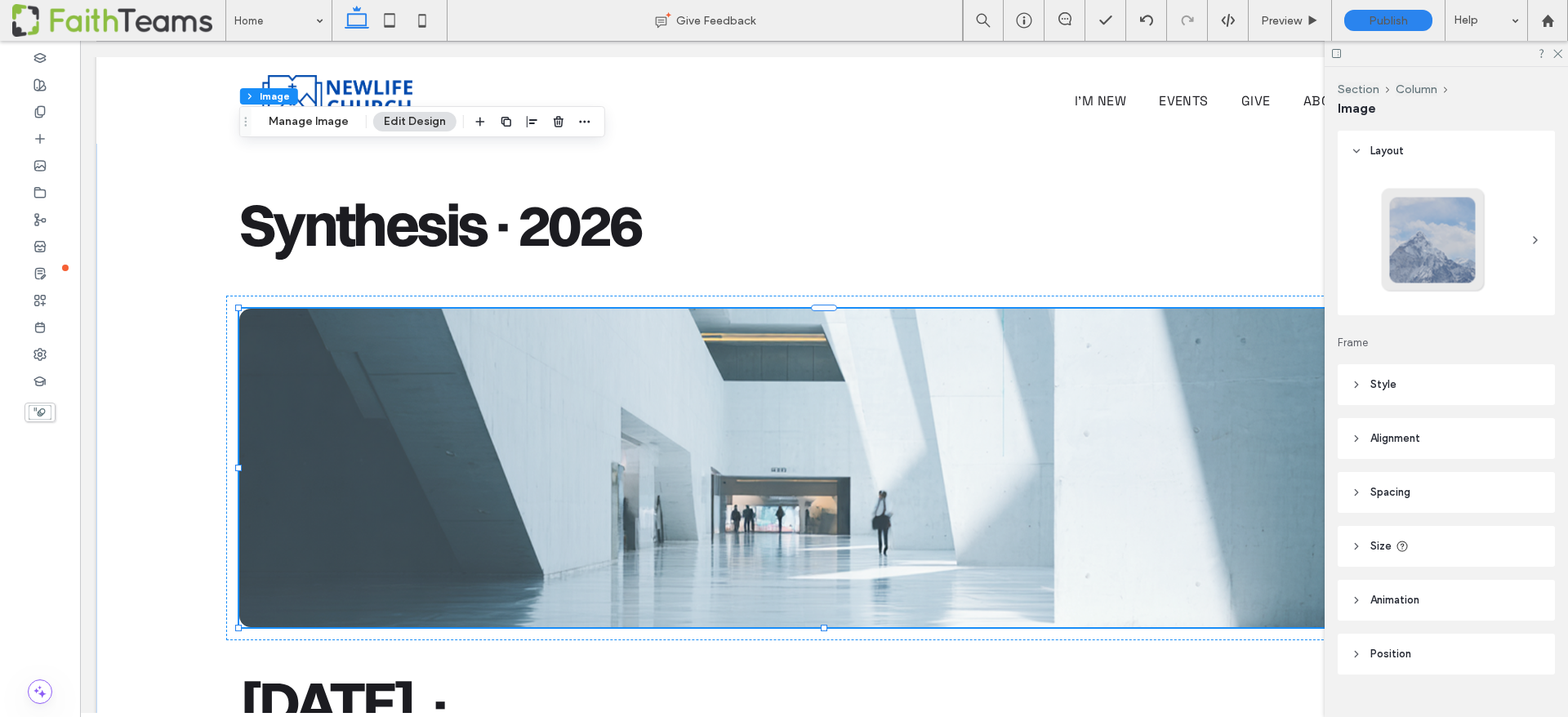
click at [1060, 309] on img at bounding box center [824, 468] width 1170 height 318
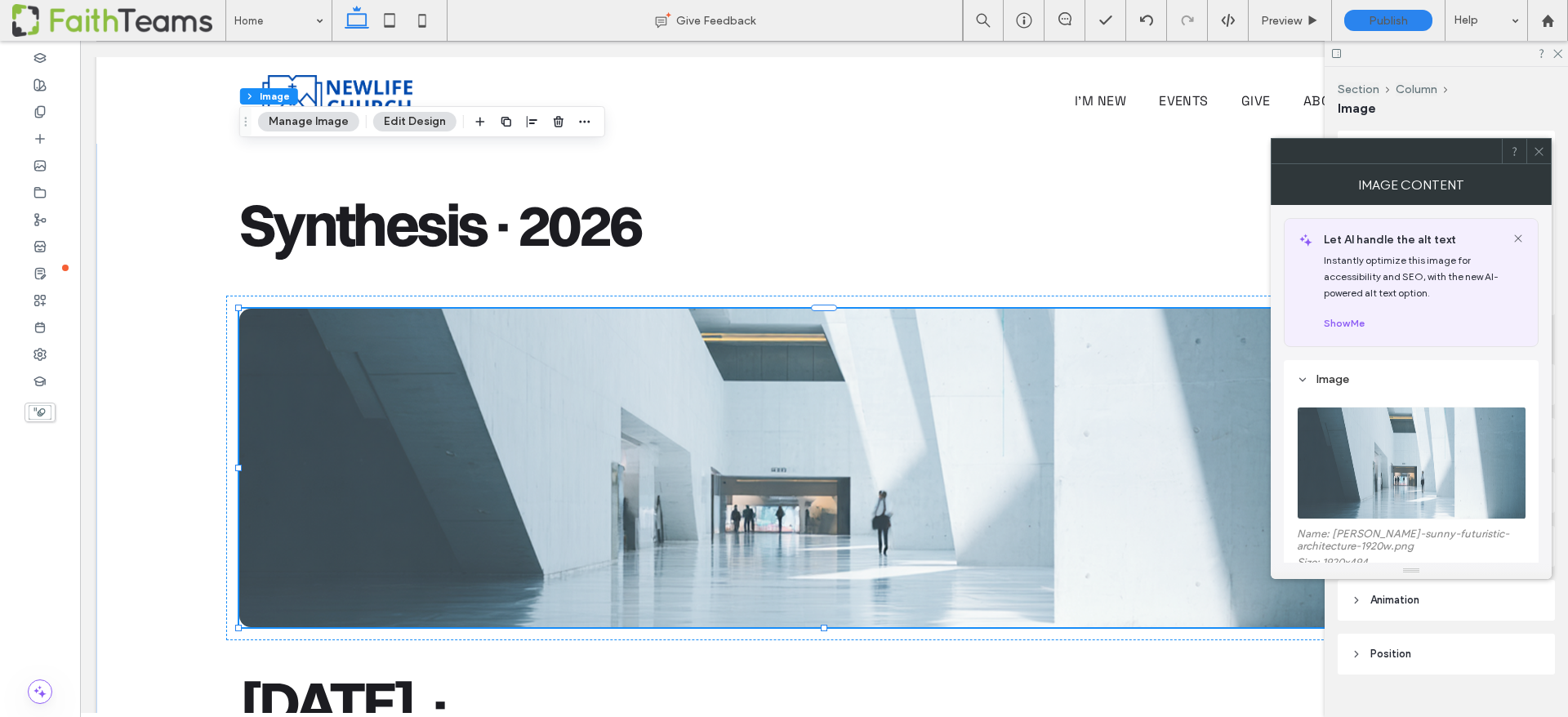
click at [1392, 473] on img at bounding box center [1411, 463] width 231 height 112
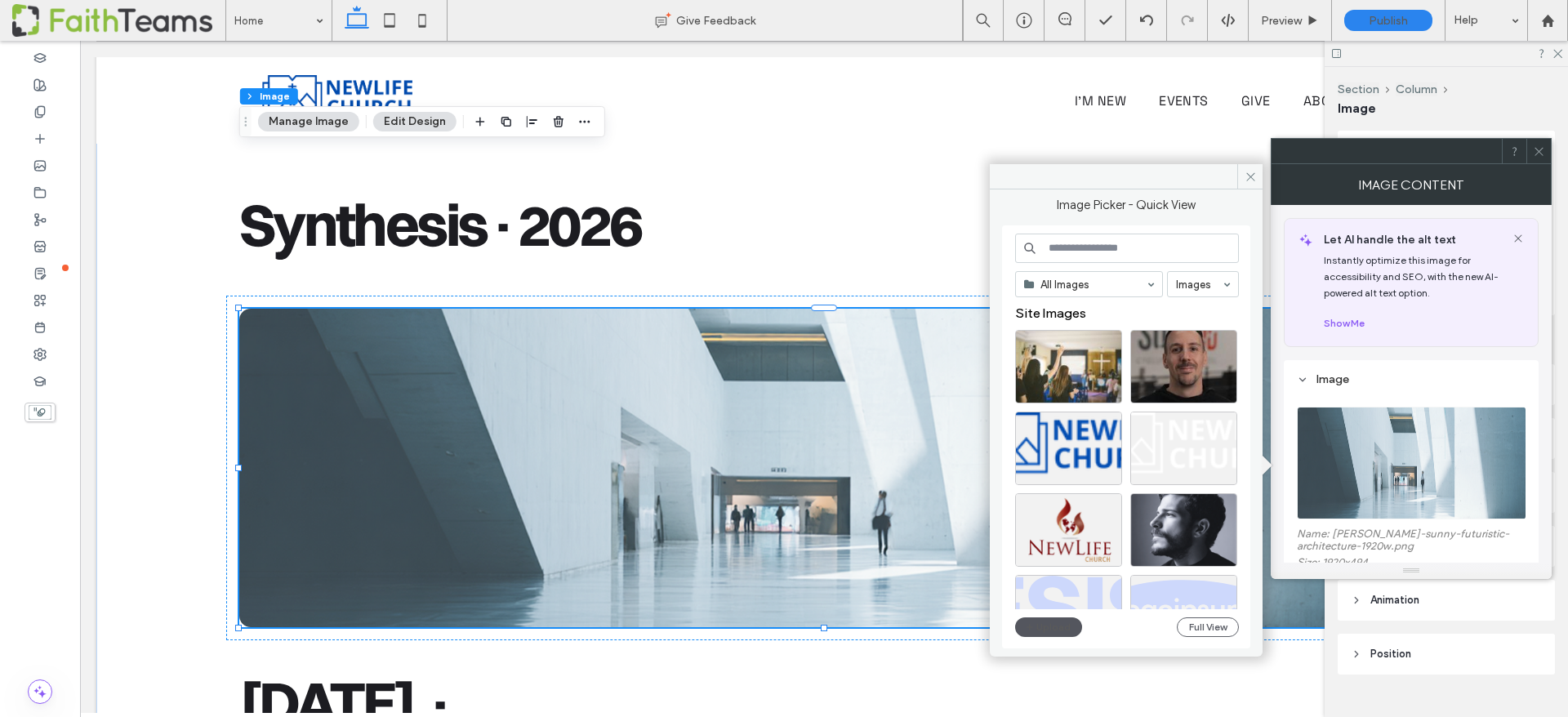
click at [1051, 620] on button "Upload" at bounding box center [1048, 627] width 67 height 20
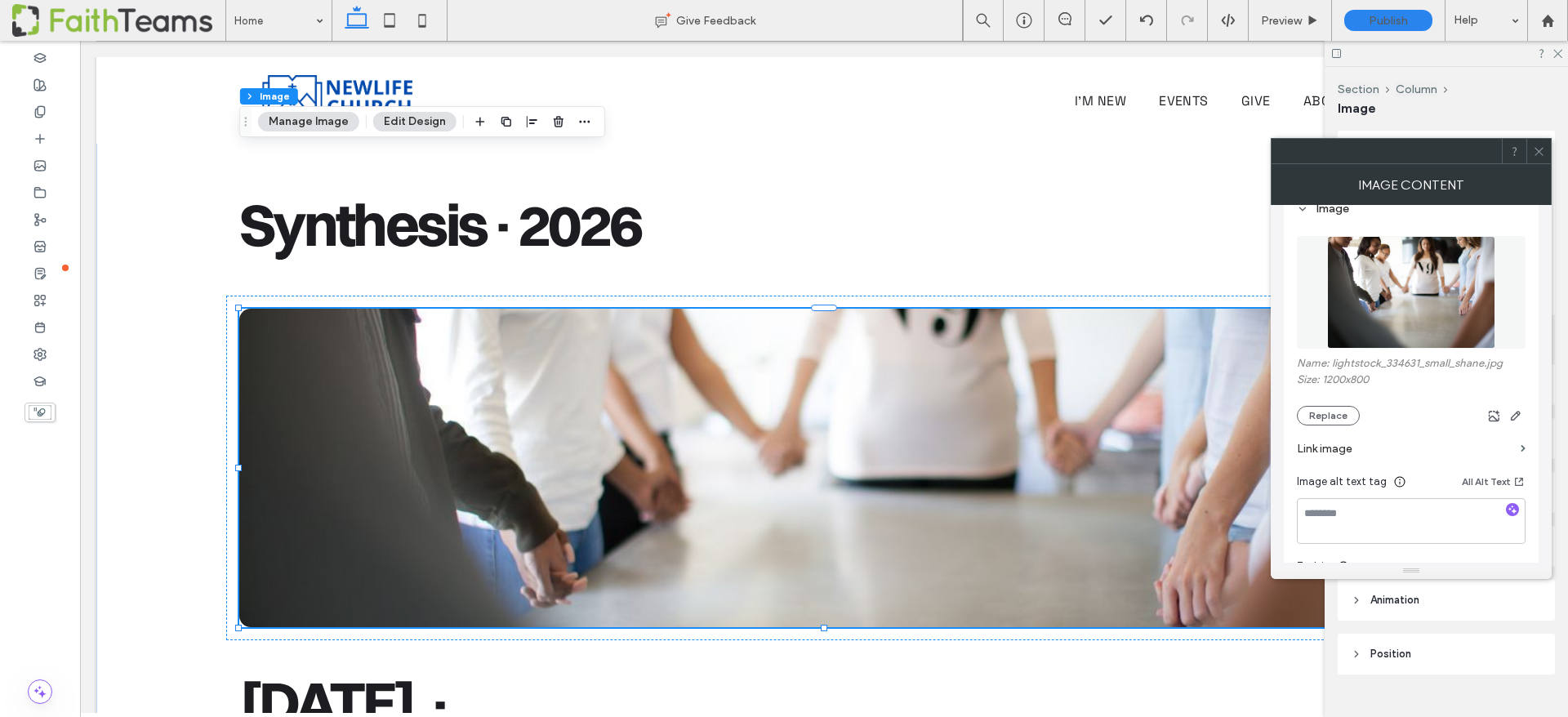
scroll to position [0, 0]
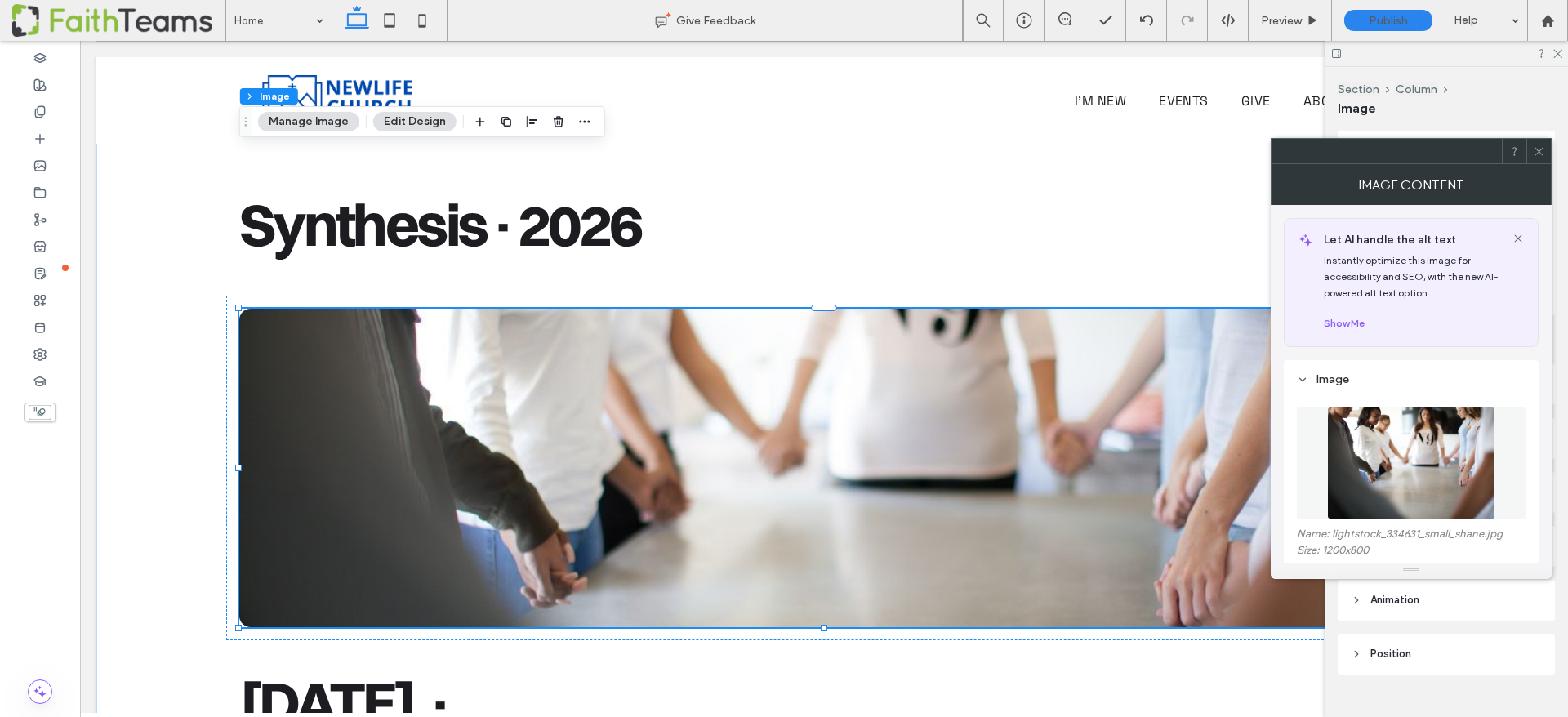
click at [634, 387] on img at bounding box center [824, 468] width 1170 height 318
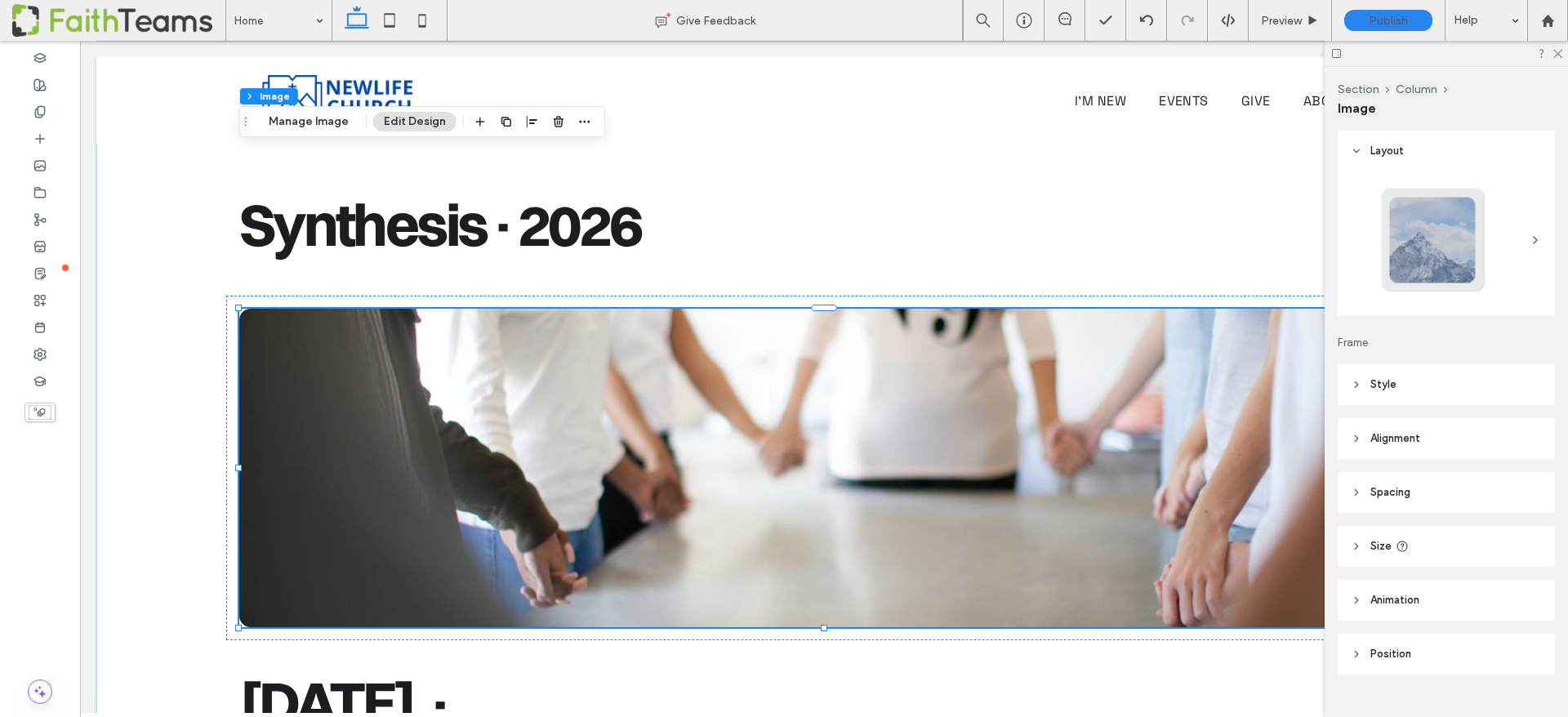
click at [1366, 384] on header "Style" at bounding box center [1445, 384] width 217 height 41
click at [1520, 503] on div at bounding box center [1523, 505] width 7 height 7
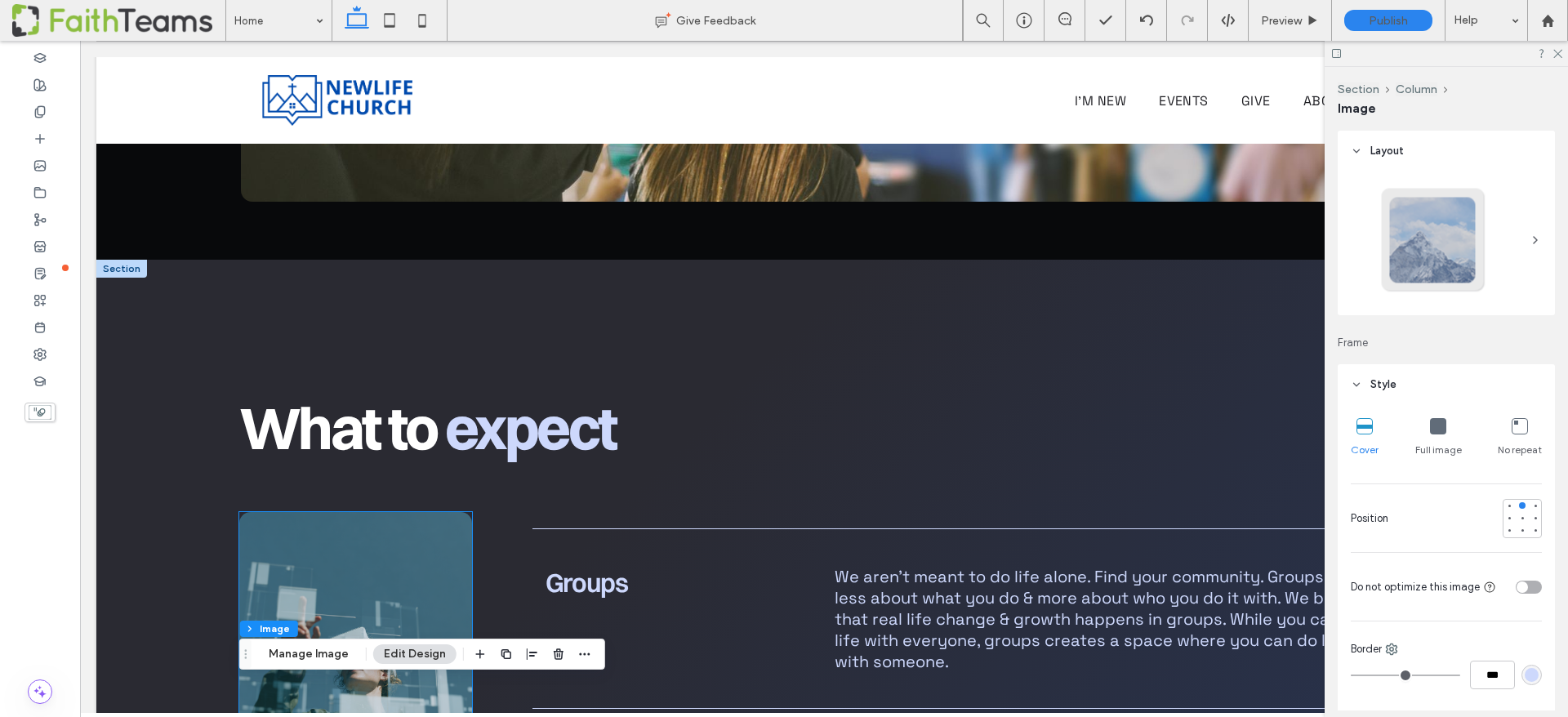
scroll to position [1657, 0]
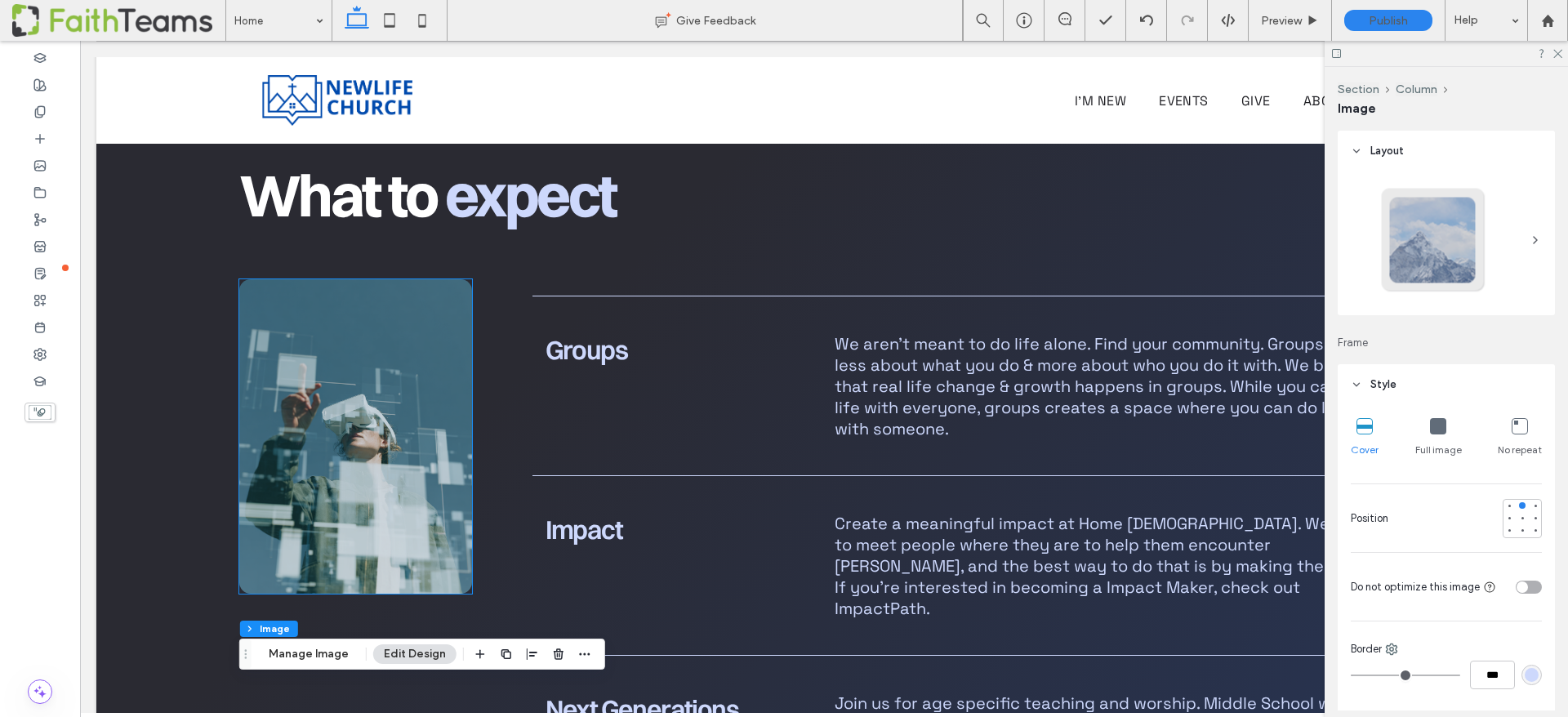
click at [311, 289] on img at bounding box center [356, 436] width 233 height 315
